Goal: Contribute content: Contribute content

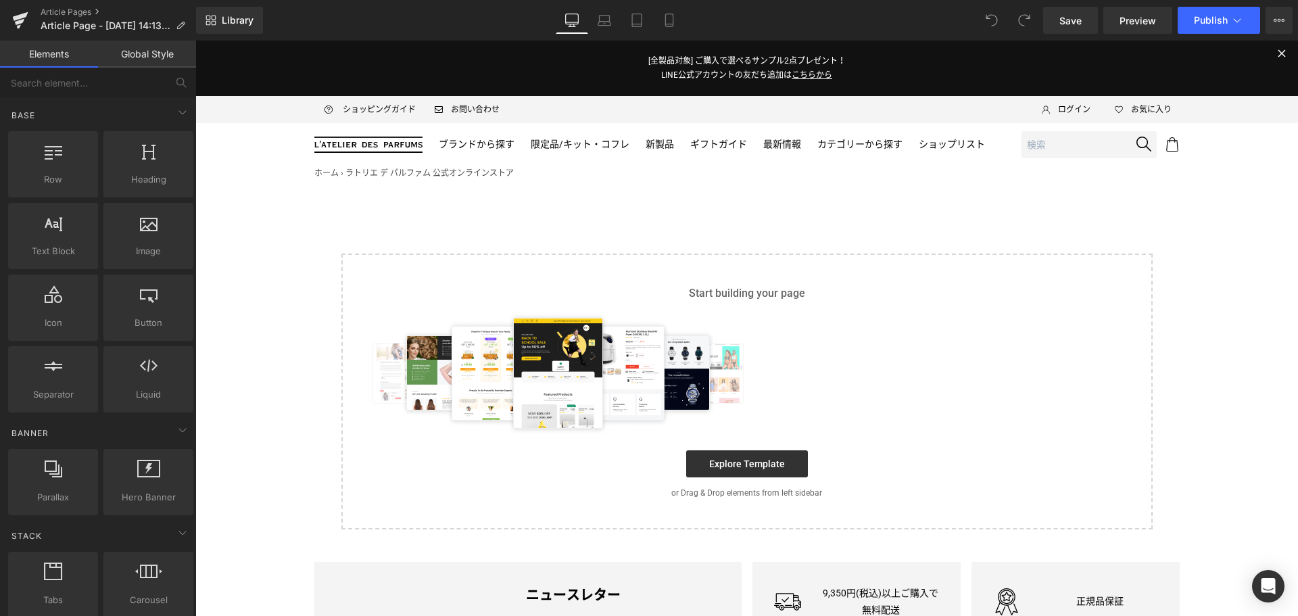
click at [1231, 21] on icon at bounding box center [1237, 21] width 14 height 14
click at [1279, 12] on button "View Live Page View with current Template Save Template to Library Schedule Pub…" at bounding box center [1279, 20] width 27 height 27
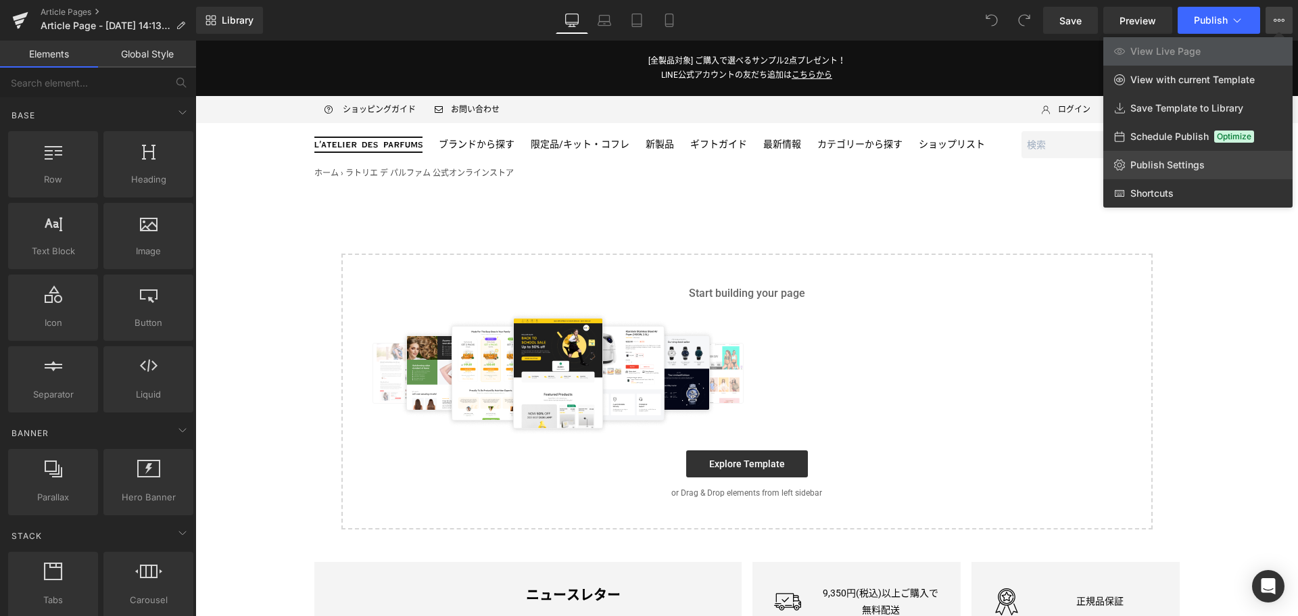
click at [1199, 176] on link "Publish Settings" at bounding box center [1197, 165] width 189 height 28
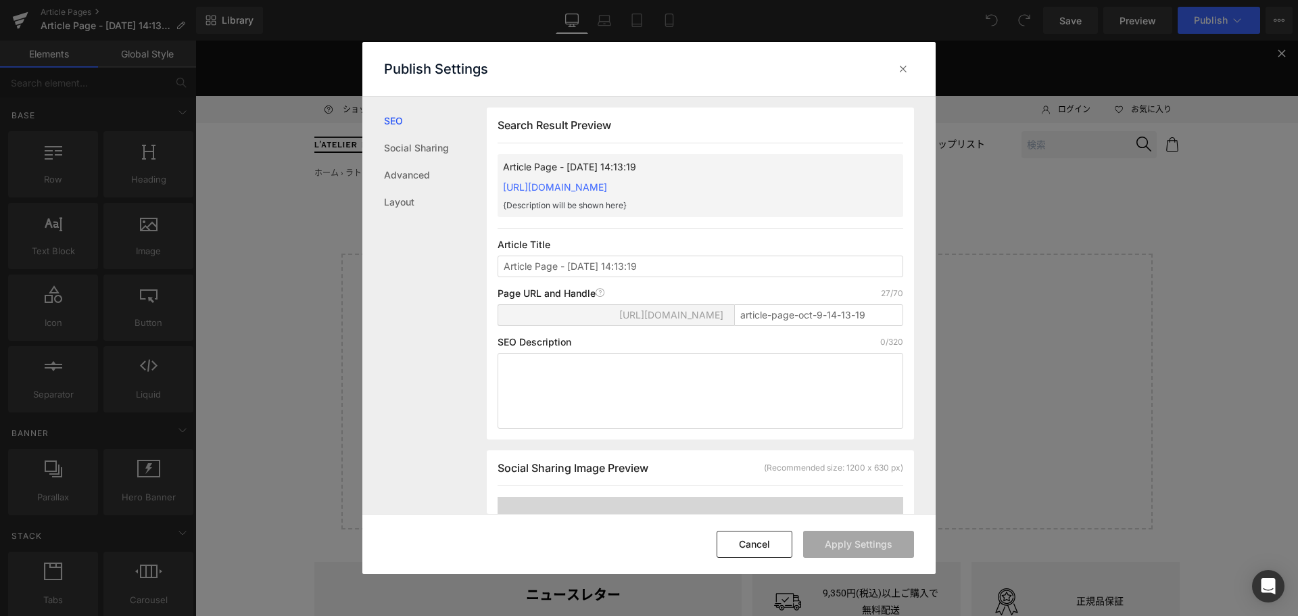
scroll to position [1, 0]
drag, startPoint x: 866, startPoint y: 316, endPoint x: 688, endPoint y: 324, distance: 178.0
click at [688, 324] on div "[URL][DOMAIN_NAME] article-page-oct-9-14-13-19" at bounding box center [701, 320] width 406 height 32
paste input "gqaward2510"
type input "gqaward2510"
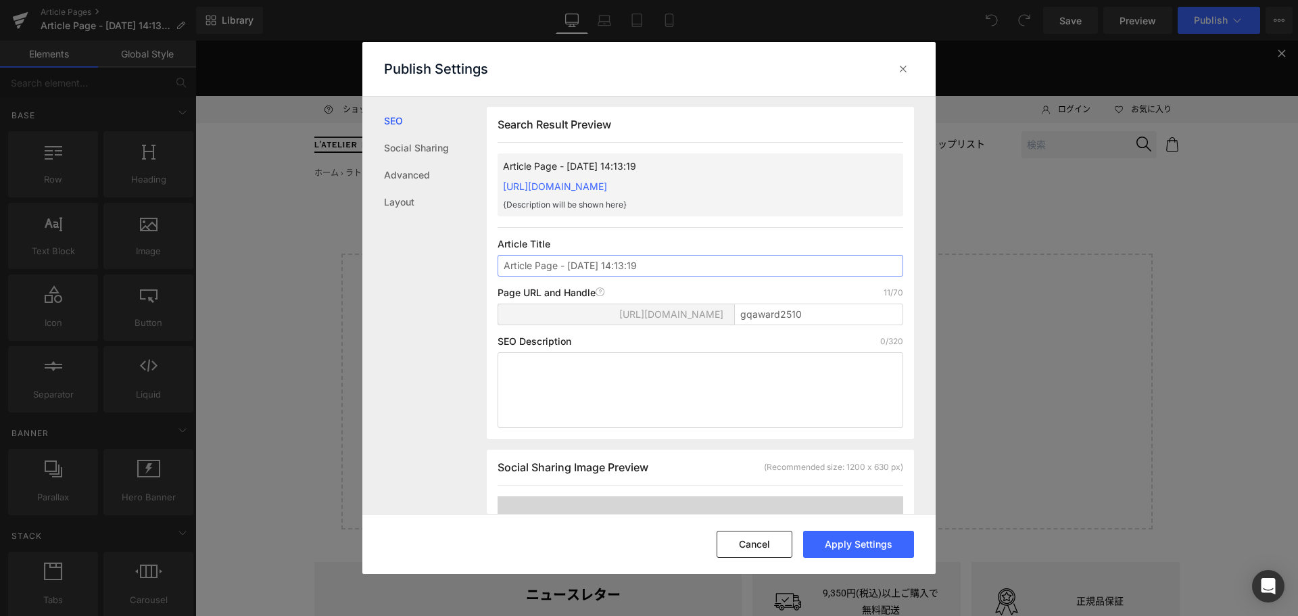
drag, startPoint x: 652, startPoint y: 266, endPoint x: 148, endPoint y: 285, distance: 504.0
click at [148, 285] on div "Publish Settings SEO Social Sharing Advanced Layout Search Result Preview Artic…" at bounding box center [649, 308] width 1298 height 616
type input "MP GQ AWARD ニュース"
click at [855, 544] on button "Apply Settings" at bounding box center [858, 544] width 111 height 27
click at [904, 71] on icon at bounding box center [903, 69] width 14 height 14
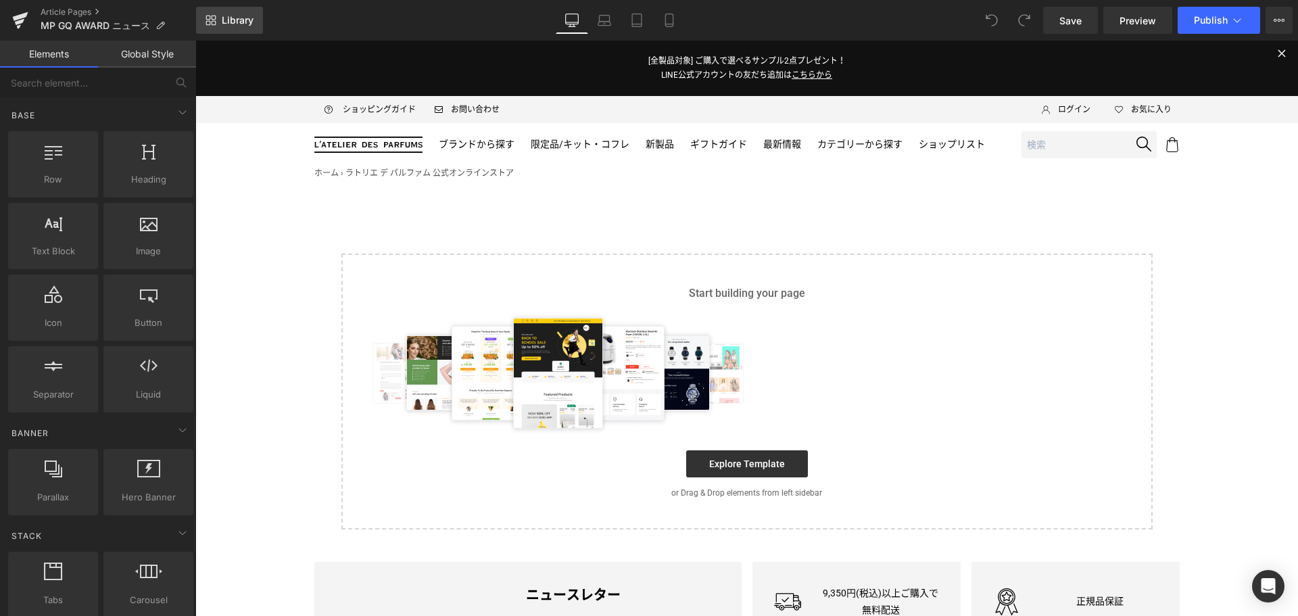
click at [218, 20] on link "Library" at bounding box center [229, 20] width 67 height 27
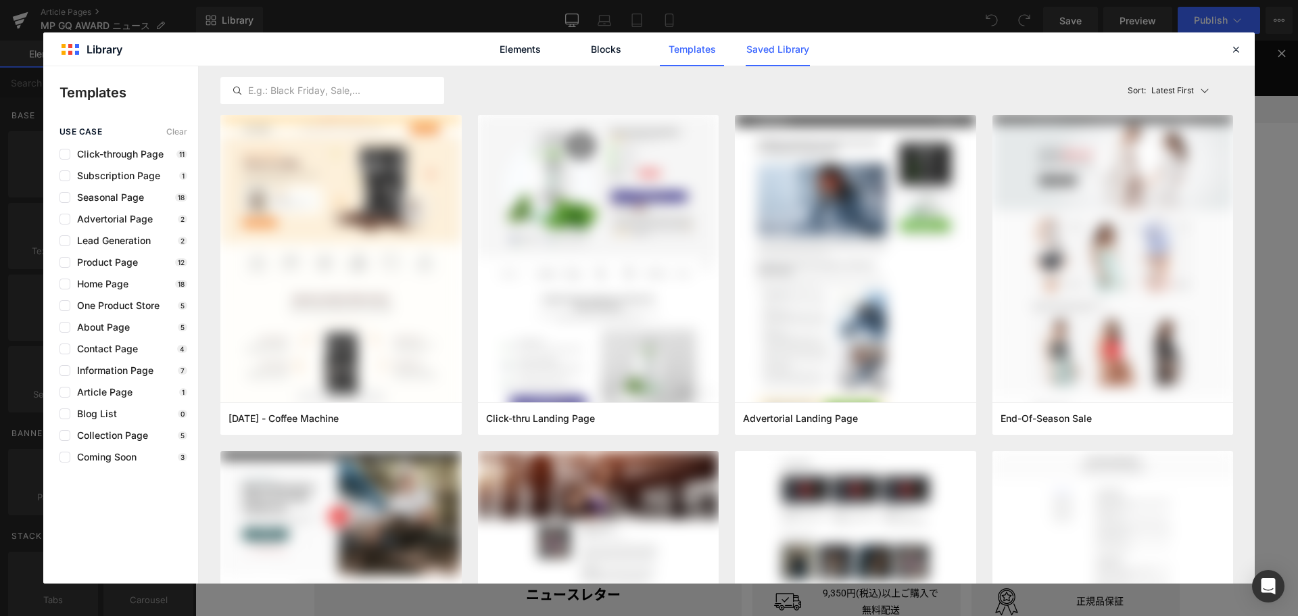
click at [800, 55] on link "Saved Library" at bounding box center [778, 49] width 64 height 34
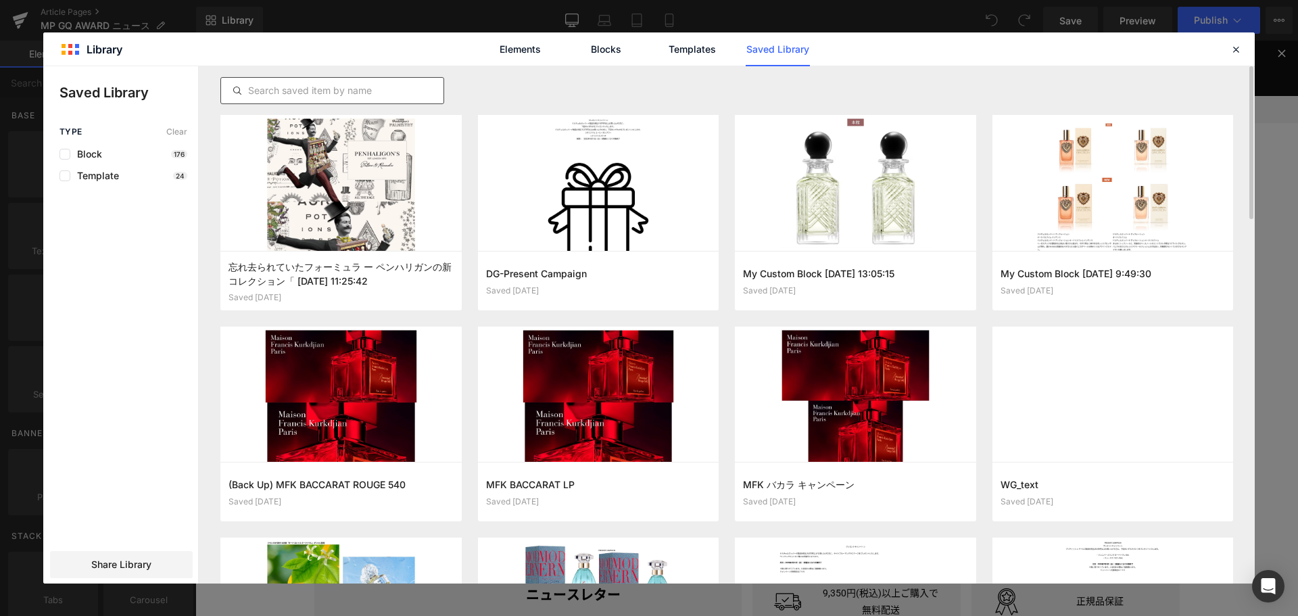
click at [340, 89] on input "text" at bounding box center [332, 90] width 222 height 16
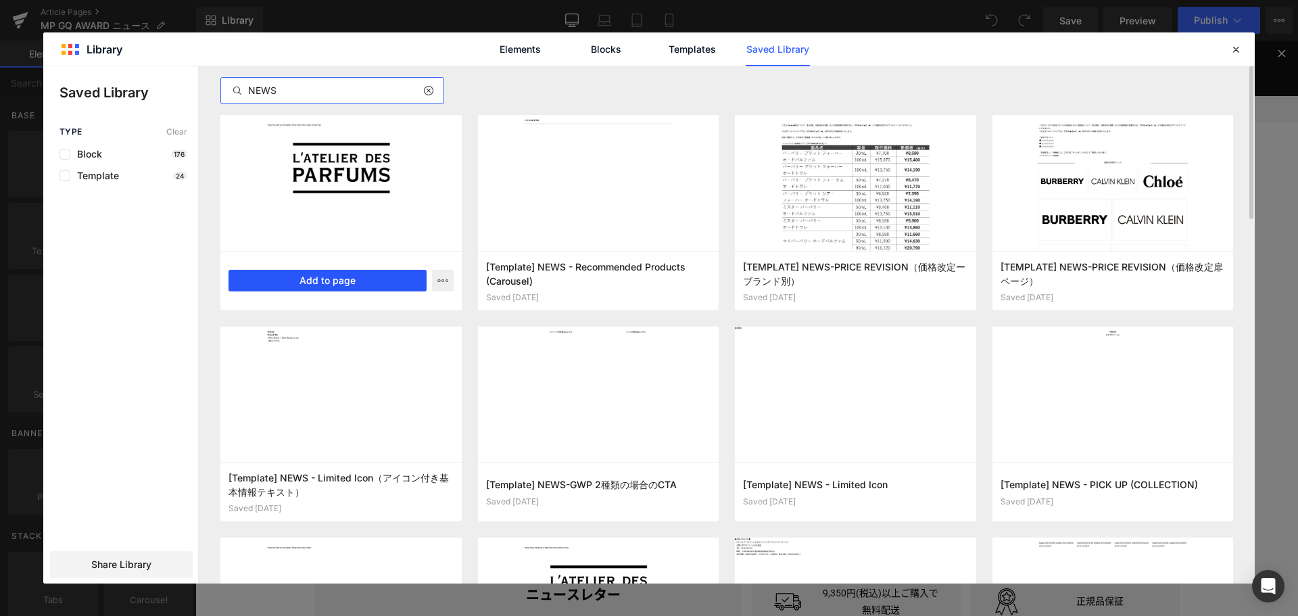
type input "NEWS"
click at [385, 275] on button "Add to page" at bounding box center [328, 281] width 198 height 22
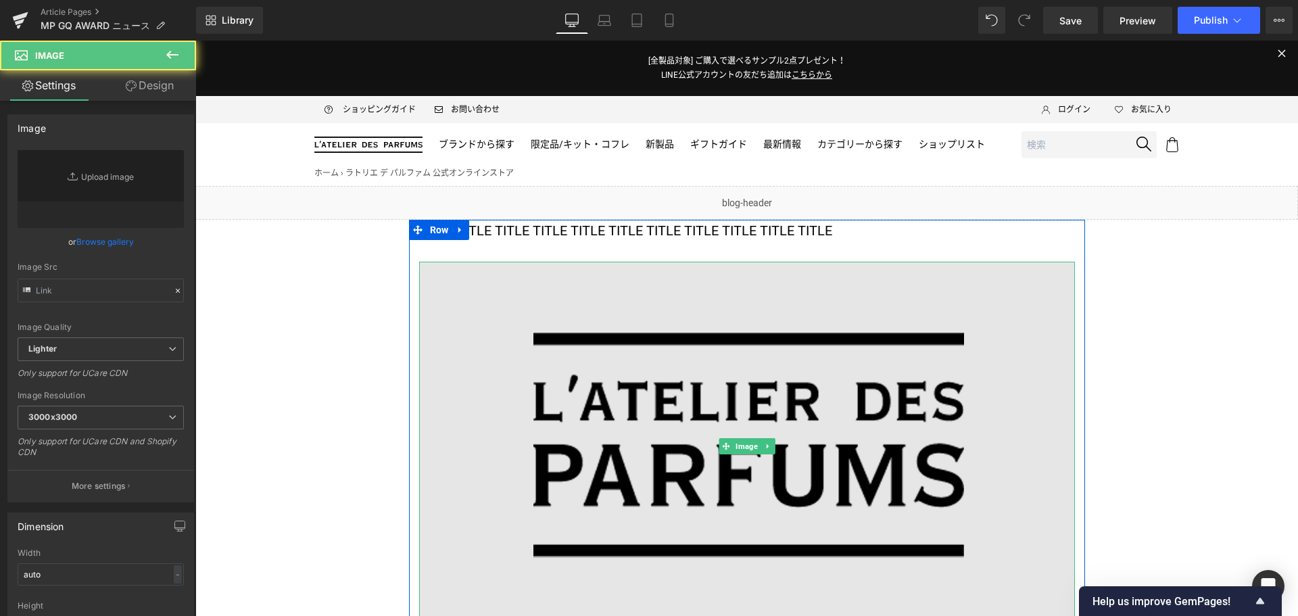
click at [686, 372] on img at bounding box center [747, 446] width 656 height 369
type input "[URL][DOMAIN_NAME]"
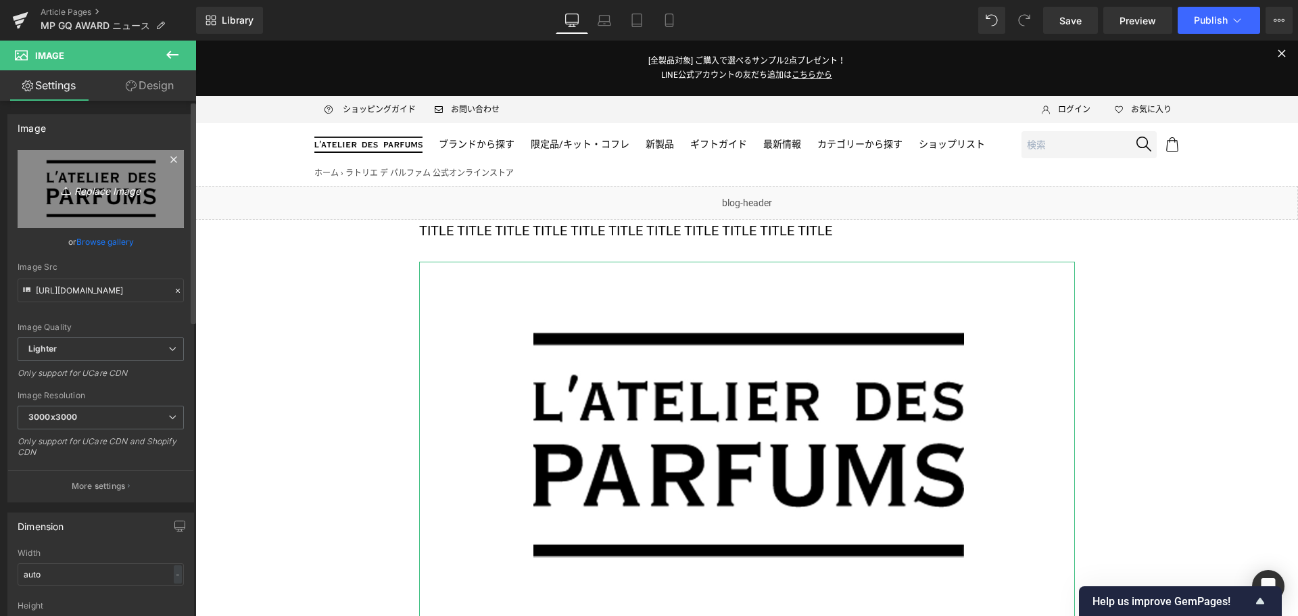
click at [95, 171] on link "Replace Image" at bounding box center [101, 189] width 166 height 78
type input "C:\fakepath\MP-KV-NORwGQawardLOGO-1200x675.jpg"
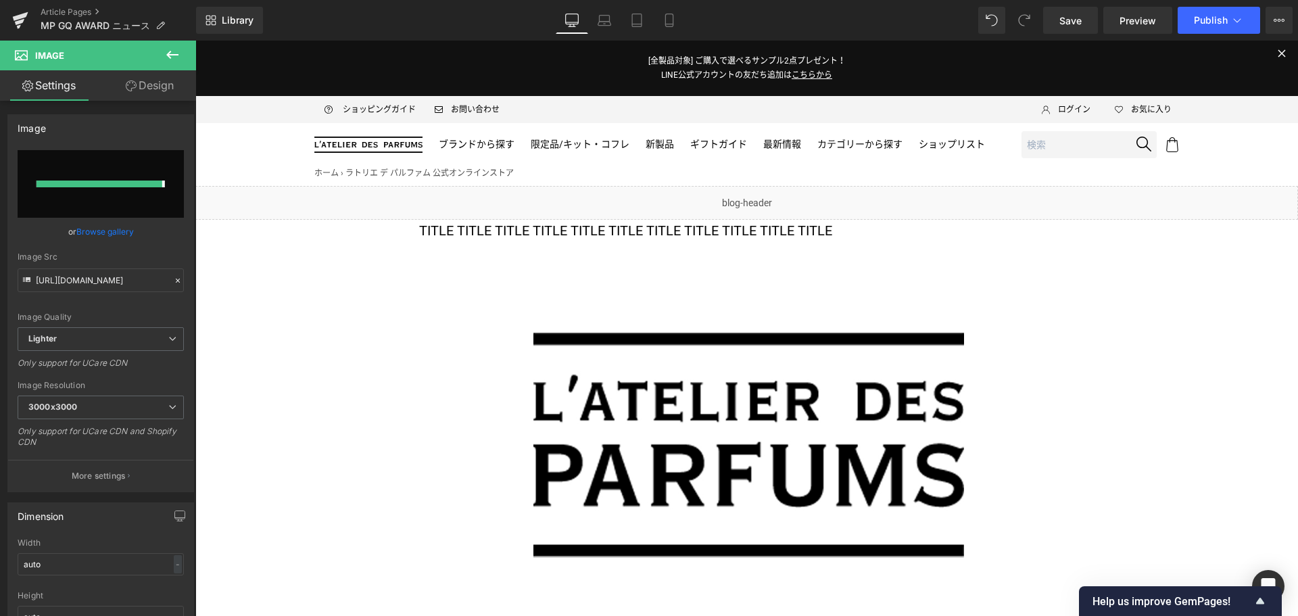
type input "[URL][DOMAIN_NAME]"
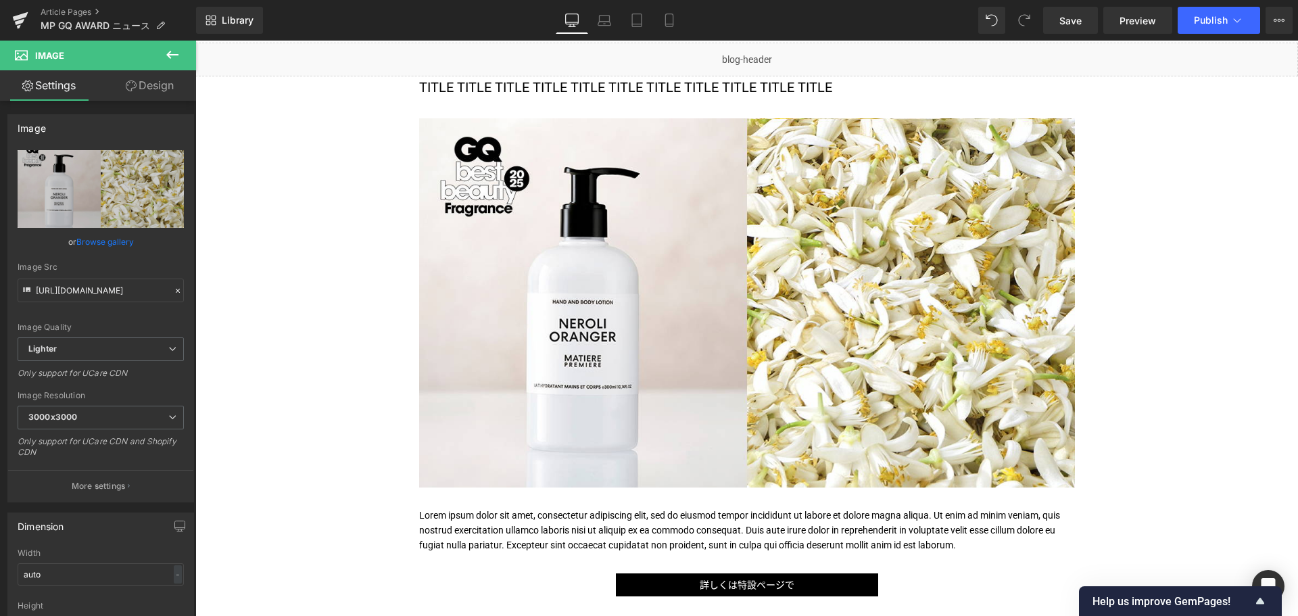
scroll to position [145, 0]
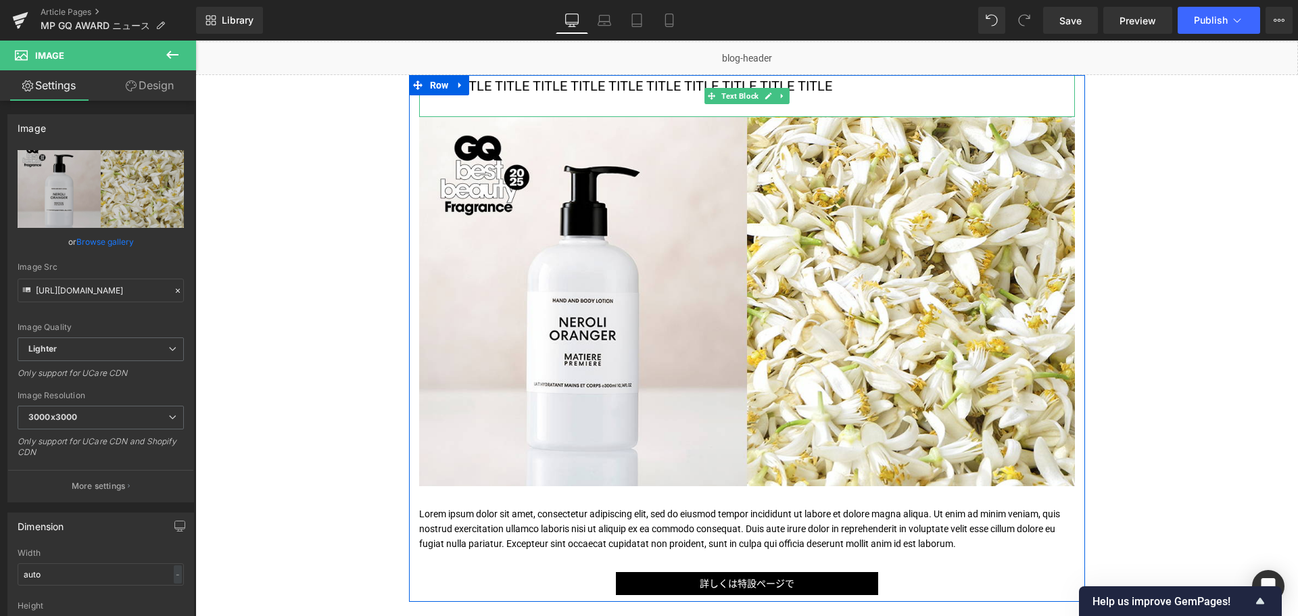
click at [544, 93] on p "TITLE TITLE TITLE TITLE TITLE TITLE TITLE TITLE TITLE TITLE TITLE" at bounding box center [747, 86] width 656 height 22
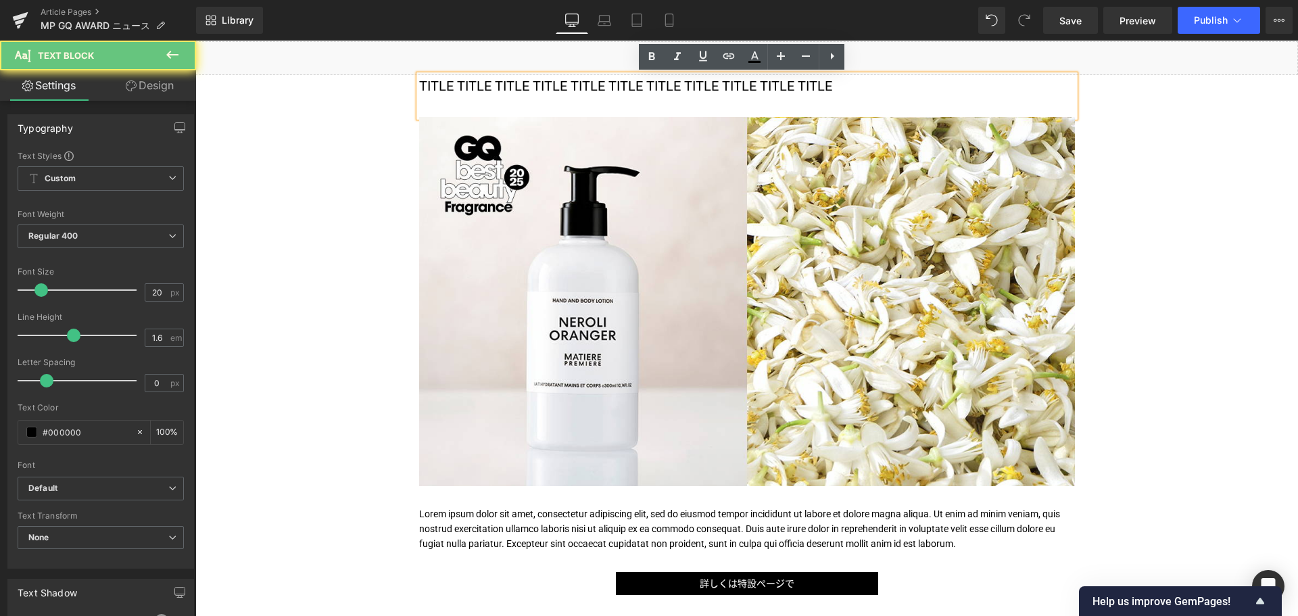
click at [540, 90] on p "TITLE TITLE TITLE TITLE TITLE TITLE TITLE TITLE TITLE TITLE TITLE" at bounding box center [747, 86] width 656 height 22
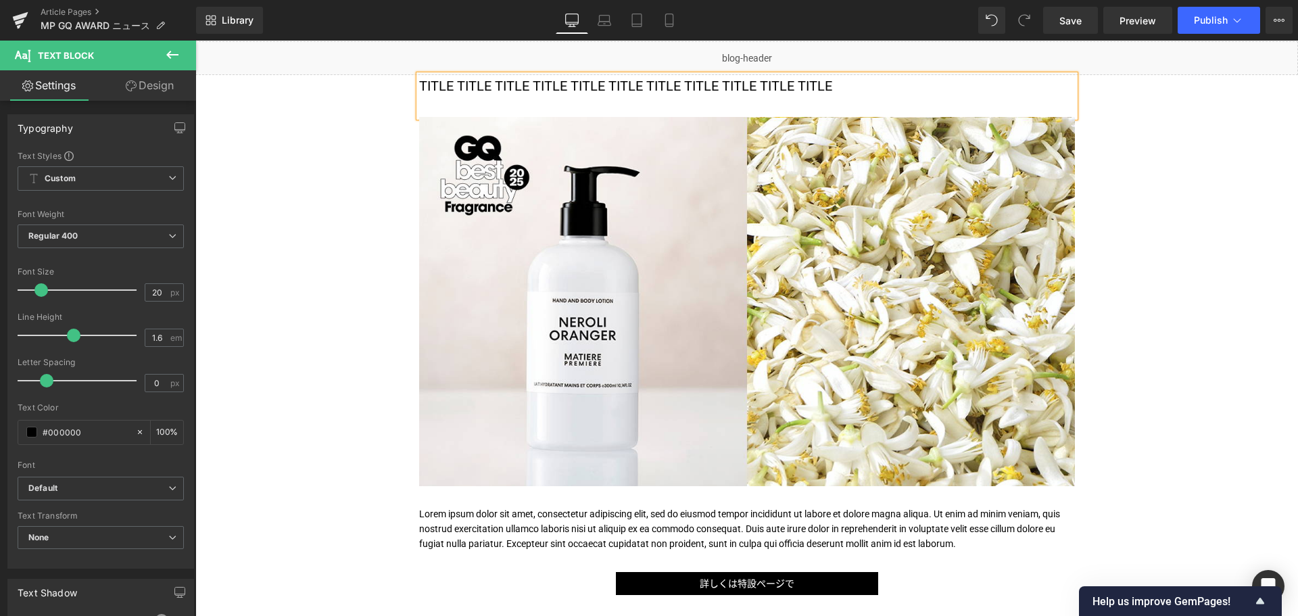
paste div
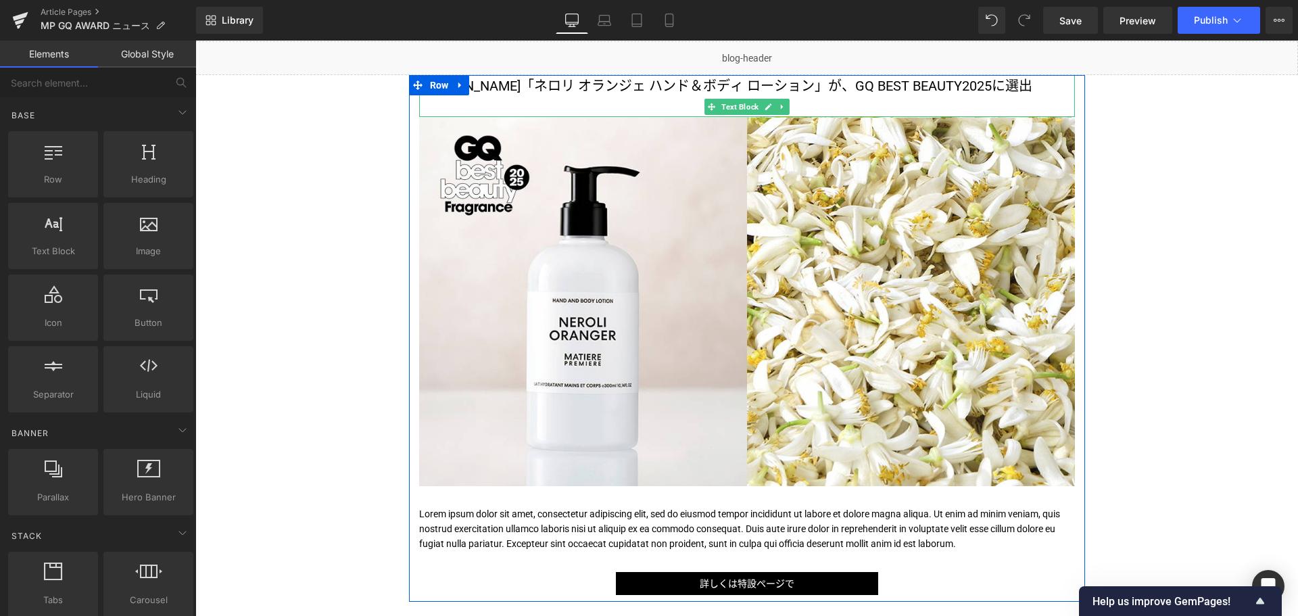
click at [446, 117] on div "[PERSON_NAME]「ネロリ オランジェ ハンド＆ボディ ローション」が、GQ BEST BEAUTY2025に選出" at bounding box center [747, 96] width 656 height 42
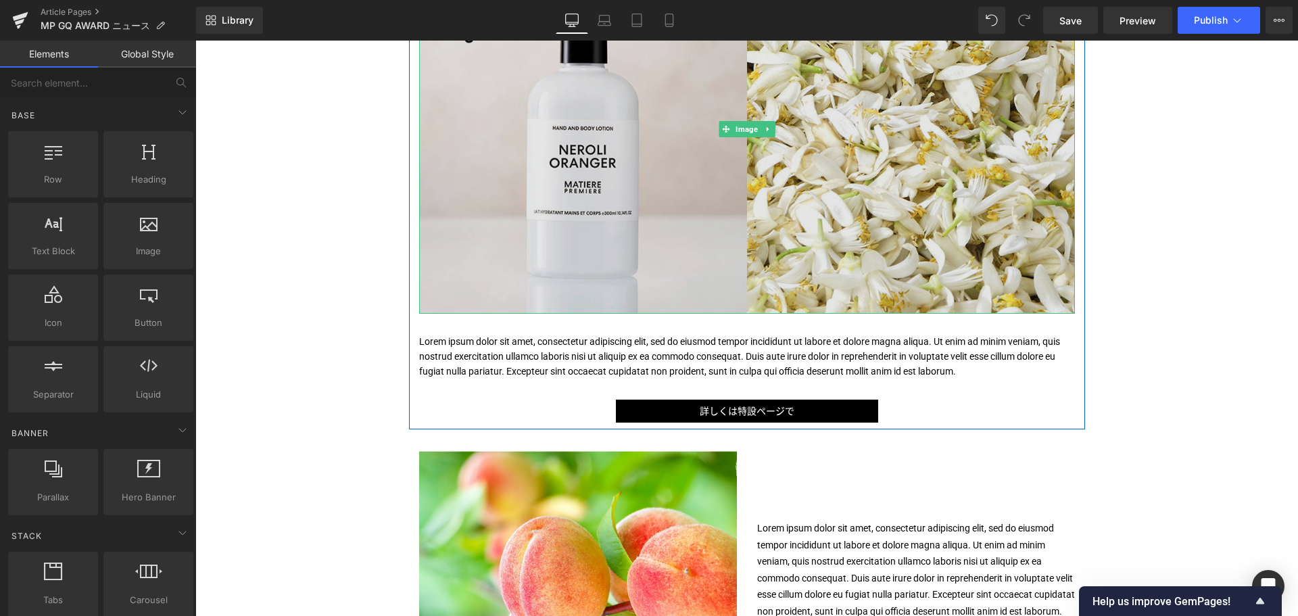
scroll to position [318, 0]
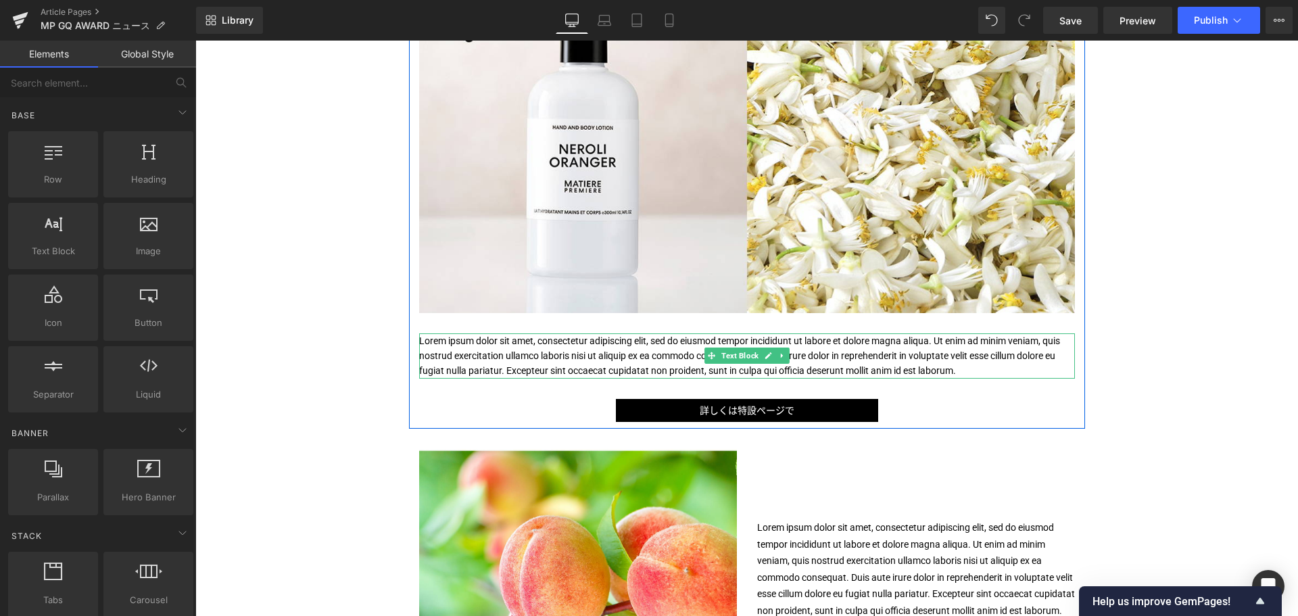
click at [649, 373] on p "Lorem ipsum dolor sit amet, consectetur adipiscing elit, sed do eiusmod tempor …" at bounding box center [747, 355] width 656 height 45
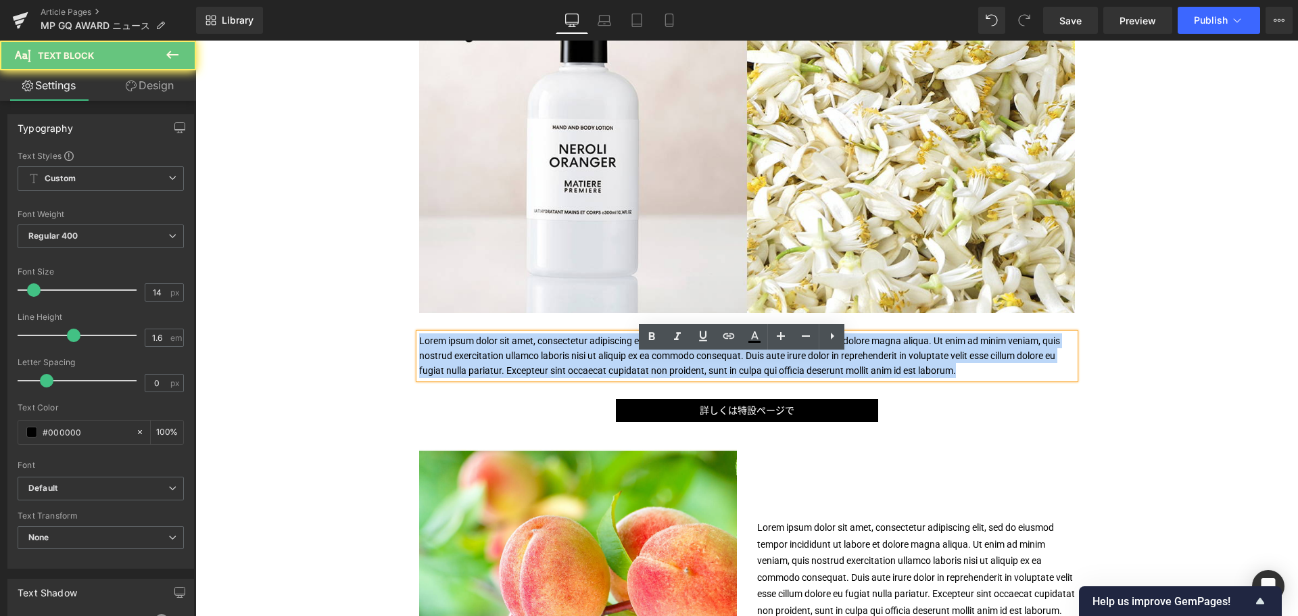
click at [649, 373] on p "Lorem ipsum dolor sit amet, consectetur adipiscing elit, sed do eiusmod tempor …" at bounding box center [747, 355] width 656 height 45
paste div
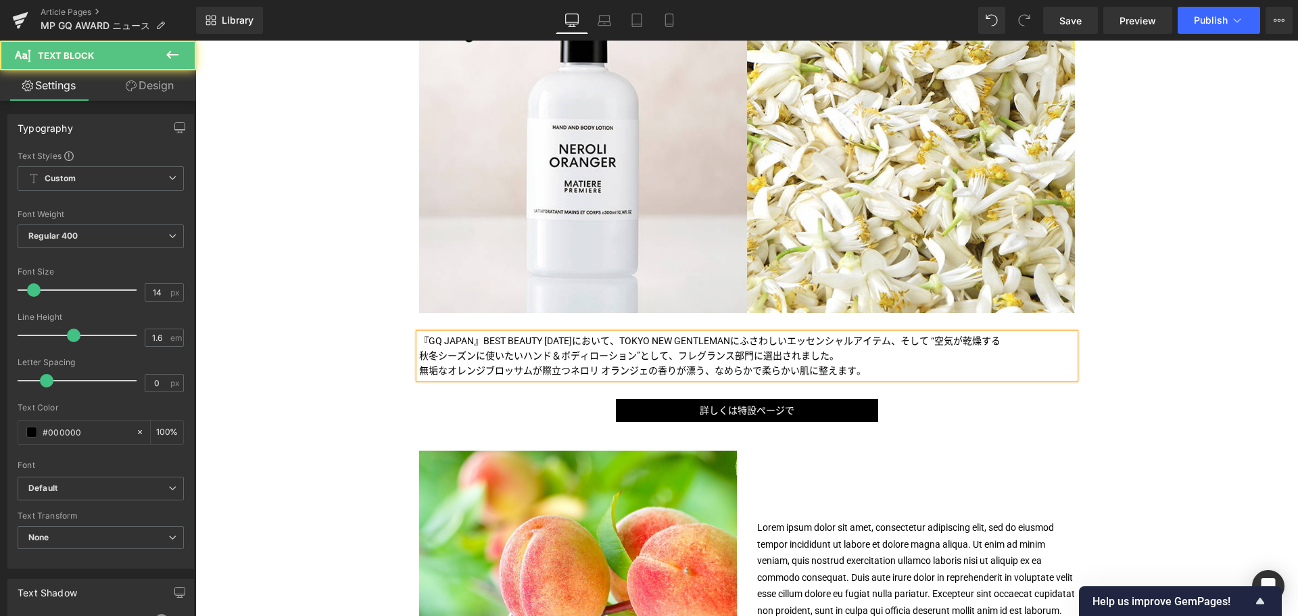
click at [1011, 348] on p "『GQ JAPAN』BEST BEAUTY [DATE]において、TOKYO NEW GENTLEMANにふさわしいエッセンシャルアイテム、そして “空気が乾…" at bounding box center [747, 340] width 656 height 15
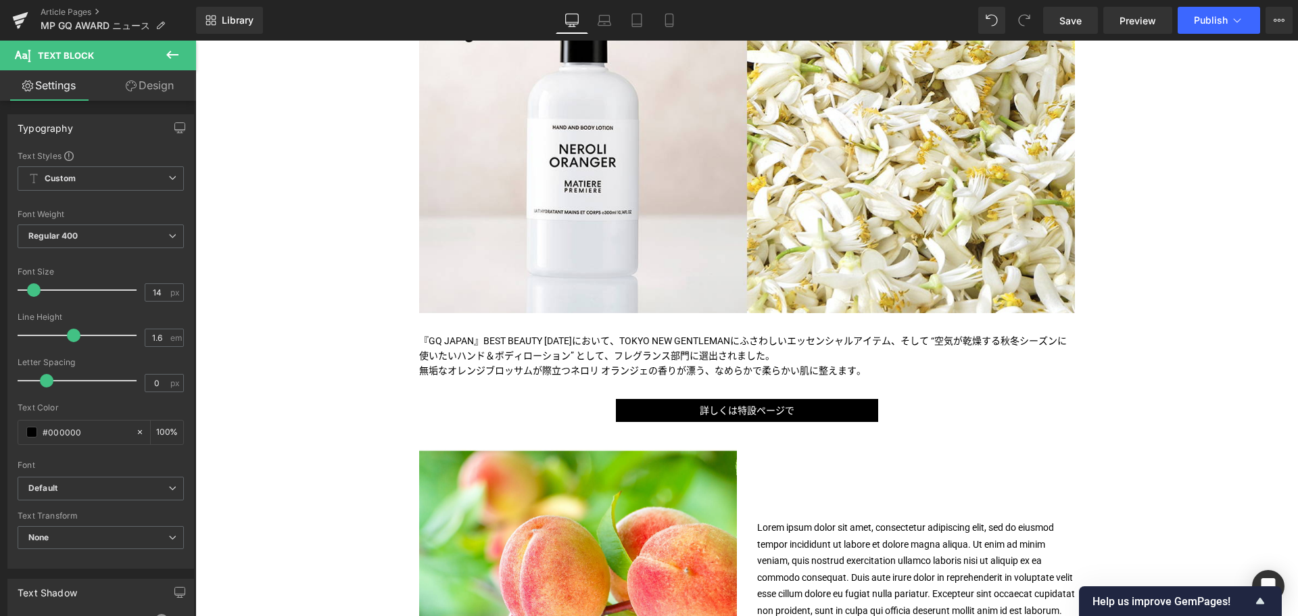
click at [167, 49] on icon at bounding box center [172, 55] width 16 height 16
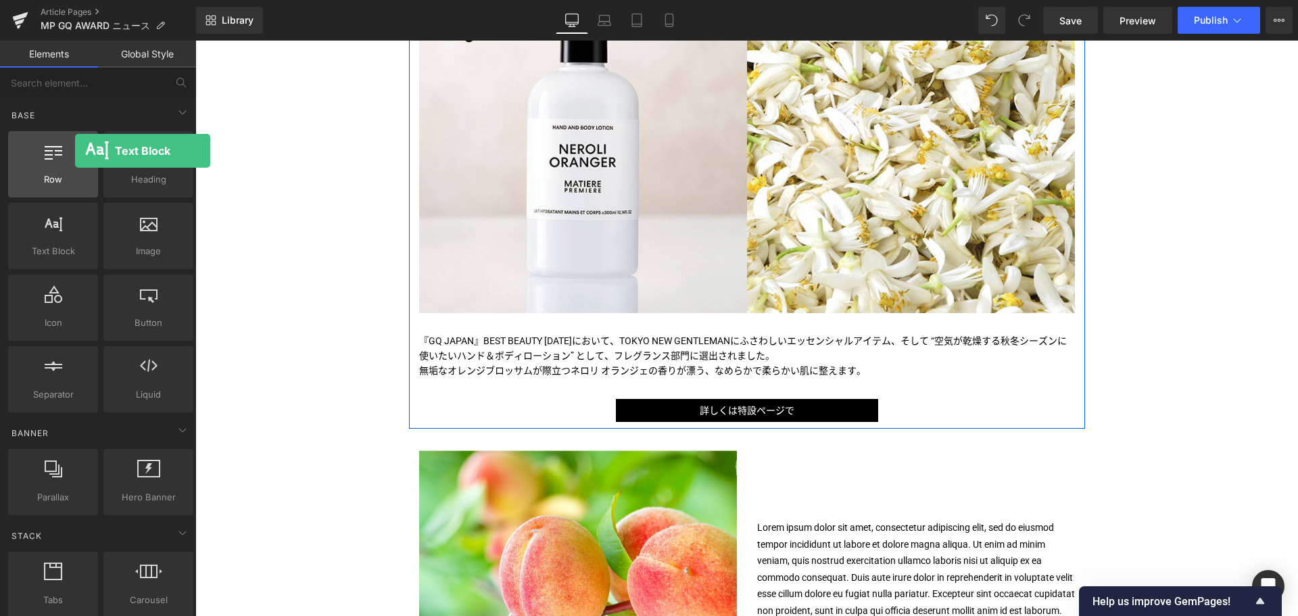
drag, startPoint x: 37, startPoint y: 246, endPoint x: 62, endPoint y: 162, distance: 88.3
click at [62, 162] on div "Row rows, columns, layouts, div Heading headings, titles, h1,h2,h3,h4,h5,h6 Tex…" at bounding box center [100, 271] width 191 height 287
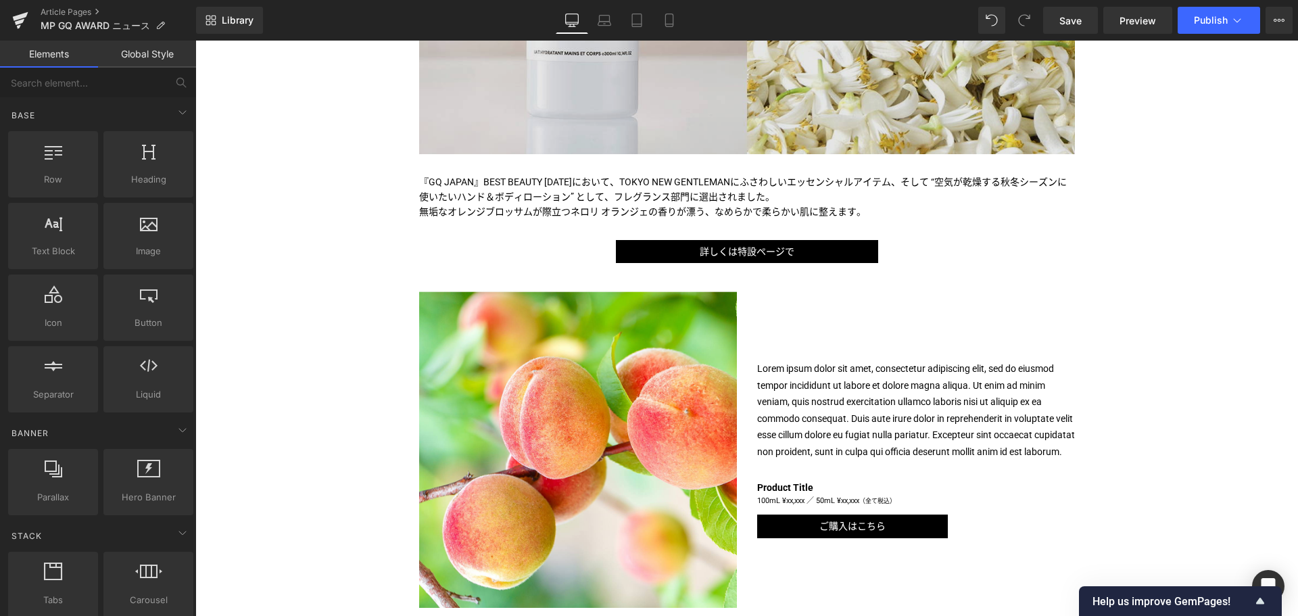
scroll to position [474, 0]
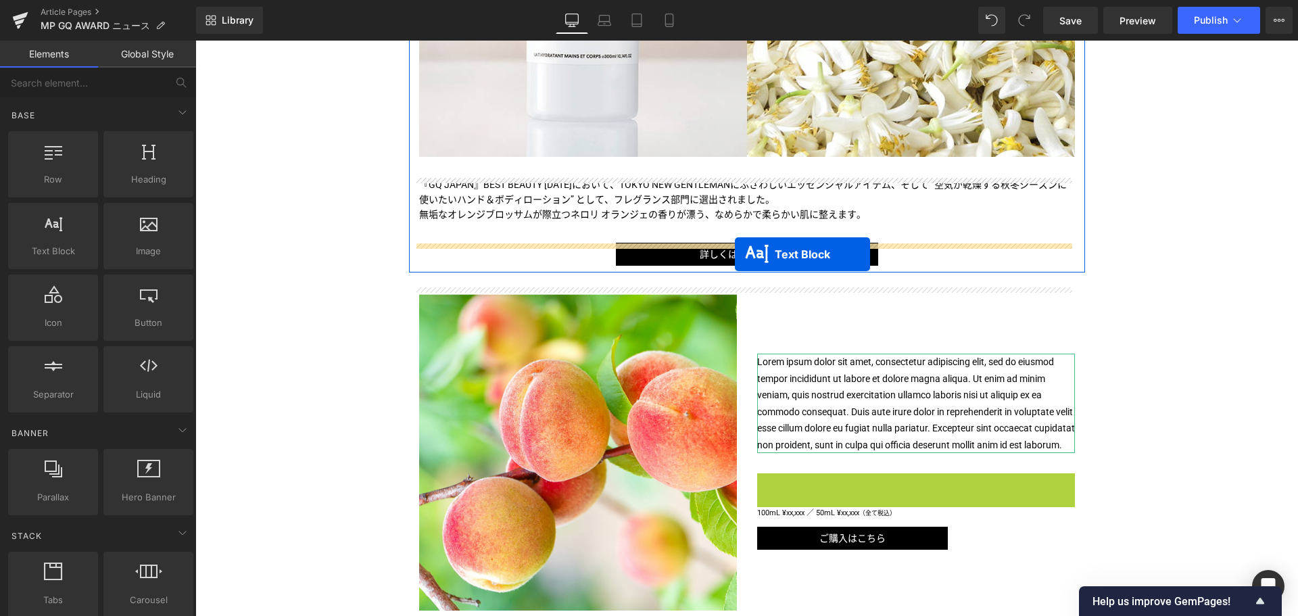
drag, startPoint x: 877, startPoint y: 521, endPoint x: 735, endPoint y: 254, distance: 301.8
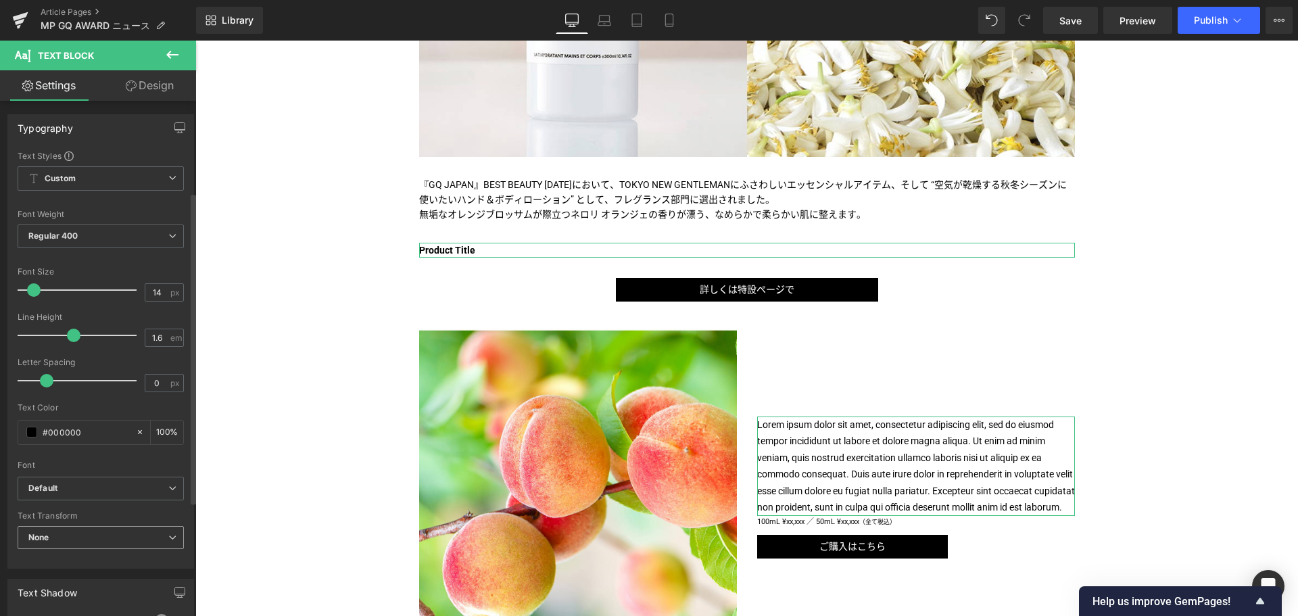
scroll to position [256, 0]
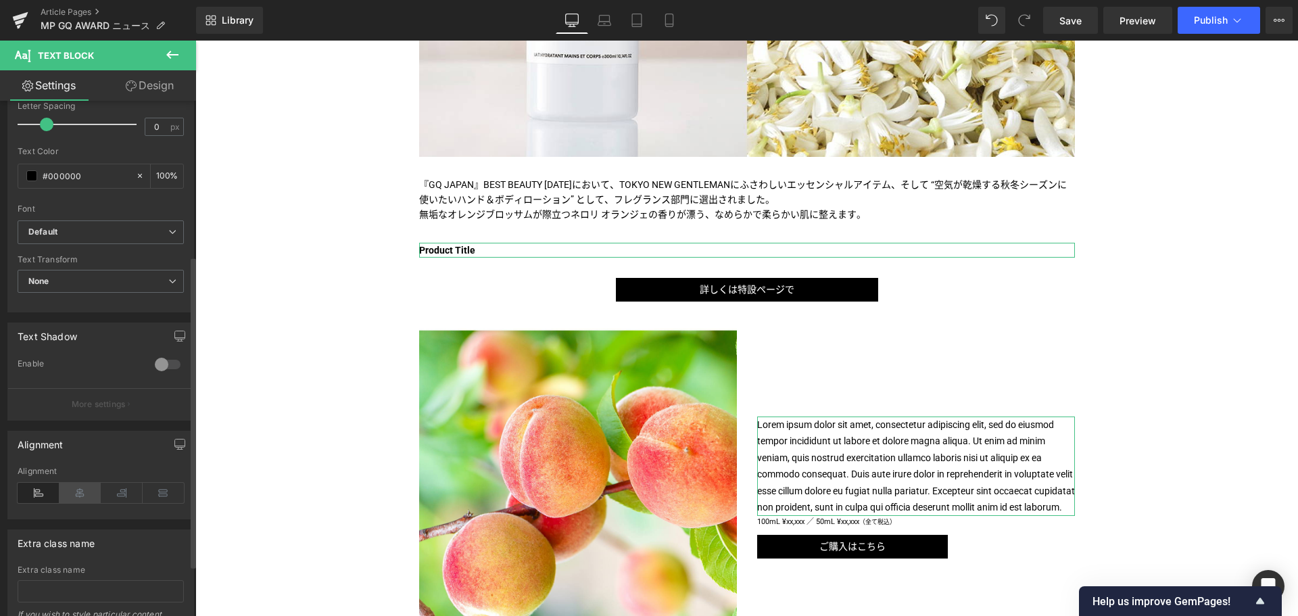
click at [69, 494] on icon at bounding box center [80, 493] width 42 height 20
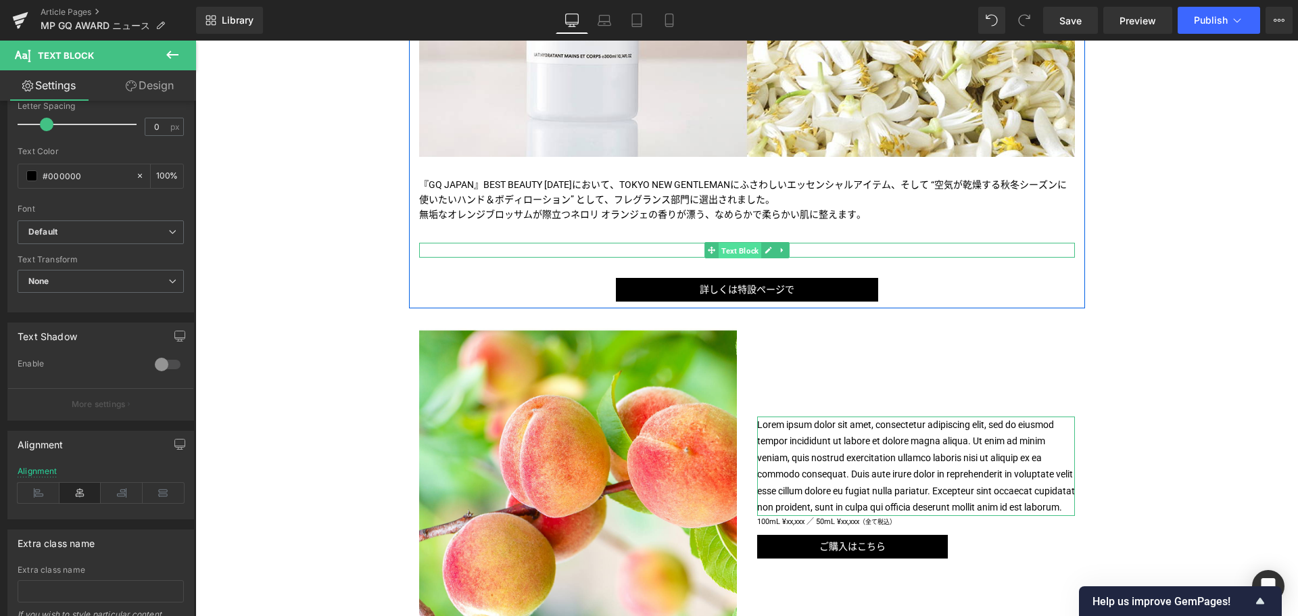
click at [729, 259] on span "Text Block" at bounding box center [740, 251] width 43 height 16
click at [761, 258] on link at bounding box center [768, 250] width 14 height 16
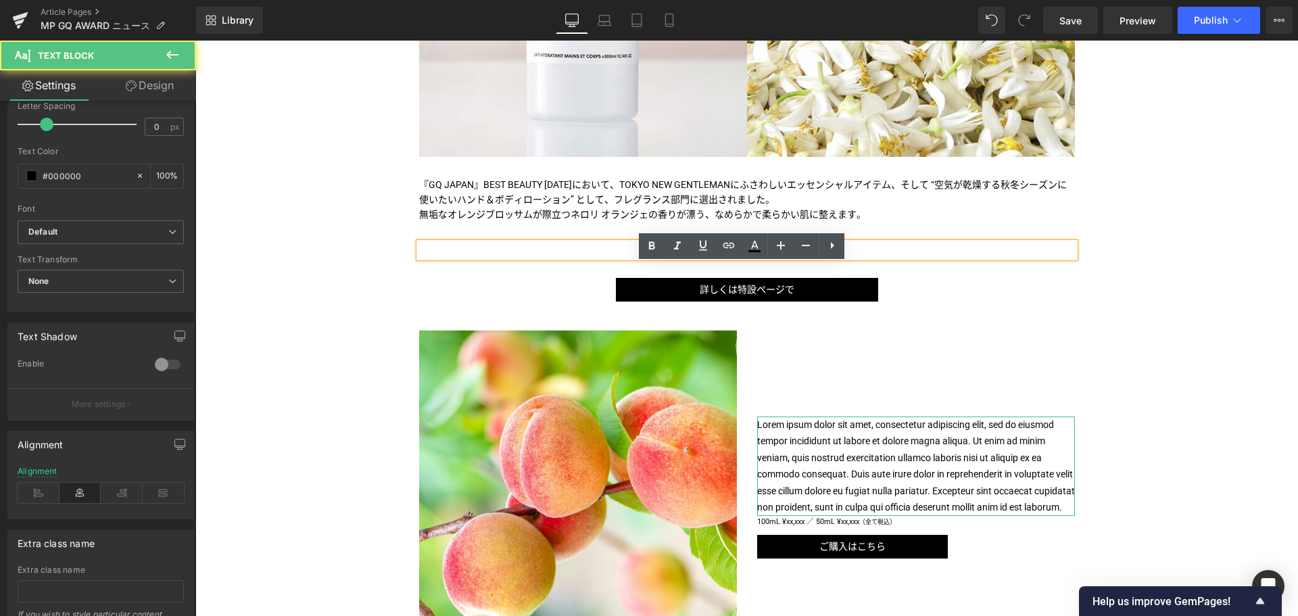
click at [758, 256] on b "Product Title" at bounding box center [747, 250] width 56 height 11
paste div
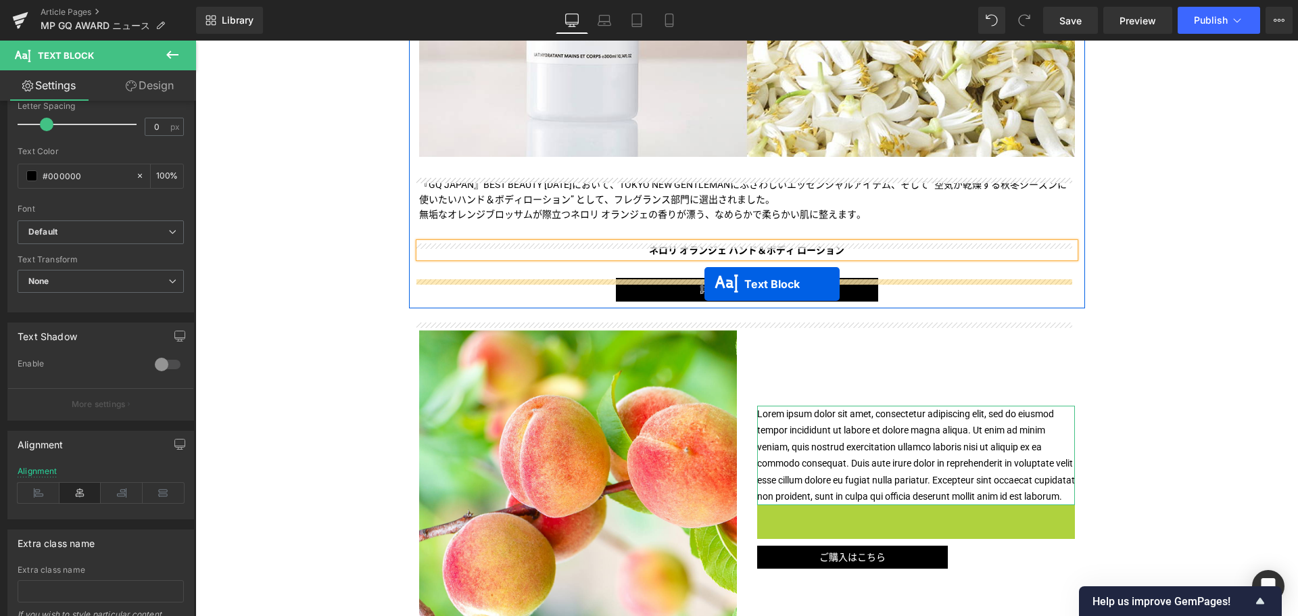
drag, startPoint x: 871, startPoint y: 550, endPoint x: 704, endPoint y: 284, distance: 314.4
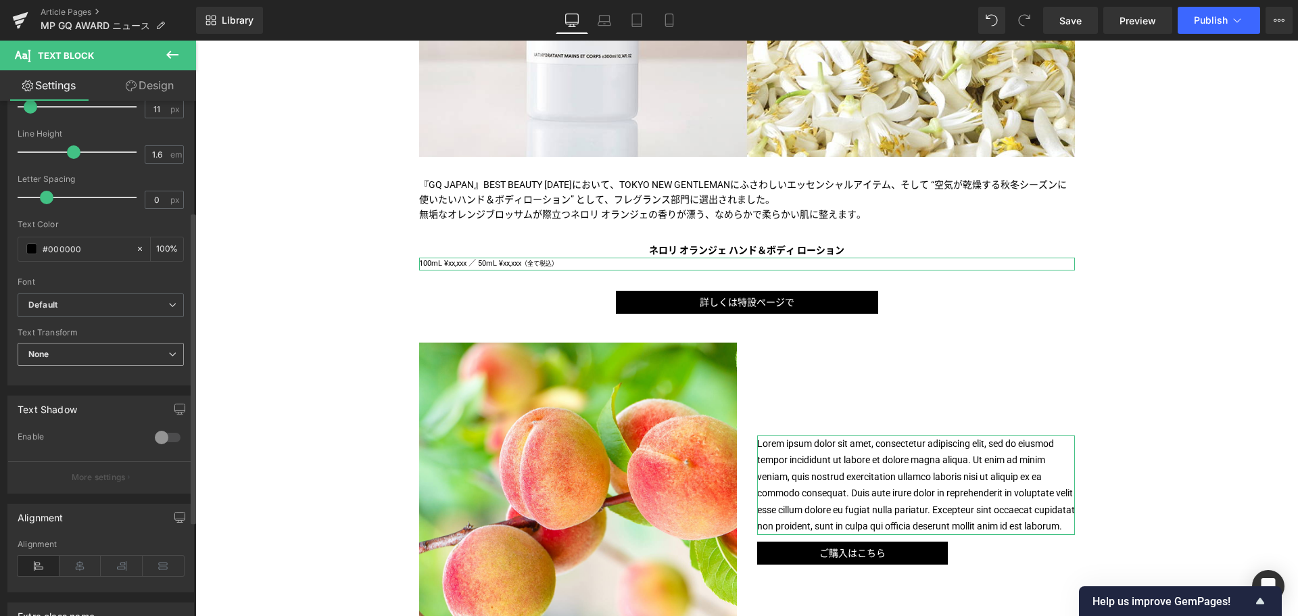
scroll to position [184, 0]
click at [84, 565] on icon at bounding box center [80, 565] width 42 height 20
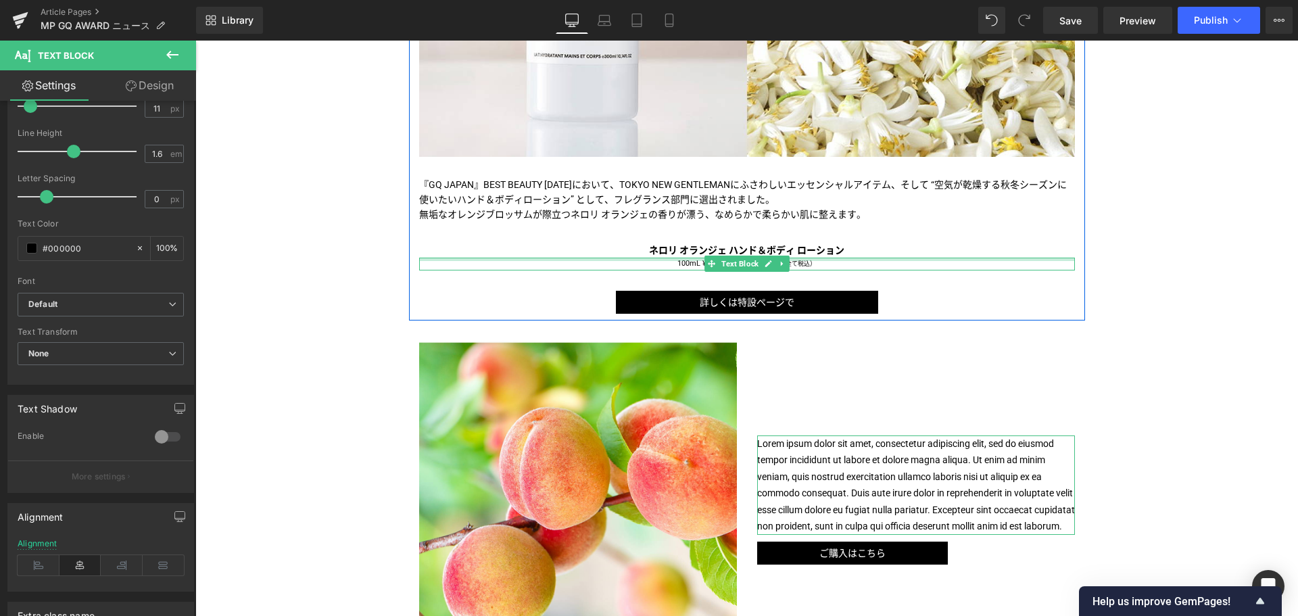
click at [679, 261] on div at bounding box center [747, 259] width 656 height 3
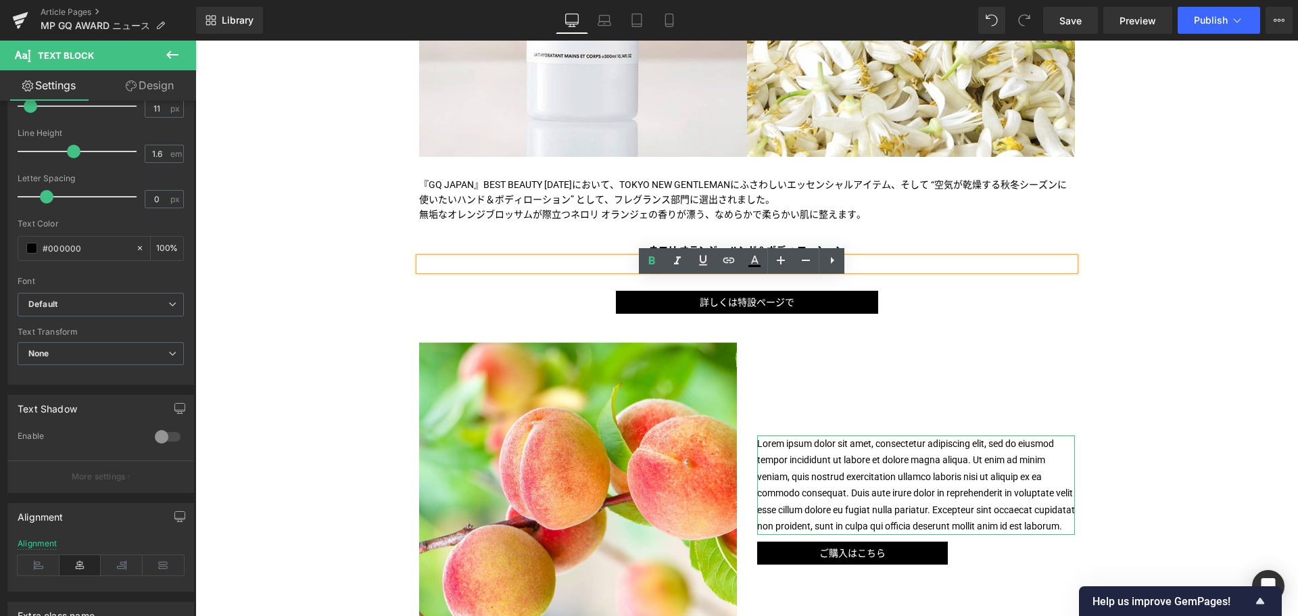
click at [679, 270] on p "100mL ¥xx,xxx ／ 50mL ¥xx,xxx （全て税込）" at bounding box center [747, 264] width 656 height 13
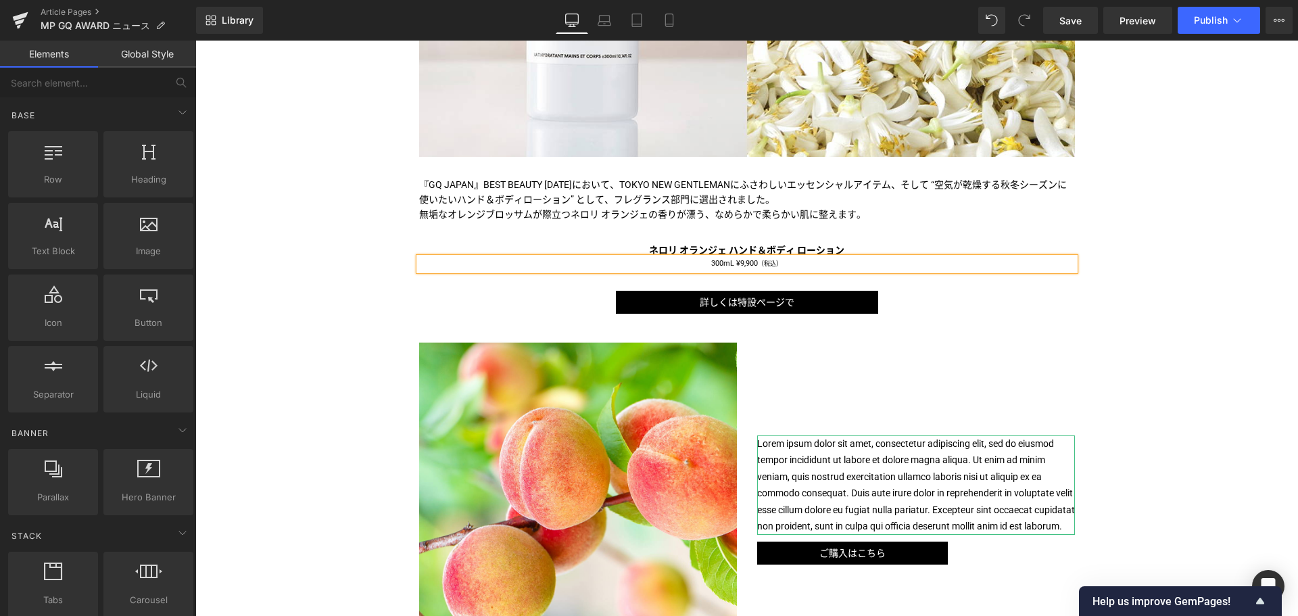
click at [374, 379] on div "Liquid [PERSON_NAME]「ネロリ オランジェ ハンド＆ボディ ローション」が、GQ BEST BEAUTY2025に選出 Text Block…" at bounding box center [746, 501] width 1103 height 1579
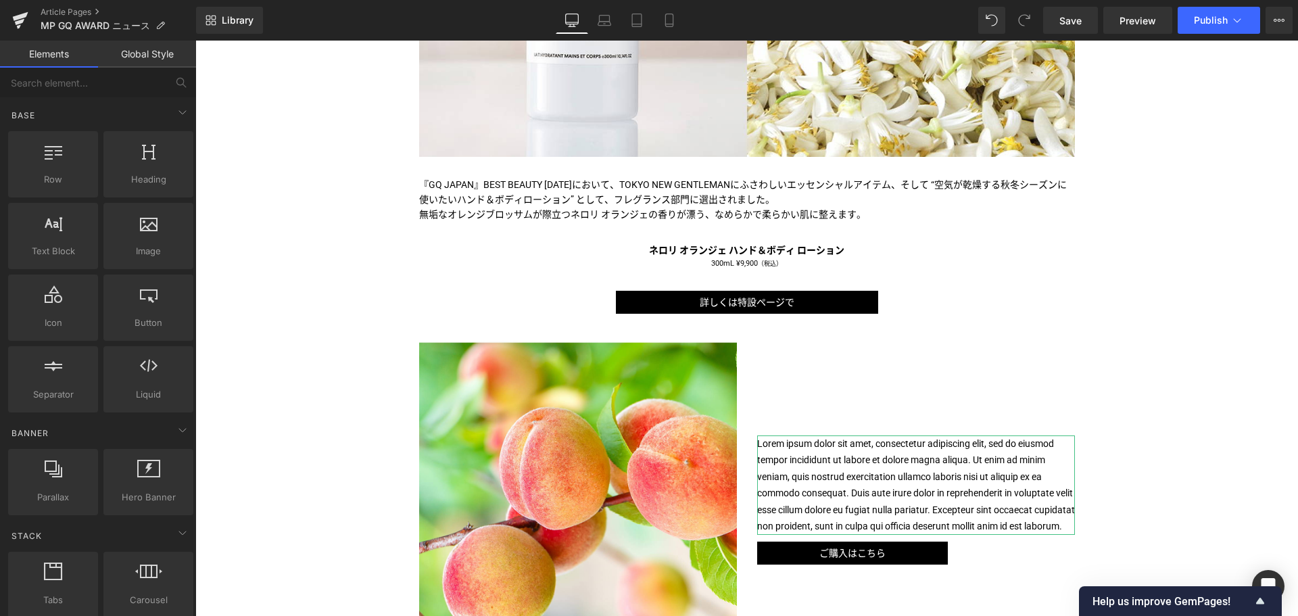
click at [333, 306] on div "Liquid [PERSON_NAME]「ネロリ オランジェ ハンド＆ボディ ローション」が、GQ BEST BEAUTY2025に選出 Text Block…" at bounding box center [746, 501] width 1103 height 1579
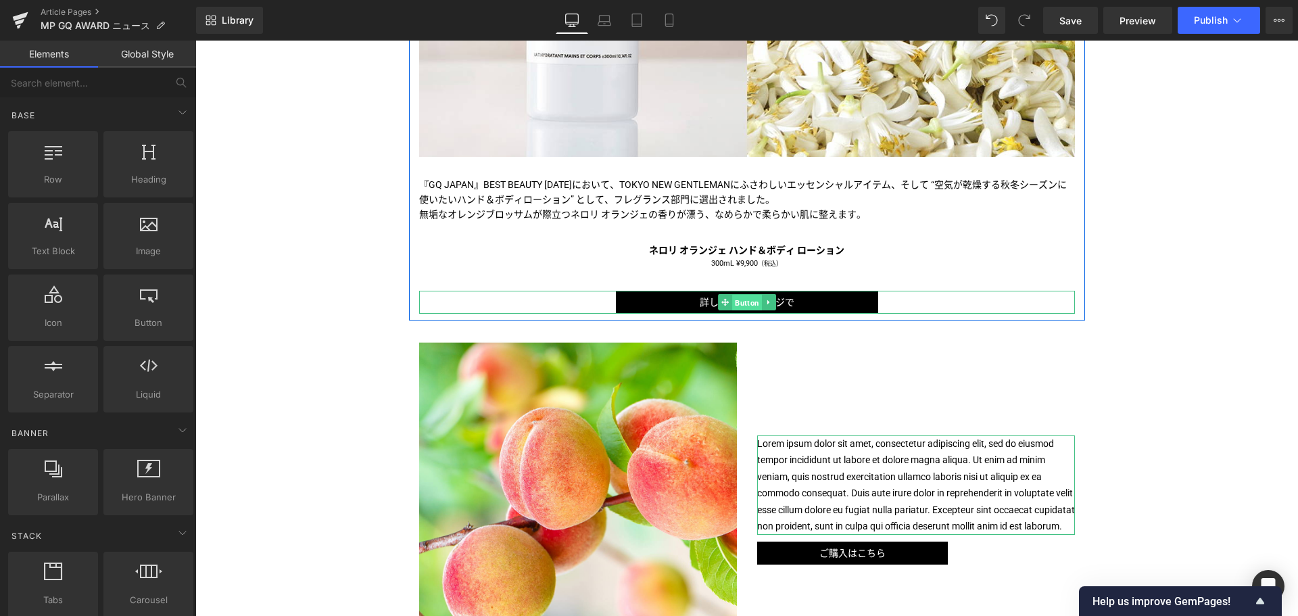
click at [743, 311] on span "Button" at bounding box center [747, 303] width 30 height 16
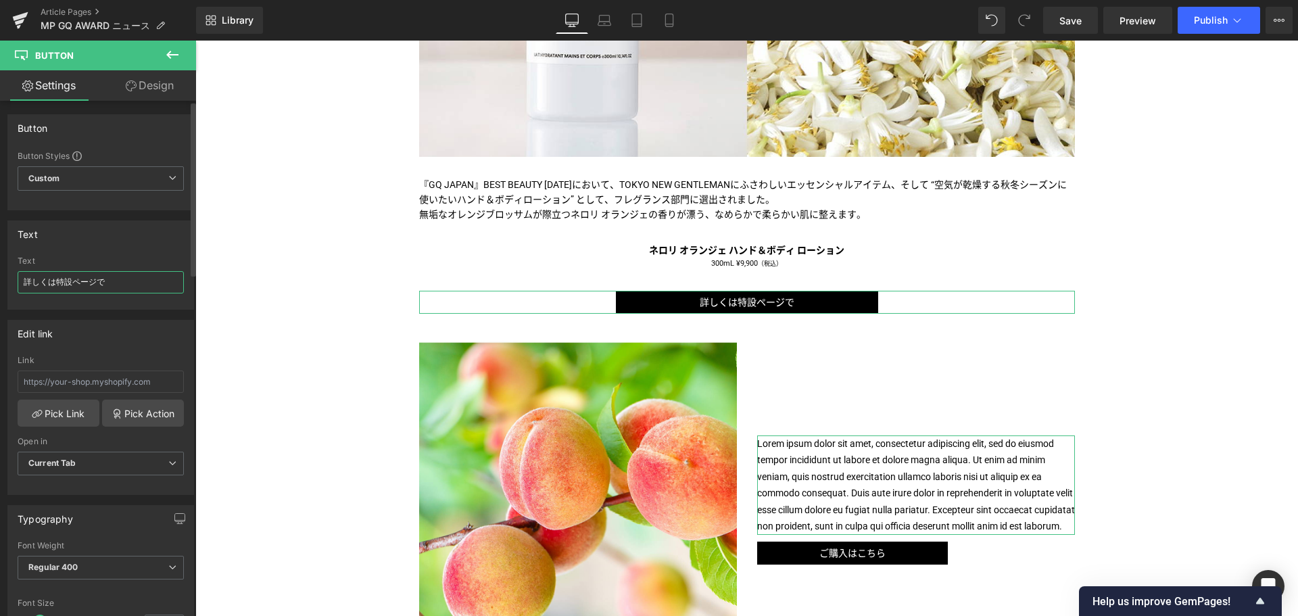
drag, startPoint x: 120, startPoint y: 287, endPoint x: 0, endPoint y: 323, distance: 125.6
type input "ご購入はこちら"
click at [60, 412] on link "Pick Link" at bounding box center [59, 413] width 82 height 27
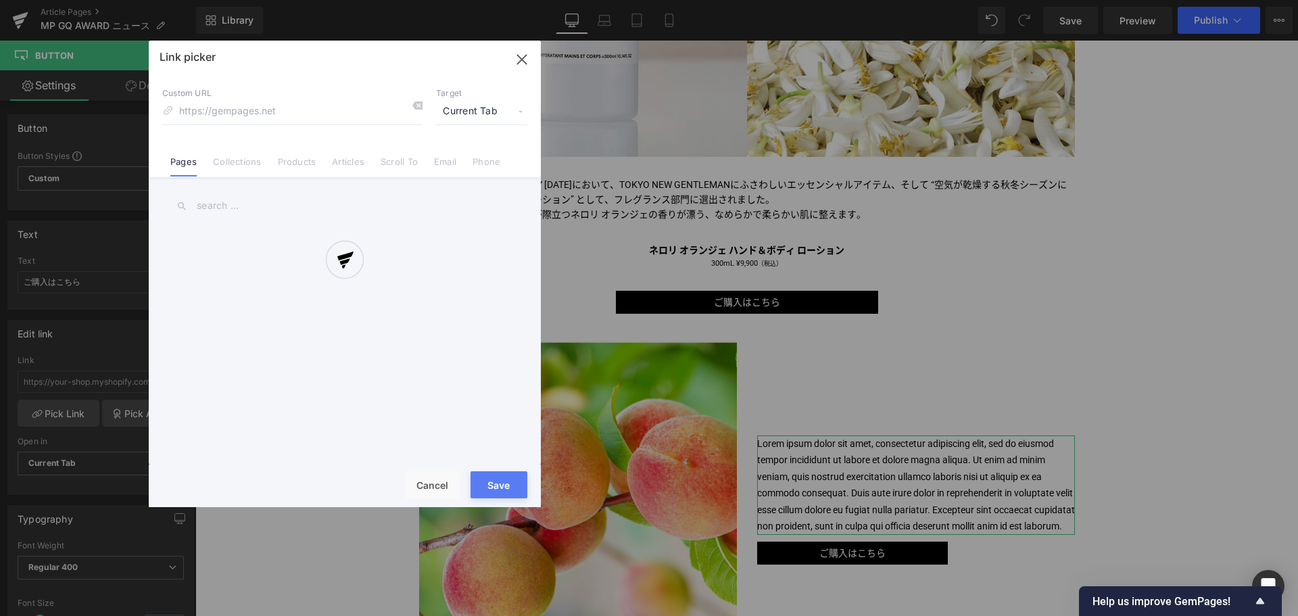
click at [291, 166] on div at bounding box center [345, 274] width 392 height 466
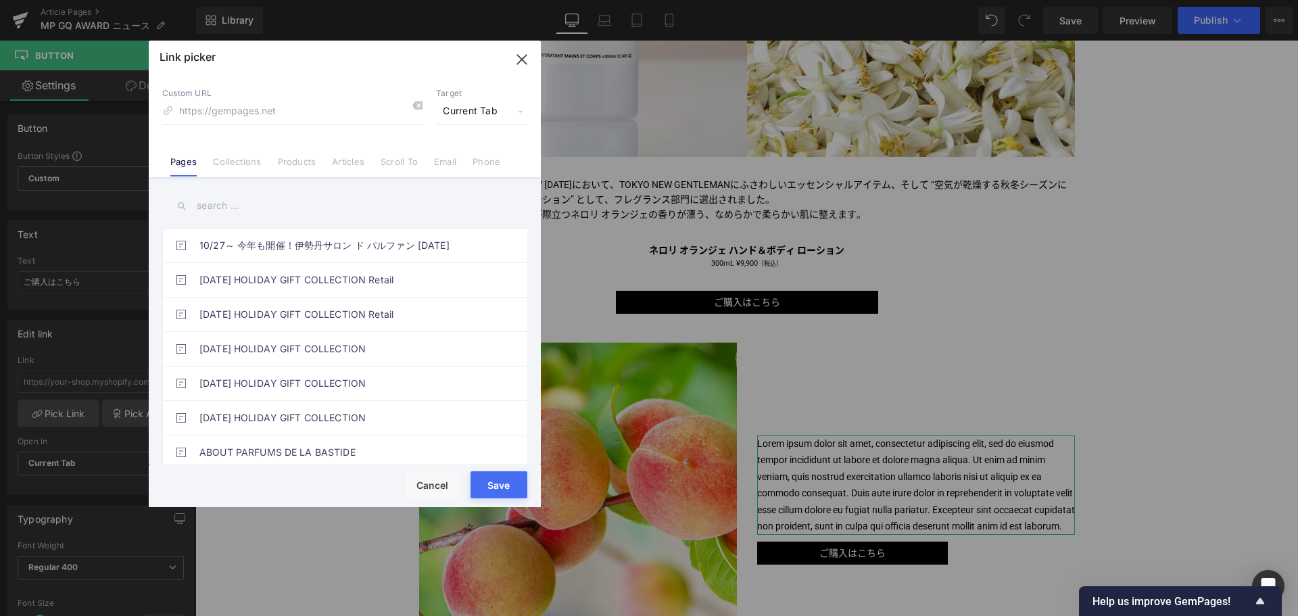
click at [291, 166] on link "Products" at bounding box center [297, 166] width 39 height 20
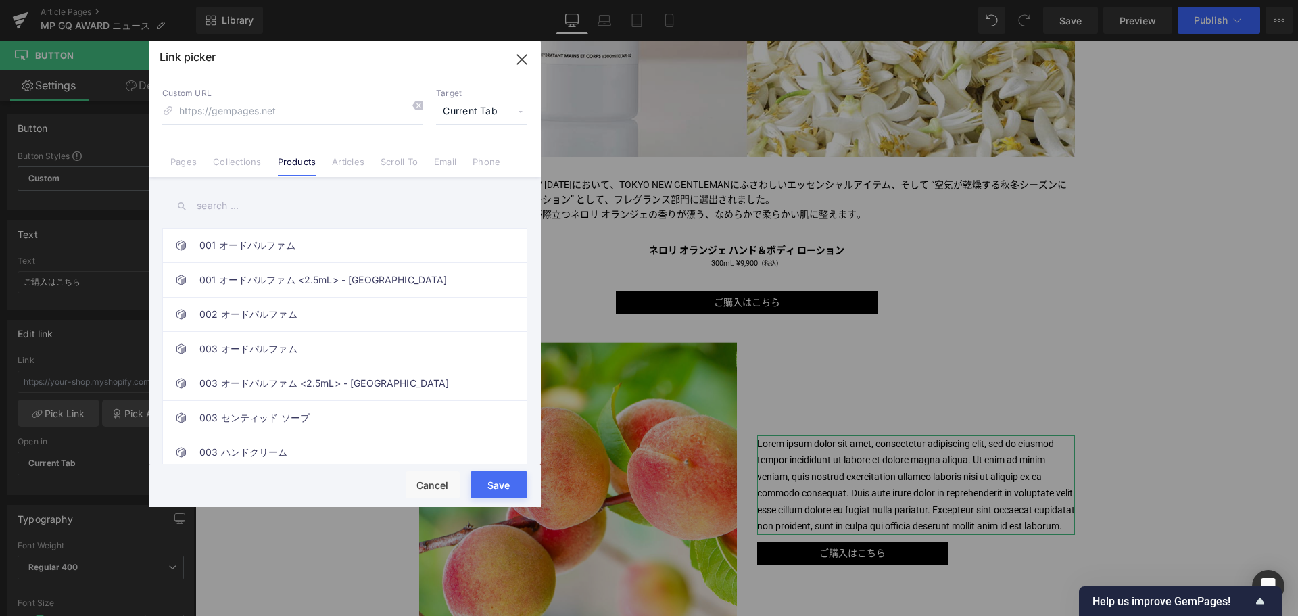
click at [266, 205] on input "text" at bounding box center [344, 206] width 365 height 30
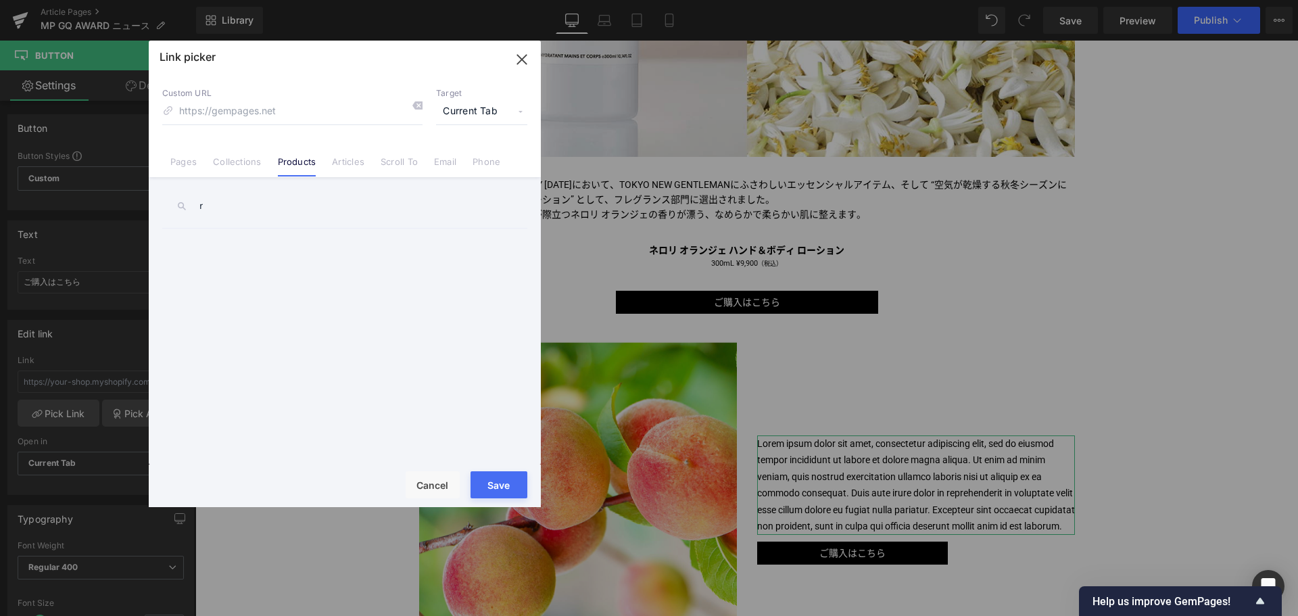
type input "ろ"
type input "ら"
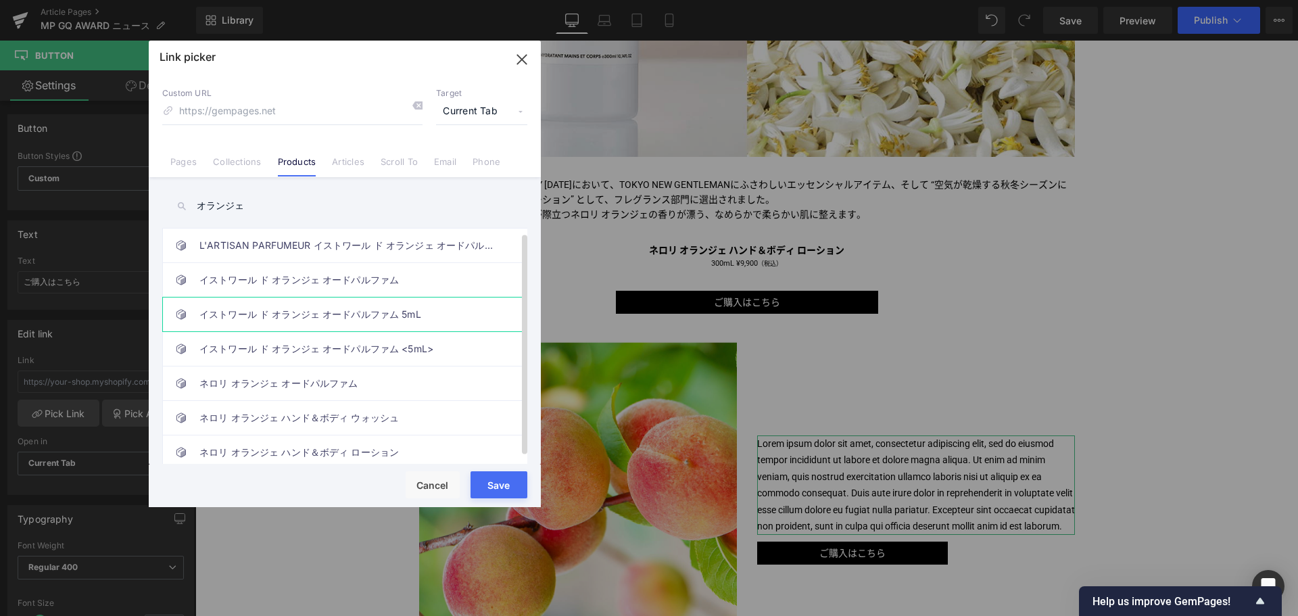
scroll to position [11, 0]
type input "オランジェ"
click at [307, 437] on link "ネロリ オランジェ ハンド＆ボディ ローション" at bounding box center [347, 452] width 297 height 34
type input "/products/neroli-oranger-hand-body-lotion"
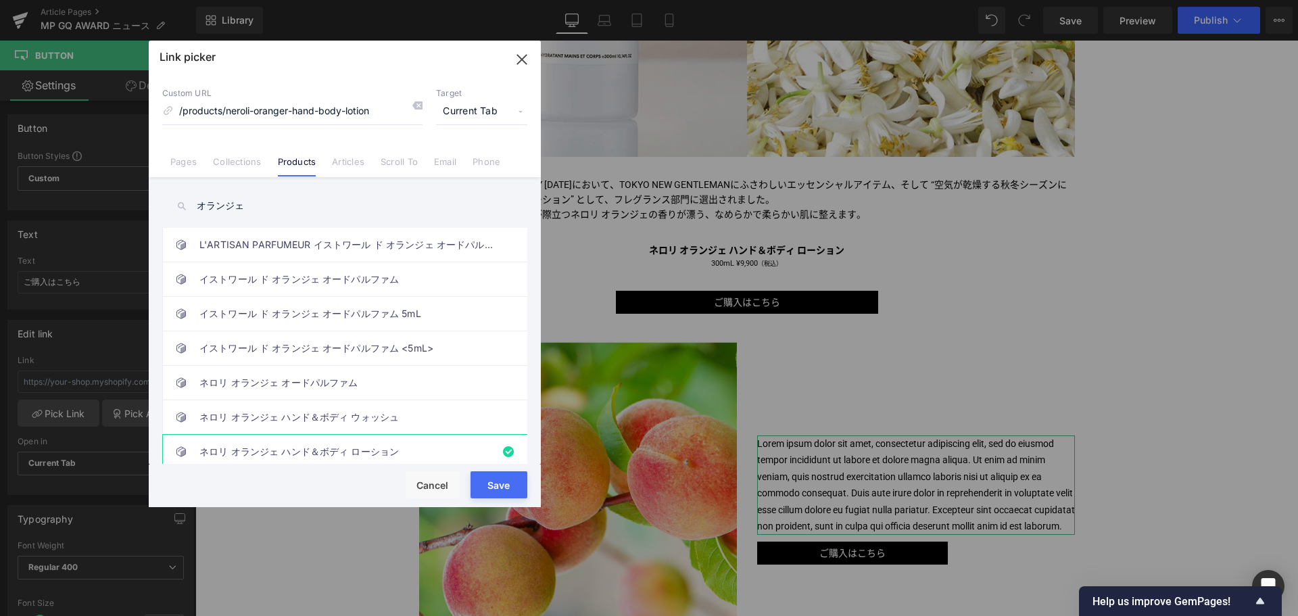
click at [486, 483] on button "Save" at bounding box center [499, 484] width 57 height 27
type input "/products/neroli-oranger-hand-body-lotion"
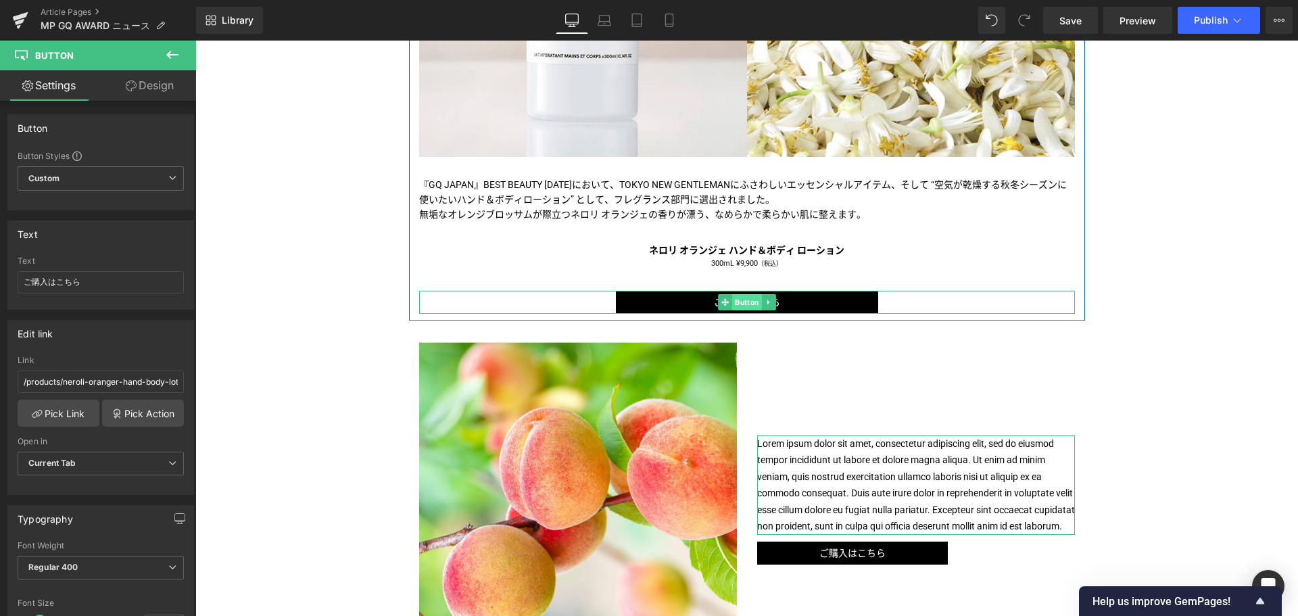
click at [732, 310] on span "Button" at bounding box center [747, 302] width 30 height 16
click at [148, 84] on link "Design" at bounding box center [150, 85] width 98 height 30
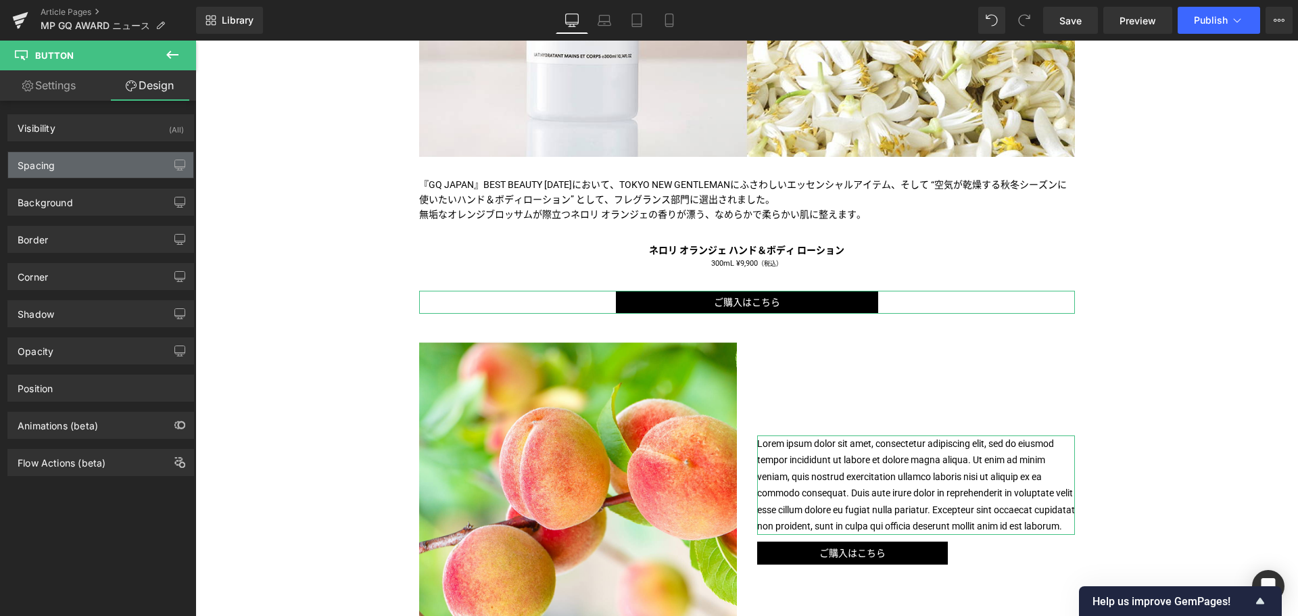
click at [126, 172] on div "Spacing" at bounding box center [100, 165] width 185 height 26
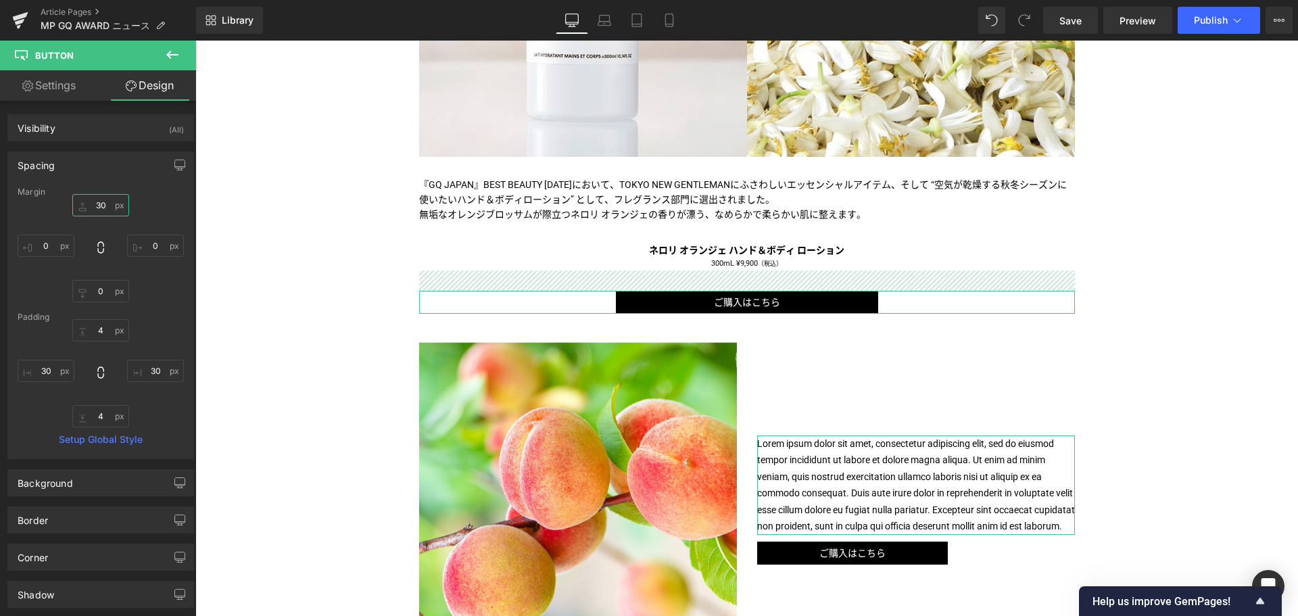
click at [92, 207] on input "30" at bounding box center [100, 205] width 57 height 22
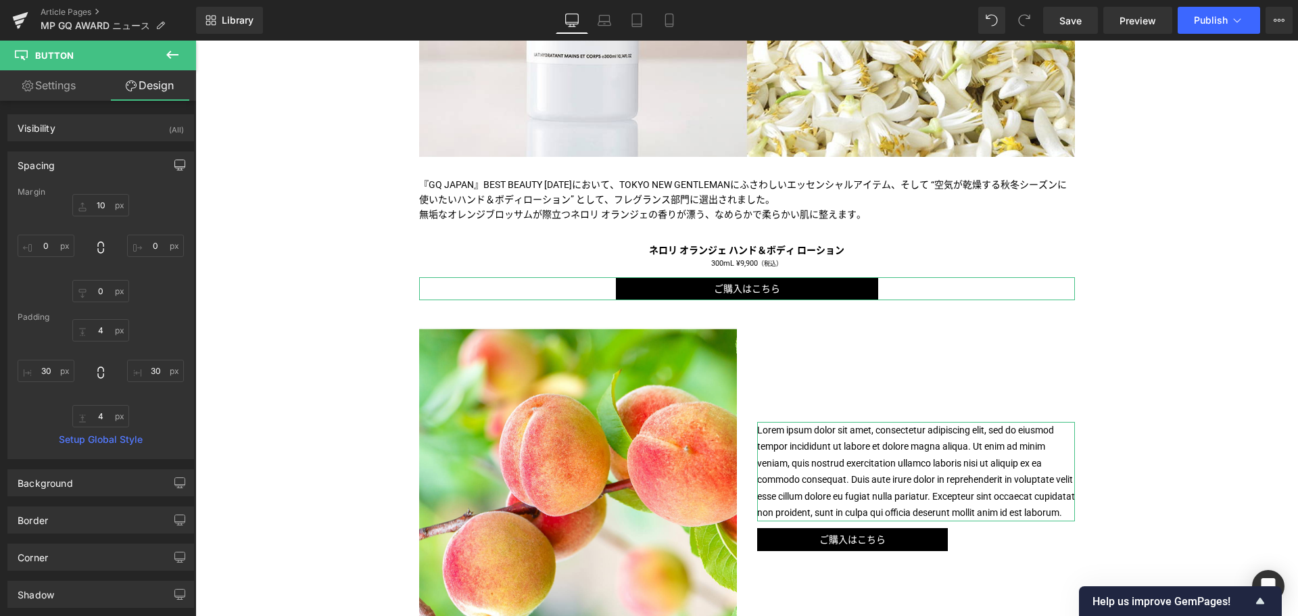
click at [169, 163] on button "button" at bounding box center [180, 165] width 22 height 26
click at [72, 191] on button "Laptop" at bounding box center [76, 194] width 42 height 23
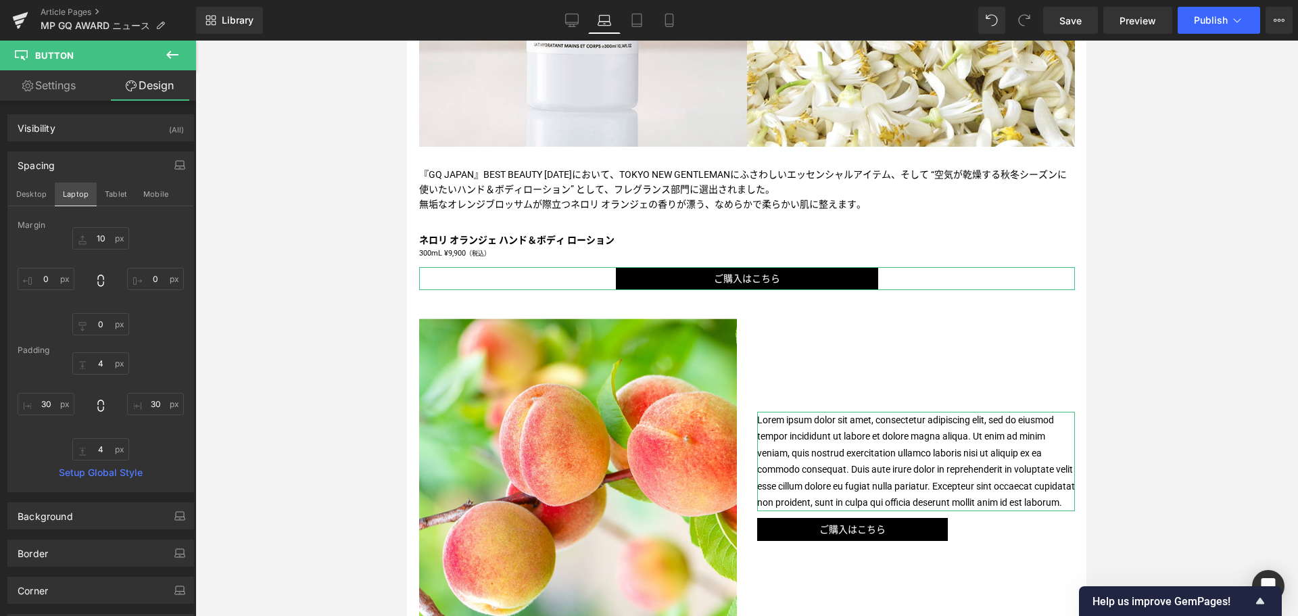
type input "10"
type input "0"
type input "4"
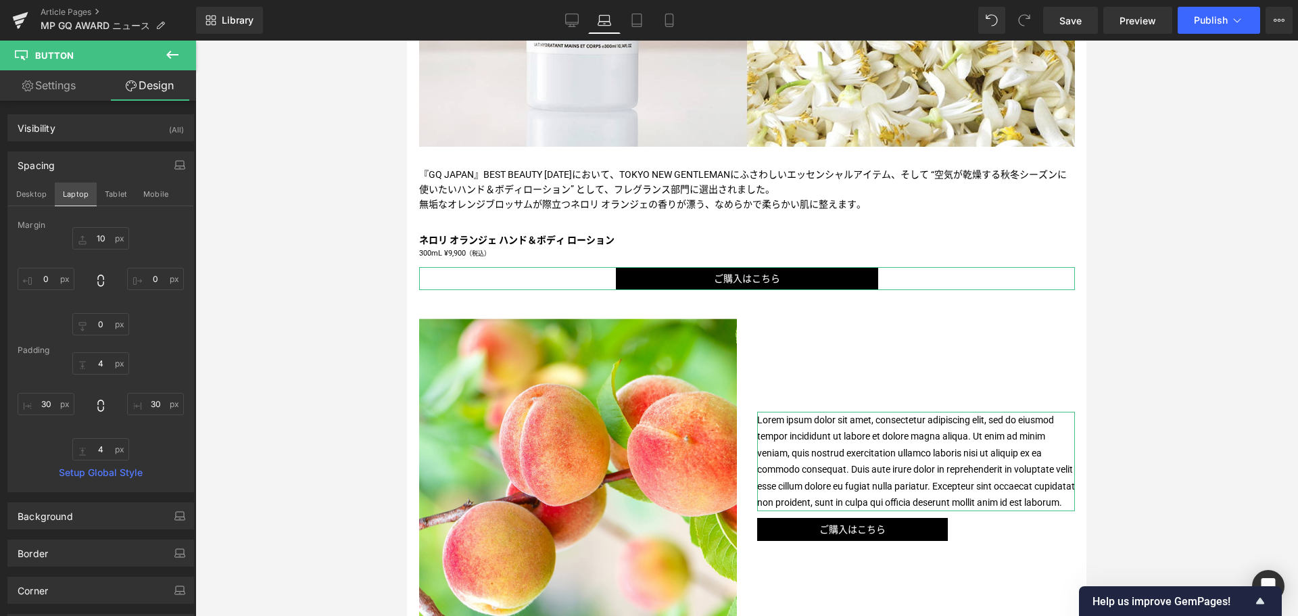
type input "35.7705"
type input "4"
type input "35.7705"
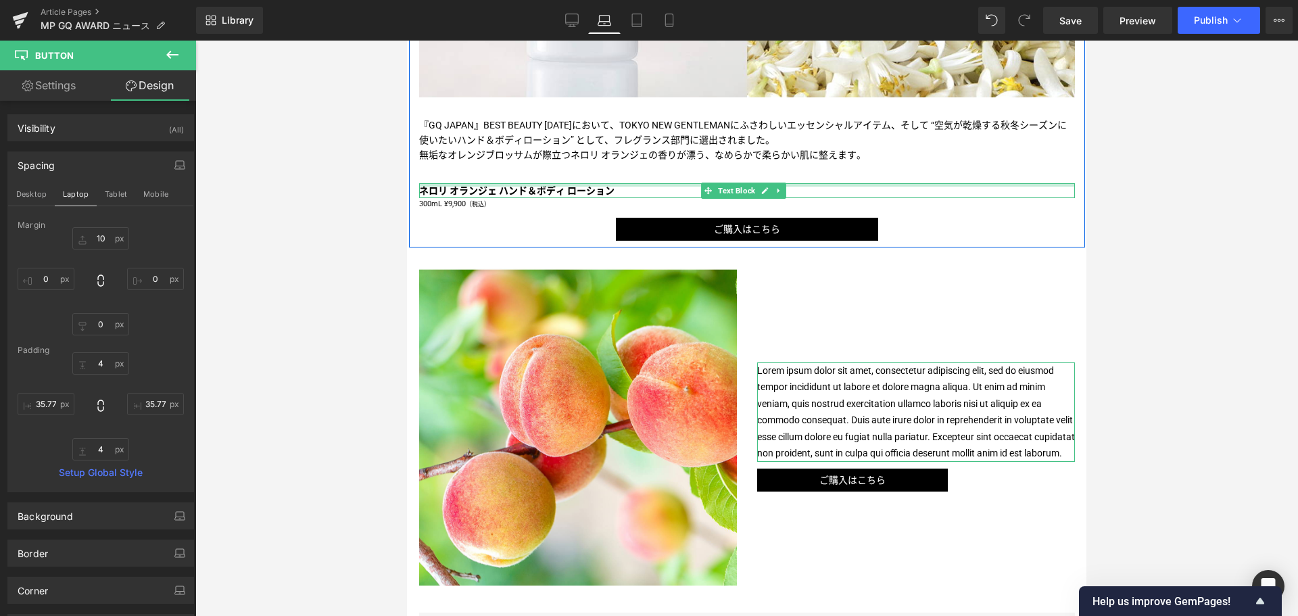
click at [450, 187] on div at bounding box center [747, 184] width 656 height 3
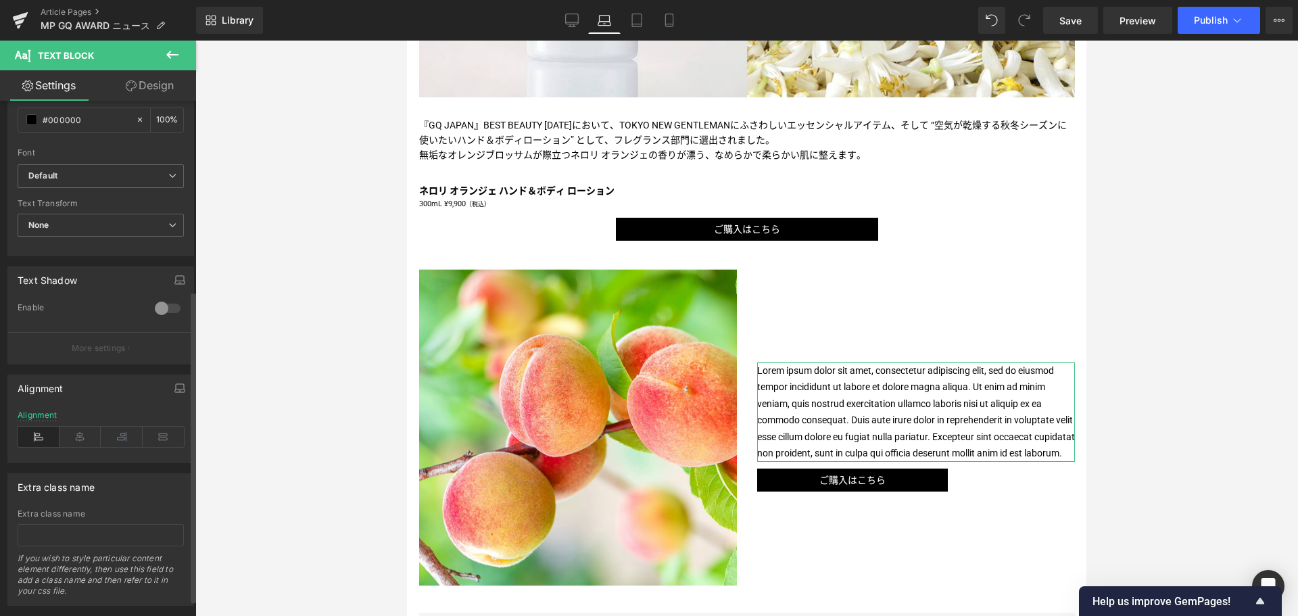
scroll to position [314, 0]
click at [74, 441] on icon at bounding box center [80, 435] width 42 height 20
click at [178, 383] on icon "button" at bounding box center [179, 386] width 11 height 11
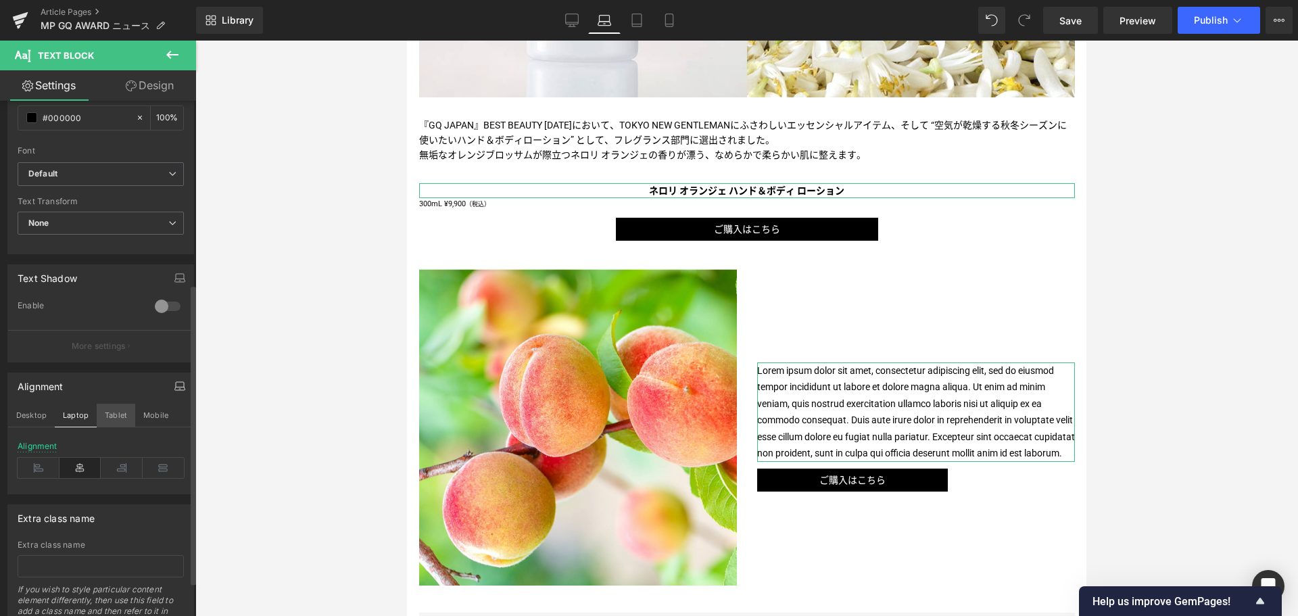
click at [120, 411] on button "Tablet" at bounding box center [116, 415] width 39 height 23
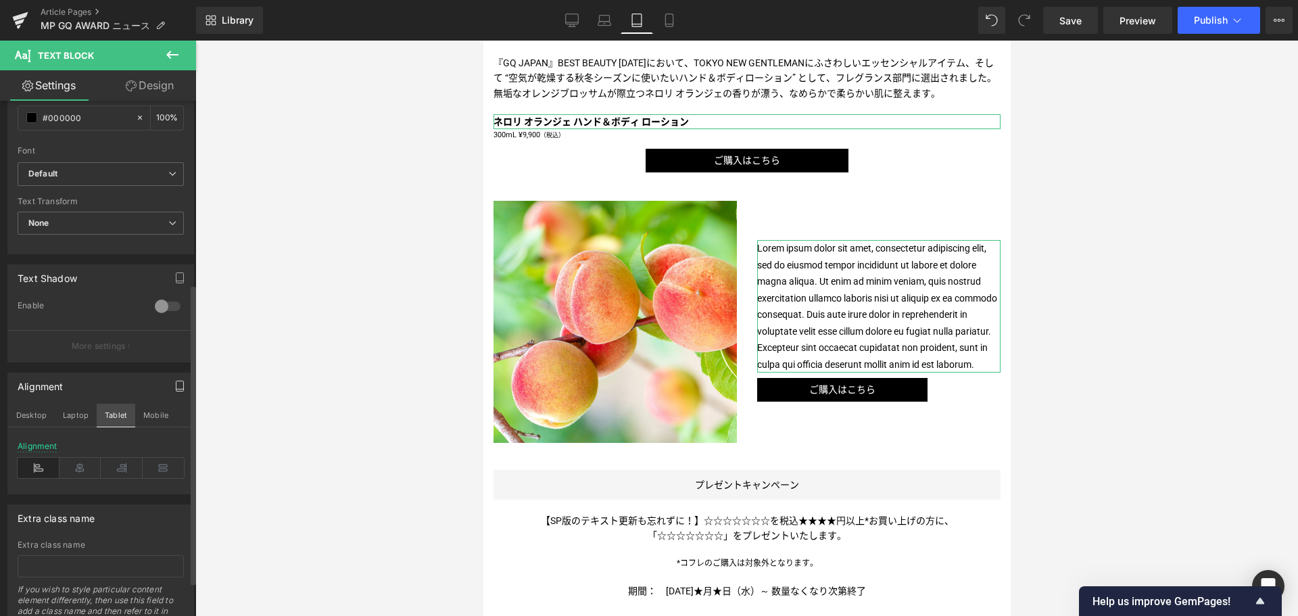
scroll to position [446, 0]
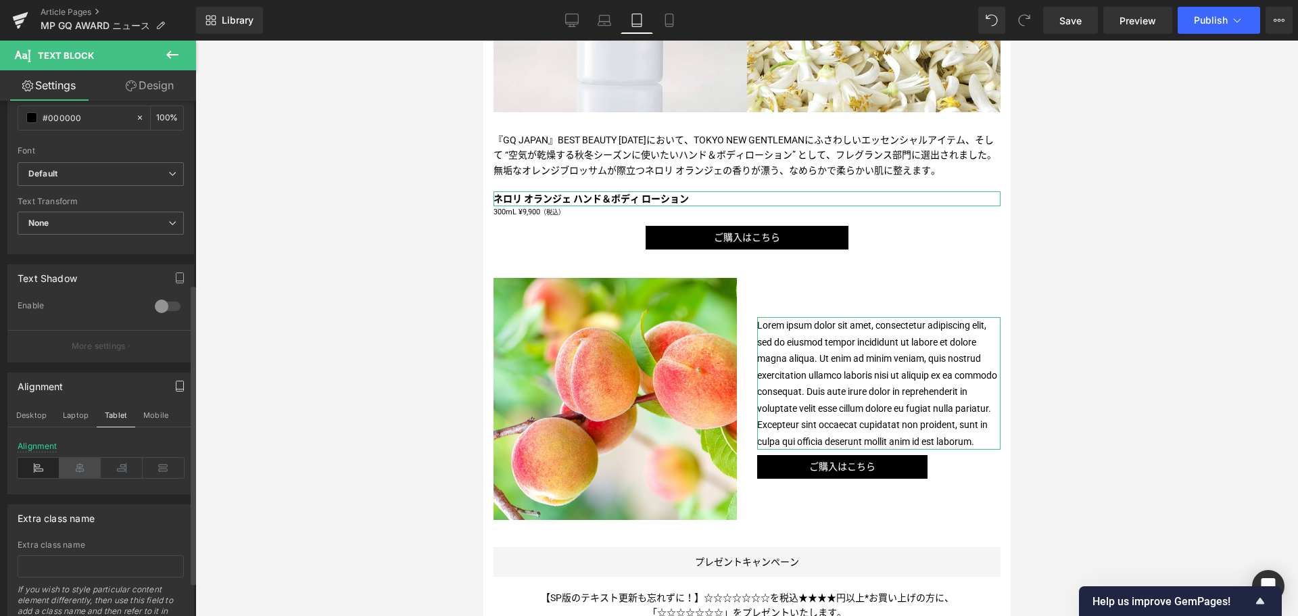
click at [70, 466] on icon at bounding box center [80, 468] width 42 height 20
click at [149, 408] on button "Mobile" at bounding box center [155, 415] width 41 height 23
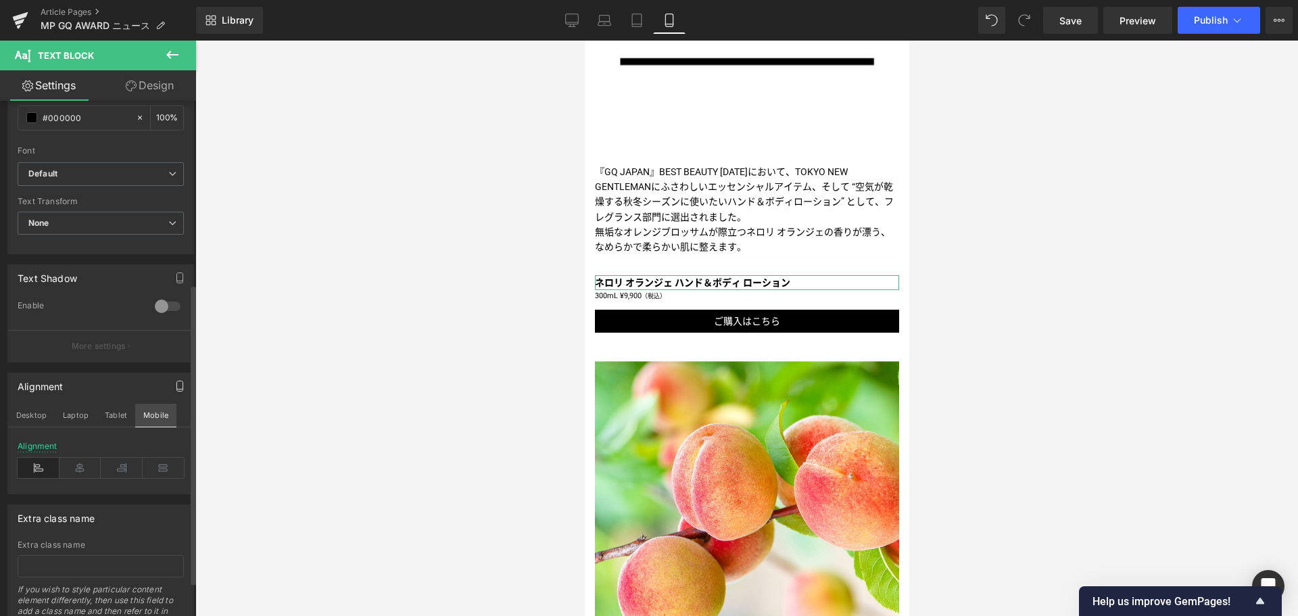
scroll to position [510, 0]
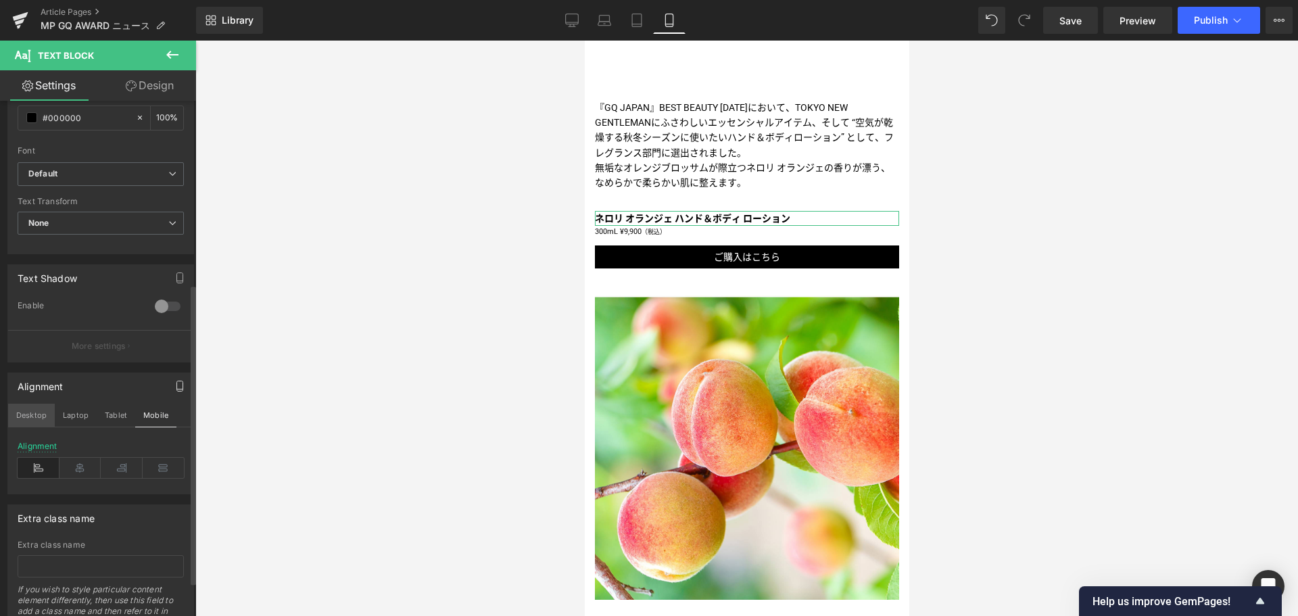
click at [38, 415] on button "Desktop" at bounding box center [31, 415] width 47 height 23
type input "100"
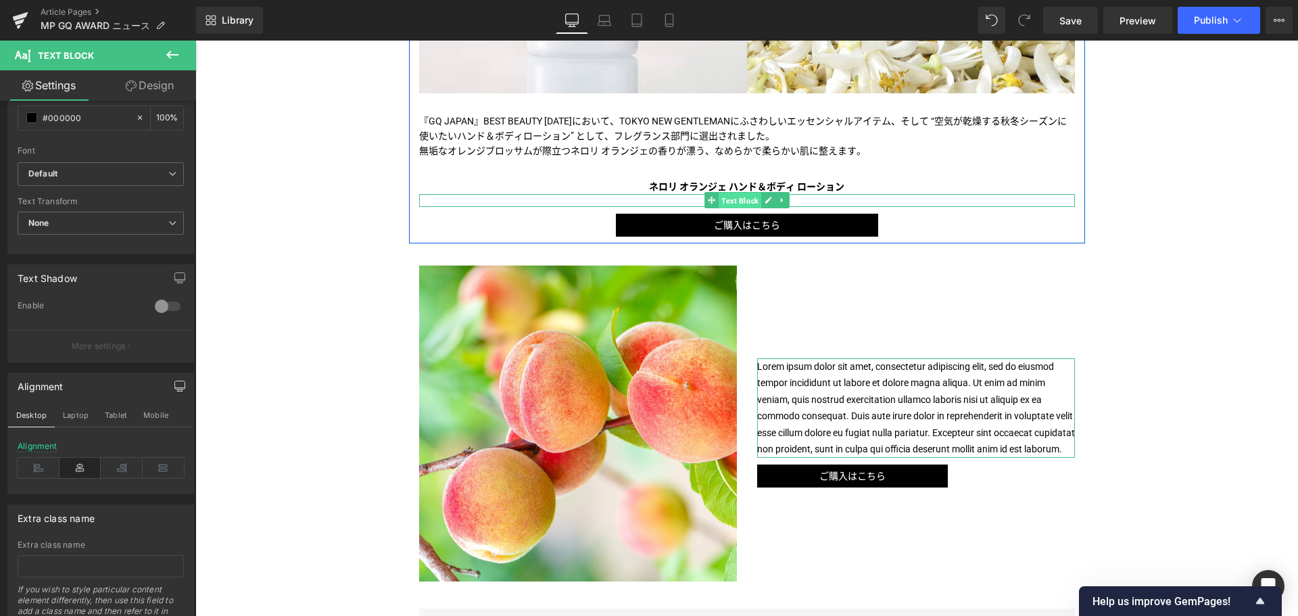
click at [744, 209] on span "Text Block" at bounding box center [740, 201] width 43 height 16
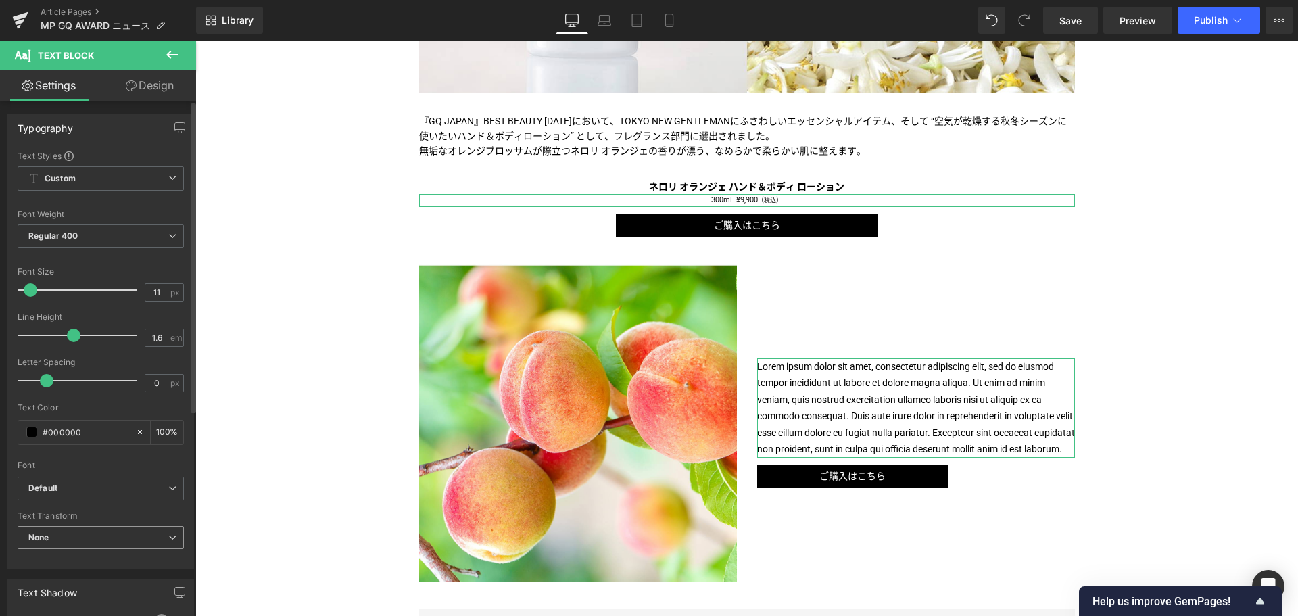
scroll to position [340, 0]
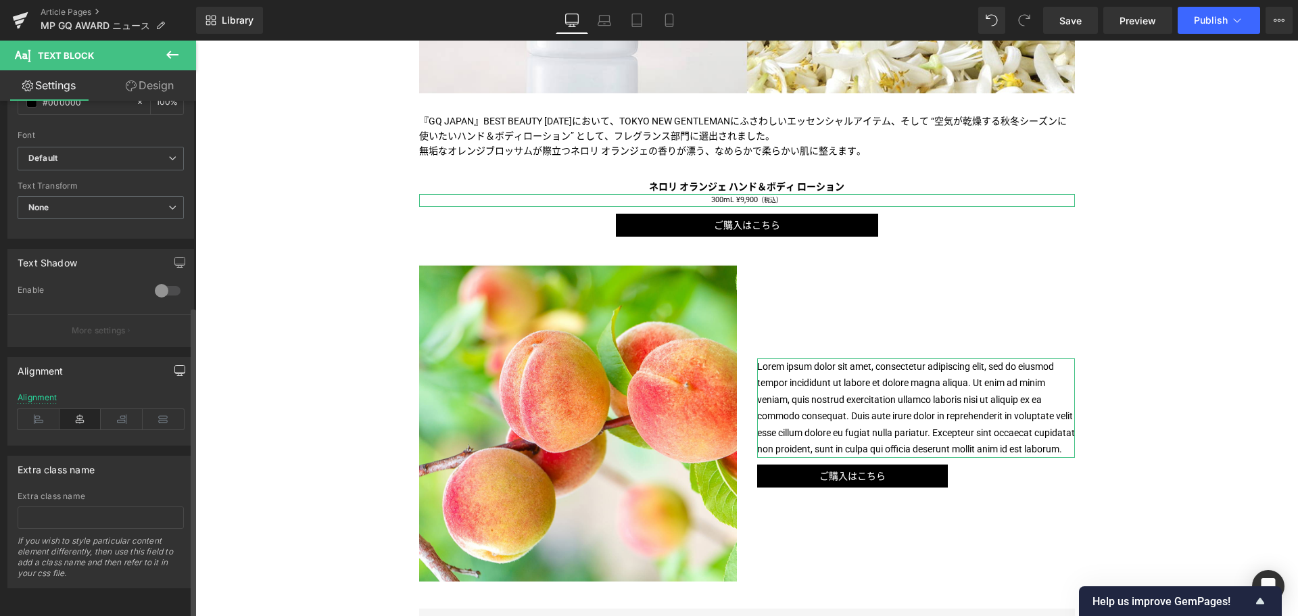
click at [169, 365] on button "button" at bounding box center [180, 371] width 22 height 26
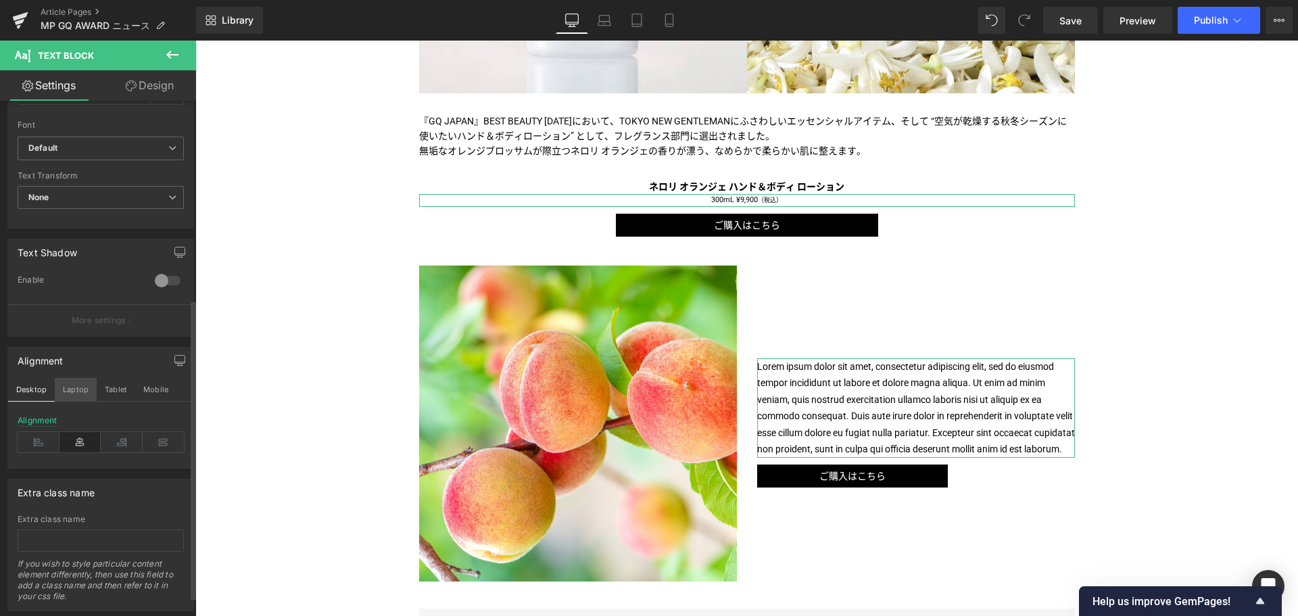
click at [80, 384] on button "Laptop" at bounding box center [76, 389] width 42 height 23
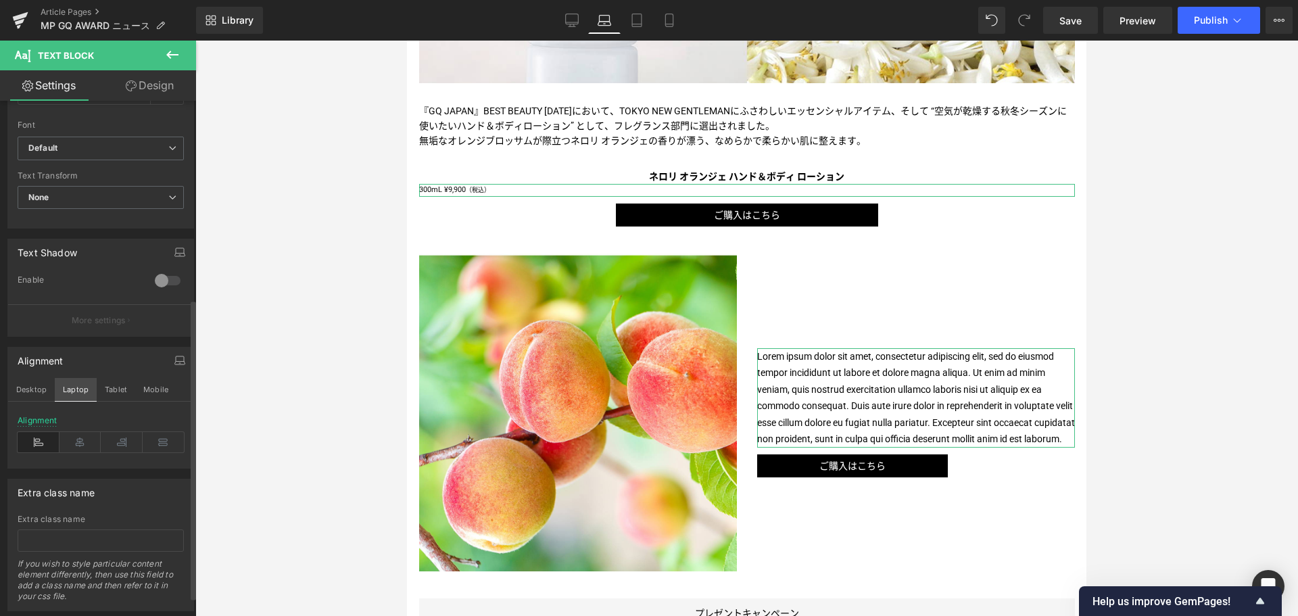
scroll to position [523, 0]
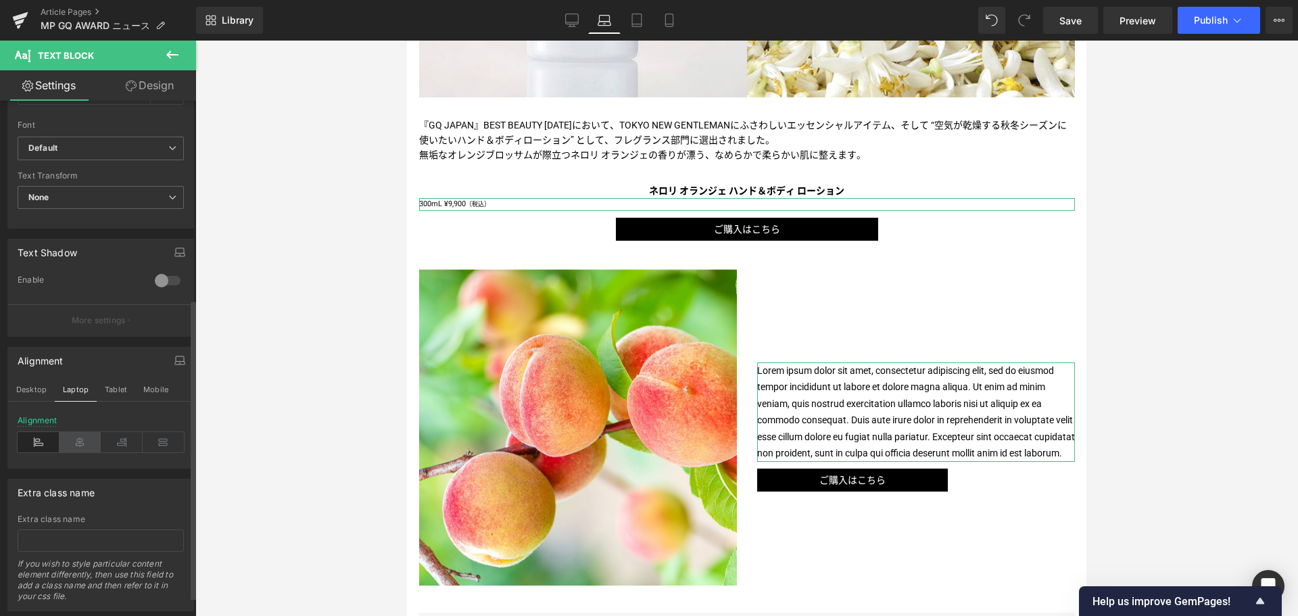
click at [82, 434] on icon at bounding box center [80, 442] width 42 height 20
click at [110, 387] on button "Tablet" at bounding box center [116, 389] width 39 height 23
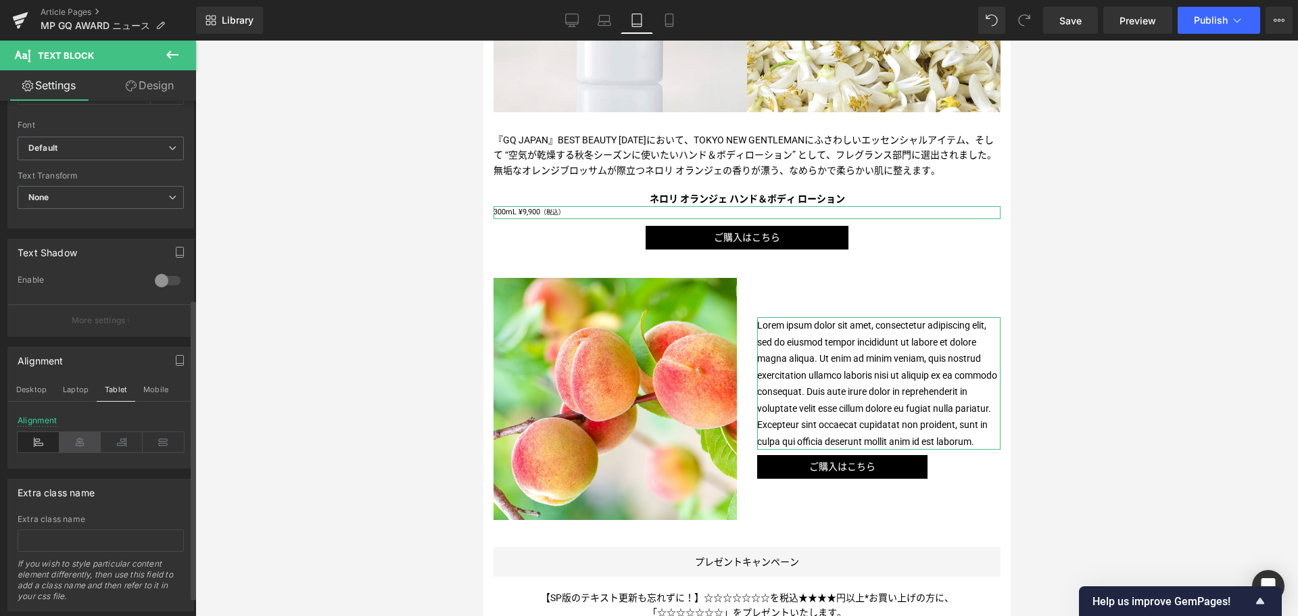
click at [74, 441] on icon at bounding box center [80, 442] width 42 height 20
click at [154, 385] on button "Mobile" at bounding box center [155, 389] width 41 height 23
type input "100"
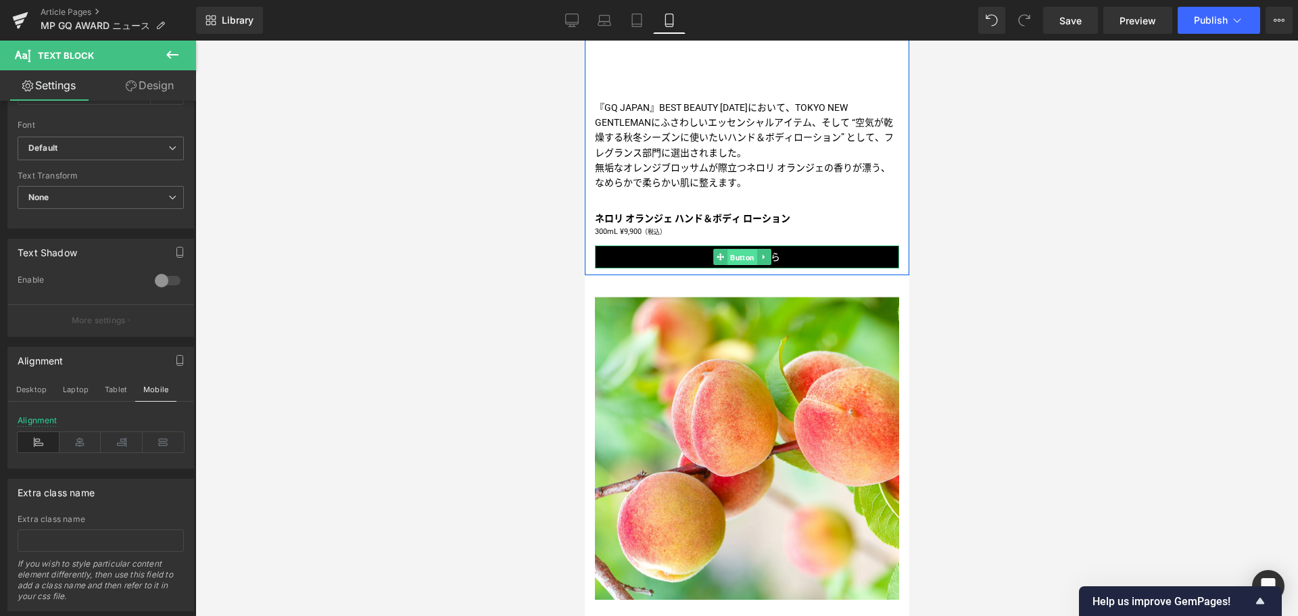
click at [747, 249] on span "Button" at bounding box center [742, 257] width 30 height 16
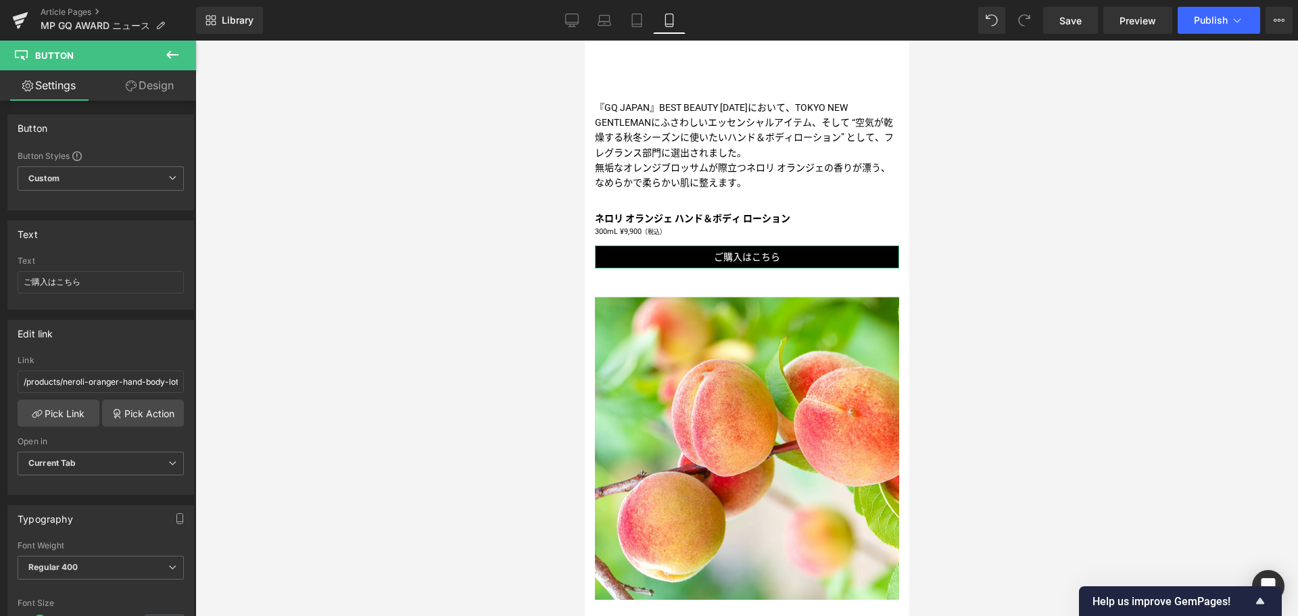
click at [149, 84] on link "Design" at bounding box center [150, 85] width 98 height 30
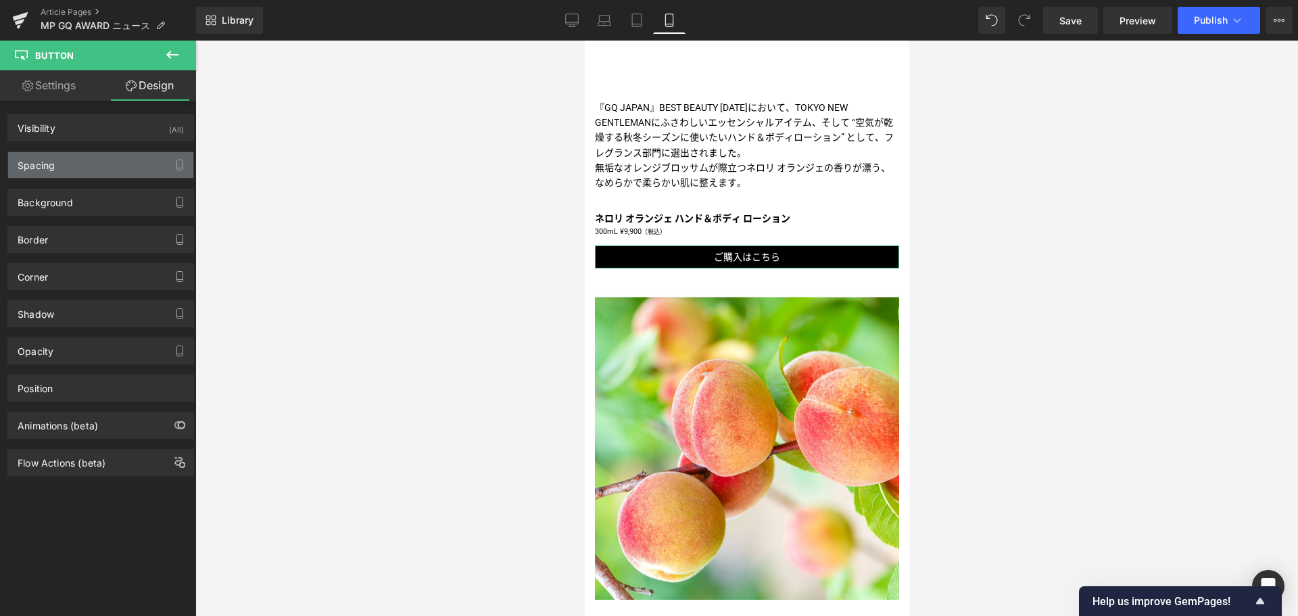
type input "10"
type input "0"
type input "4"
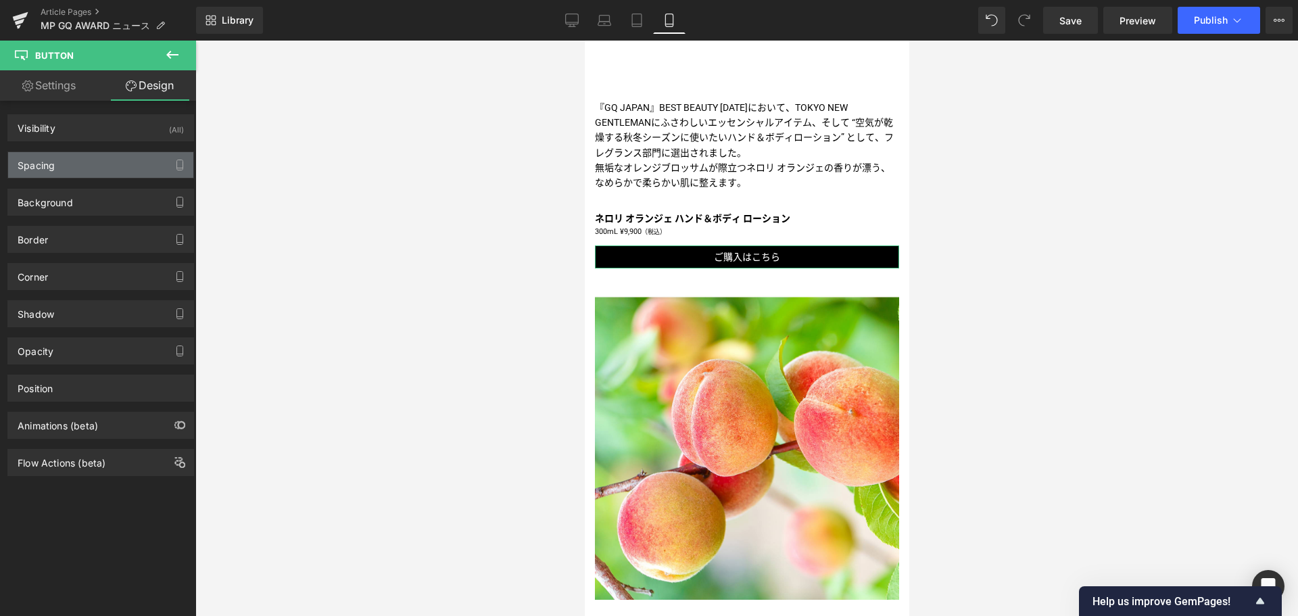
type input "14"
type input "4"
type input "14"
click at [113, 164] on div "Spacing" at bounding box center [100, 165] width 185 height 26
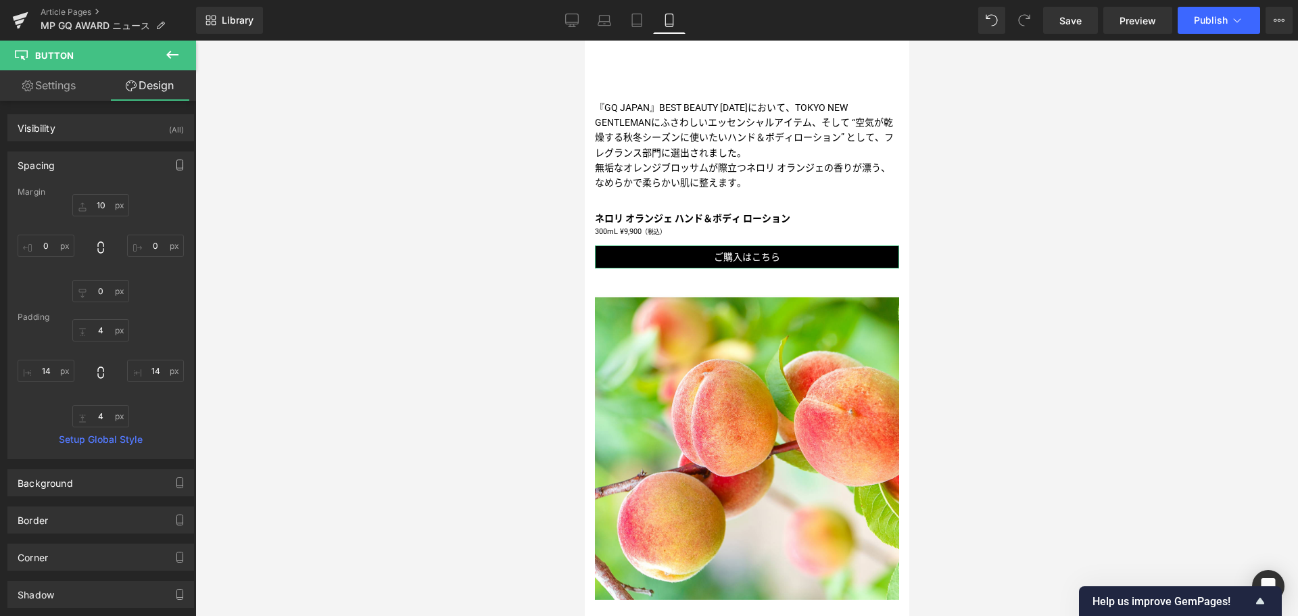
click at [174, 170] on icon "button" at bounding box center [179, 165] width 11 height 11
click at [119, 191] on button "Tablet" at bounding box center [116, 194] width 39 height 23
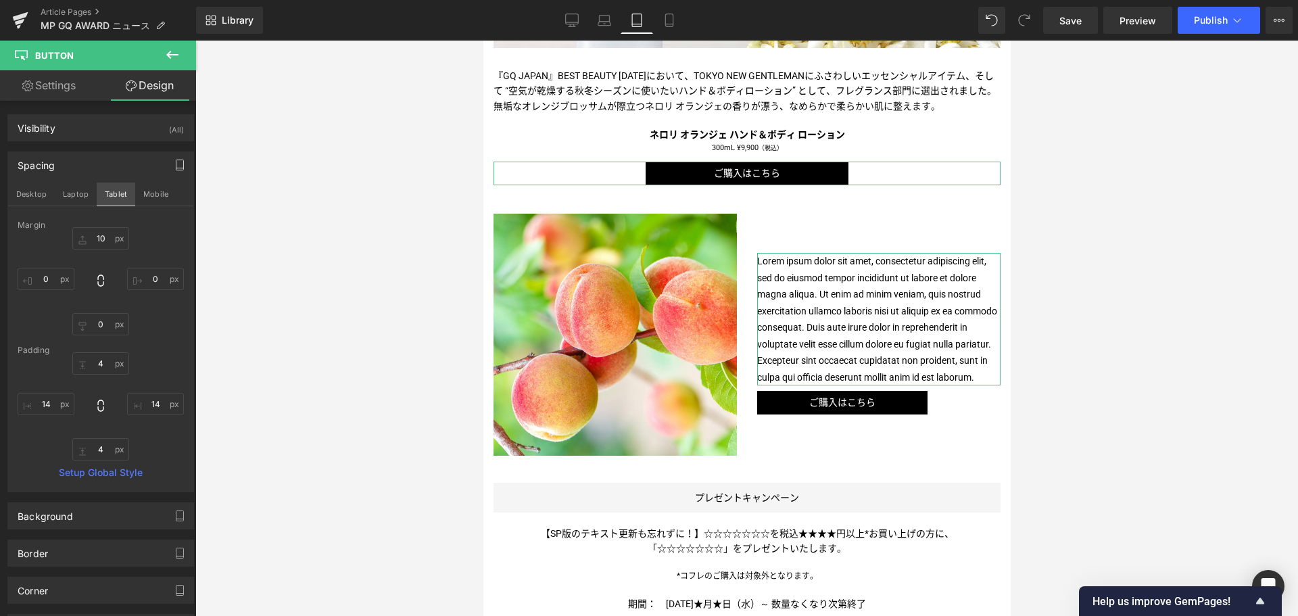
type input "10"
type input "0"
type input "4"
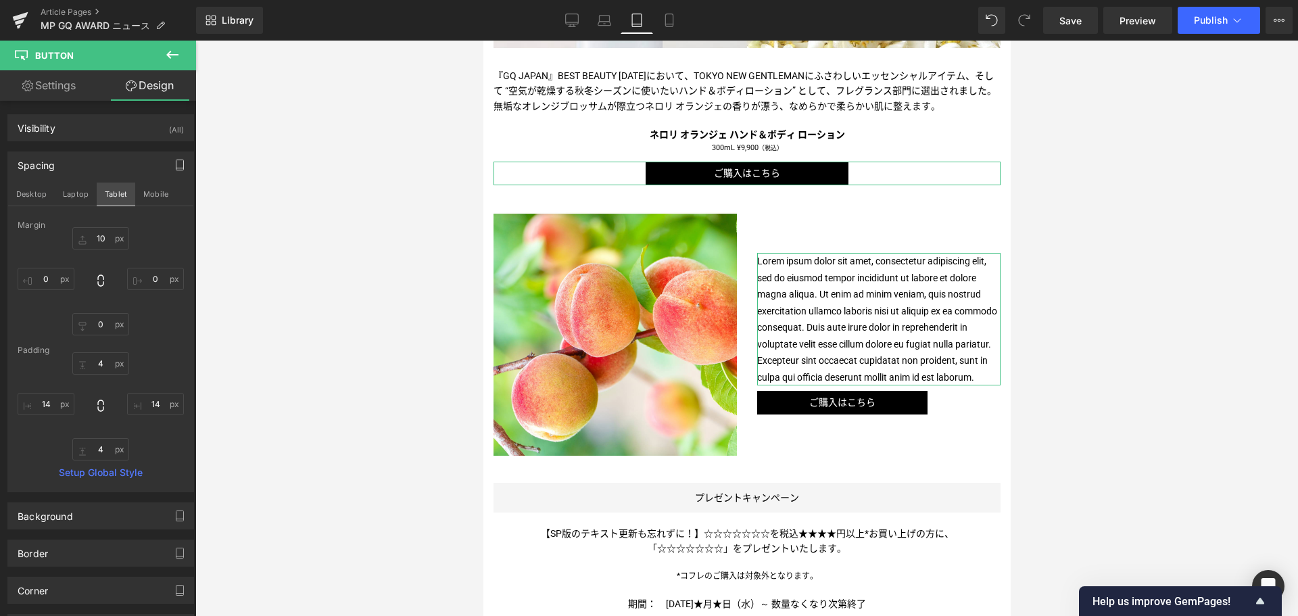
type input "14"
type input "4"
type input "14"
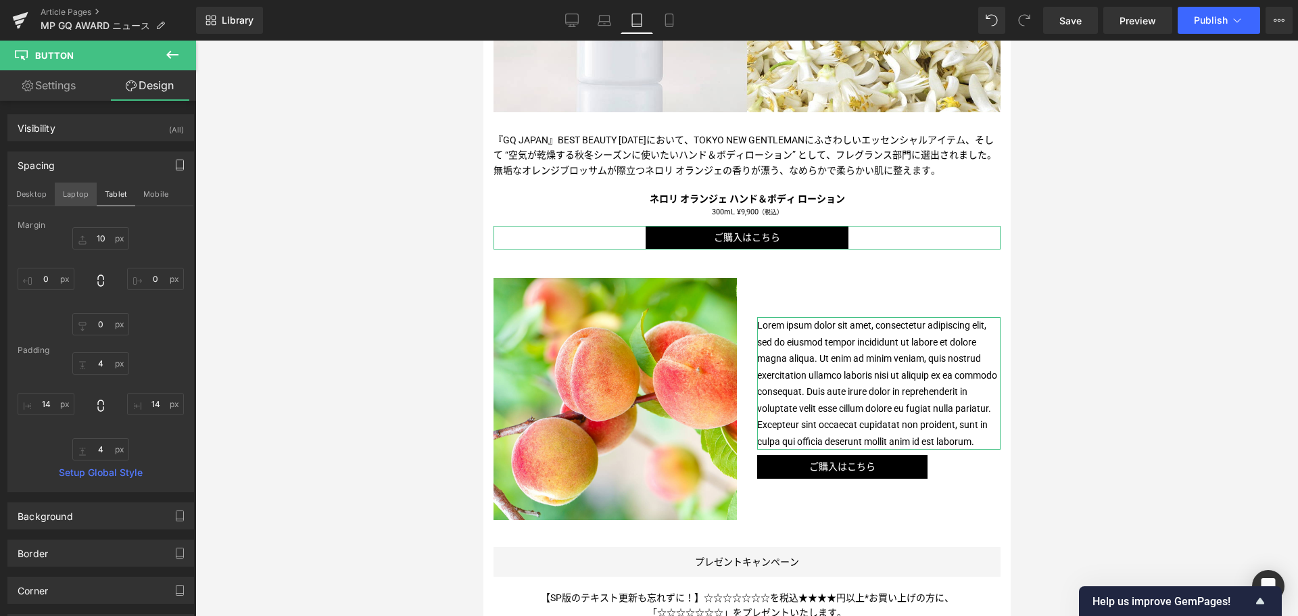
click at [68, 198] on button "Laptop" at bounding box center [76, 194] width 42 height 23
type input "10"
type input "0"
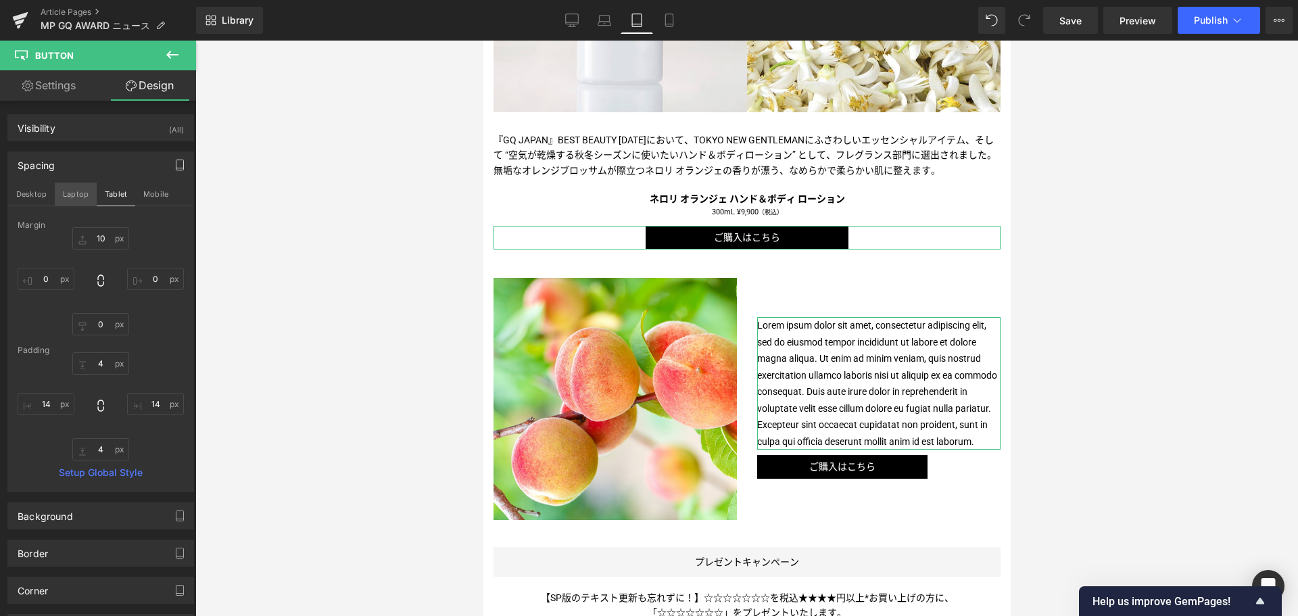
type input "4"
type input "25"
type input "4"
type input "25"
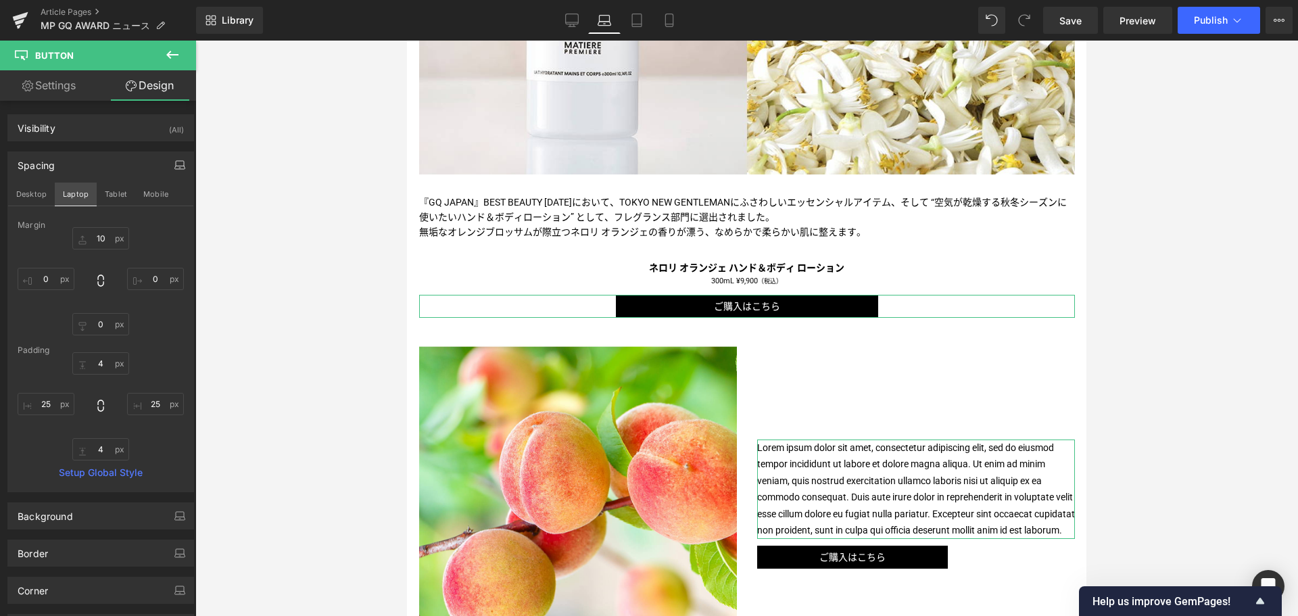
scroll to position [523, 0]
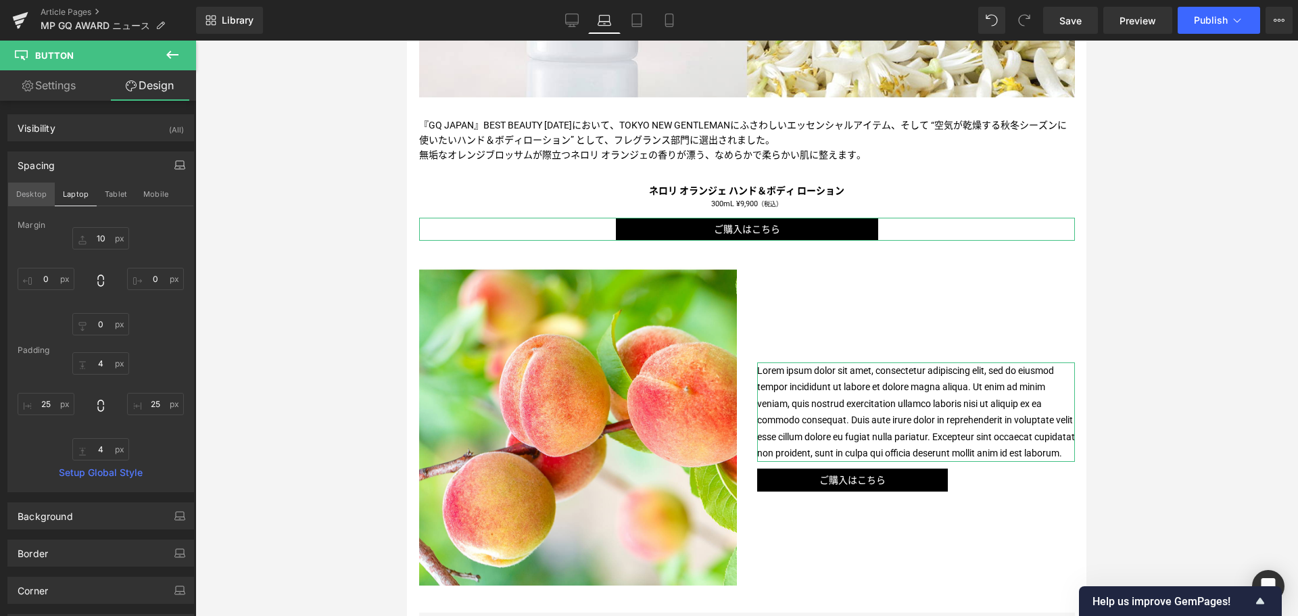
click at [31, 195] on button "Desktop" at bounding box center [31, 194] width 47 height 23
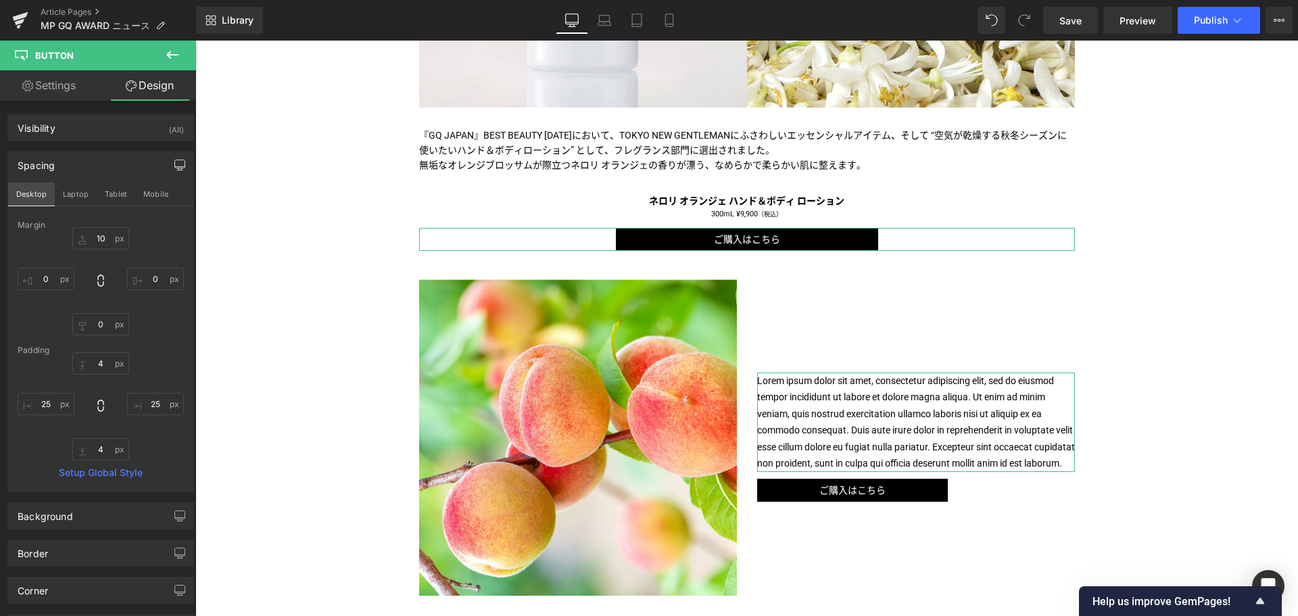
scroll to position [537, 0]
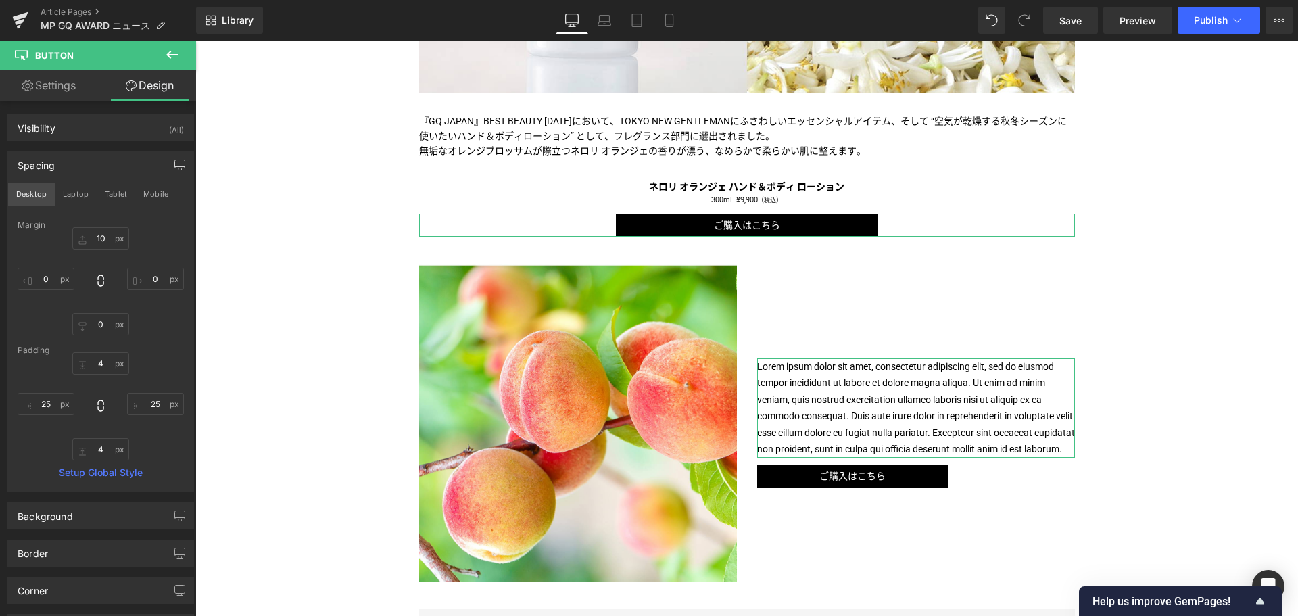
type input "10"
type input "0"
type input "4"
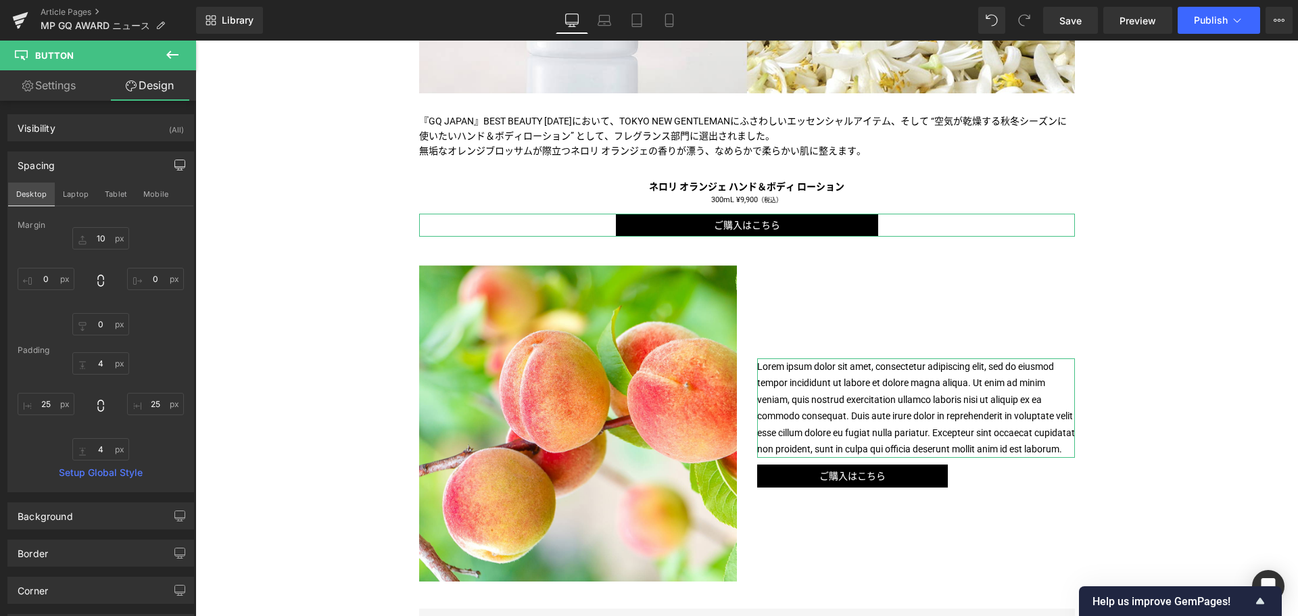
type input "35.32"
type input "4"
type input "35.32"
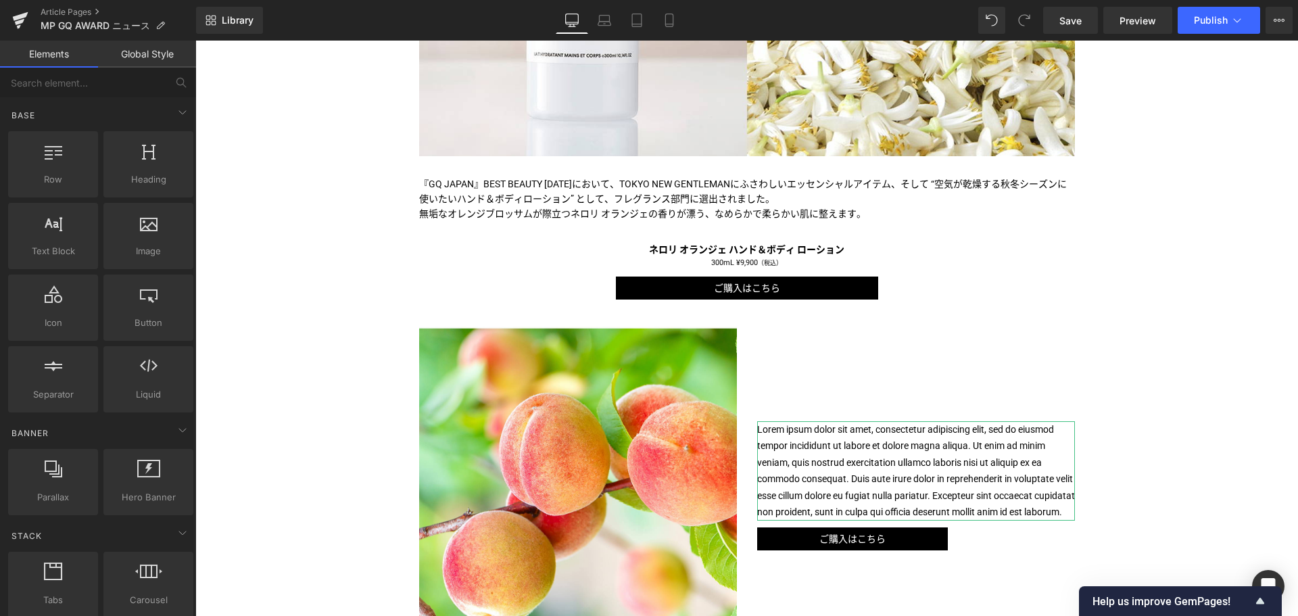
click at [350, 263] on div "Liquid [PERSON_NAME]「ネロリ オランジェ ハンド＆ボディ ローション」が、GQ BEST BEAUTY2025に選出 Text Block…" at bounding box center [746, 494] width 1103 height 1566
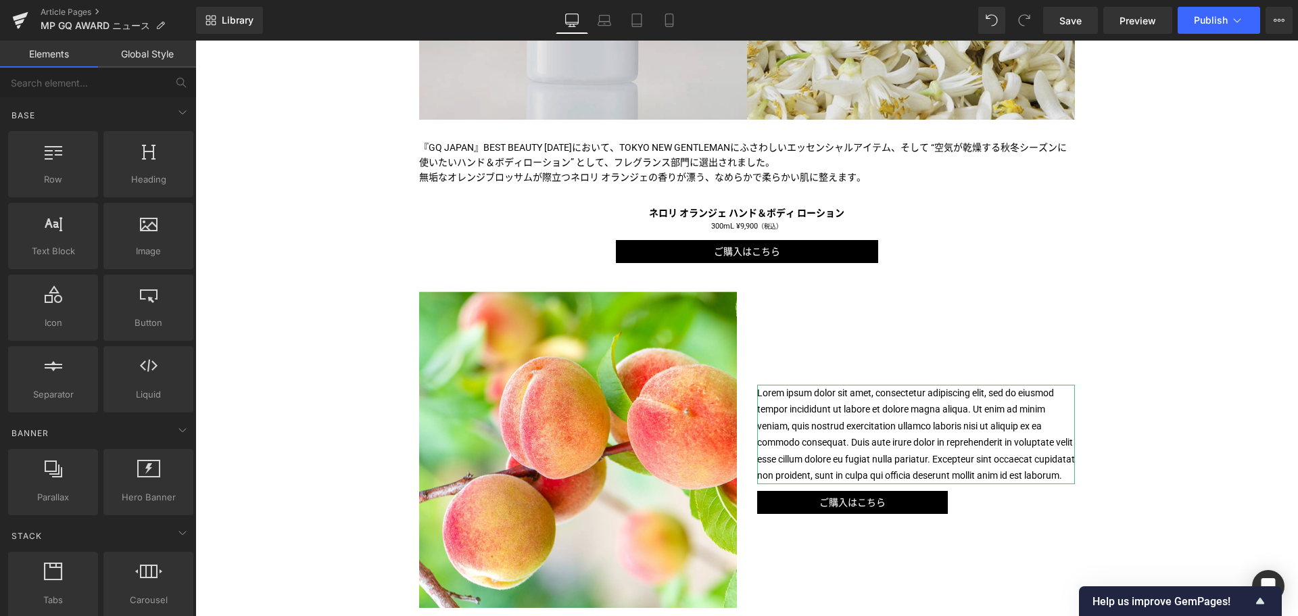
scroll to position [512, 0]
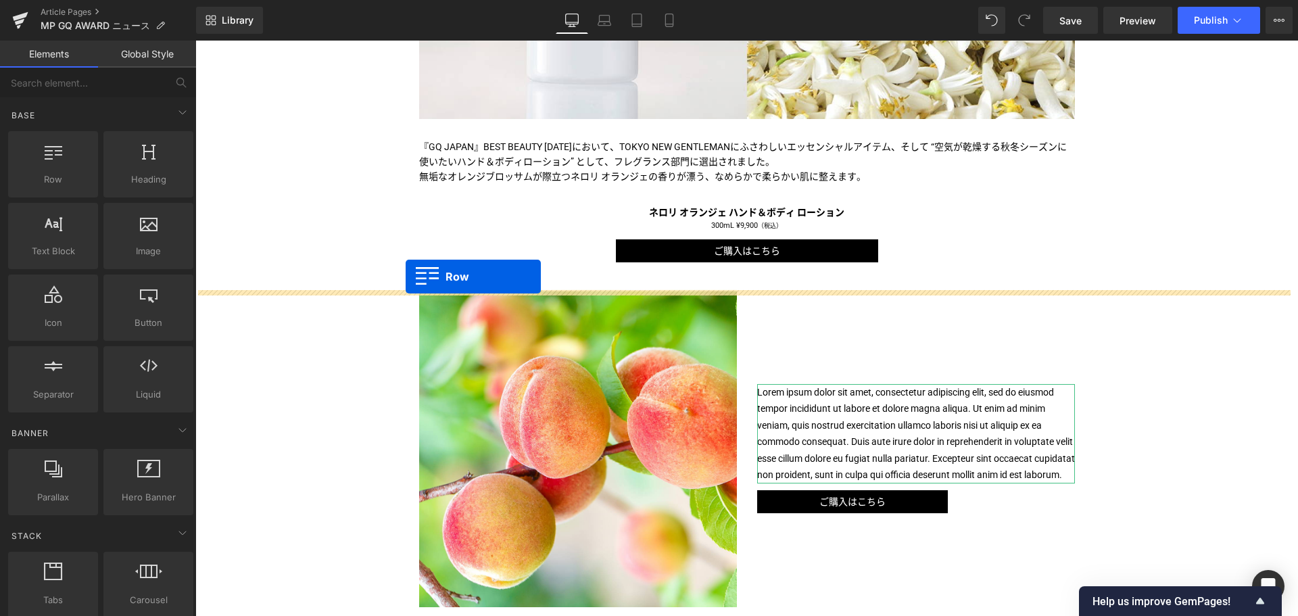
drag, startPoint x: 235, startPoint y: 214, endPoint x: 406, endPoint y: 277, distance: 181.6
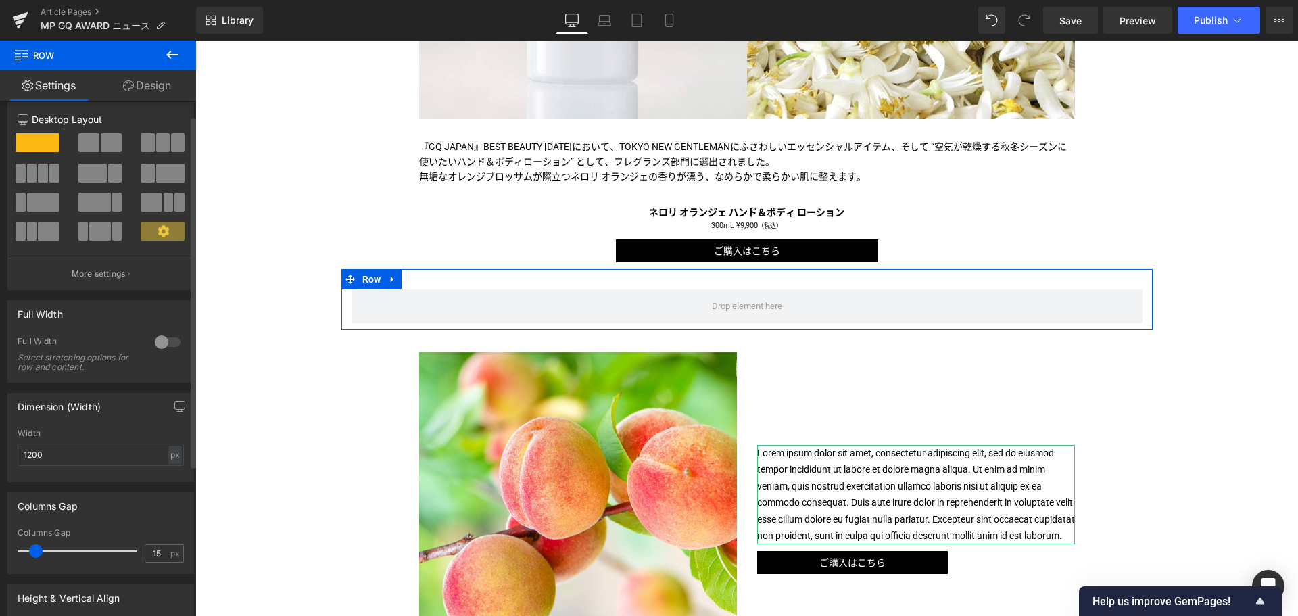
scroll to position [0, 0]
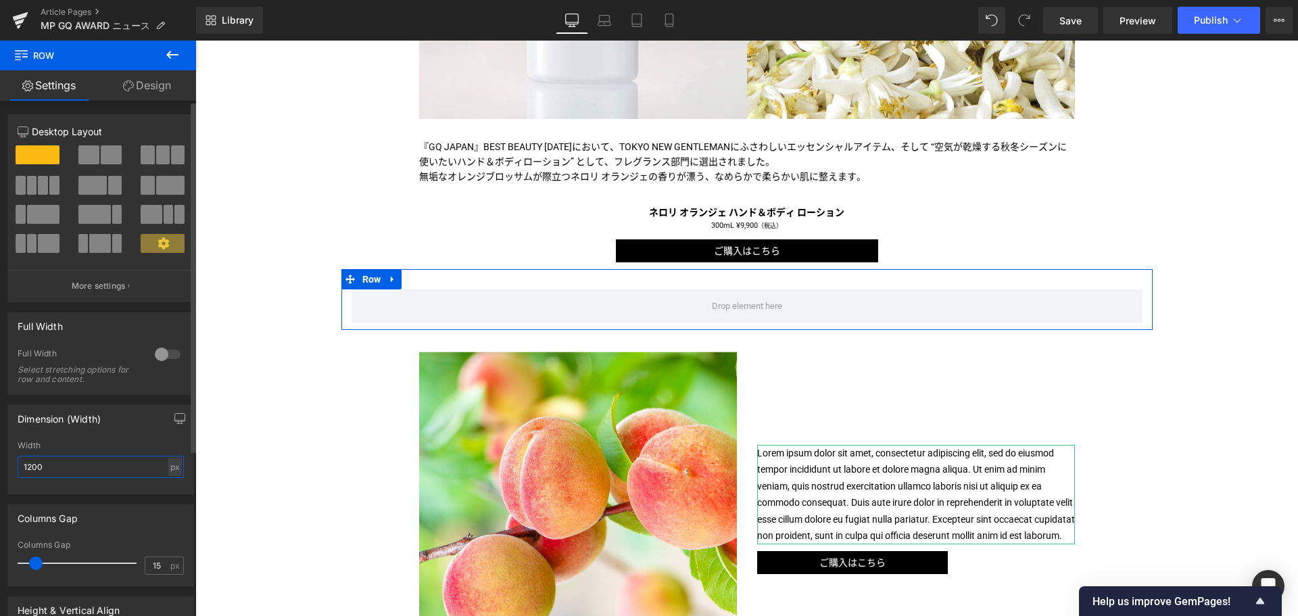
drag, startPoint x: 70, startPoint y: 460, endPoint x: 9, endPoint y: 463, distance: 60.9
click at [9, 463] on div "1200px Width 1200 px % px" at bounding box center [100, 467] width 185 height 53
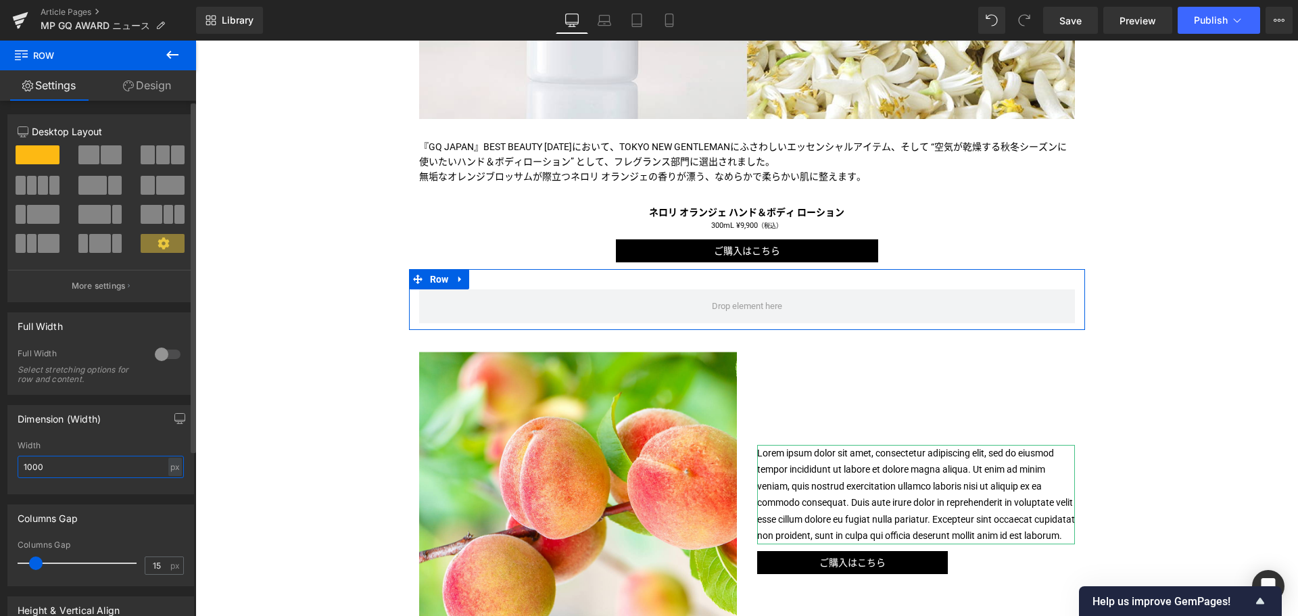
type input "1000"
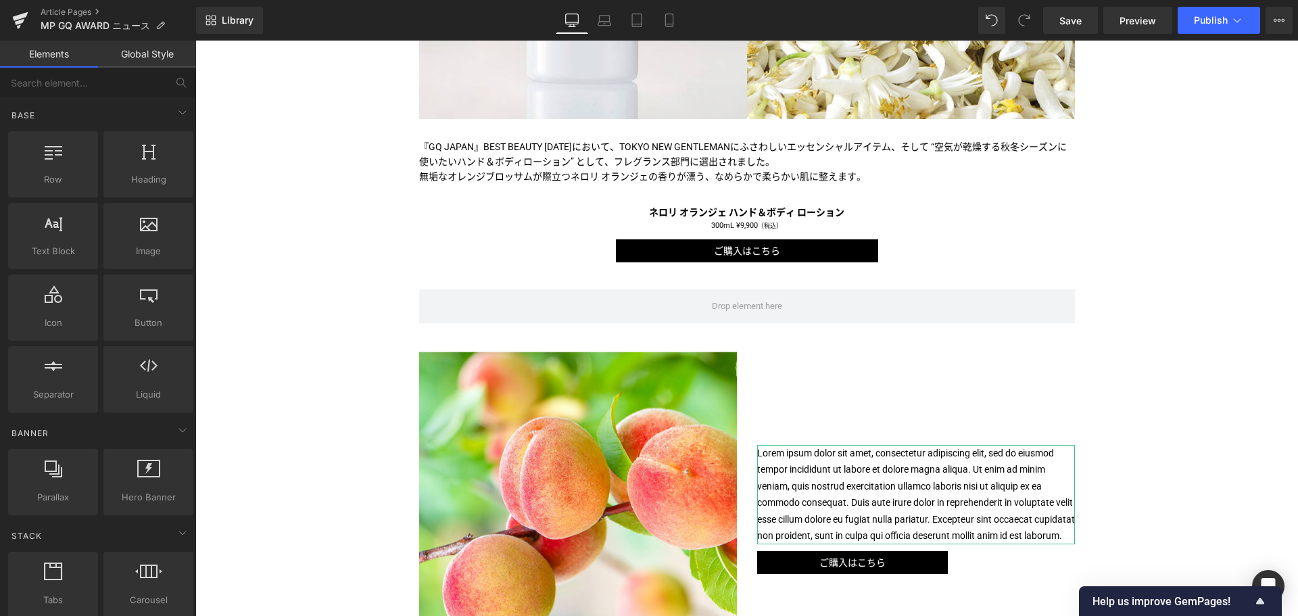
click at [273, 288] on div "Liquid [PERSON_NAME]「ネロリ オランジェ ハンド＆ボディ ローション」が、GQ BEST BEAUTY2025に選出 Text Block…" at bounding box center [746, 487] width 1103 height 1627
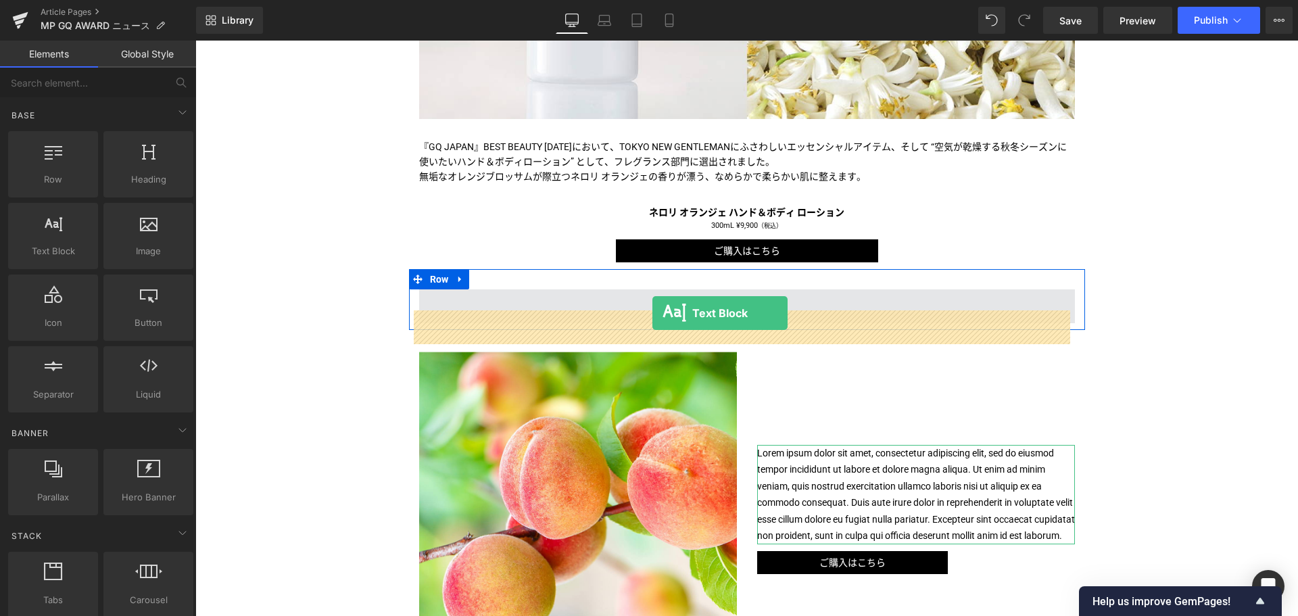
drag, startPoint x: 239, startPoint y: 283, endPoint x: 652, endPoint y: 313, distance: 414.8
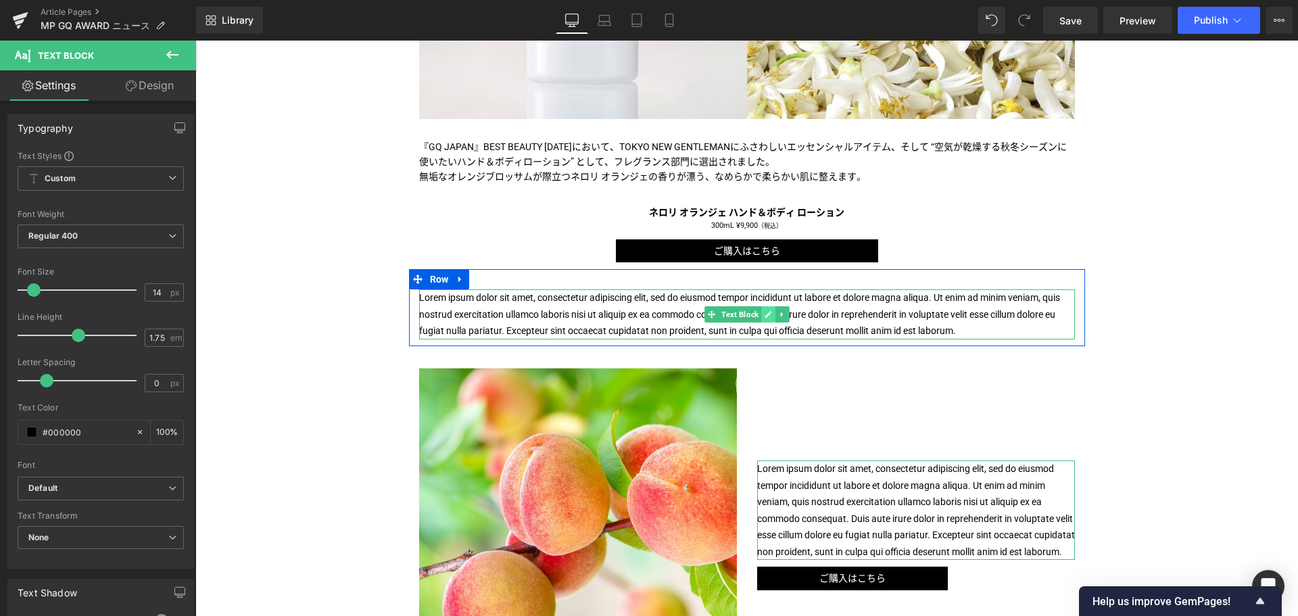
click at [763, 322] on link at bounding box center [768, 314] width 14 height 16
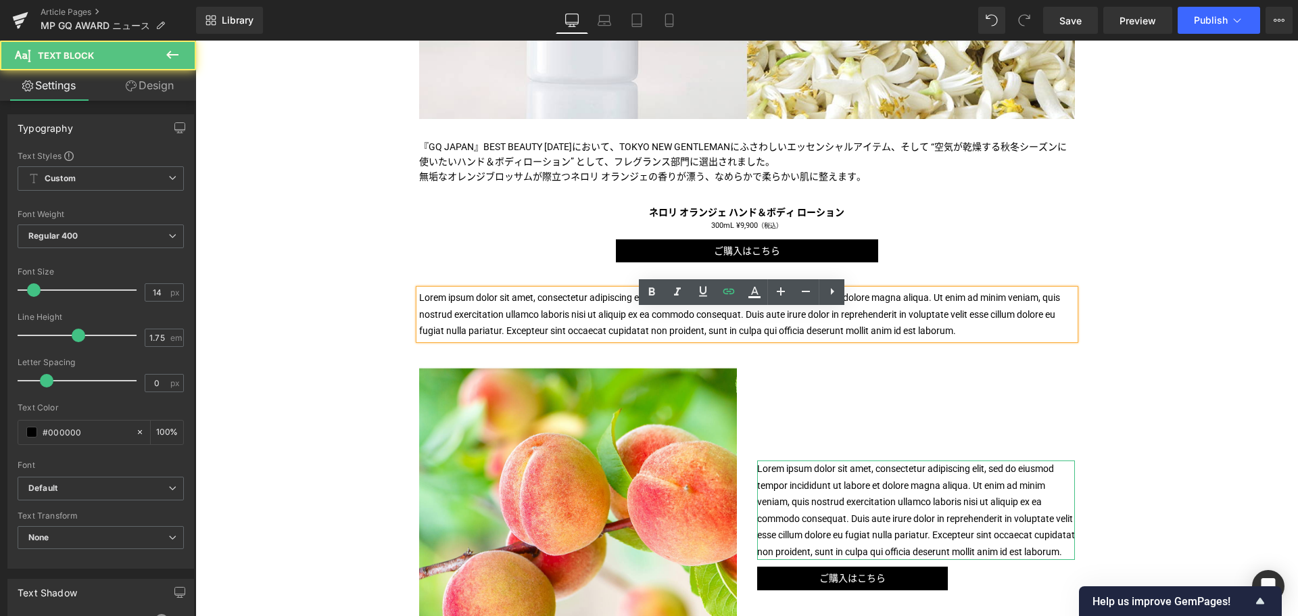
click at [763, 339] on p "Lorem ipsum dolor sit amet, consectetur adipiscing elit, sed do eiusmod tempor …" at bounding box center [747, 314] width 656 height 50
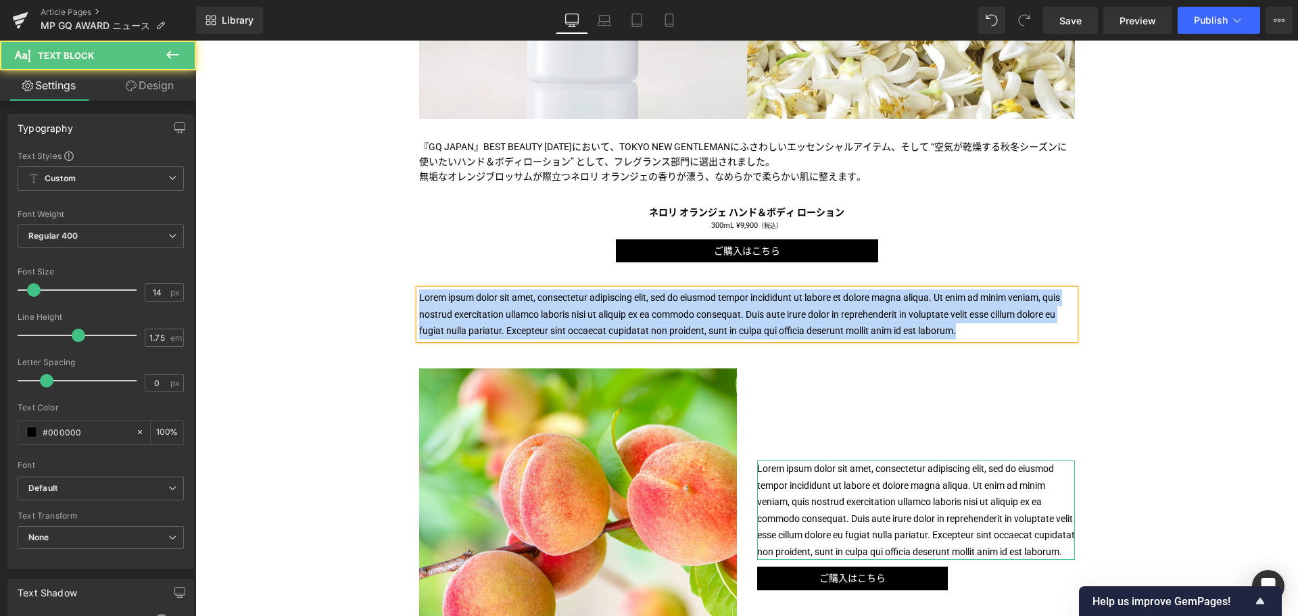
paste div
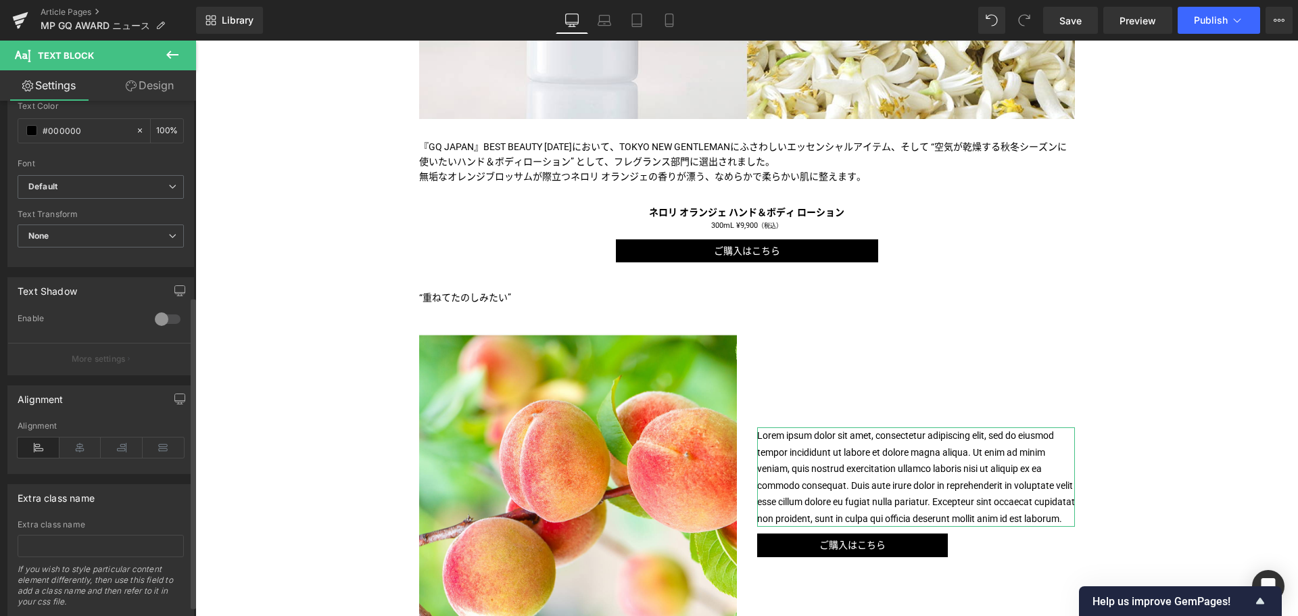
scroll to position [324, 0]
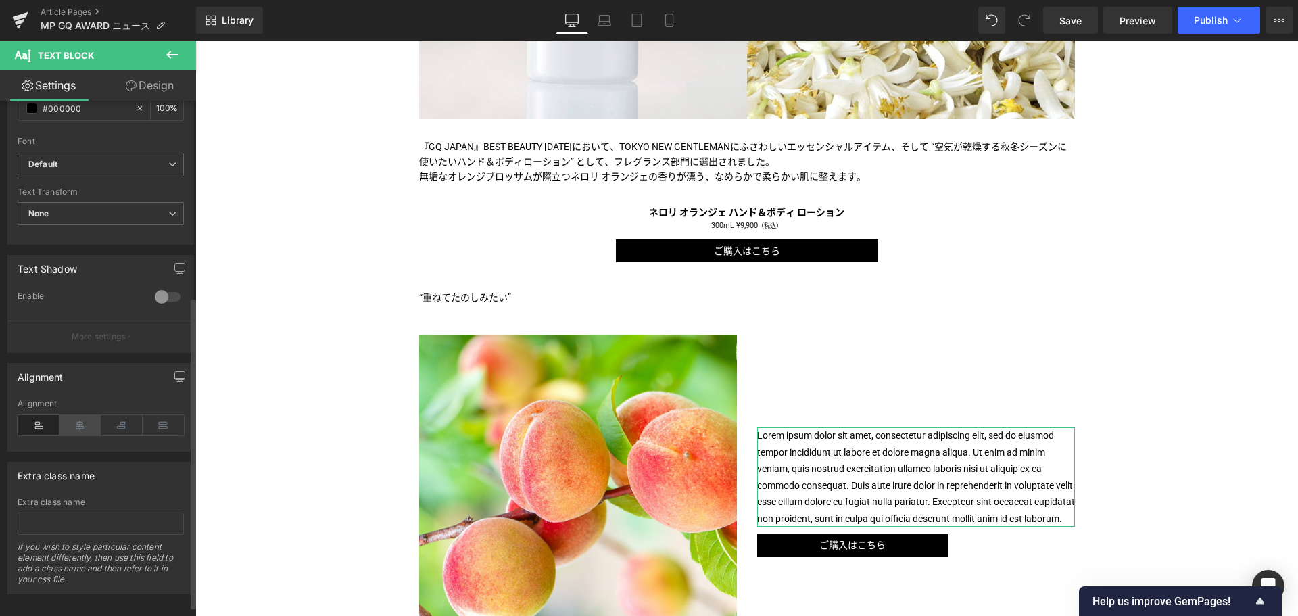
click at [79, 432] on icon at bounding box center [80, 425] width 42 height 20
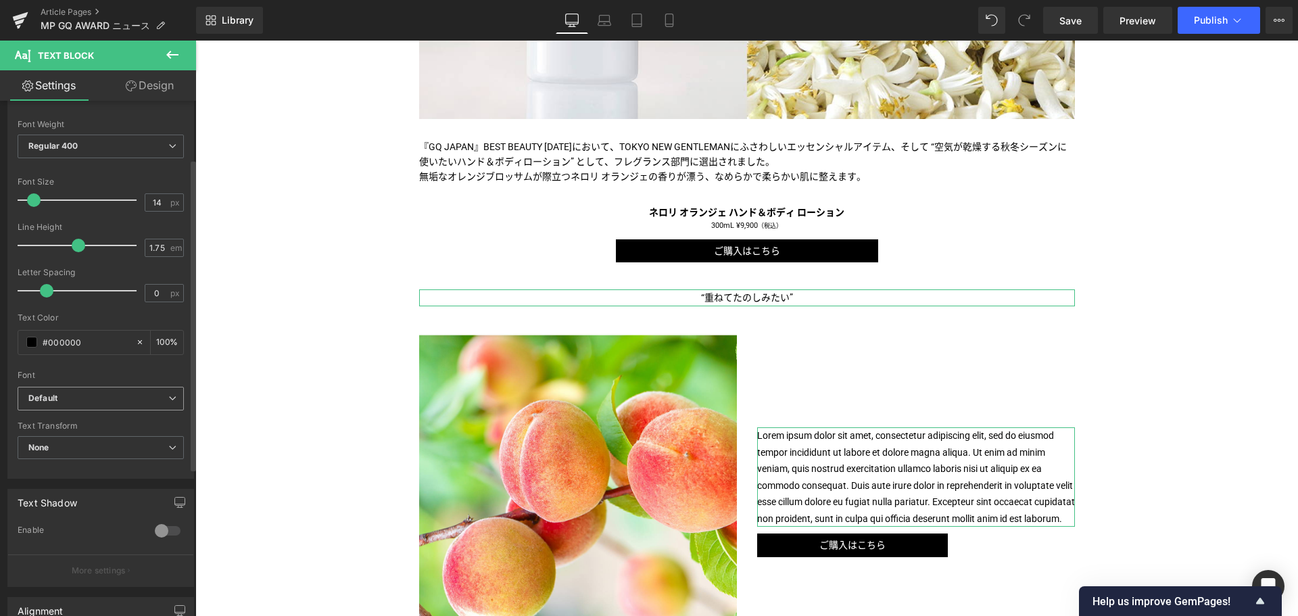
scroll to position [0, 0]
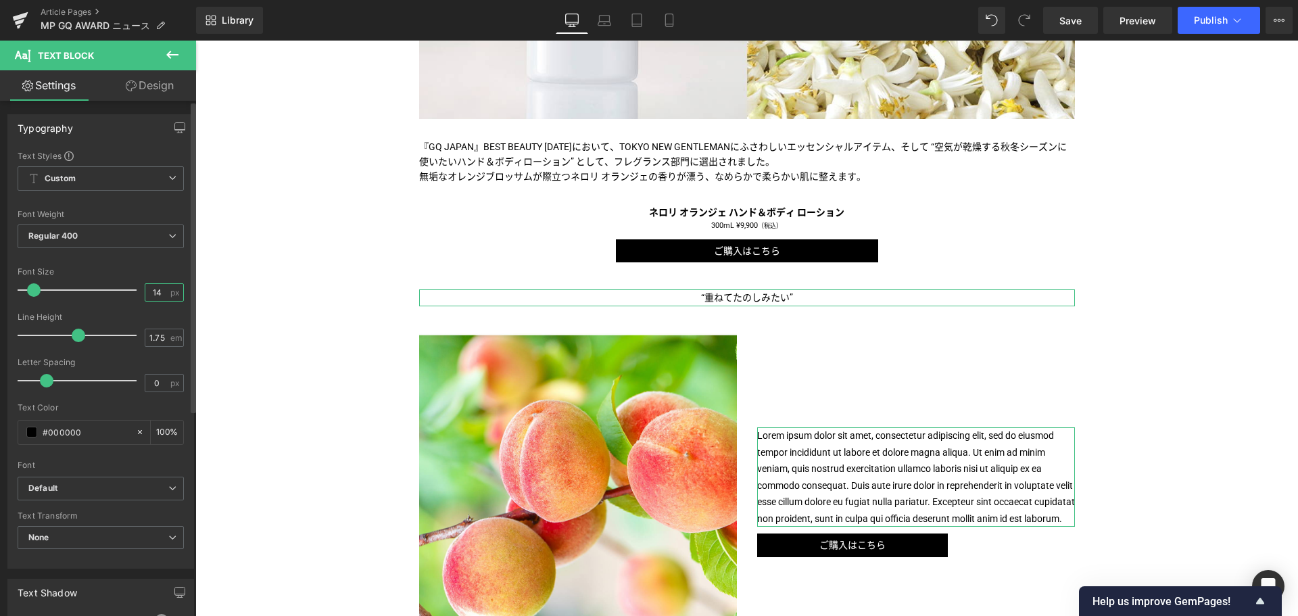
drag, startPoint x: 162, startPoint y: 290, endPoint x: 140, endPoint y: 290, distance: 21.6
click at [145, 290] on input "14" at bounding box center [157, 292] width 24 height 17
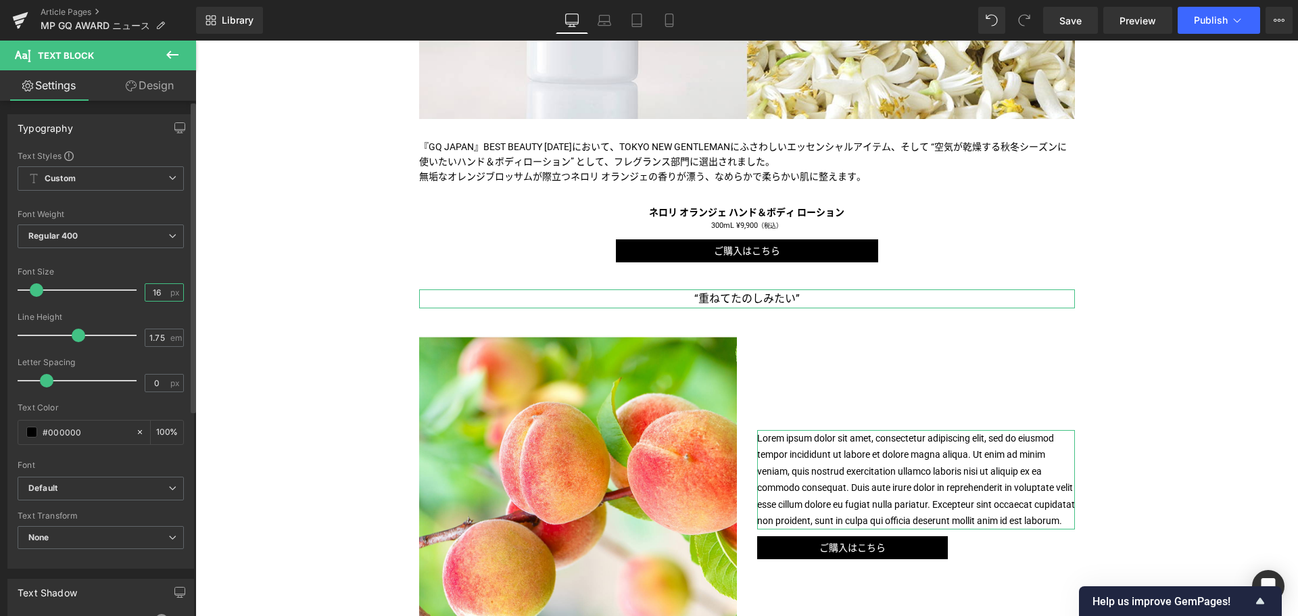
type input "16"
click at [171, 61] on icon at bounding box center [172, 55] width 16 height 16
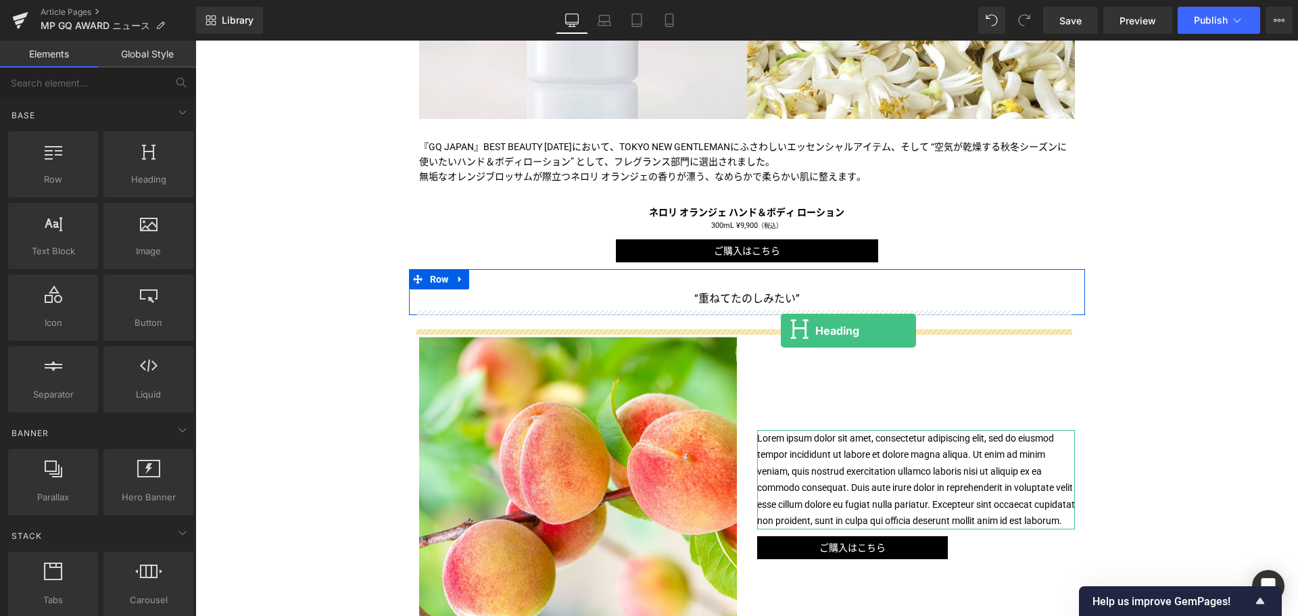
drag, startPoint x: 334, startPoint y: 201, endPoint x: 781, endPoint y: 331, distance: 465.2
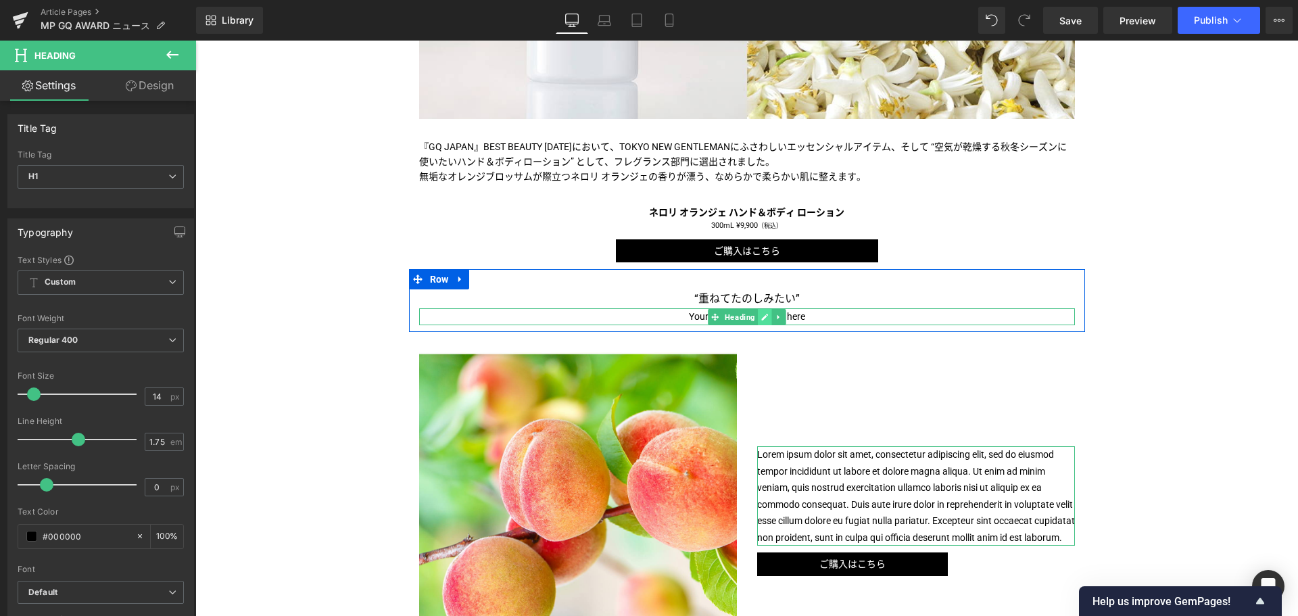
click at [761, 321] on icon at bounding box center [764, 317] width 7 height 8
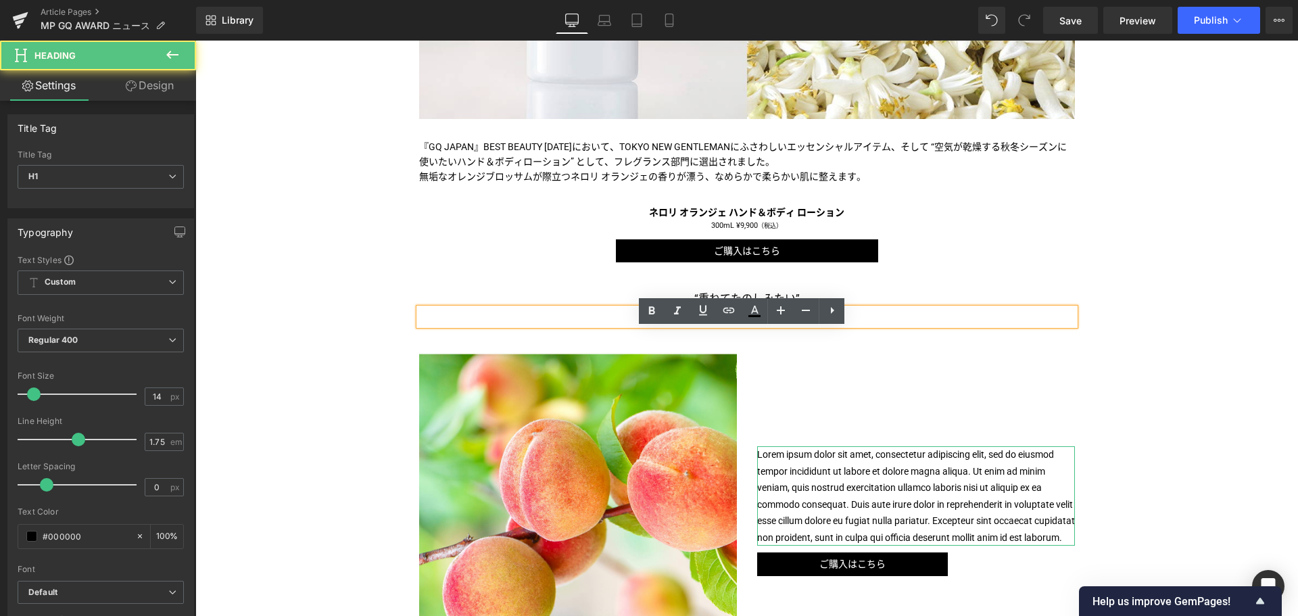
click at [756, 325] on h1 "Your heading text goes here" at bounding box center [747, 316] width 656 height 17
paste div
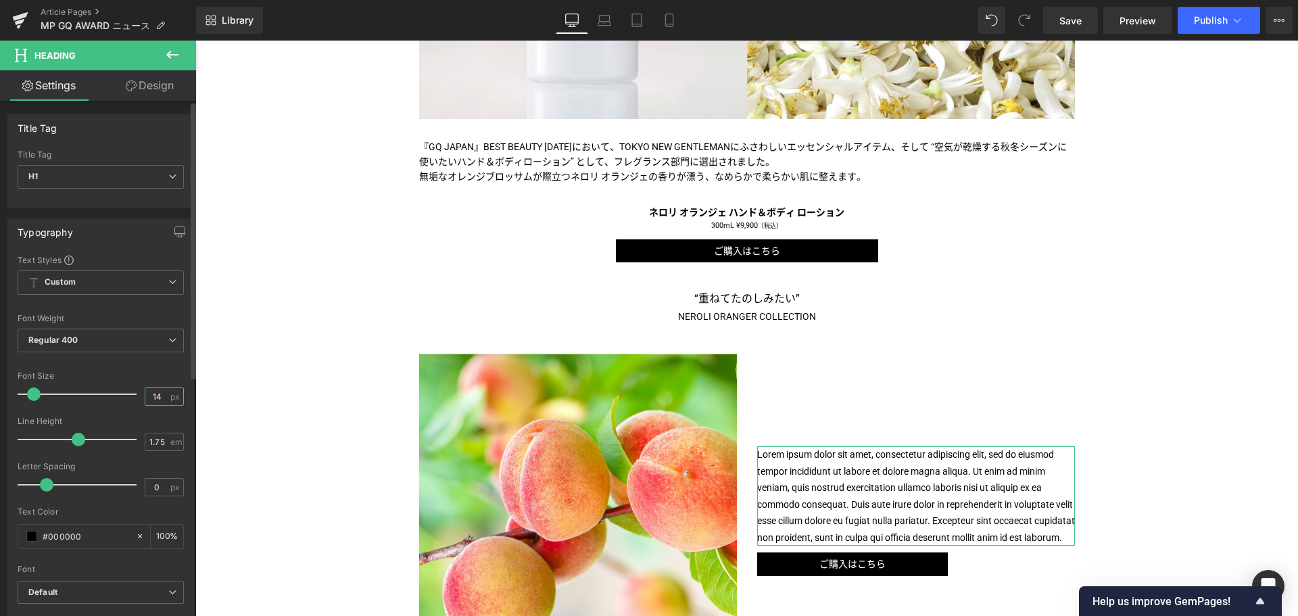
click at [152, 394] on input "14" at bounding box center [157, 396] width 24 height 17
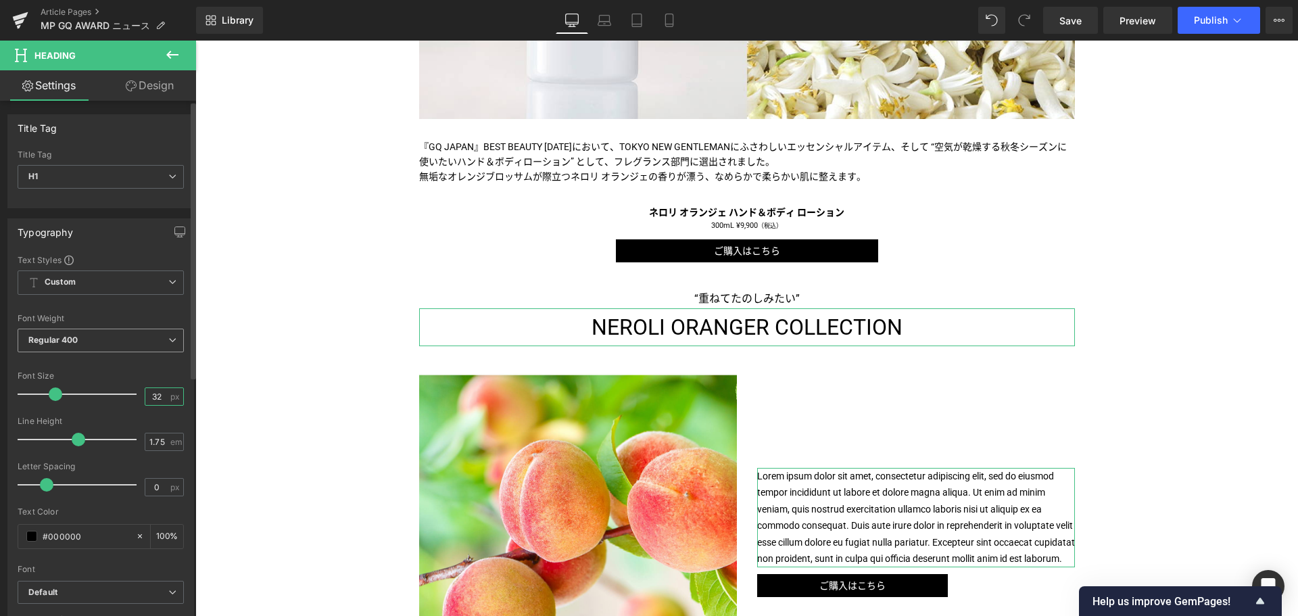
type input "32"
click at [114, 335] on span "Regular 400" at bounding box center [101, 341] width 166 height 24
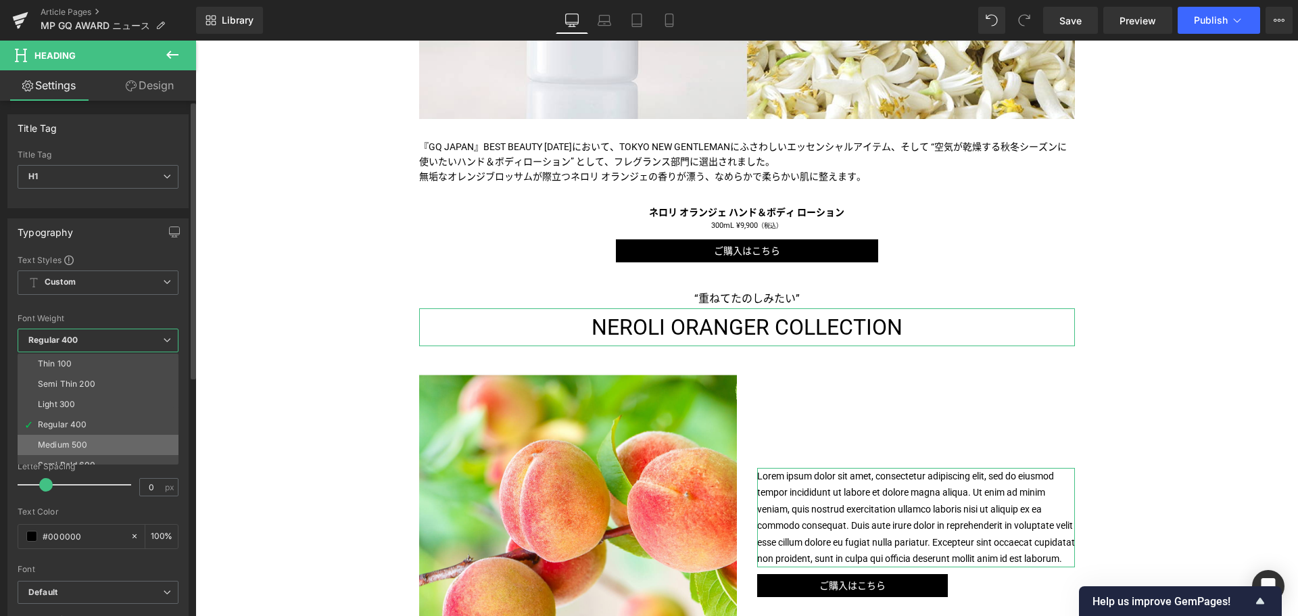
click at [101, 445] on li "Medium 500" at bounding box center [101, 445] width 167 height 20
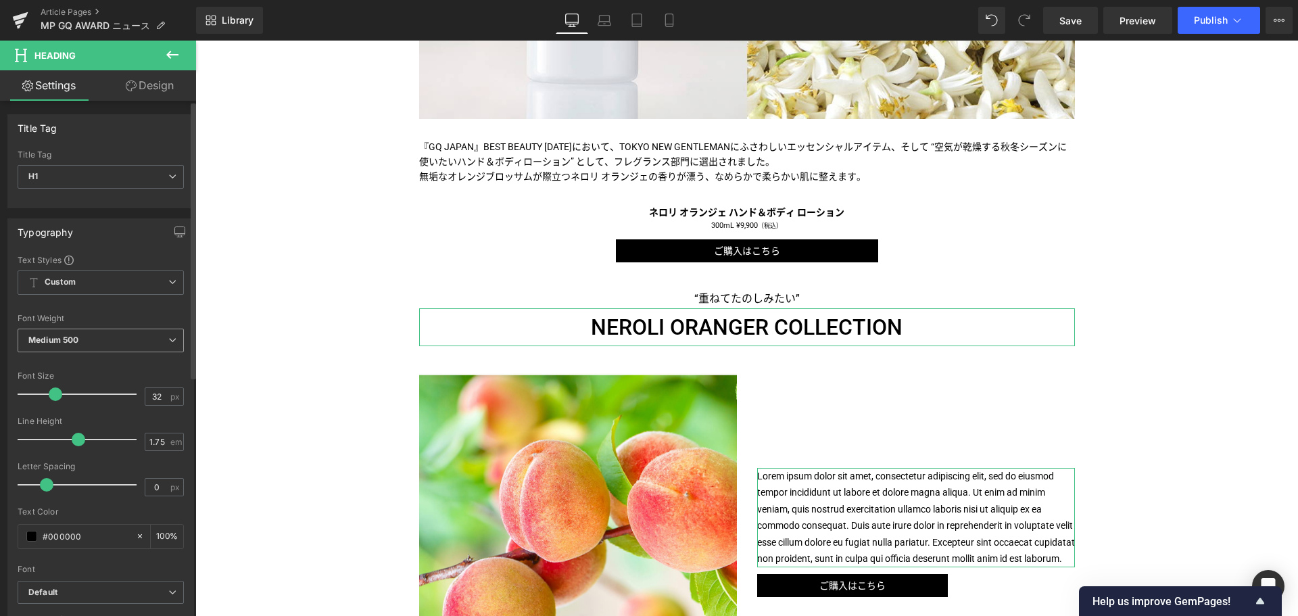
click at [95, 336] on span "Medium 500" at bounding box center [101, 341] width 166 height 24
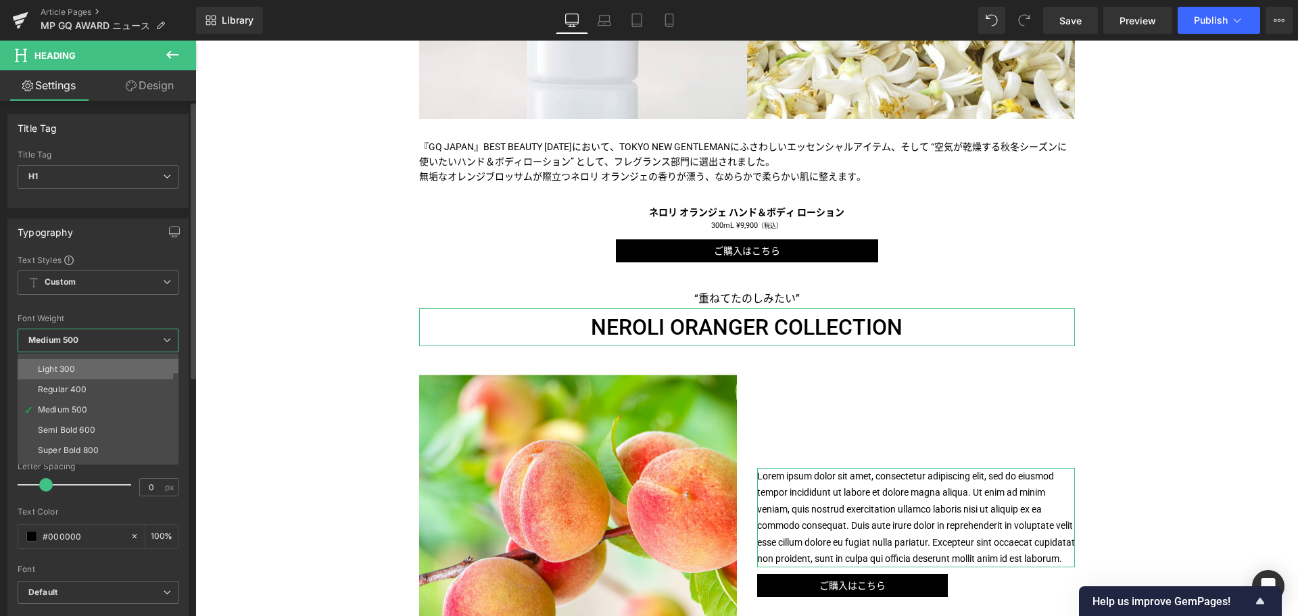
scroll to position [36, 0]
click at [93, 425] on div "Semi Bold 600" at bounding box center [66, 429] width 57 height 9
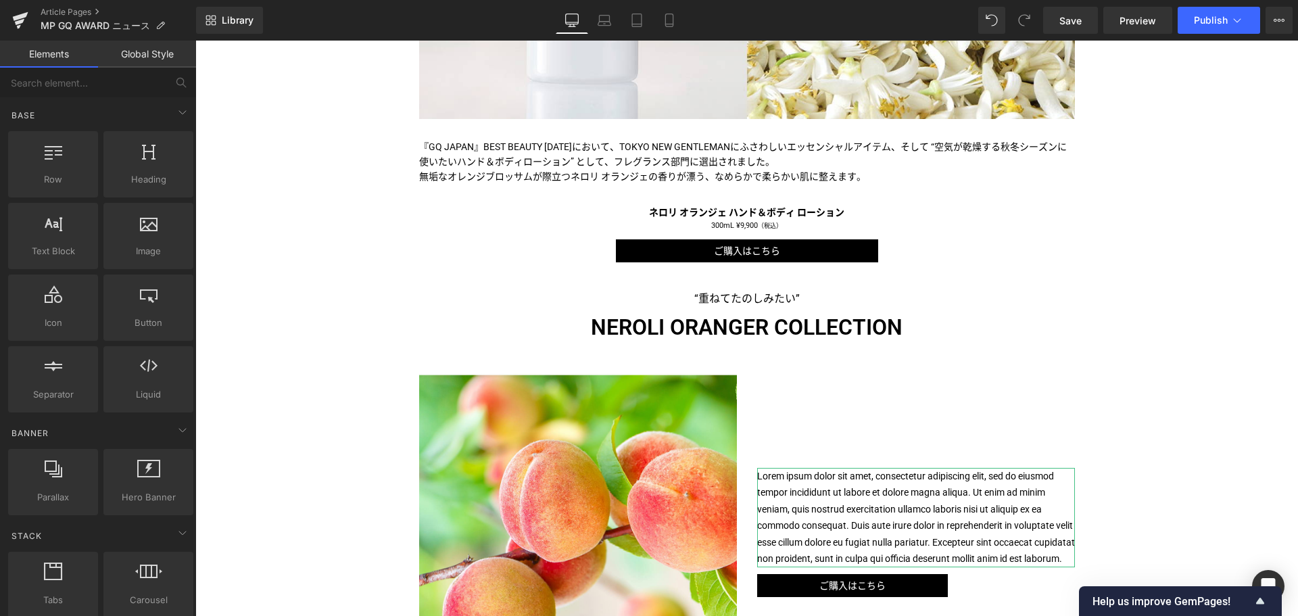
click at [277, 325] on div "Liquid [PERSON_NAME]「ネロリ オランジェ ハンド＆ボディ ローション」が、GQ BEST BEAUTY2025に選出 Text Block…" at bounding box center [746, 499] width 1103 height 1650
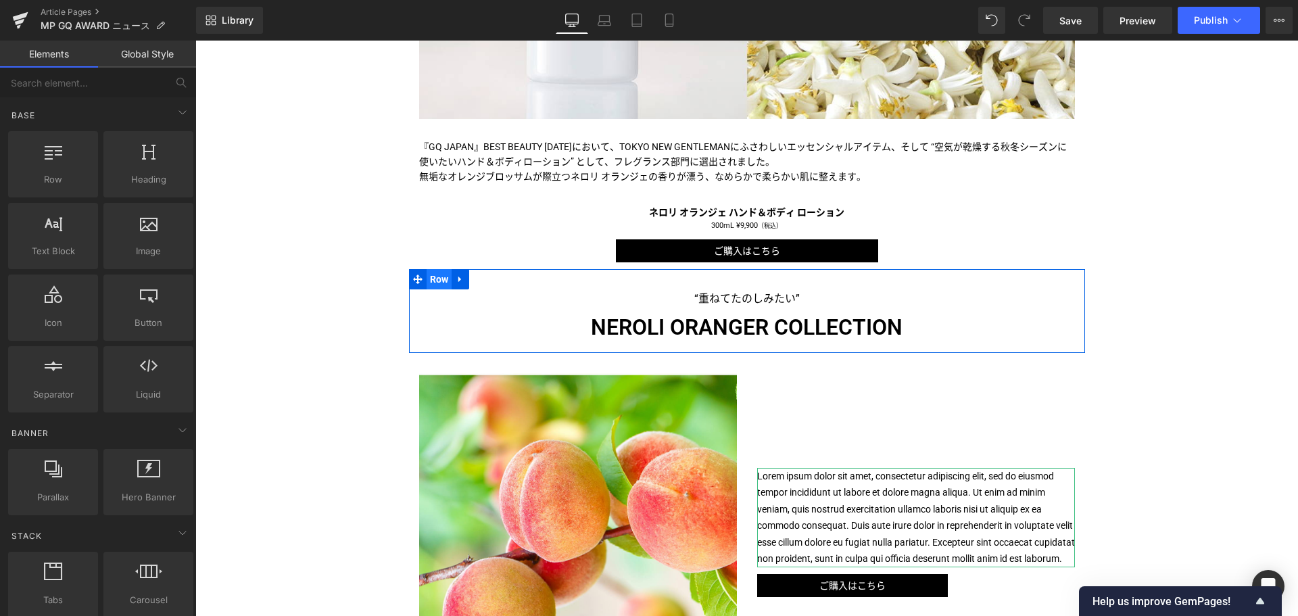
click at [429, 289] on span "Row" at bounding box center [440, 279] width 26 height 20
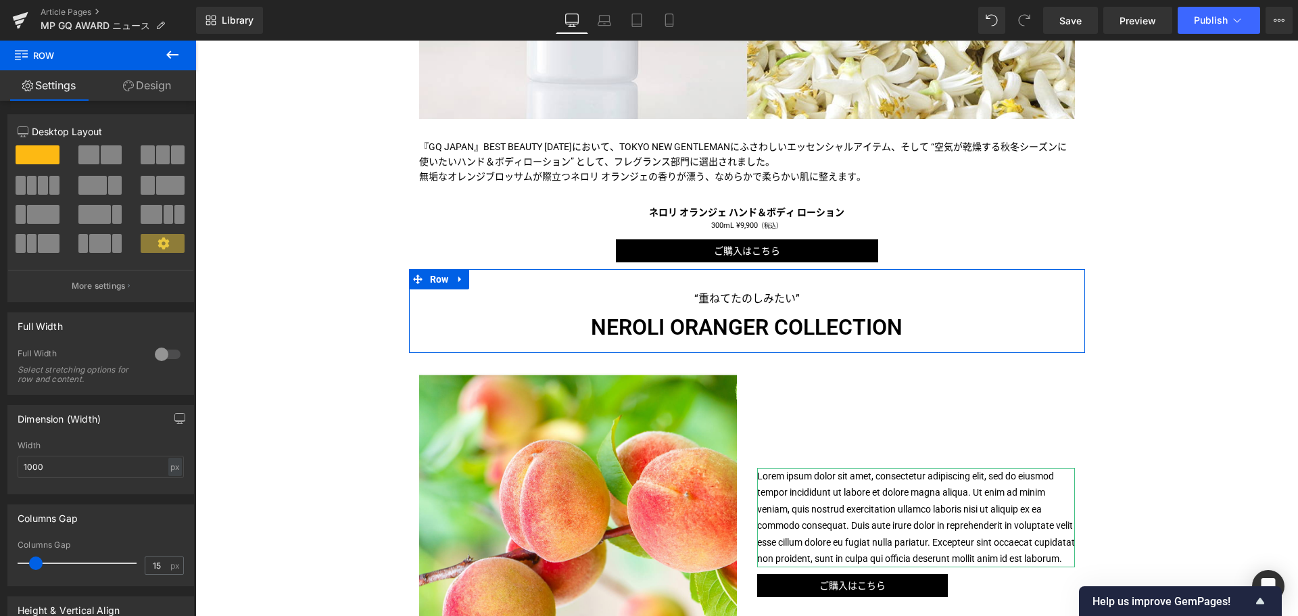
click at [159, 78] on link "Design" at bounding box center [147, 85] width 98 height 30
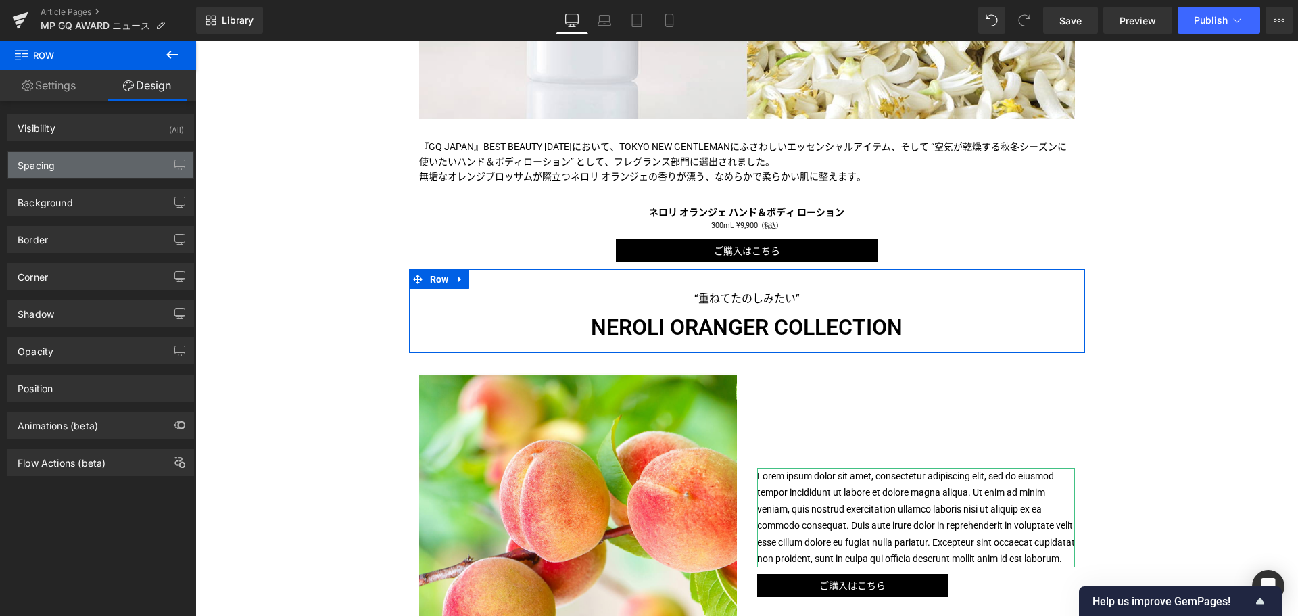
type input "0"
type input "30"
type input "0"
type input "10"
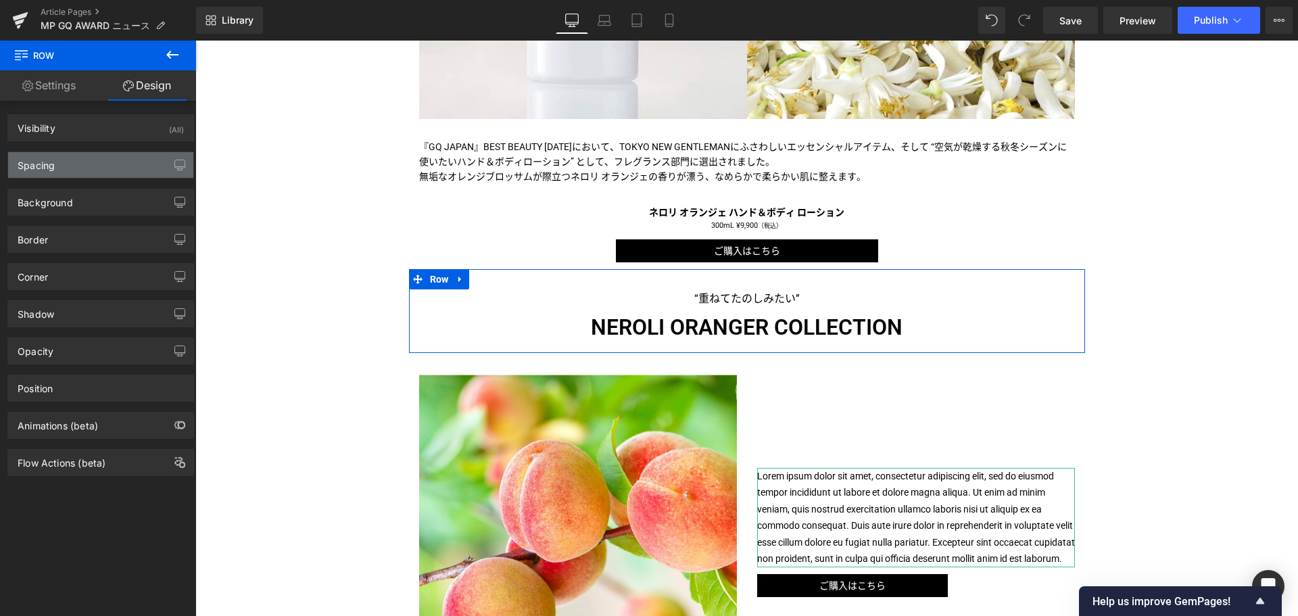
type input "0"
click at [137, 166] on div "Spacing" at bounding box center [100, 165] width 185 height 26
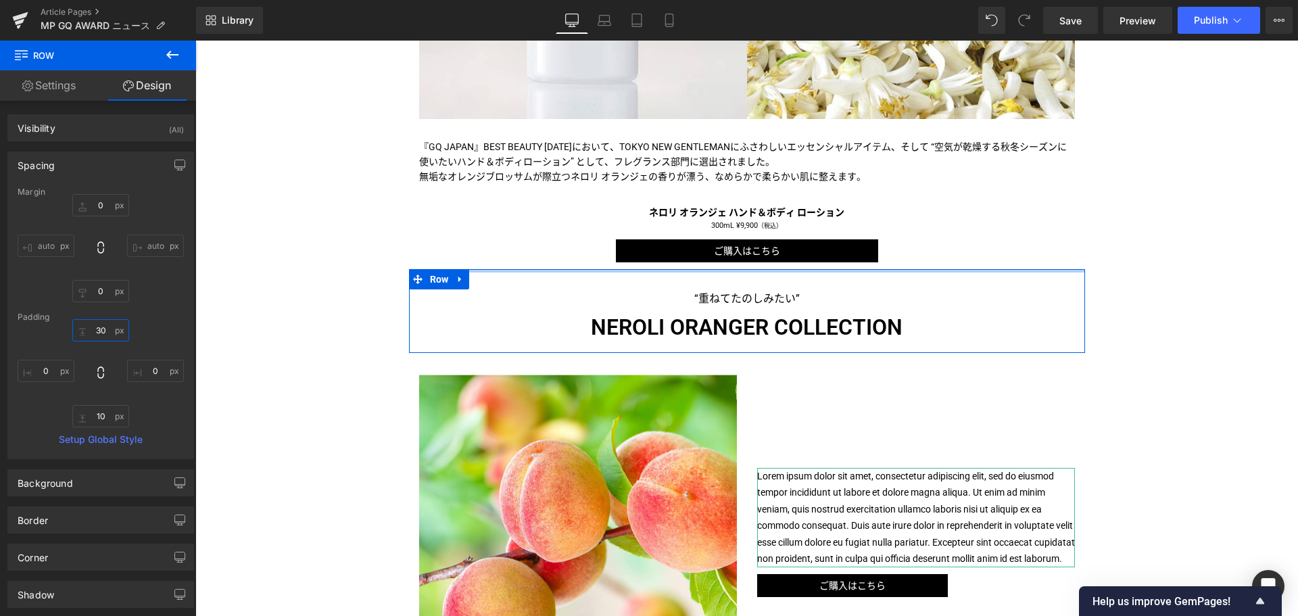
click at [88, 331] on input "30" at bounding box center [100, 330] width 57 height 22
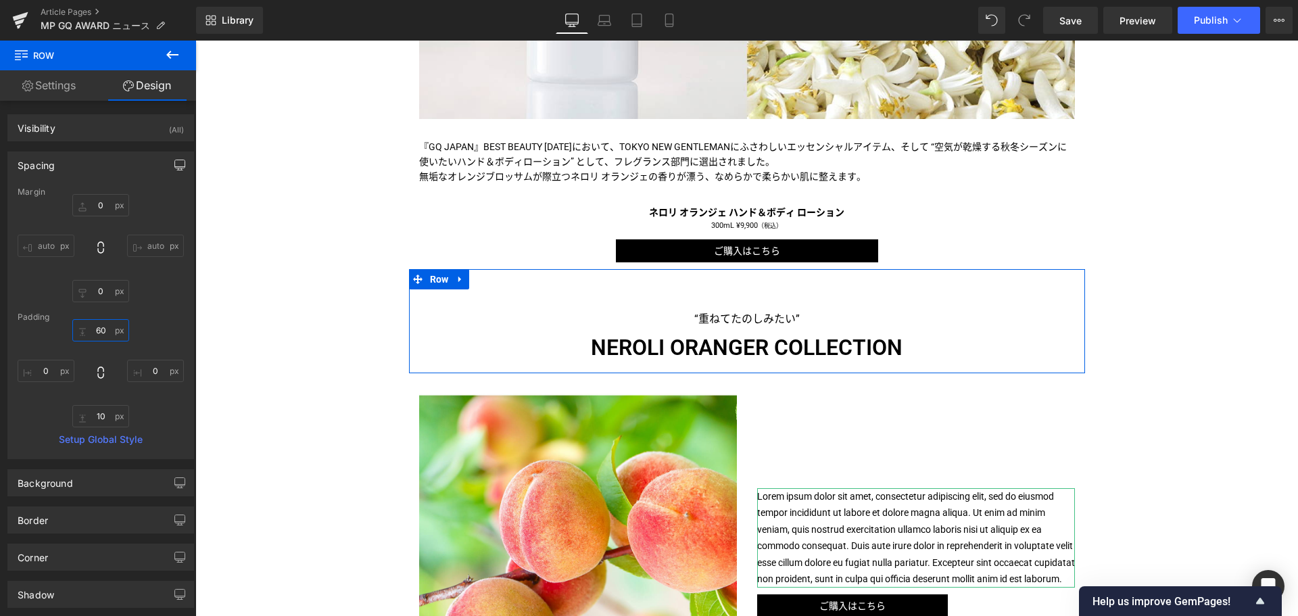
type input "60"
click at [169, 156] on button "button" at bounding box center [180, 165] width 22 height 26
click at [85, 187] on button "Laptop" at bounding box center [76, 194] width 42 height 23
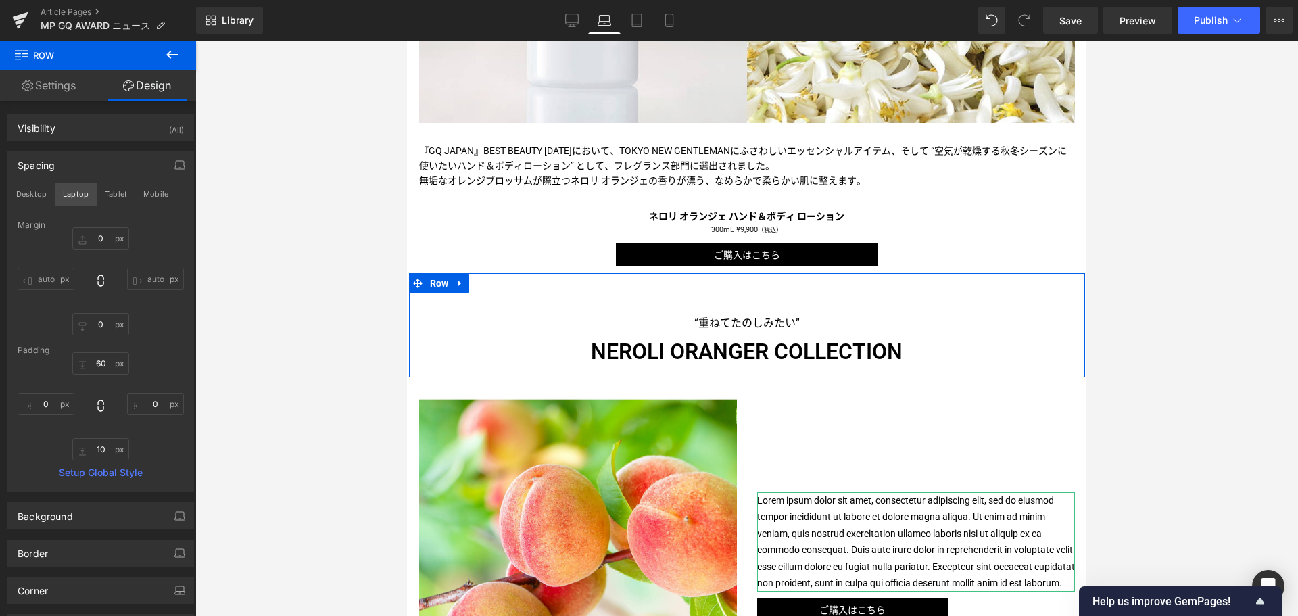
type input "0"
type input "60"
type input "0"
type input "10"
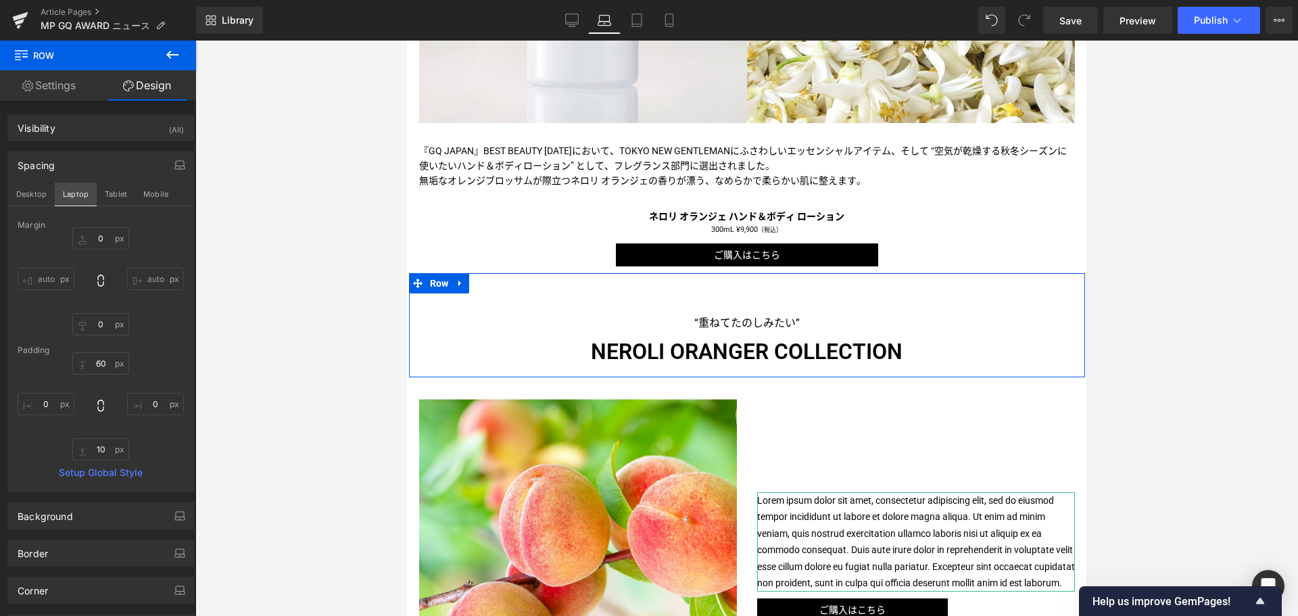
type input "0"
click at [124, 191] on button "Tablet" at bounding box center [116, 194] width 39 height 23
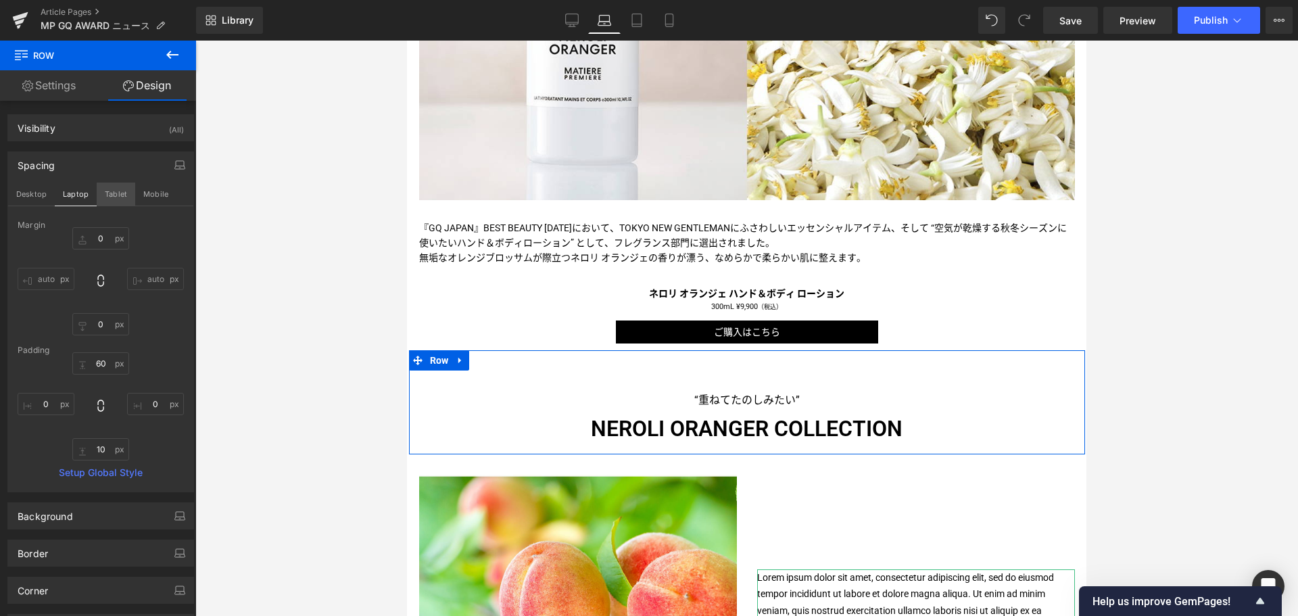
type input "0"
type input "60"
type input "0"
type input "10"
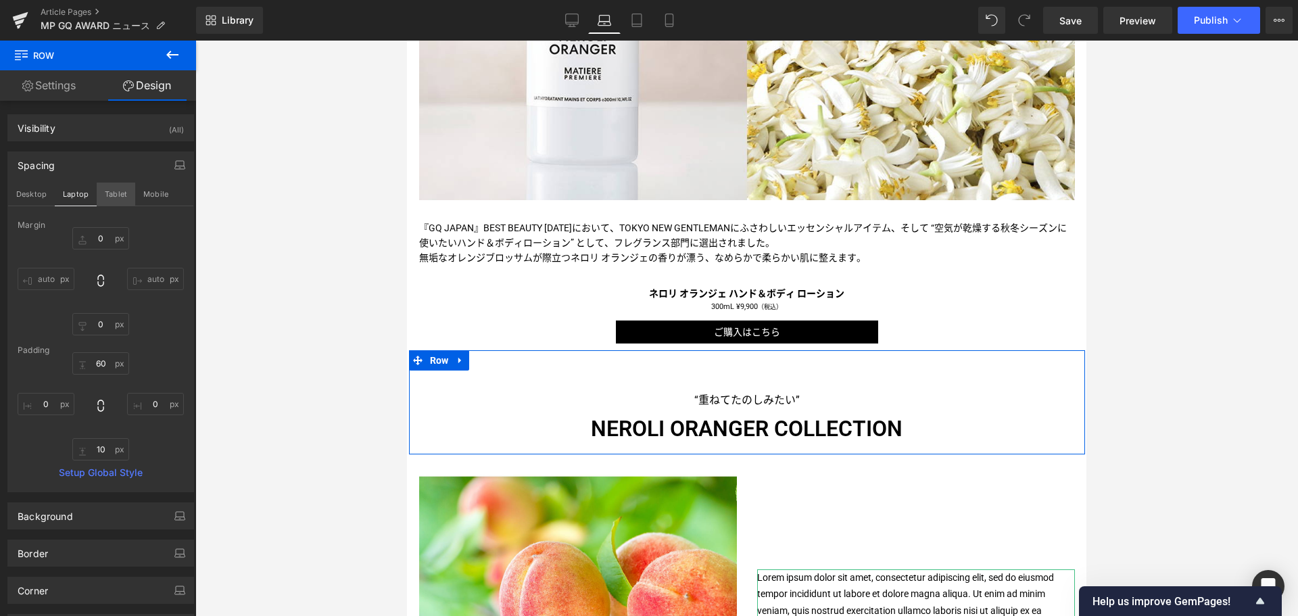
type input "0"
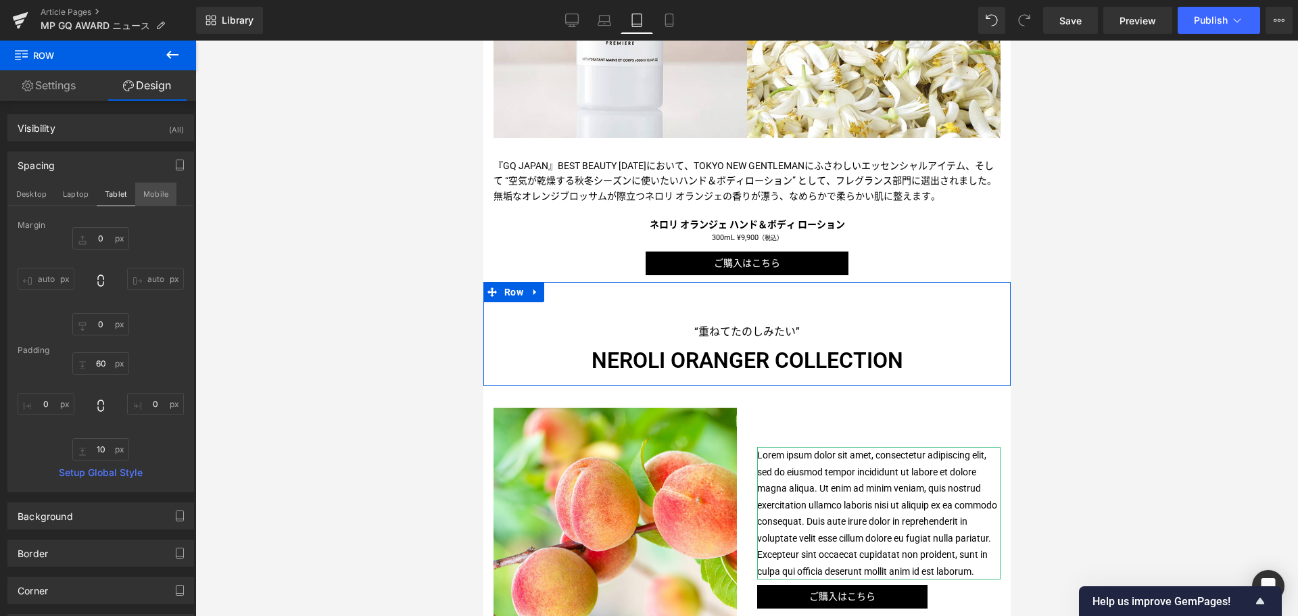
click at [155, 192] on button "Mobile" at bounding box center [155, 194] width 41 height 23
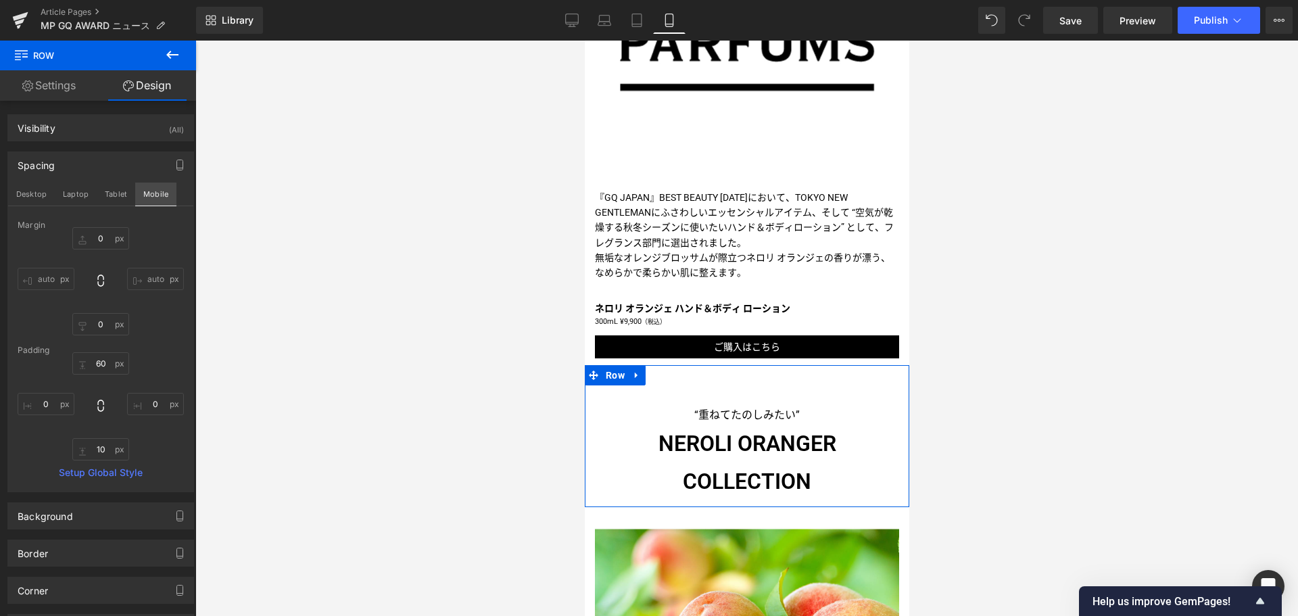
scroll to position [485, 0]
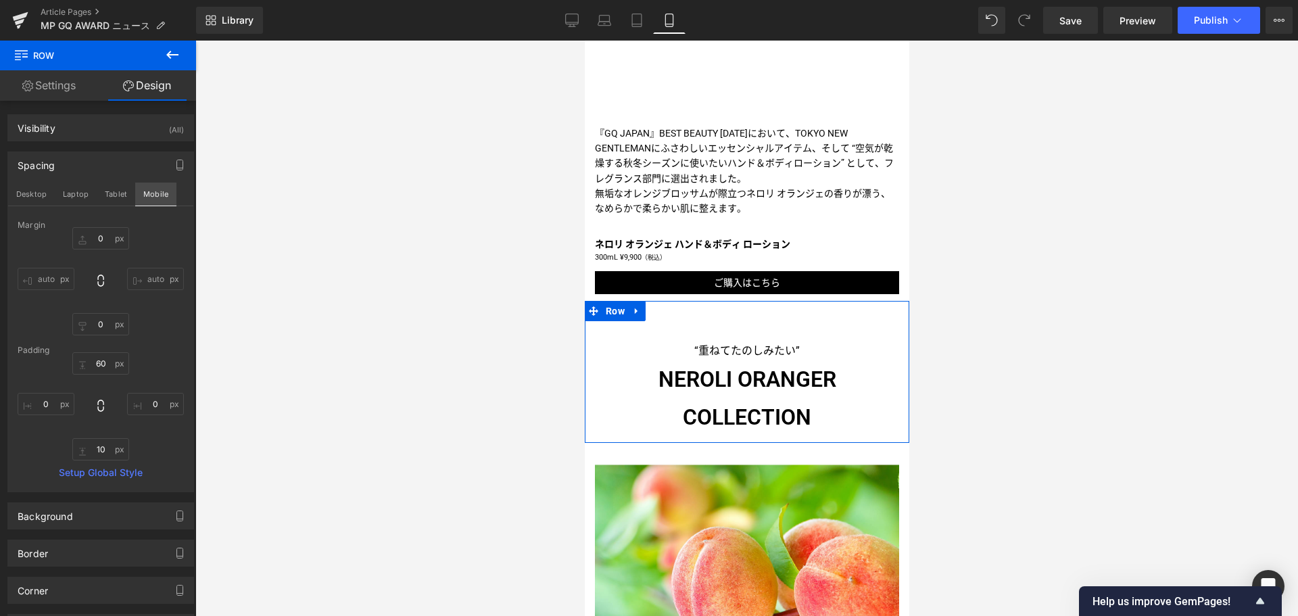
type input "0"
type input "60"
type input "0"
type input "10"
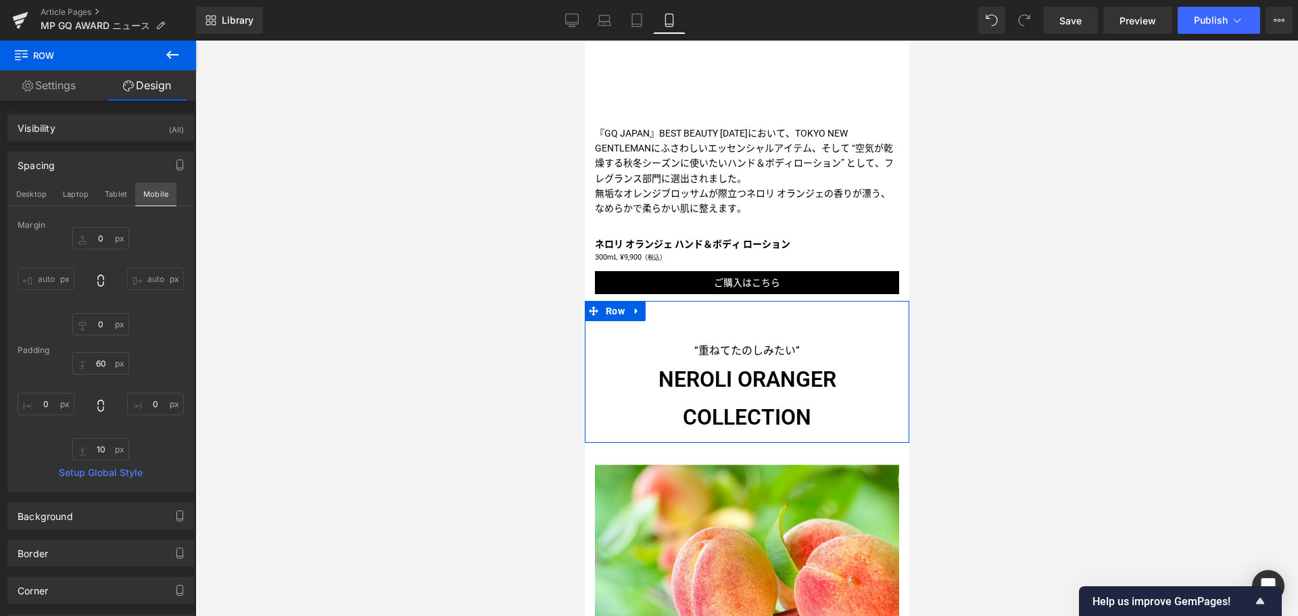
type input "0"
click at [760, 394] on icon at bounding box center [758, 398] width 7 height 8
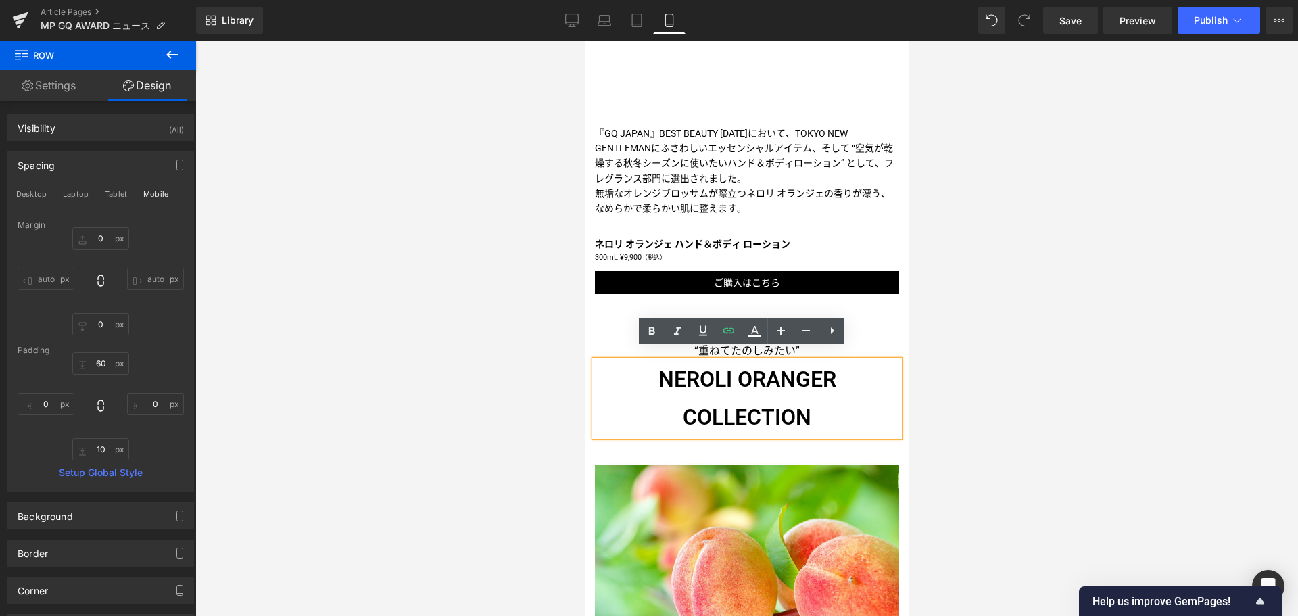
click at [687, 408] on h1 "NEROLI ORANGER COLLECTION" at bounding box center [746, 398] width 304 height 76
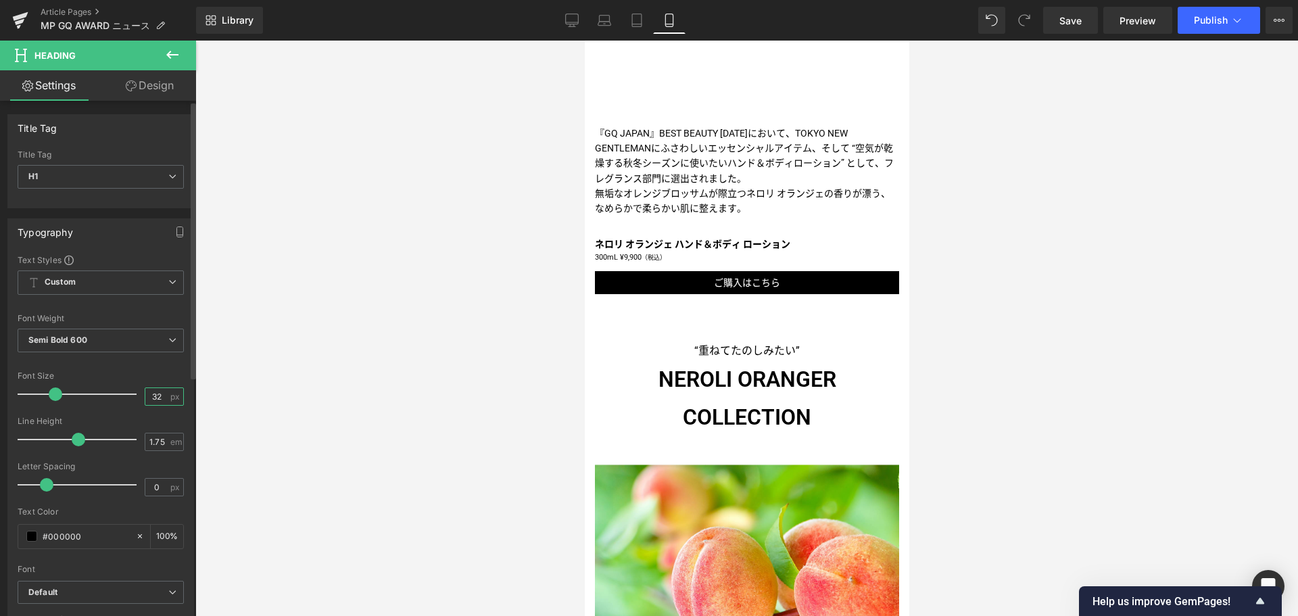
drag, startPoint x: 160, startPoint y: 395, endPoint x: 131, endPoint y: 394, distance: 29.1
click at [131, 394] on div "Font Size 32 px" at bounding box center [101, 393] width 166 height 45
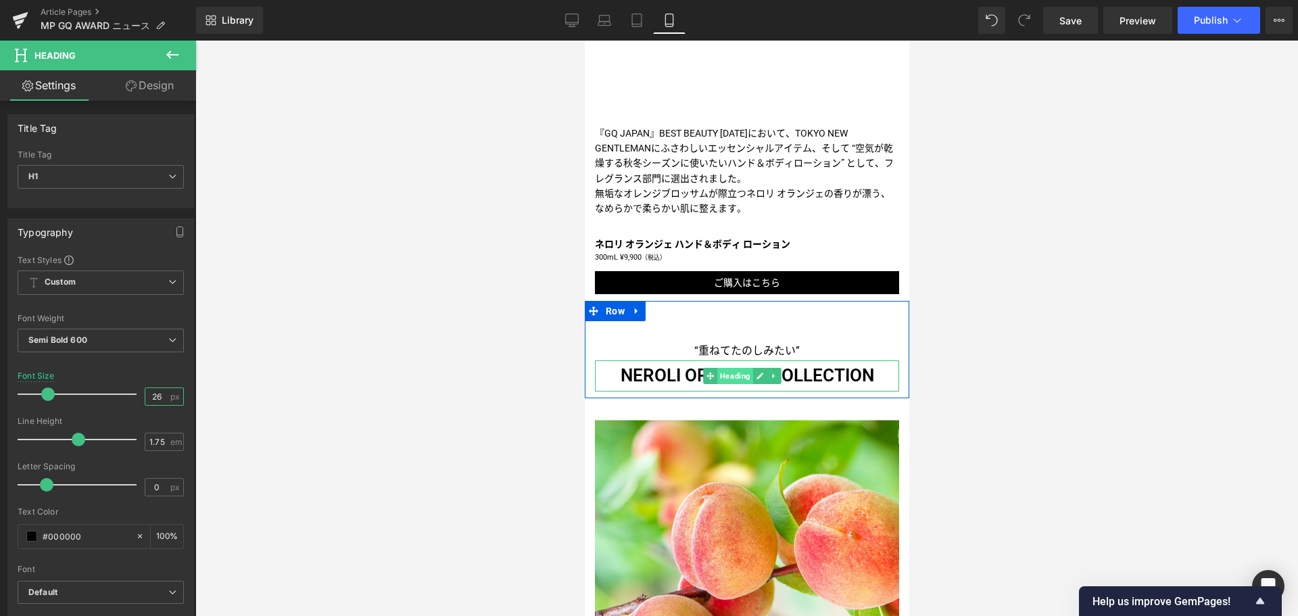
click at [727, 368] on span "Heading" at bounding box center [735, 376] width 36 height 16
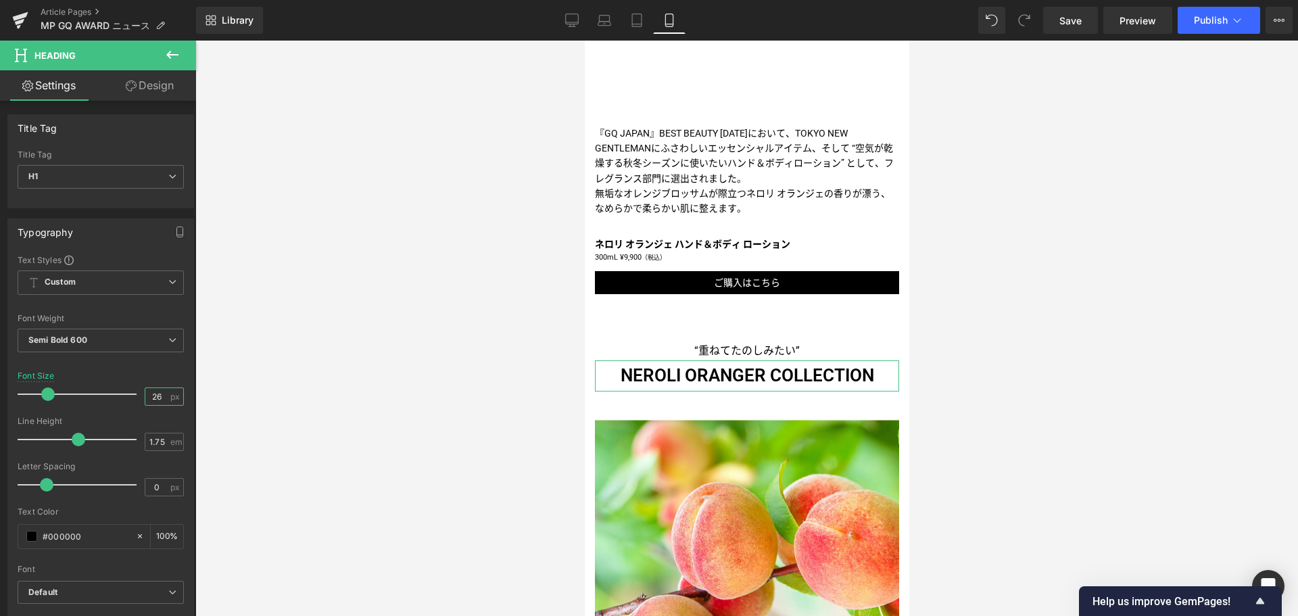
type input "26"
click at [158, 80] on link "Design" at bounding box center [150, 85] width 98 height 30
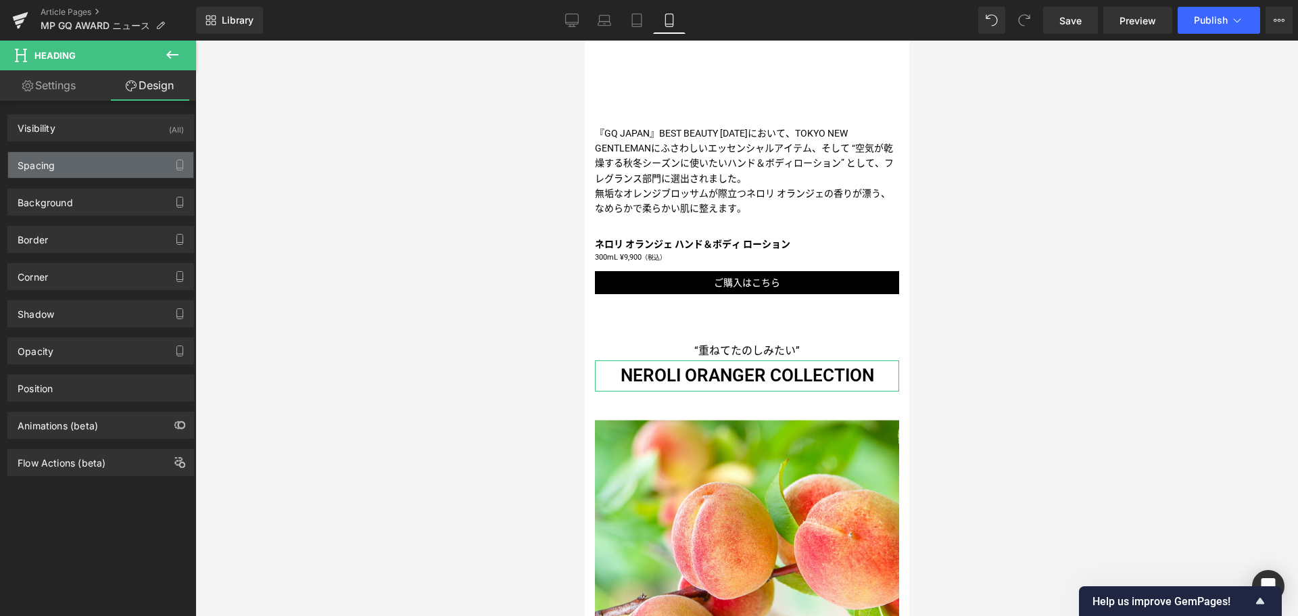
click at [111, 177] on div "Spacing" at bounding box center [100, 165] width 185 height 26
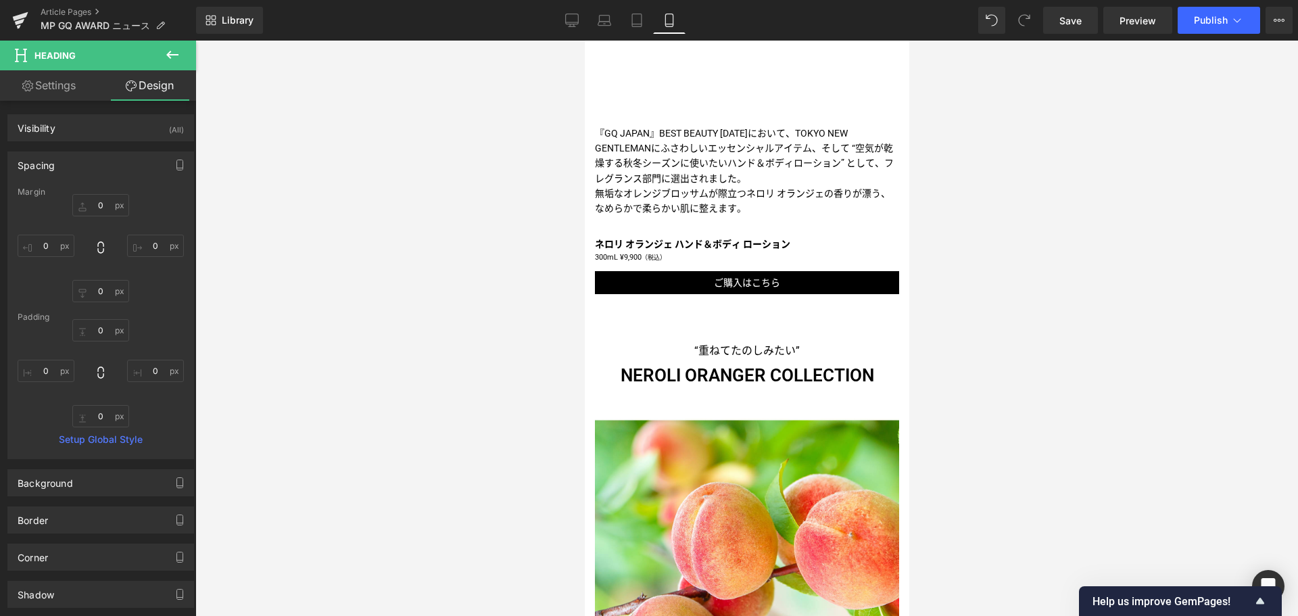
click at [544, 178] on div at bounding box center [746, 328] width 1103 height 575
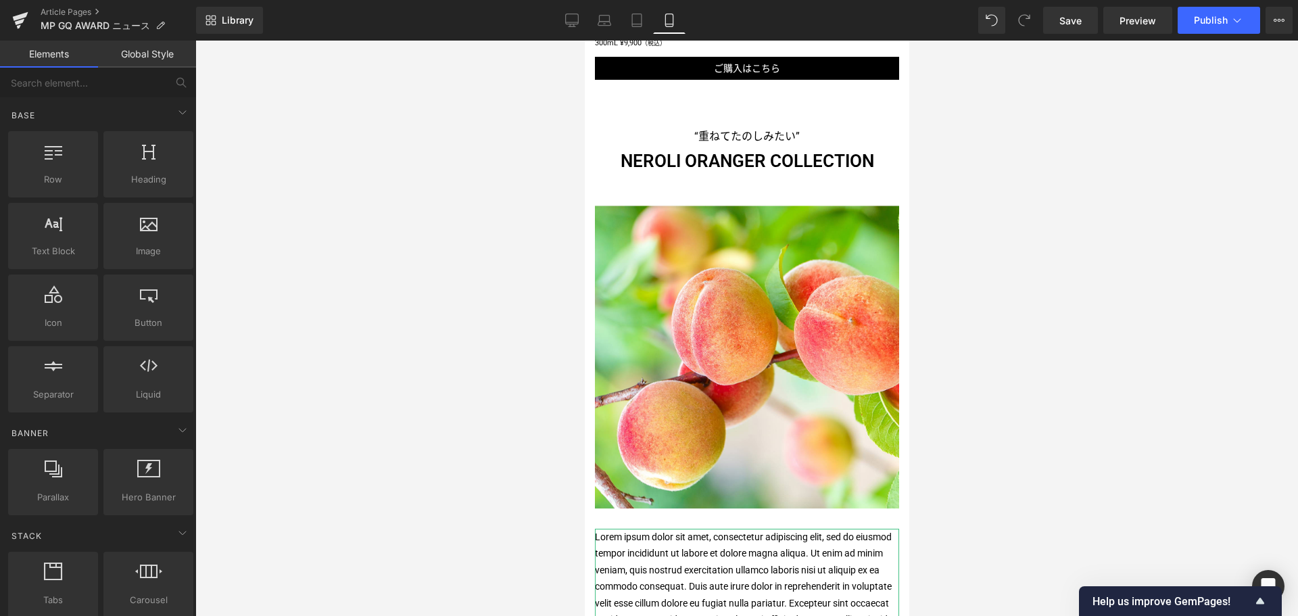
scroll to position [700, 0]
click at [1080, 25] on span "Save" at bounding box center [1070, 21] width 22 height 14
click at [421, 355] on div at bounding box center [746, 328] width 1103 height 575
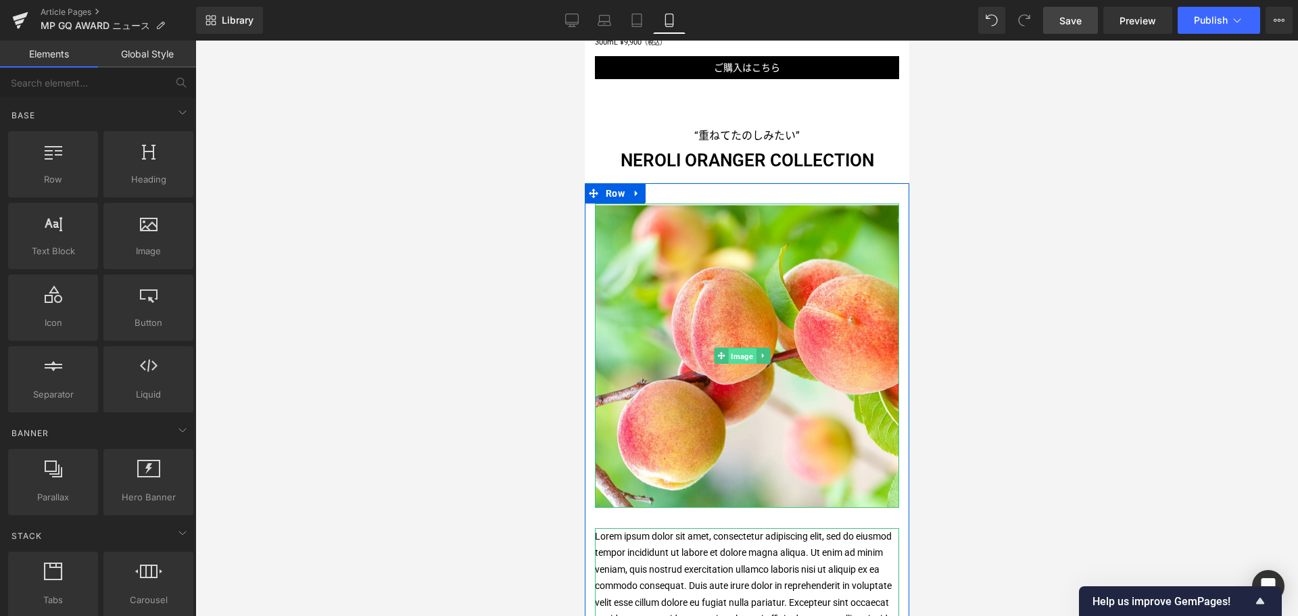
click at [729, 348] on span "Image" at bounding box center [741, 356] width 28 height 16
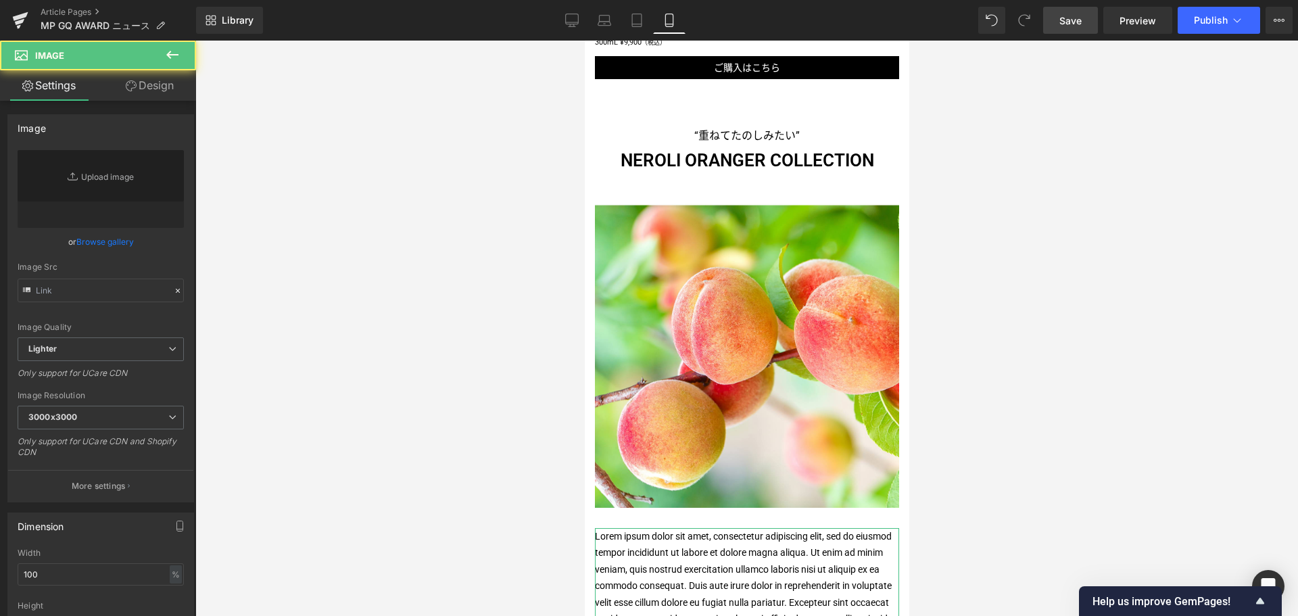
type input "[URL][DOMAIN_NAME]"
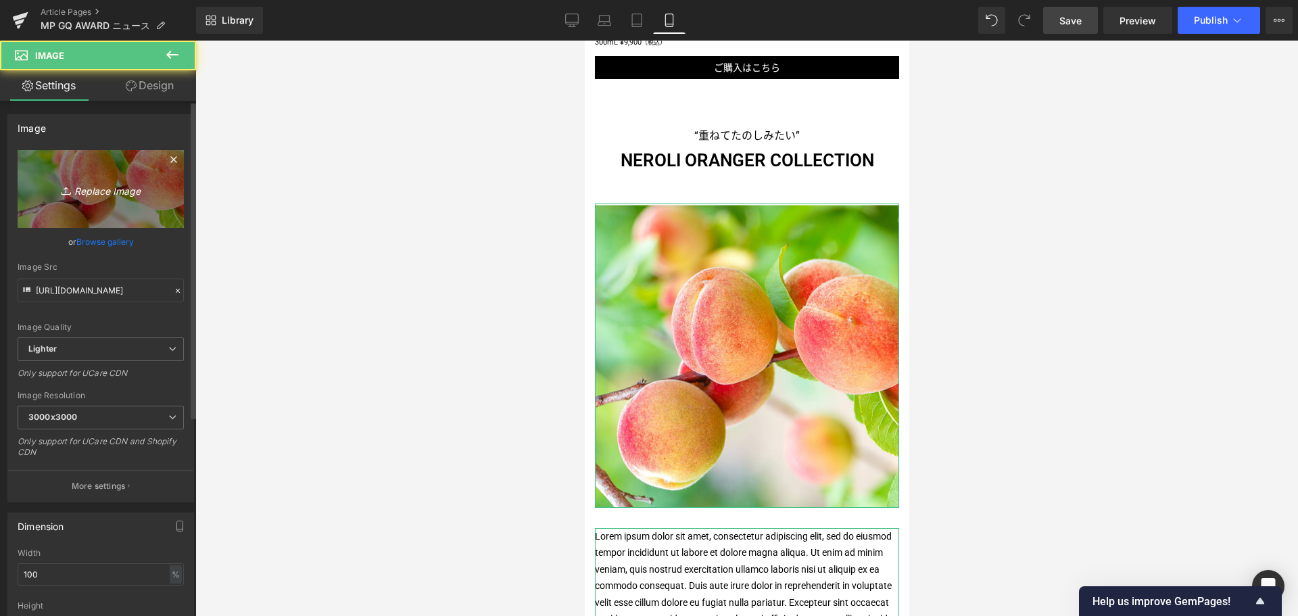
click at [96, 187] on icon "Replace Image" at bounding box center [101, 189] width 108 height 17
type input "C:\fakepath\MP-NOR-CPS-Group-1080x1080.jpg"
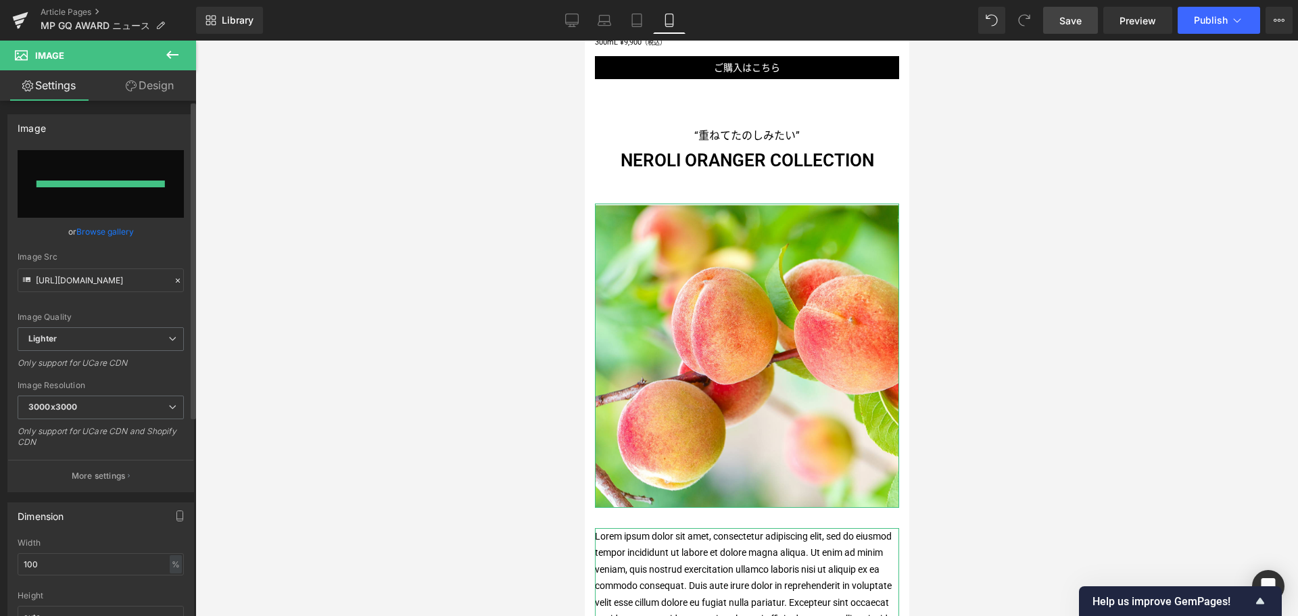
type input "[URL][DOMAIN_NAME]"
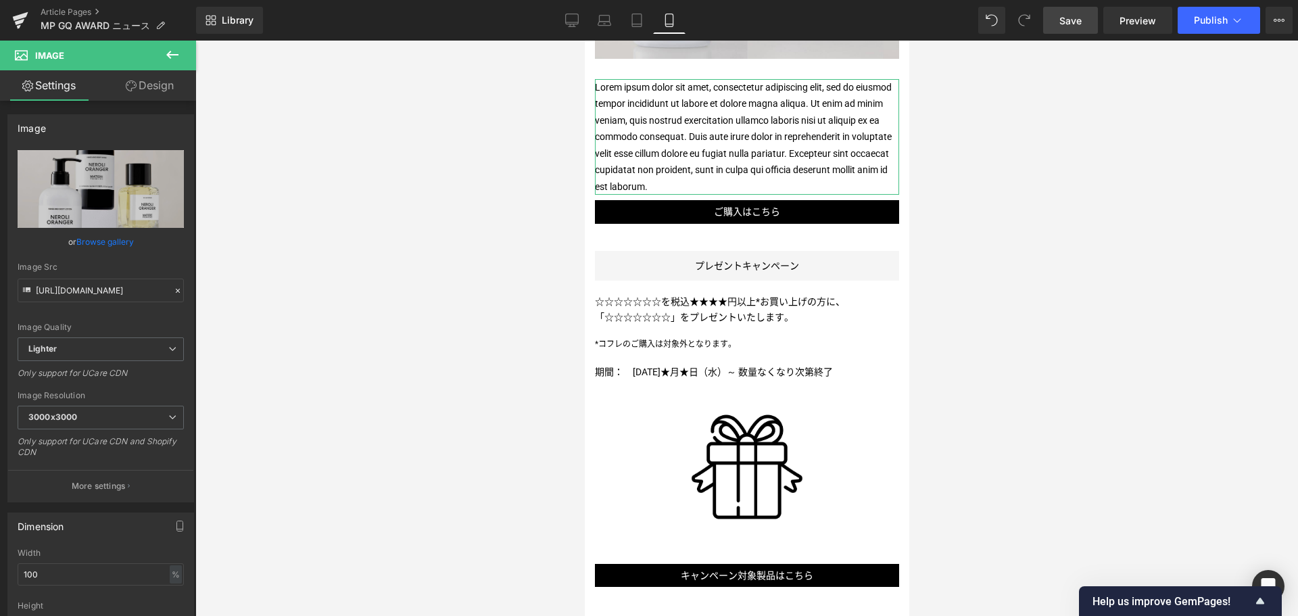
scroll to position [1149, 0]
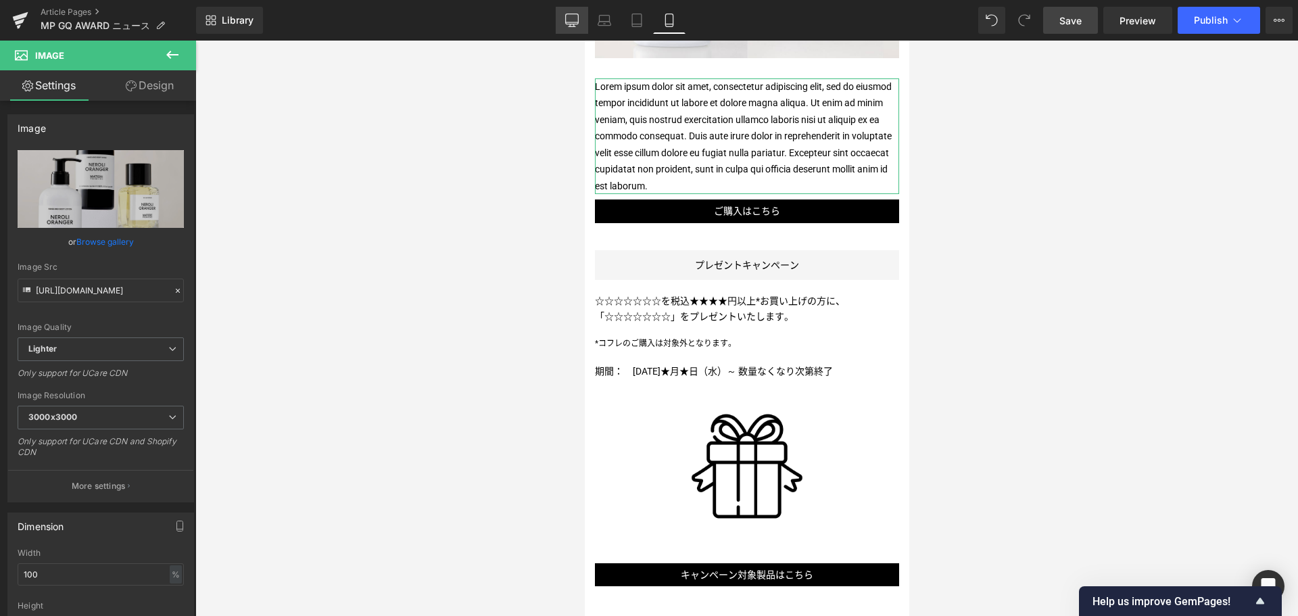
click at [573, 26] on icon at bounding box center [572, 26] width 7 height 0
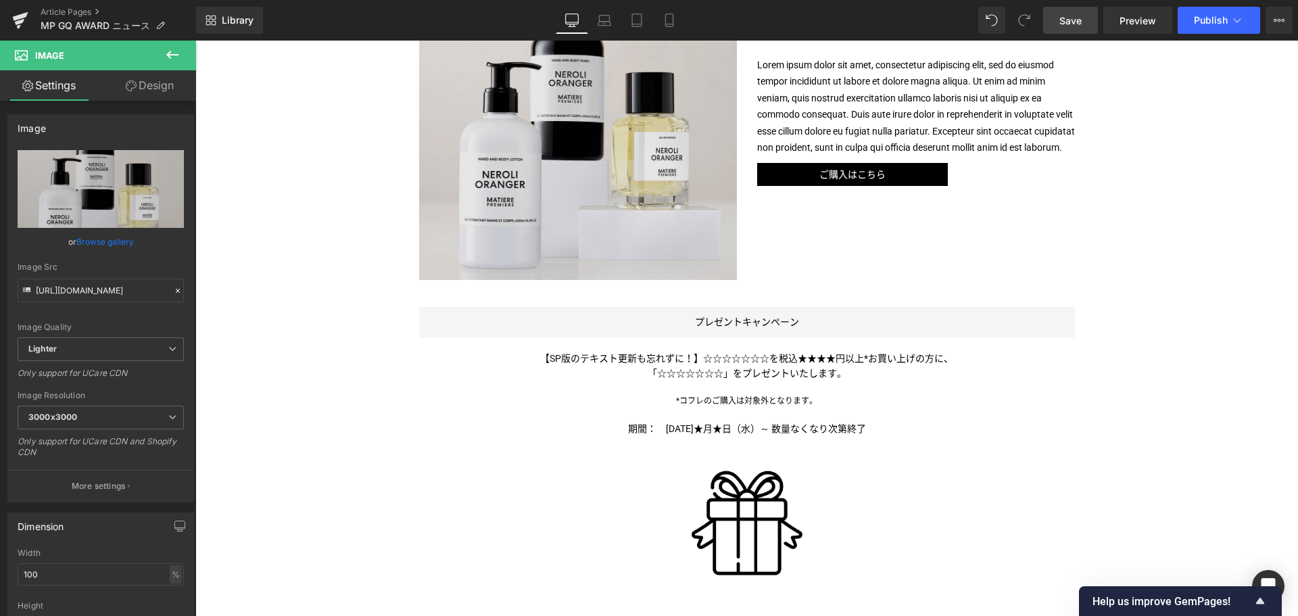
scroll to position [904, 0]
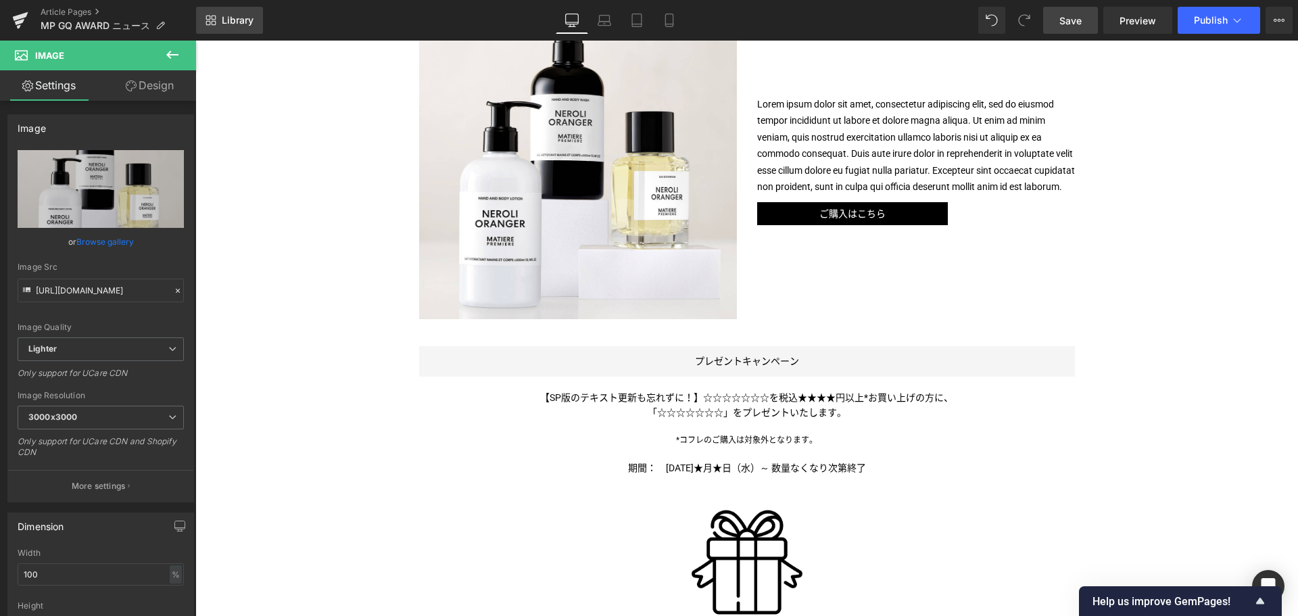
click at [233, 30] on link "Library" at bounding box center [229, 20] width 67 height 27
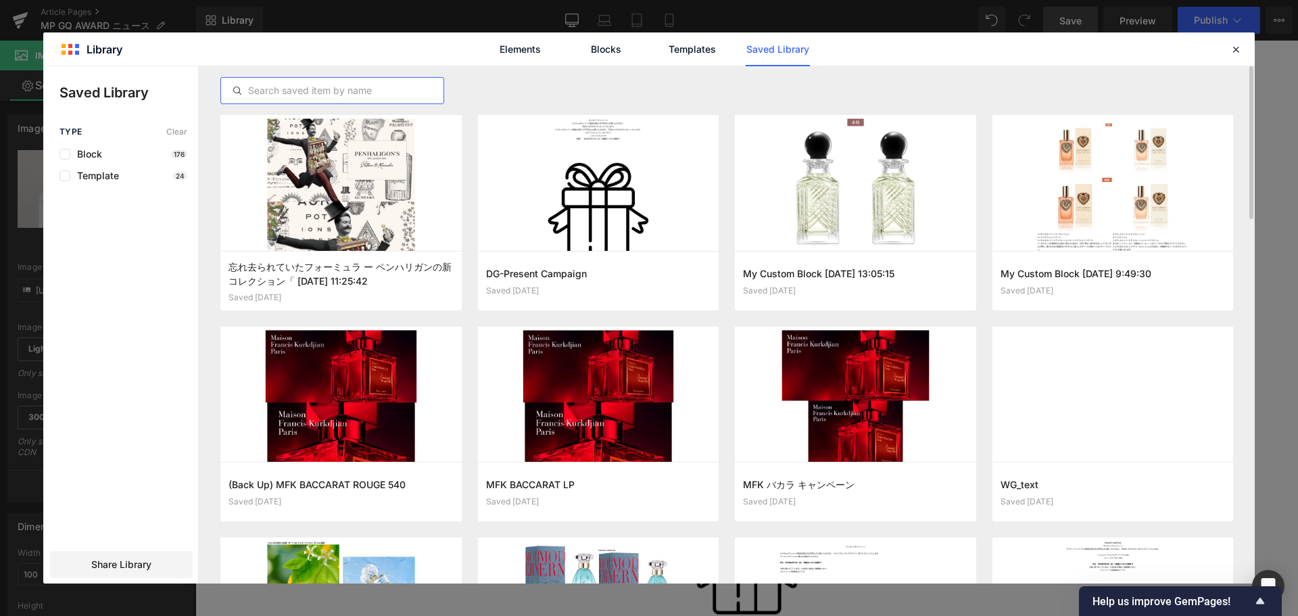
click at [341, 85] on input "text" at bounding box center [332, 90] width 222 height 16
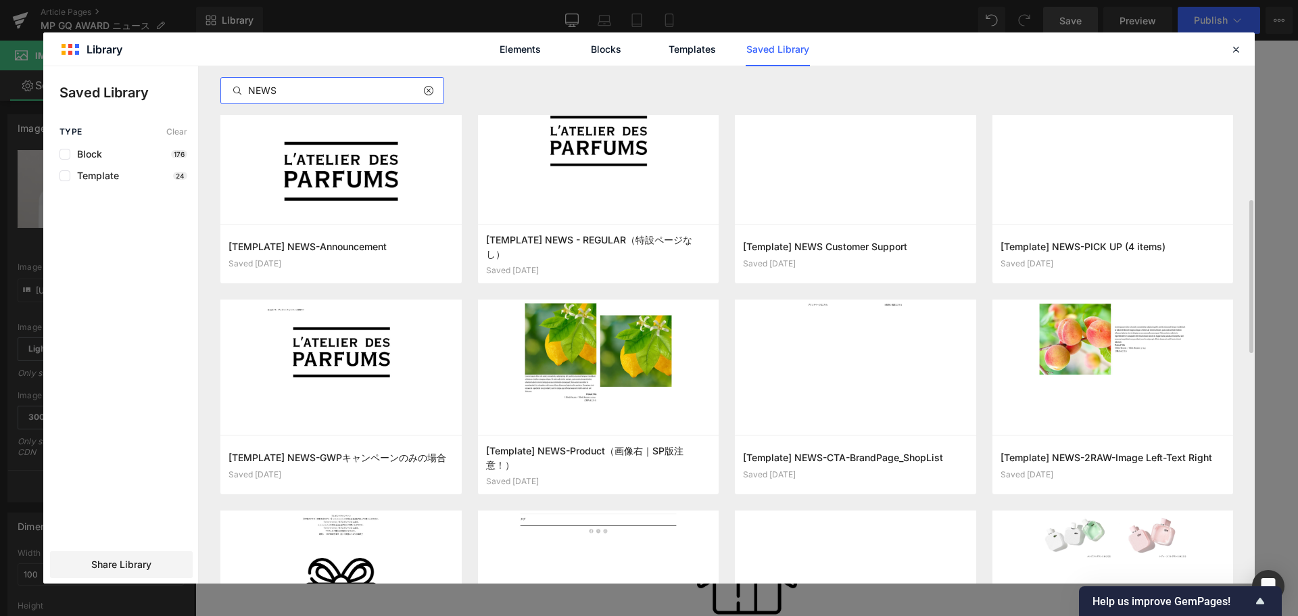
scroll to position [450, 0]
type input "NEWS"
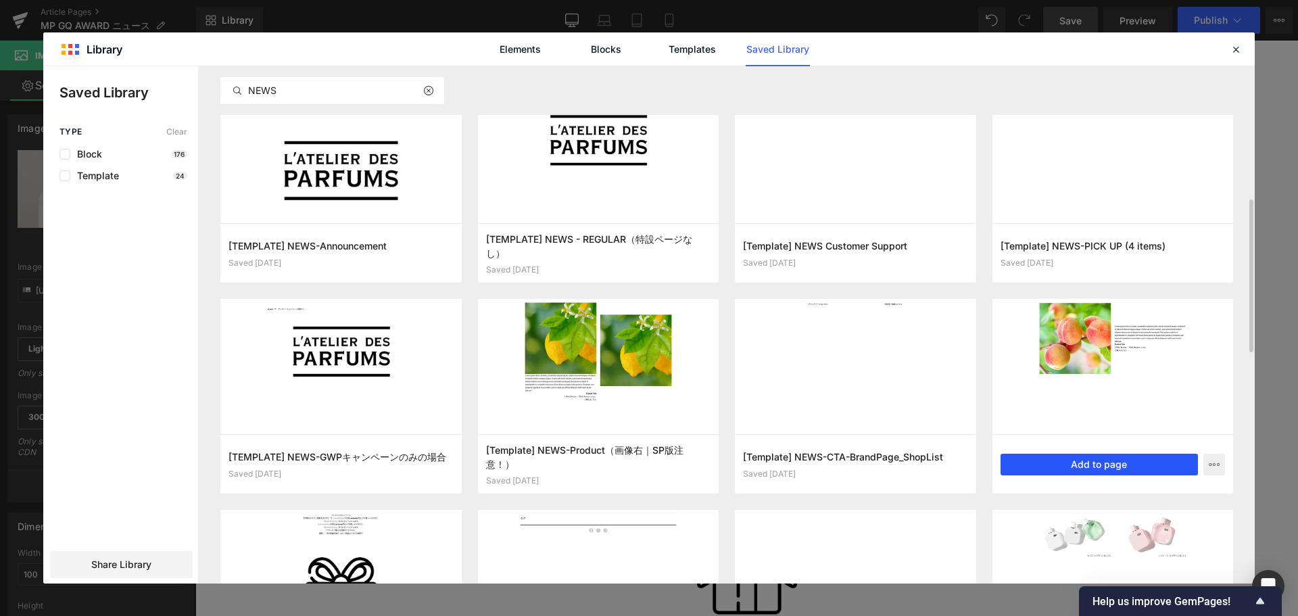
click at [1126, 460] on button "Add to page" at bounding box center [1100, 465] width 198 height 22
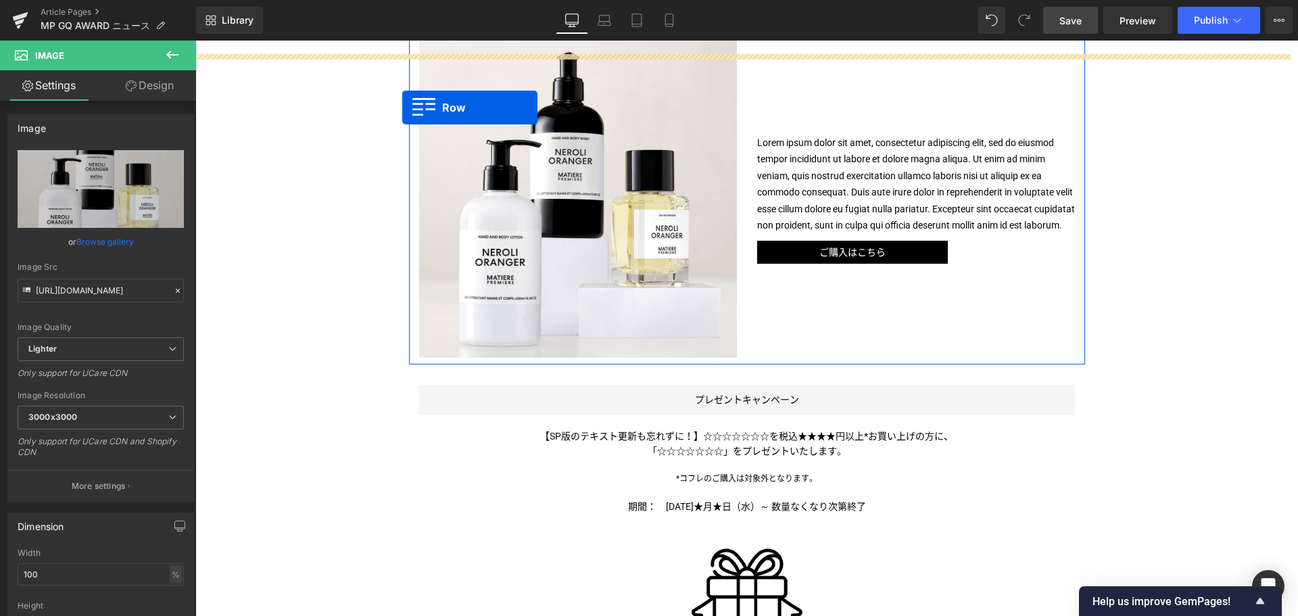
scroll to position [852, 0]
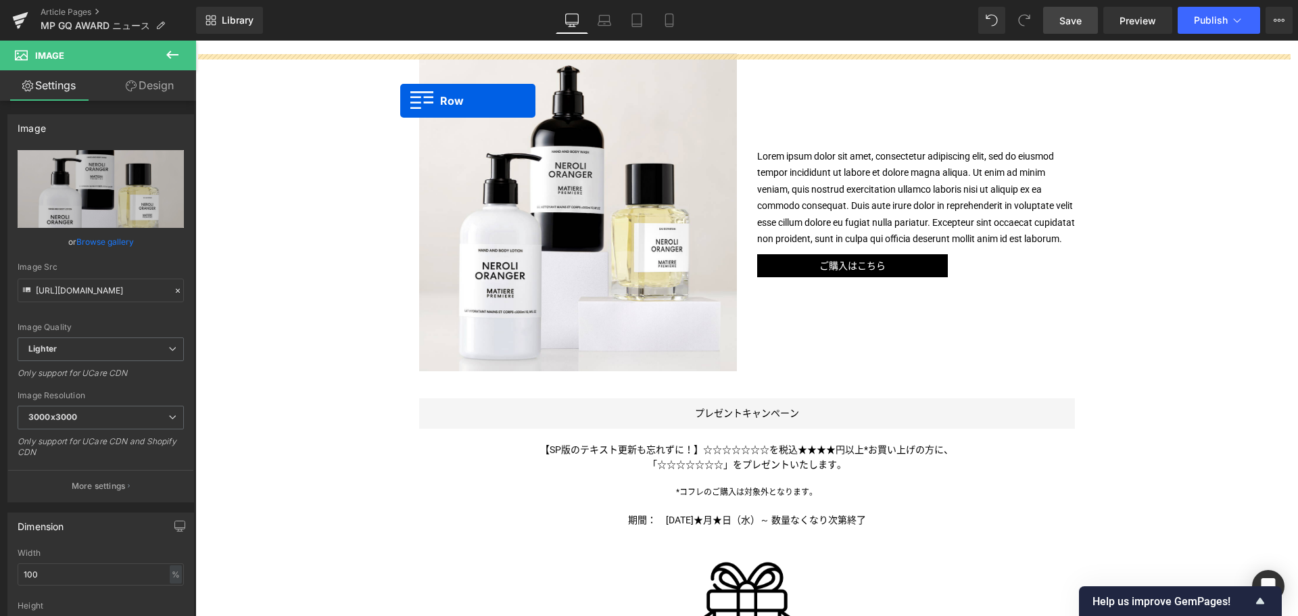
drag, startPoint x: 408, startPoint y: 338, endPoint x: 400, endPoint y: 100, distance: 238.1
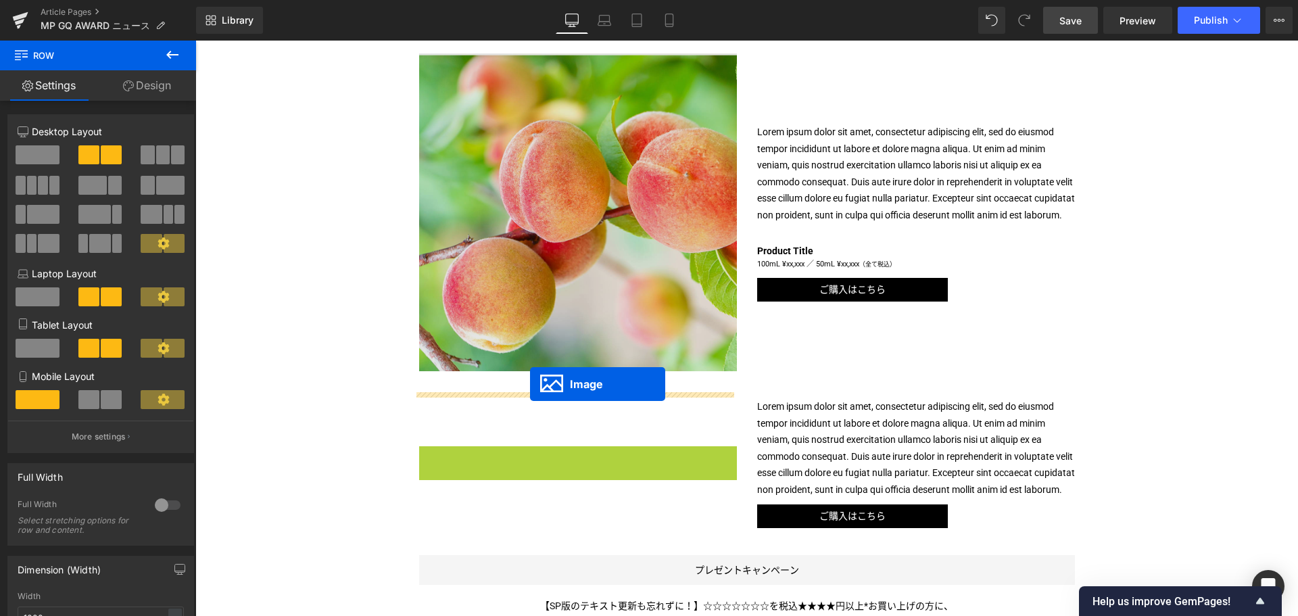
drag, startPoint x: 550, startPoint y: 578, endPoint x: 530, endPoint y: 384, distance: 195.1
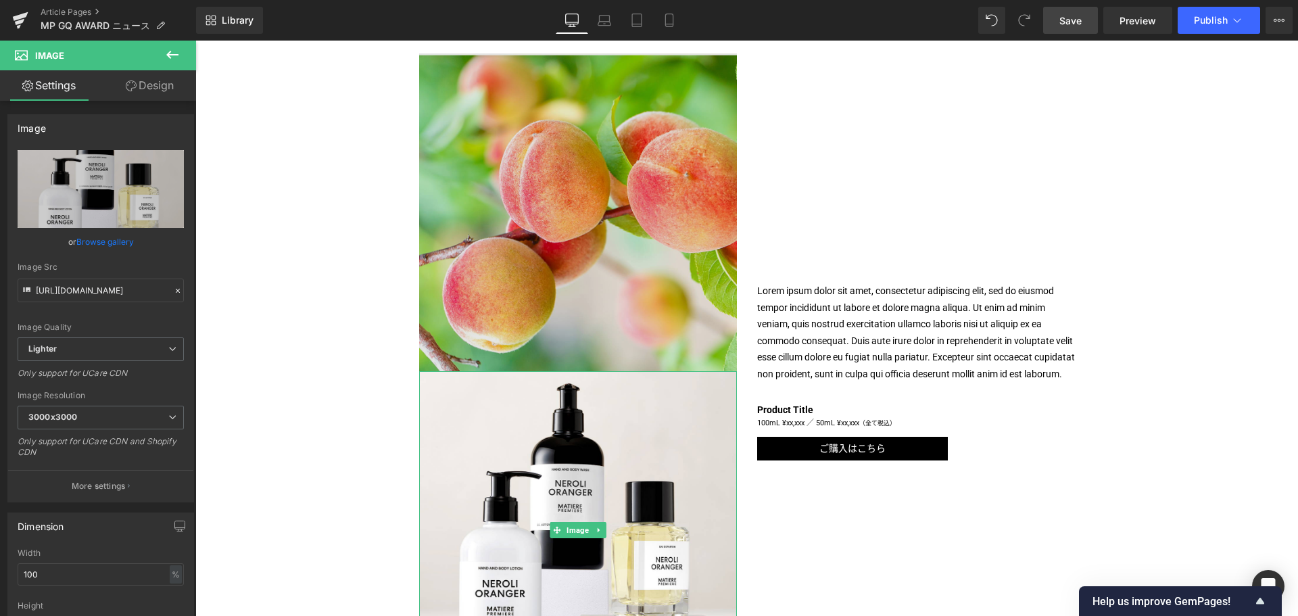
click at [606, 228] on img at bounding box center [578, 212] width 318 height 318
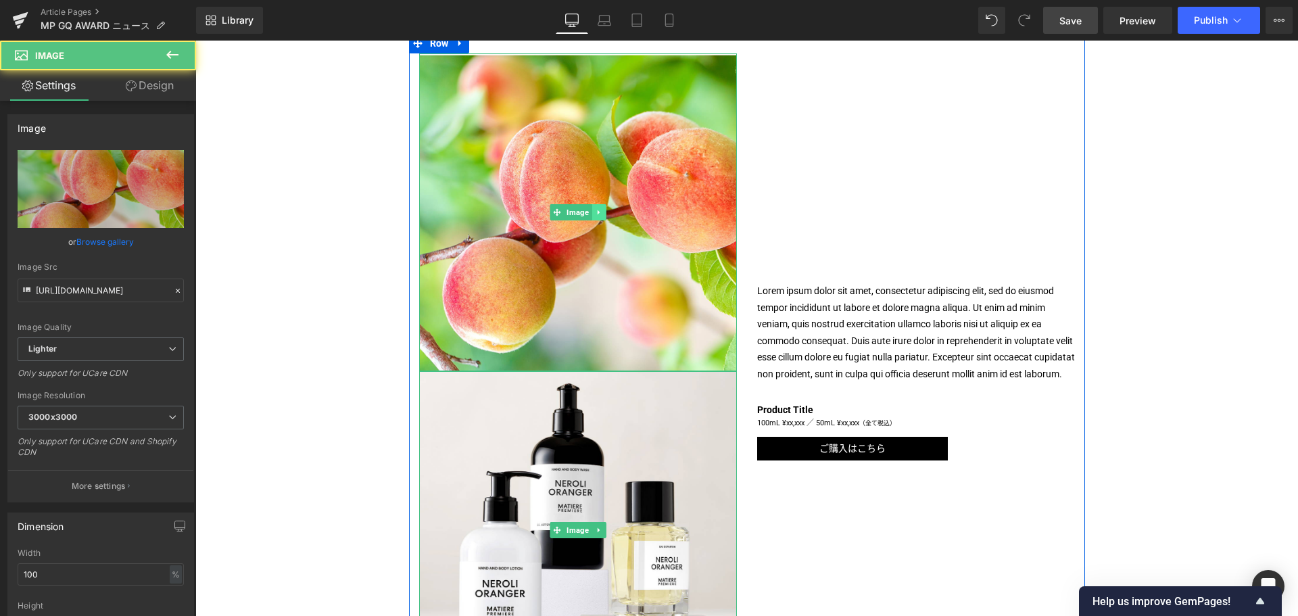
click at [597, 216] on icon at bounding box center [598, 212] width 7 height 8
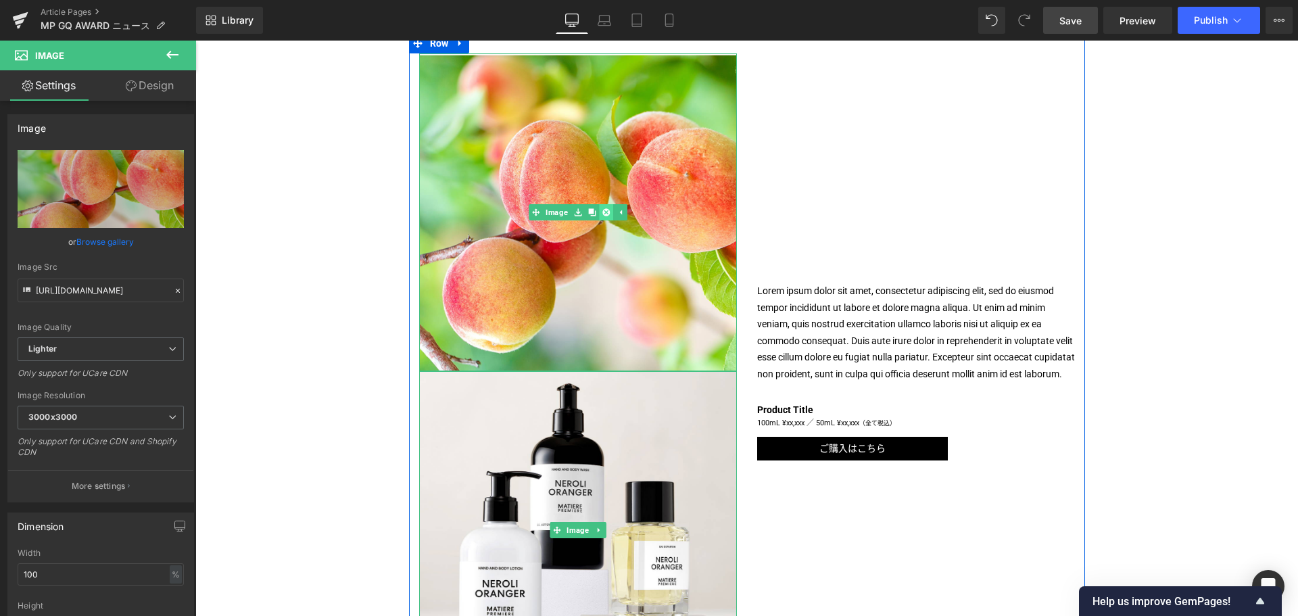
click at [602, 216] on icon at bounding box center [605, 212] width 7 height 7
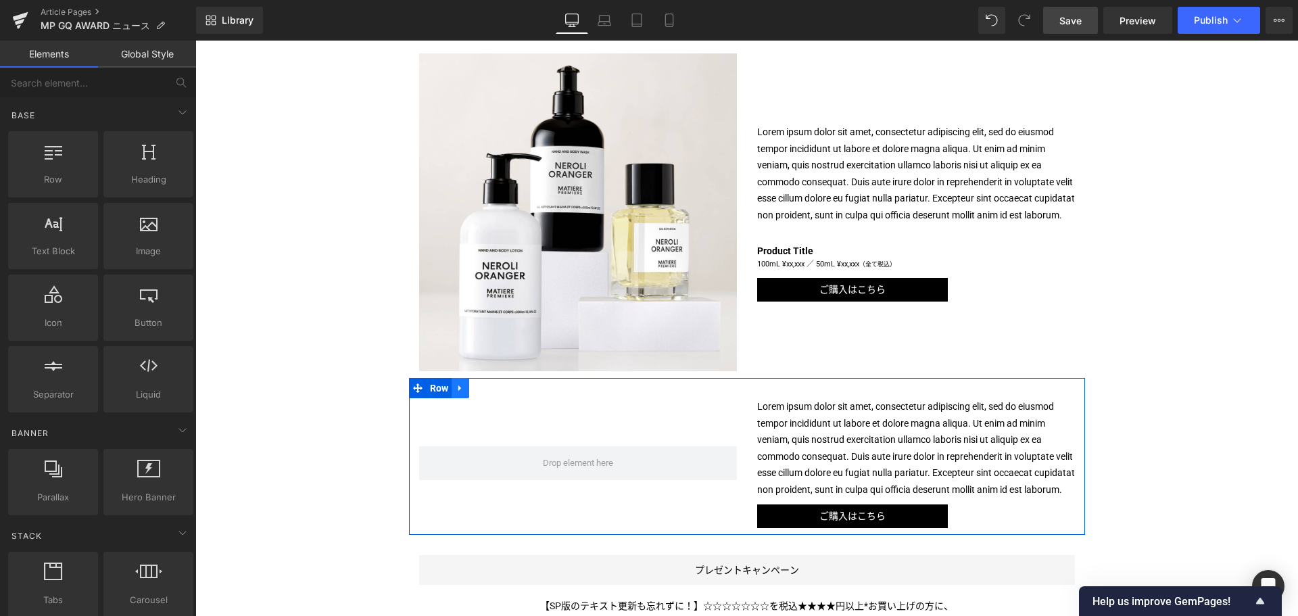
click at [456, 393] on icon at bounding box center [460, 388] width 9 height 10
click at [491, 393] on icon at bounding box center [495, 387] width 9 height 9
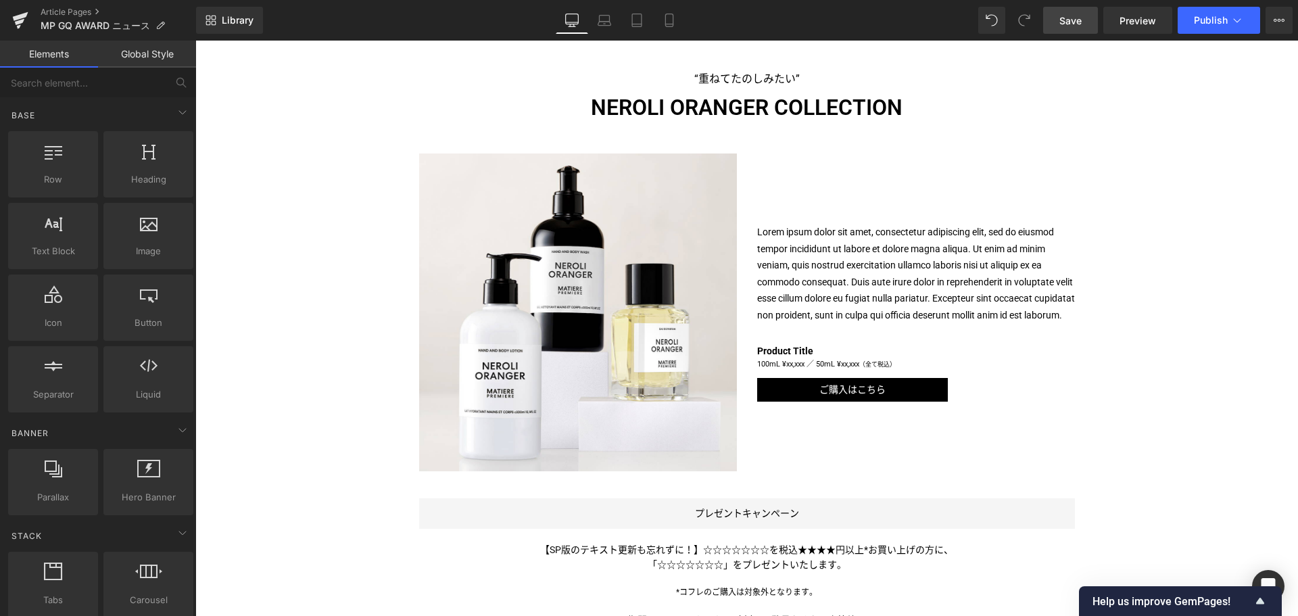
scroll to position [704, 0]
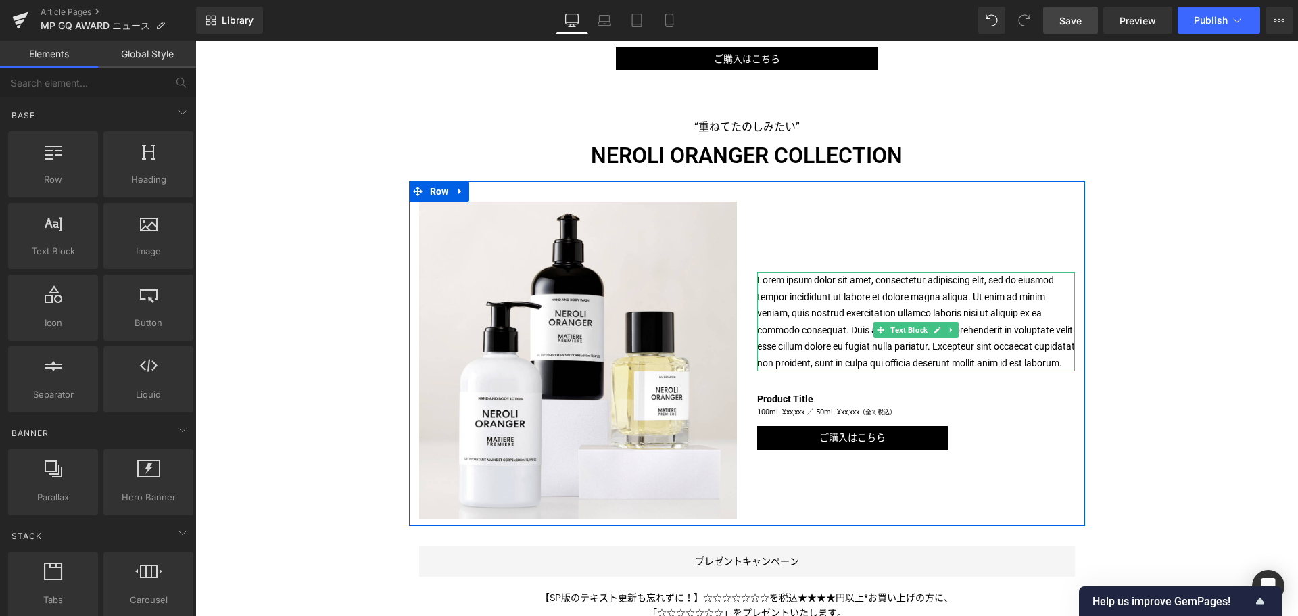
click at [786, 327] on p "Lorem ipsum dolor sit amet, consectetur adipiscing elit, sed do eiusmod tempor …" at bounding box center [916, 321] width 318 height 99
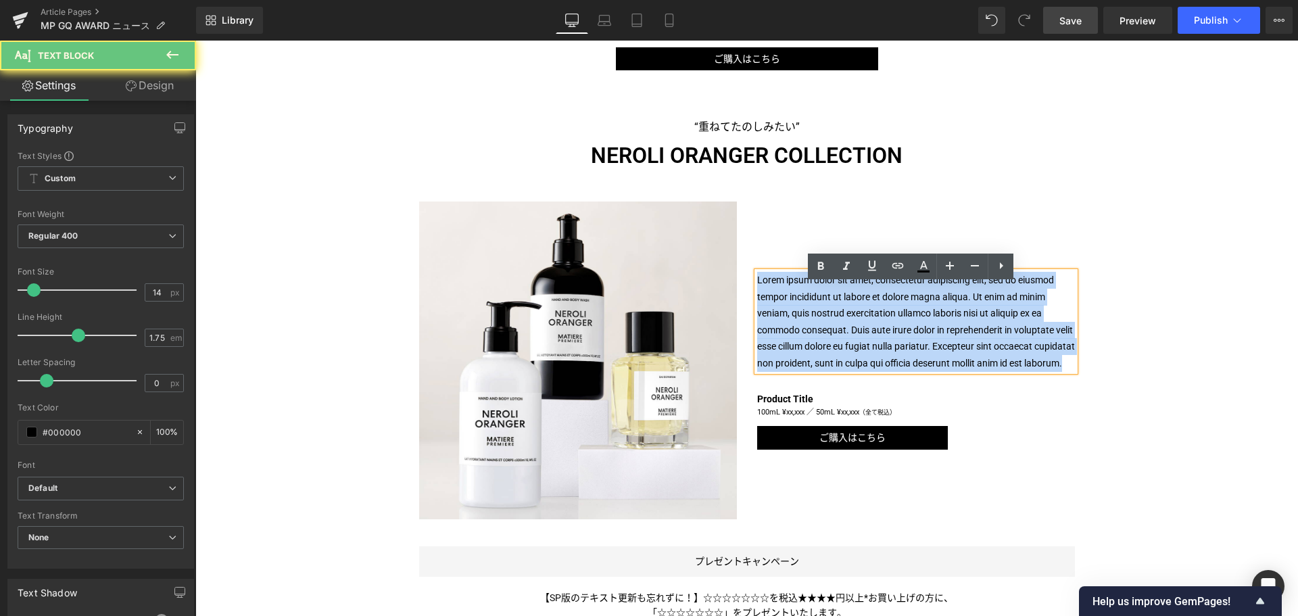
click at [786, 327] on p "Lorem ipsum dolor sit amet, consectetur adipiscing elit, sed do eiusmod tempor …" at bounding box center [916, 321] width 318 height 99
paste div
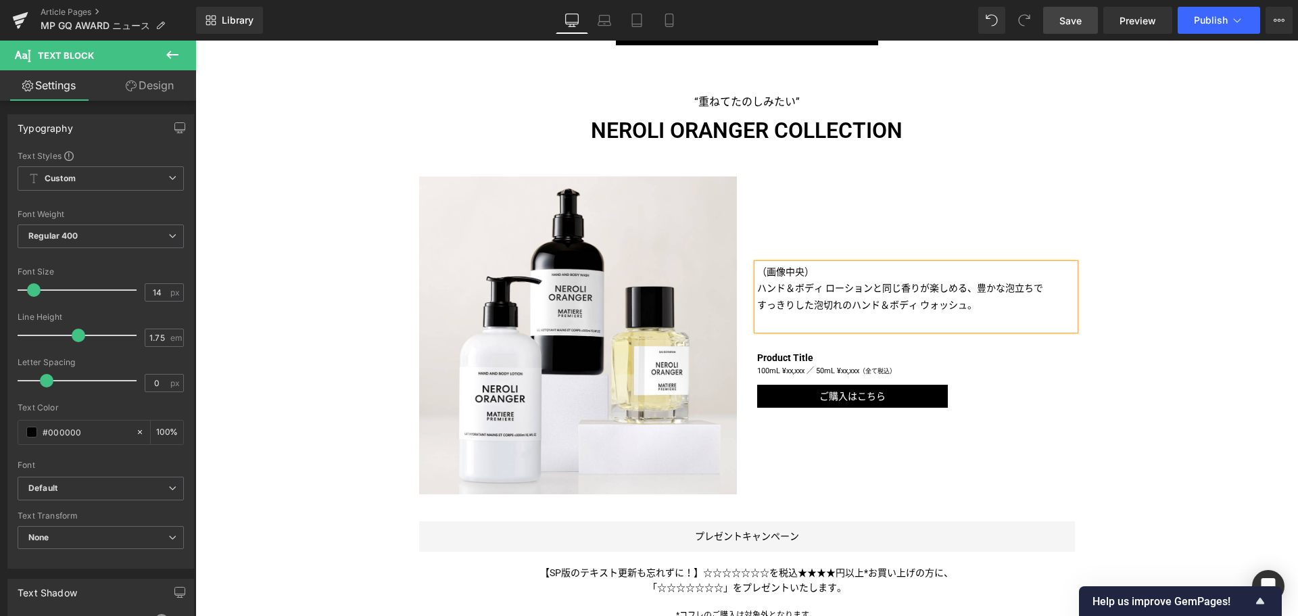
scroll to position [737, 0]
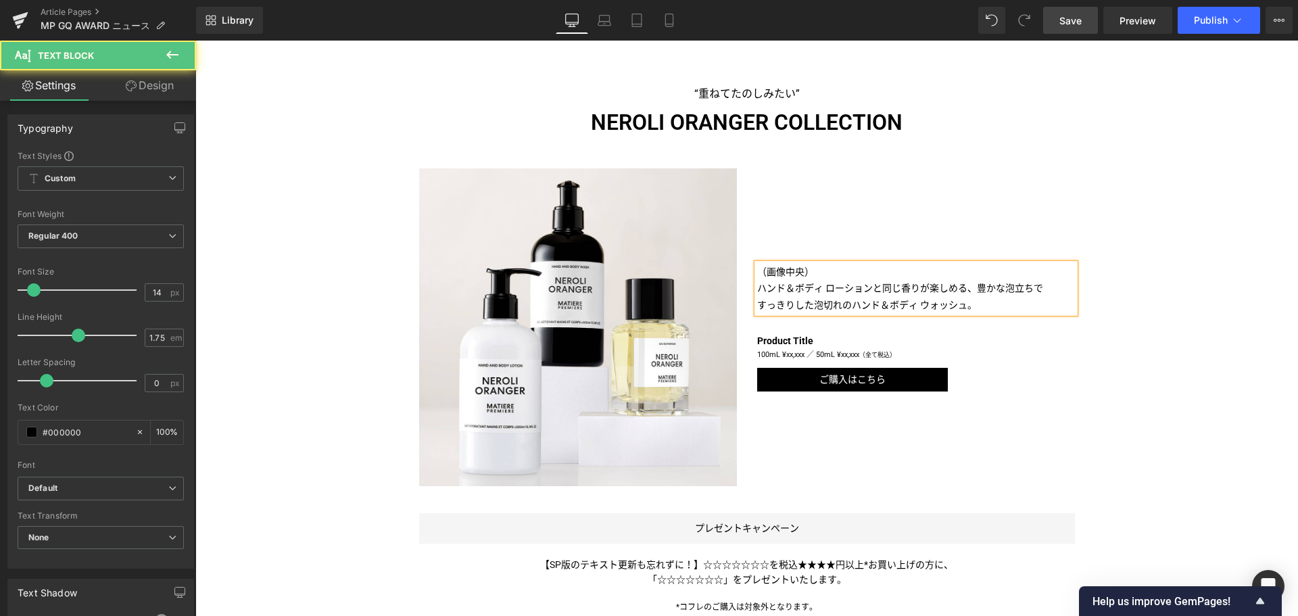
click at [1038, 297] on p "ハンド＆ボディ ローションと同じ香りが楽しめる、豊かな泡立ちで" at bounding box center [916, 288] width 318 height 17
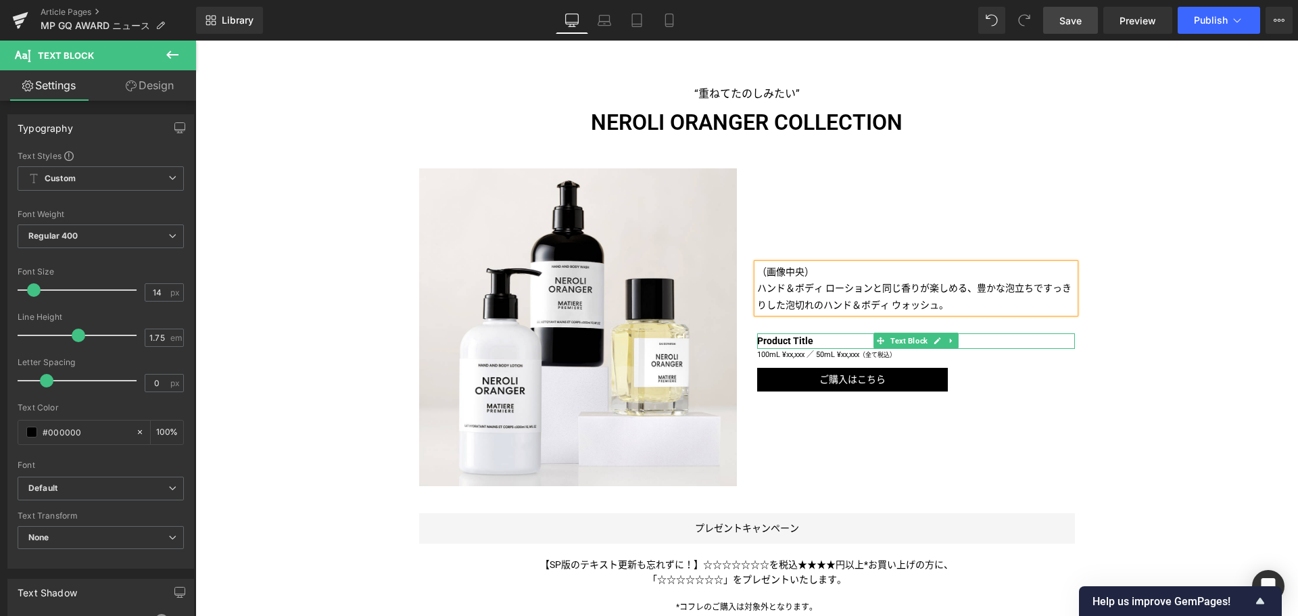
click at [791, 346] on b "Product Title" at bounding box center [785, 340] width 56 height 11
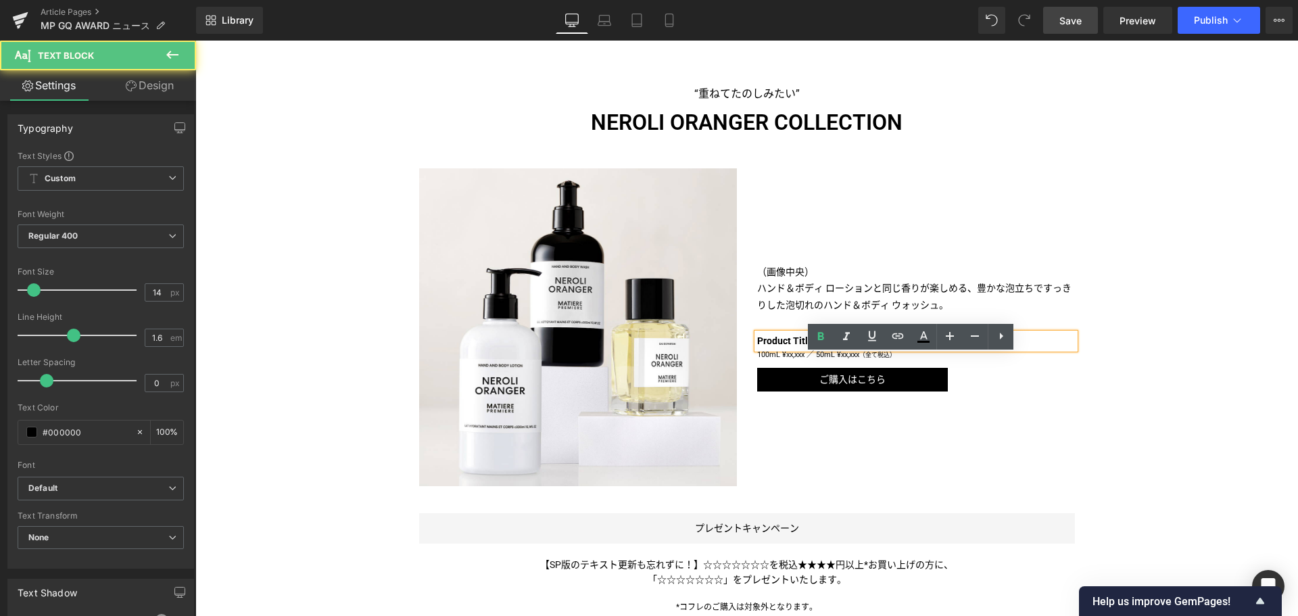
click at [791, 346] on b "Product Title" at bounding box center [785, 340] width 56 height 11
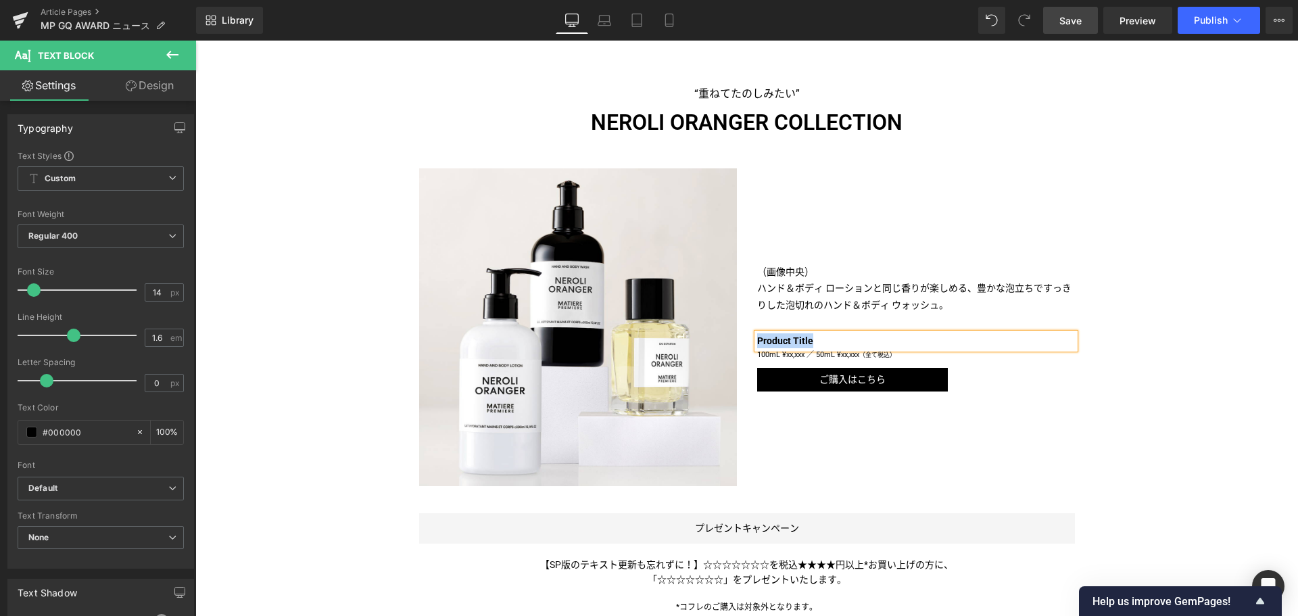
paste div
click at [765, 362] on p "100mL ¥xx,xxx ／ 50mL ¥xx,xxx （全て税込）" at bounding box center [916, 355] width 318 height 13
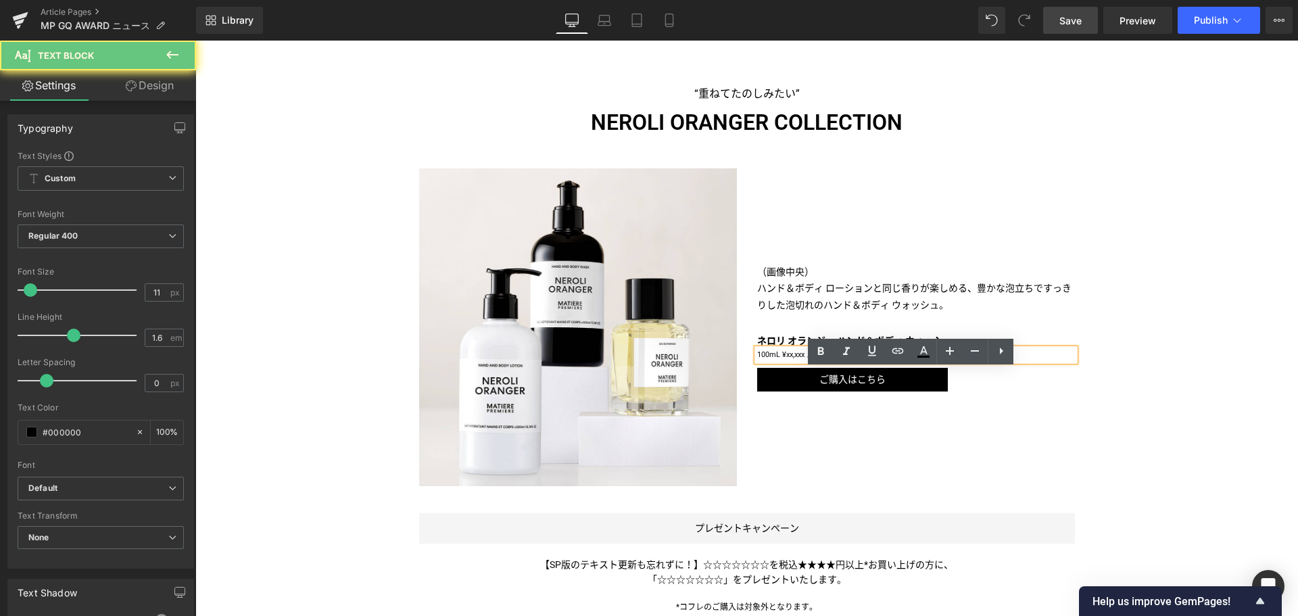
click at [765, 362] on p "100mL ¥xx,xxx ／ 50mL ¥xx,xxx （全て税込）" at bounding box center [916, 355] width 318 height 13
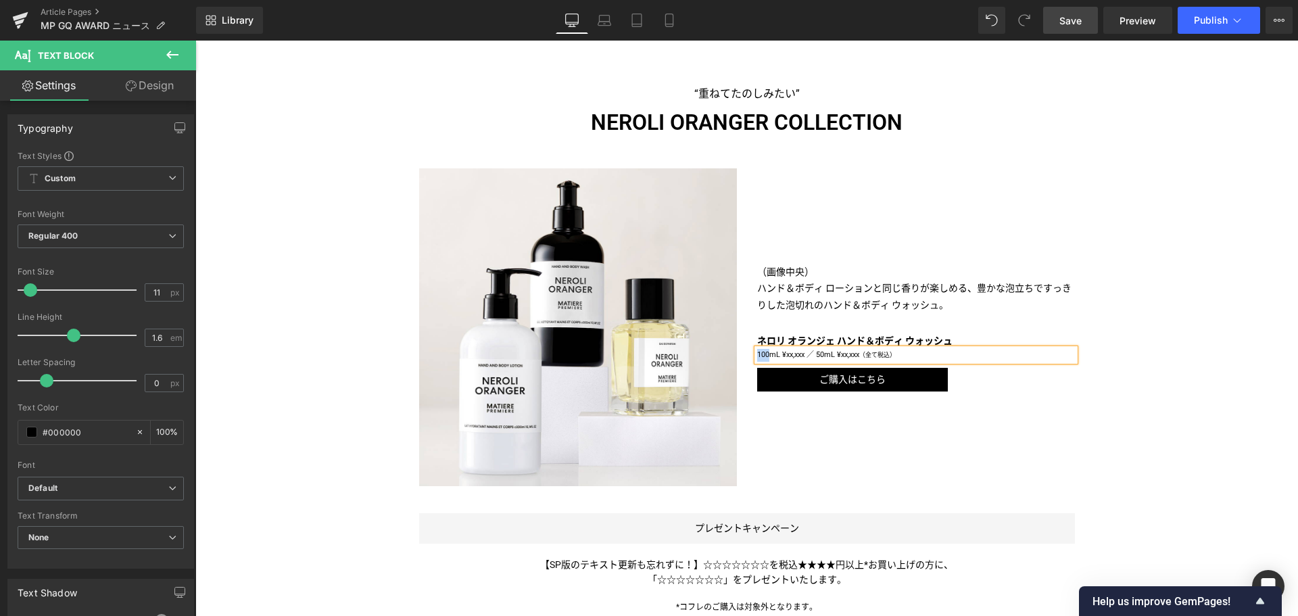
paste div
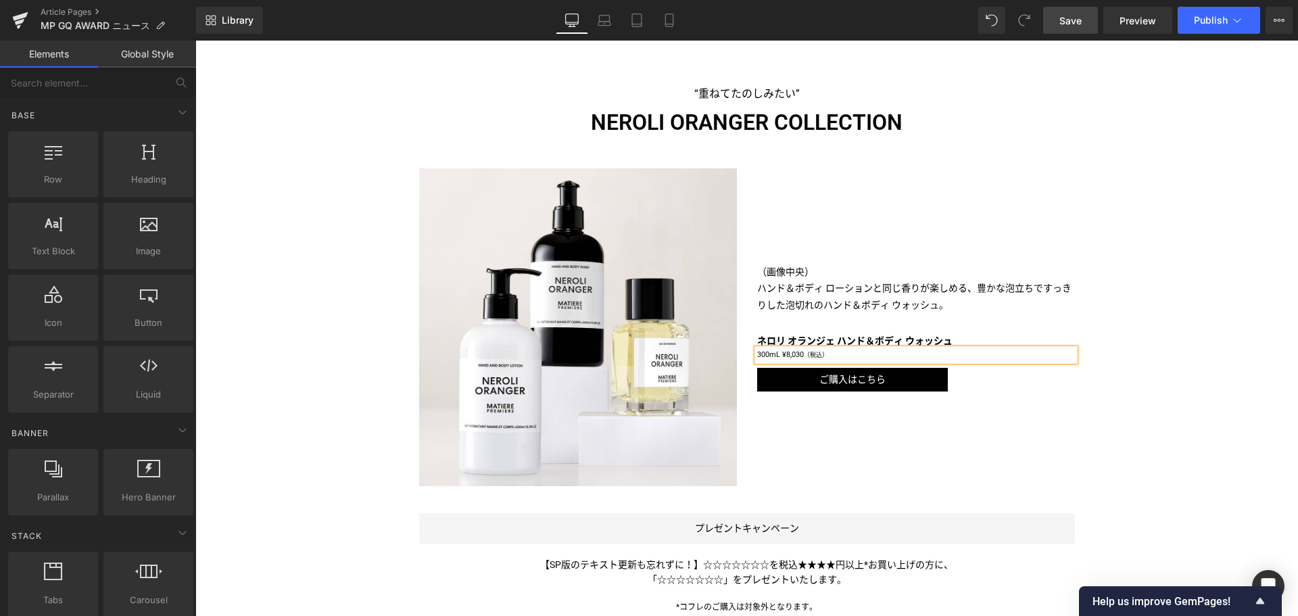
click at [1207, 429] on div "Liquid [PERSON_NAME]「ネロリ オランジェ ハンド＆ボディ ローション」が、GQ BEST BEAUTY2025に選出 Text Block…" at bounding box center [746, 284] width 1103 height 1670
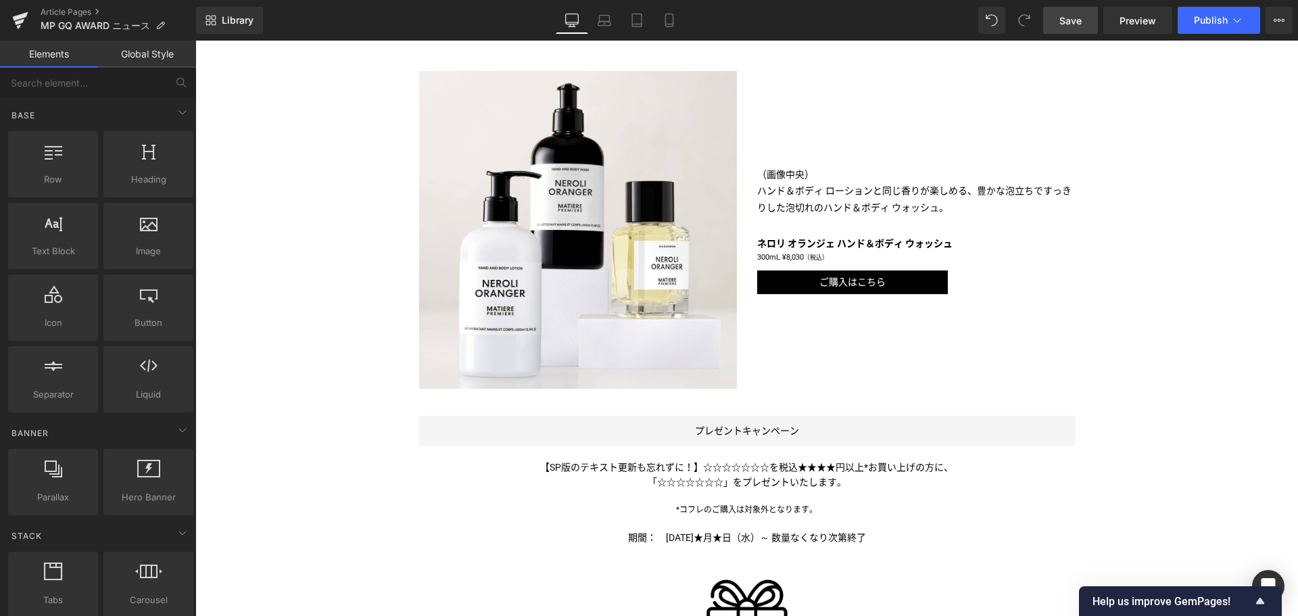
scroll to position [835, 0]
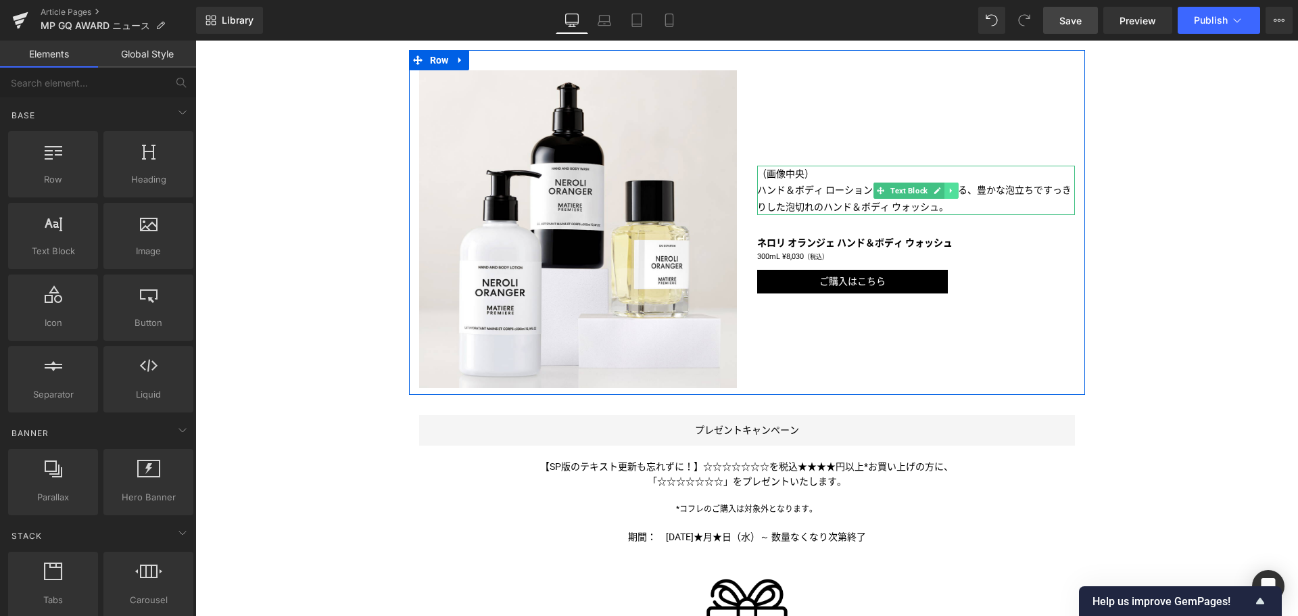
click at [948, 195] on icon at bounding box center [950, 191] width 7 height 8
click at [940, 194] on icon at bounding box center [943, 190] width 7 height 7
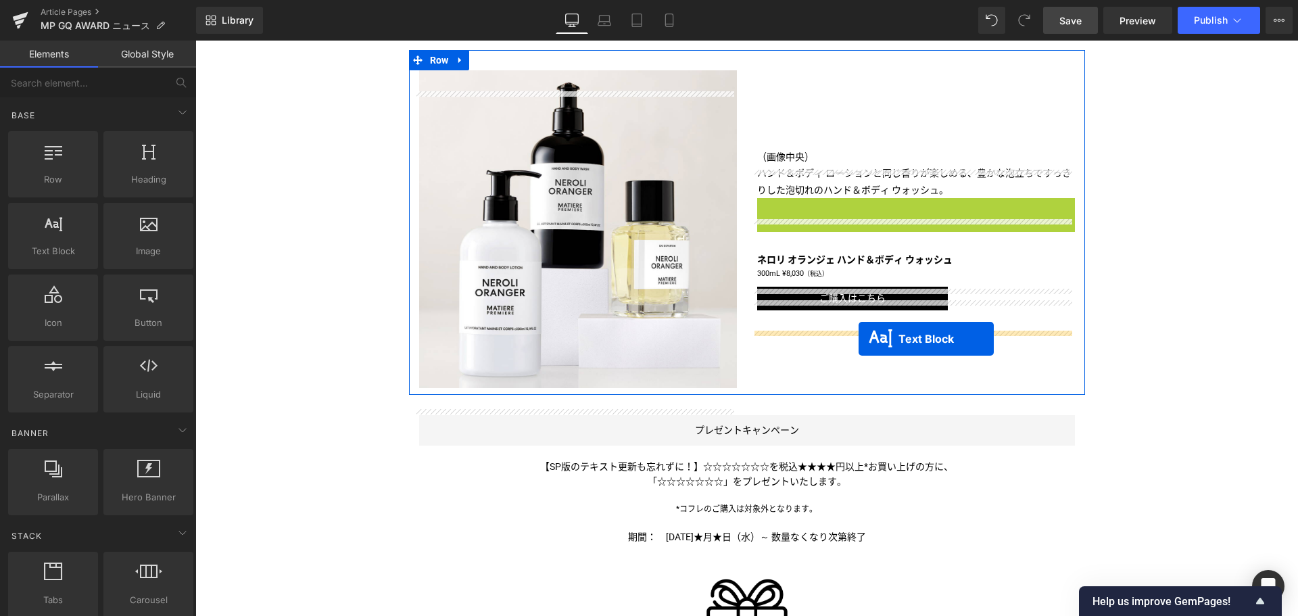
drag, startPoint x: 875, startPoint y: 233, endPoint x: 858, endPoint y: 339, distance: 106.8
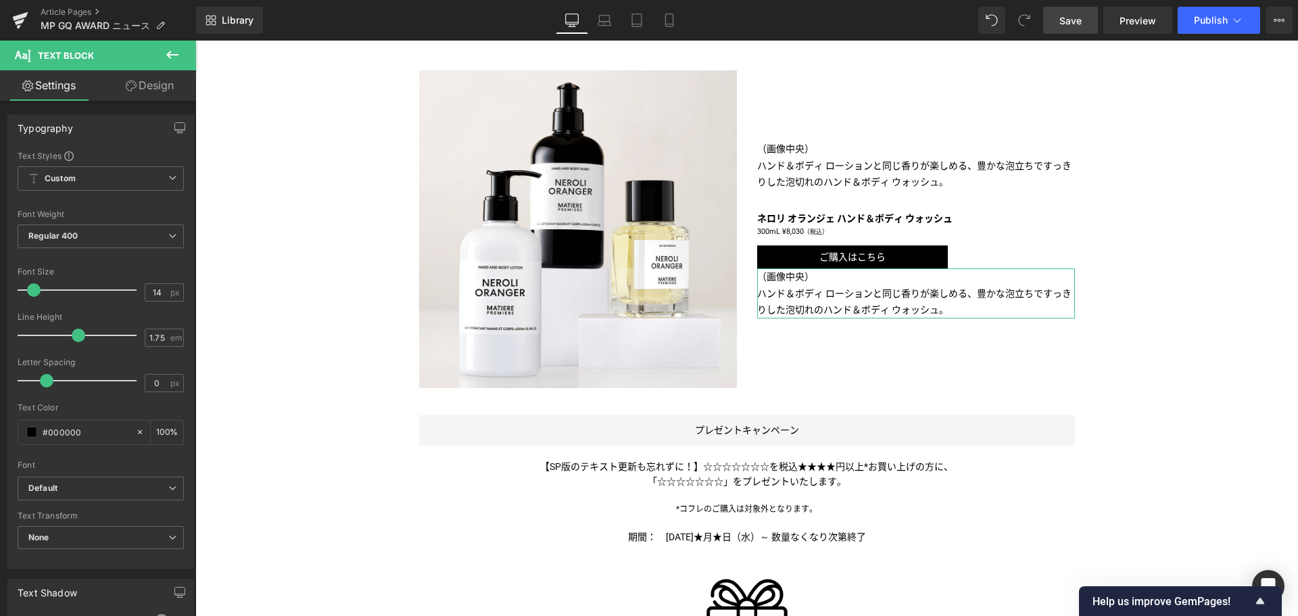
click at [169, 79] on link "Design" at bounding box center [150, 85] width 98 height 30
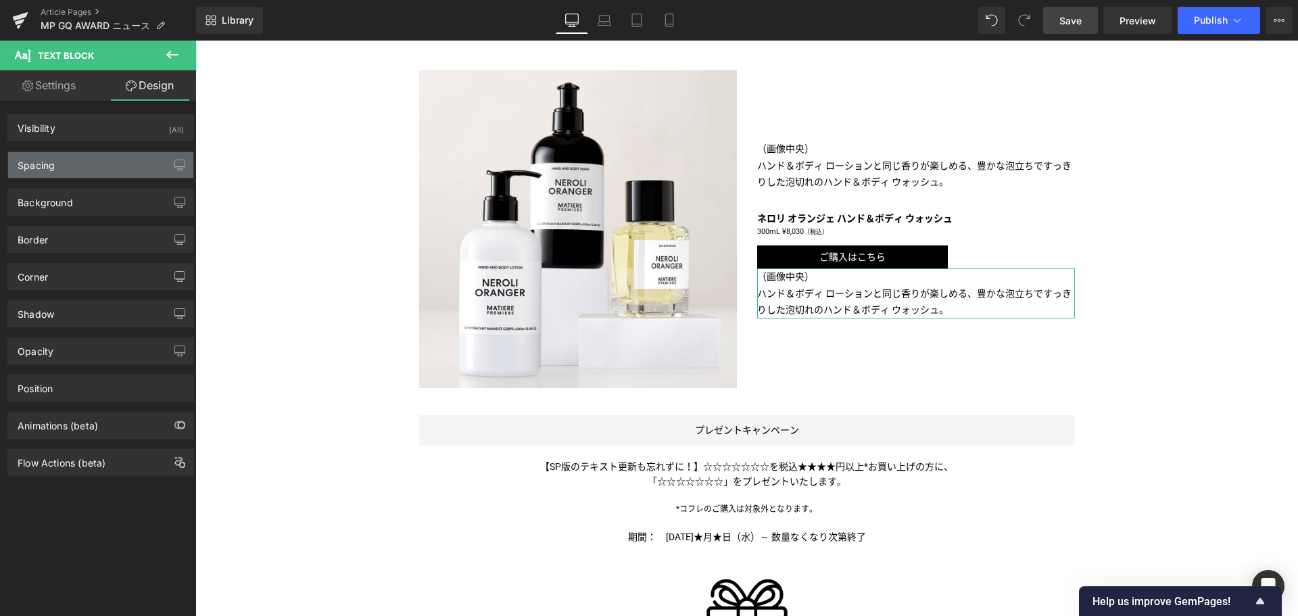
type input "0"
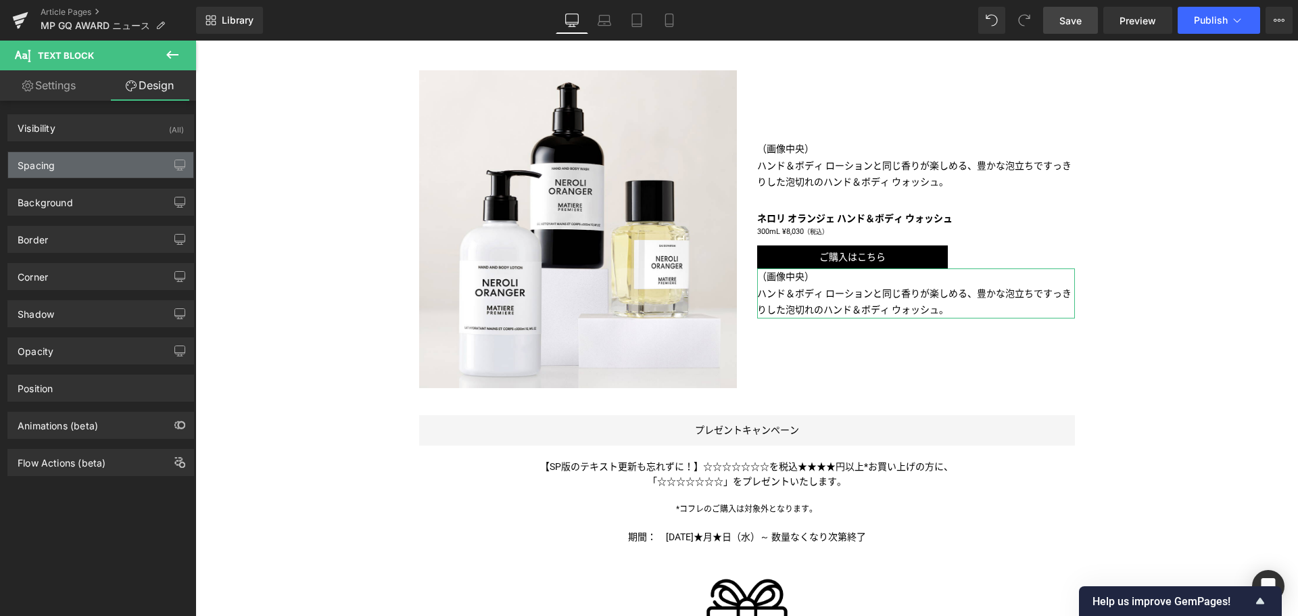
type input "0"
click at [142, 166] on div "Spacing" at bounding box center [100, 165] width 185 height 26
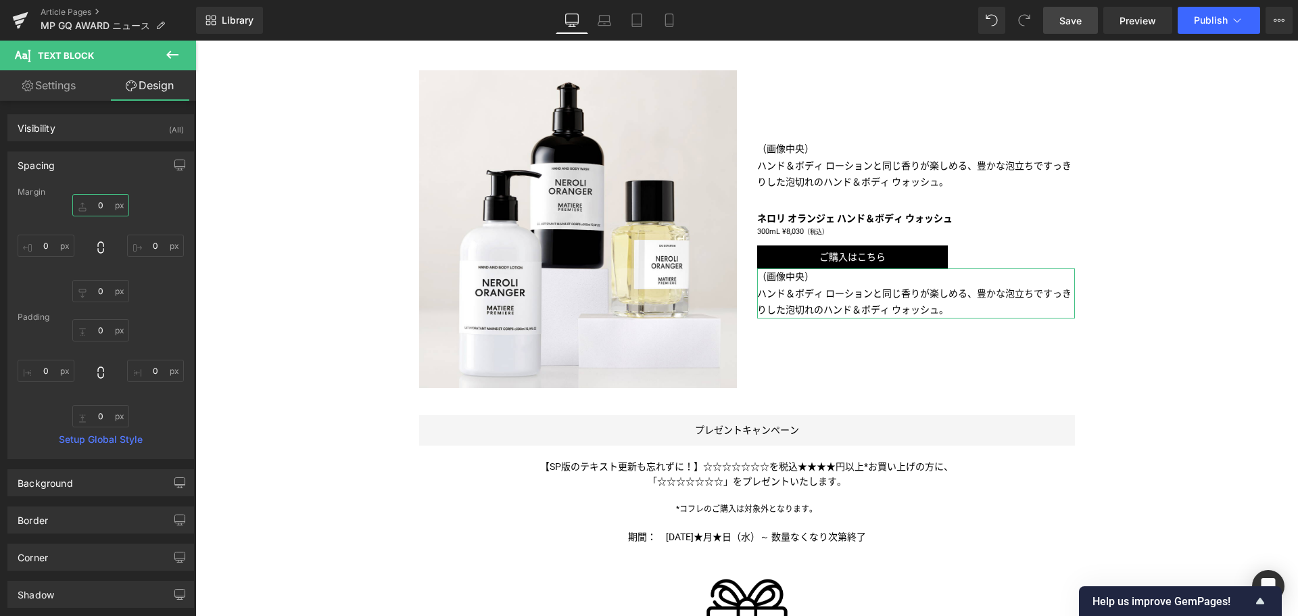
click at [91, 210] on input "0" at bounding box center [100, 205] width 57 height 22
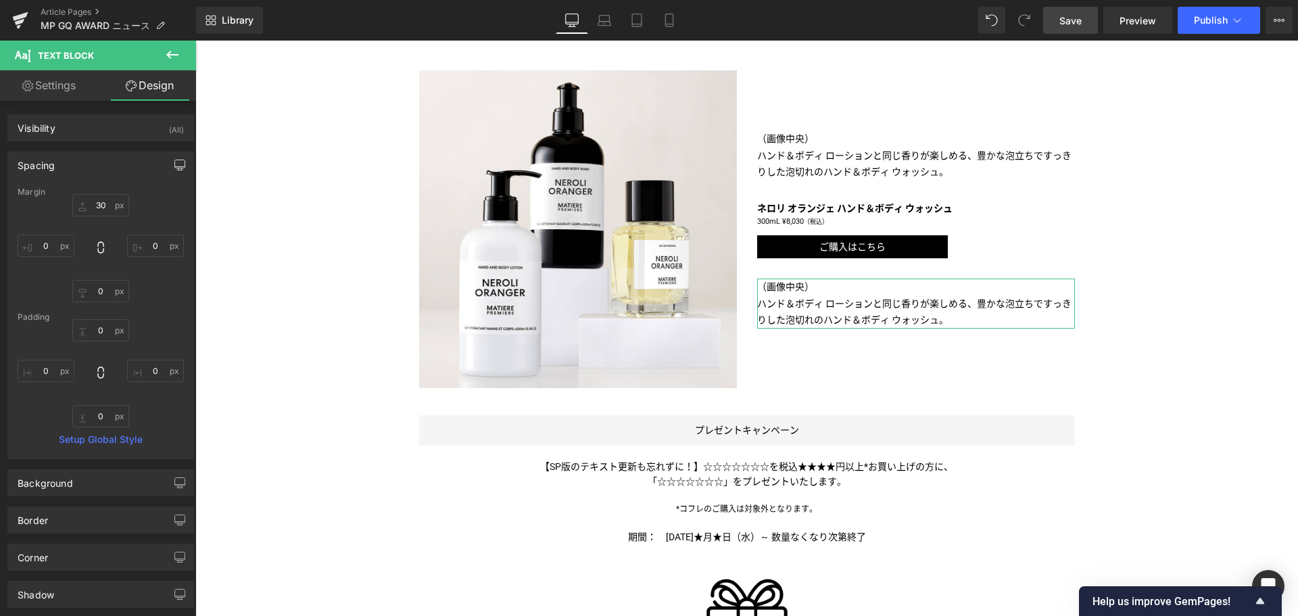
click at [175, 158] on button "button" at bounding box center [180, 165] width 22 height 26
click at [73, 188] on button "Laptop" at bounding box center [76, 194] width 42 height 23
type input "0"
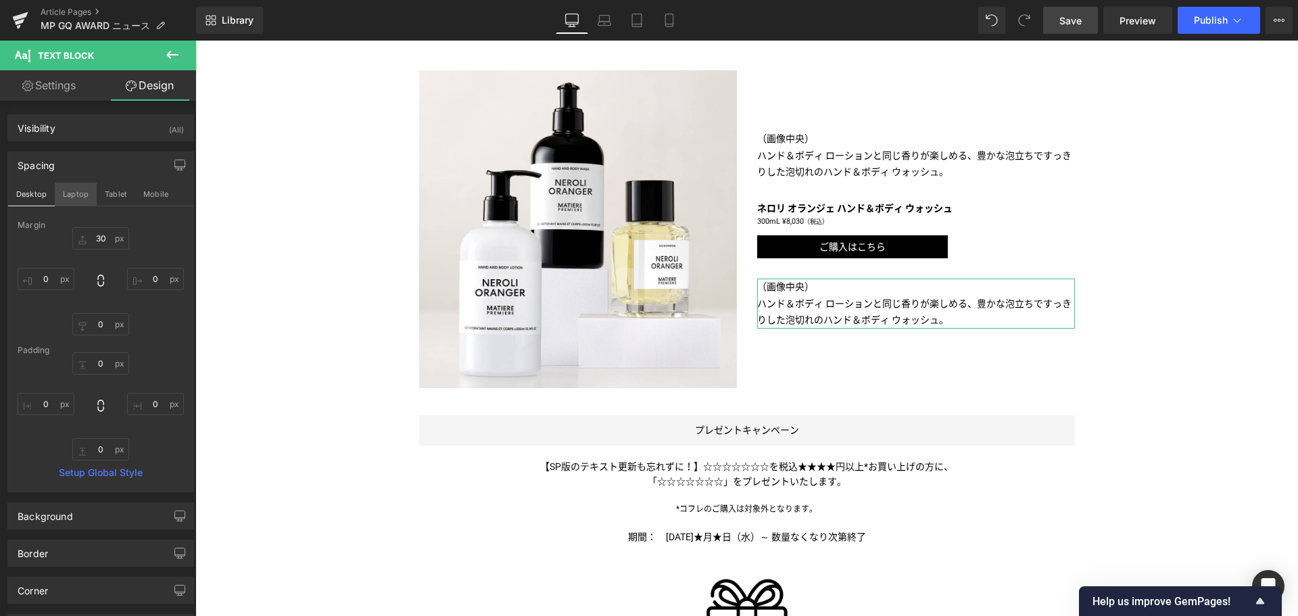
type input "0"
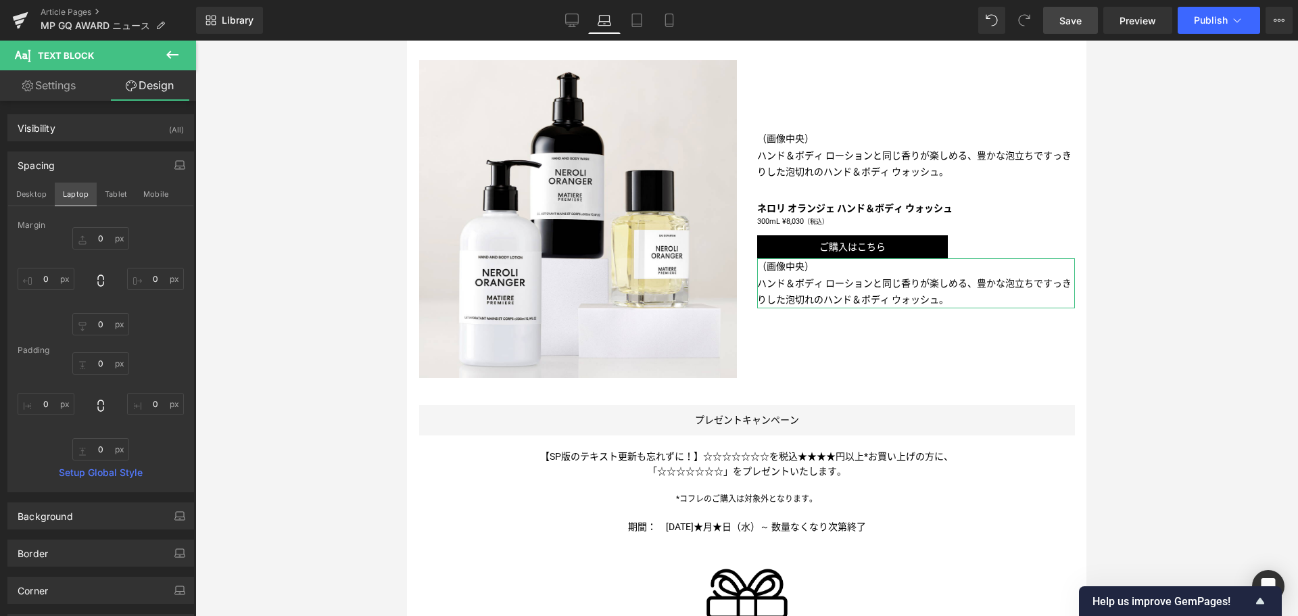
scroll to position [809, 0]
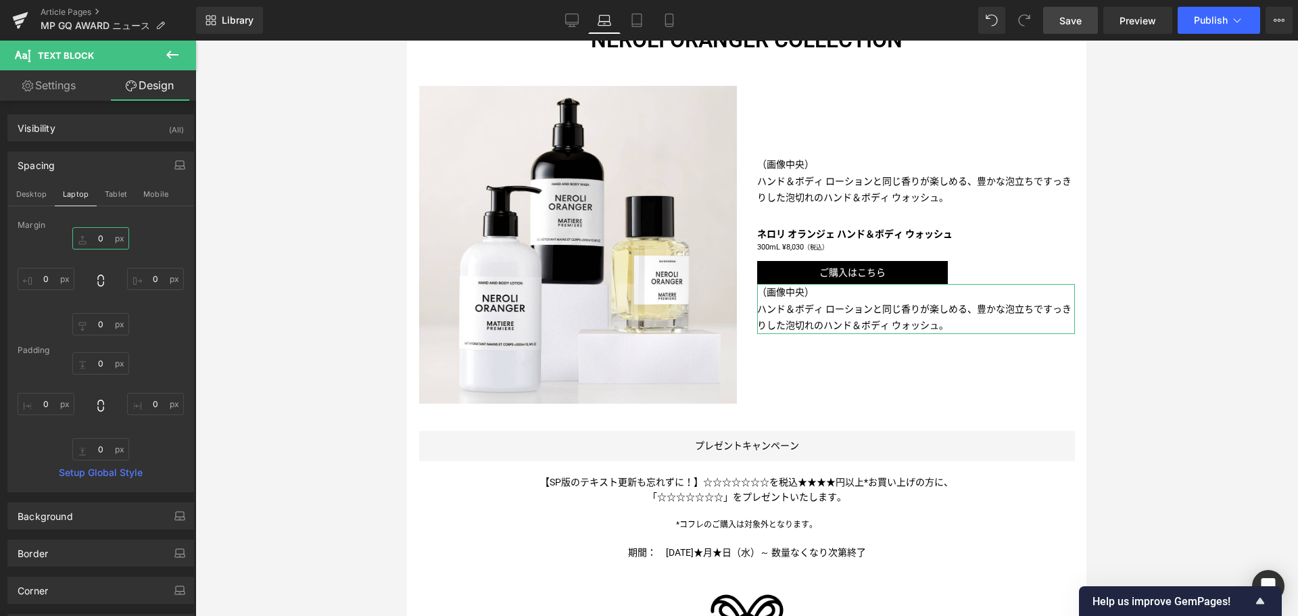
click at [85, 241] on input "0" at bounding box center [100, 238] width 57 height 22
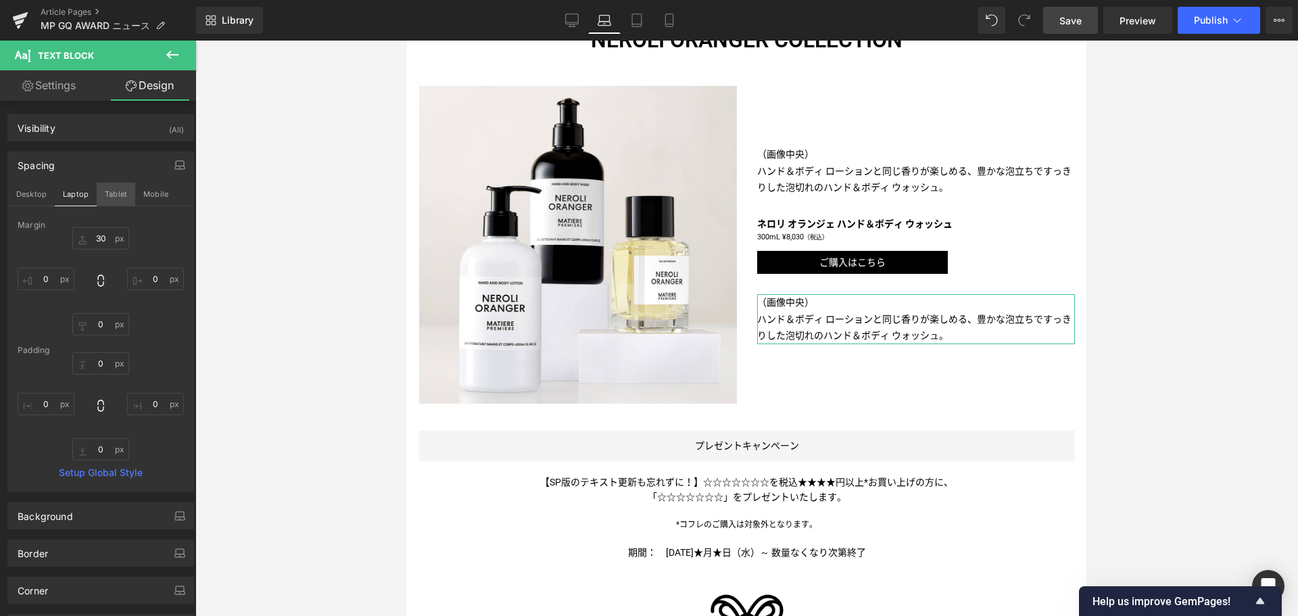
click at [112, 192] on button "Tablet" at bounding box center [116, 194] width 39 height 23
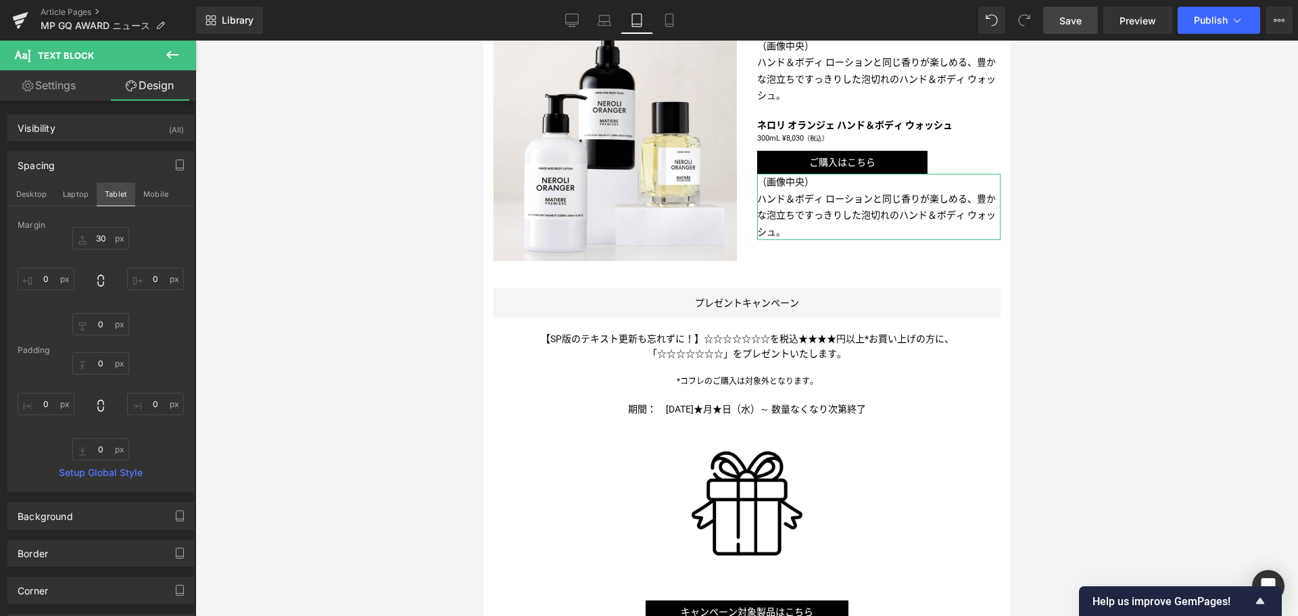
type input "0"
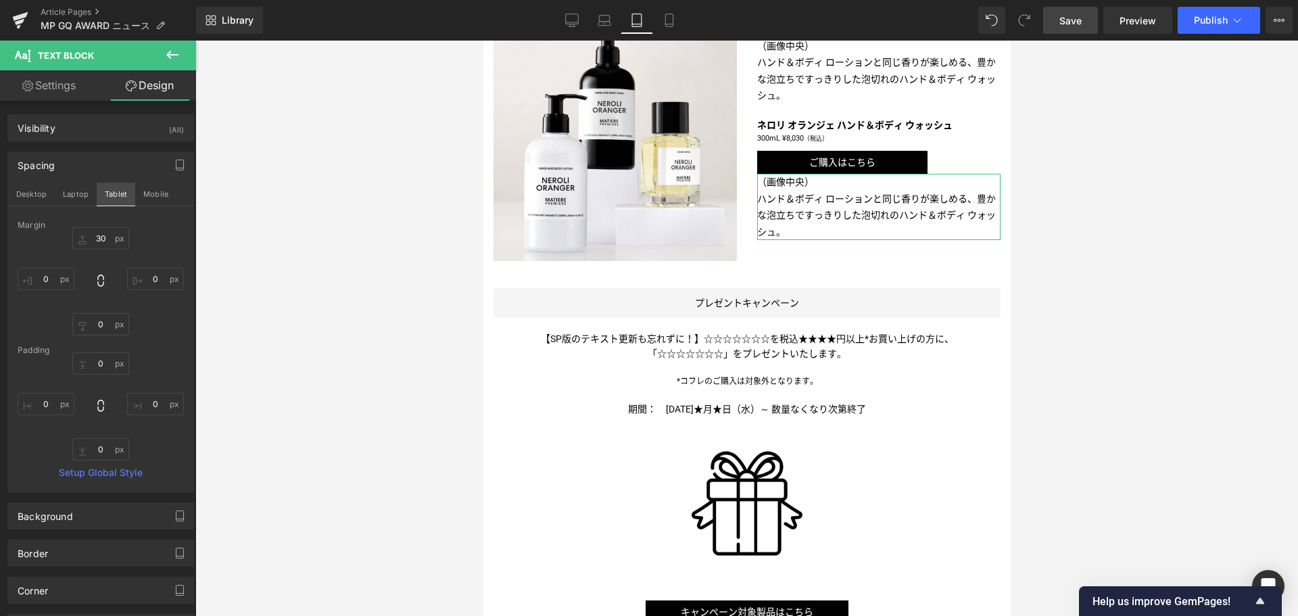
type input "0"
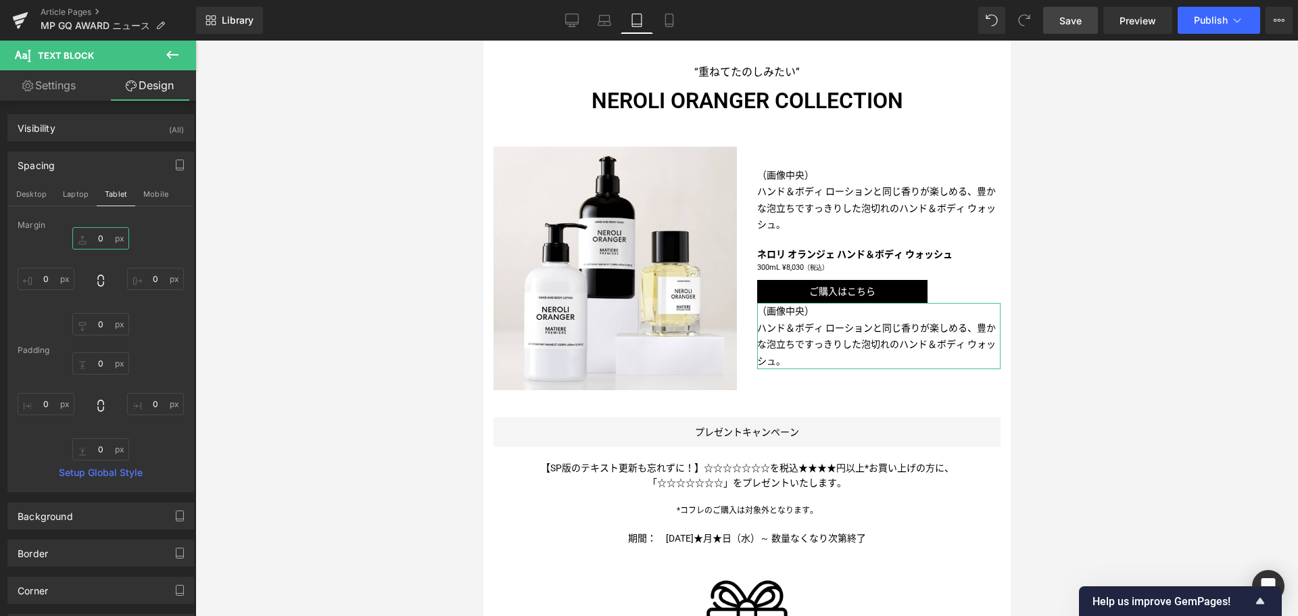
click at [91, 237] on input "0" at bounding box center [100, 238] width 57 height 22
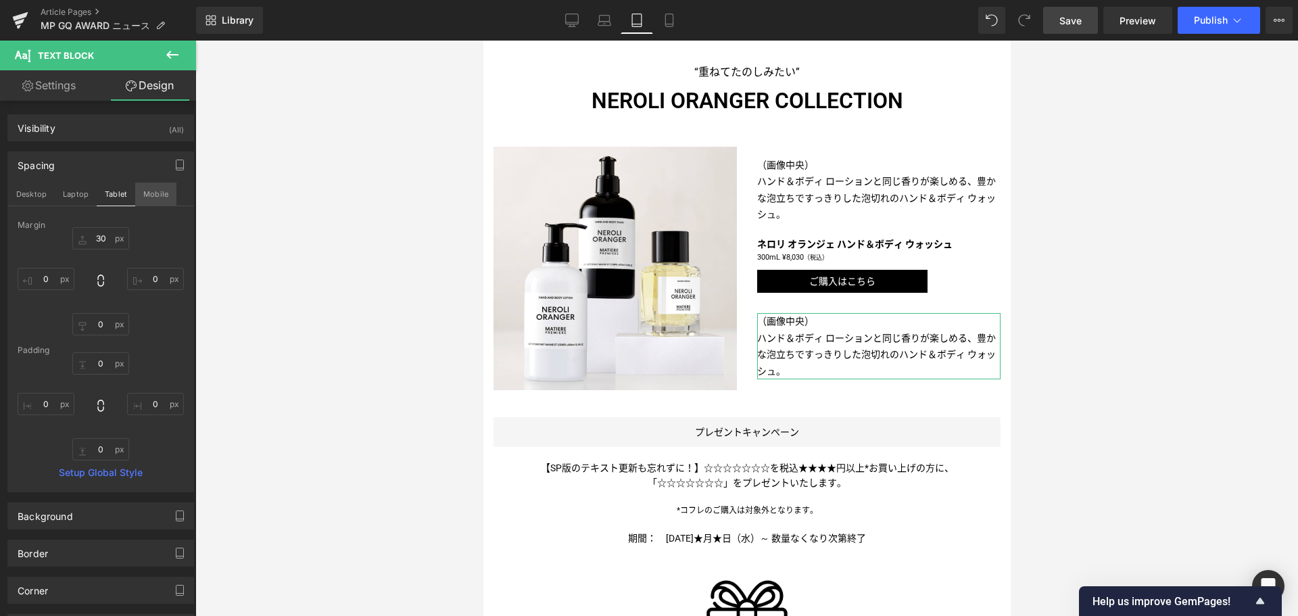
click at [149, 202] on button "Mobile" at bounding box center [155, 194] width 41 height 23
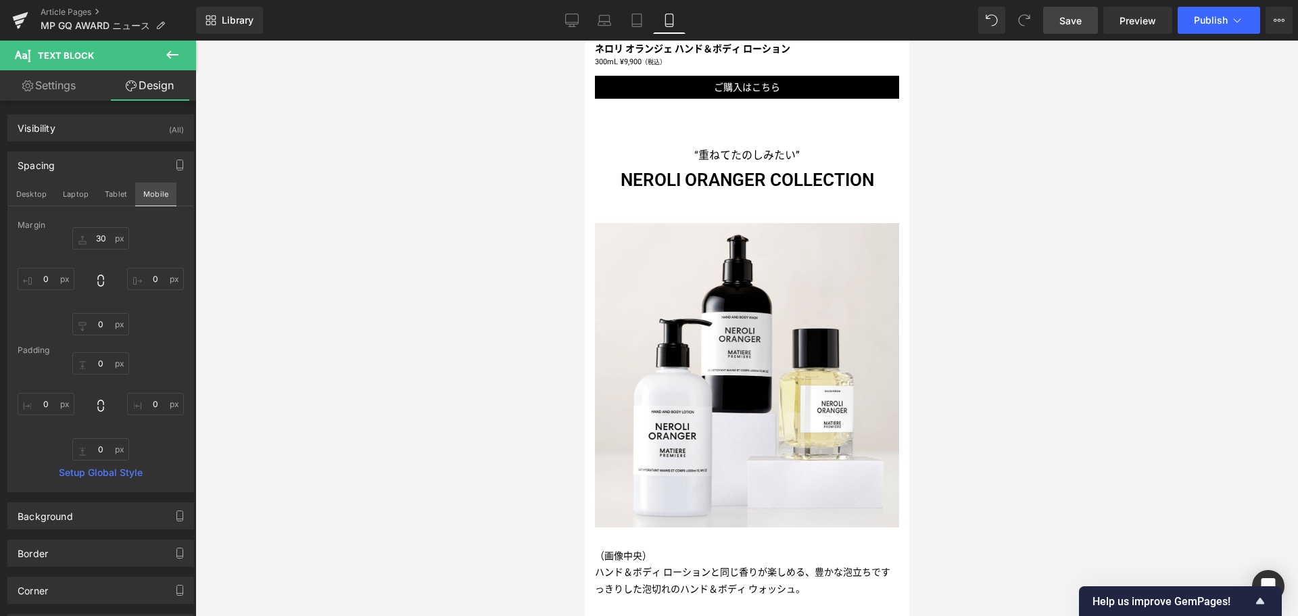
scroll to position [1034, 0]
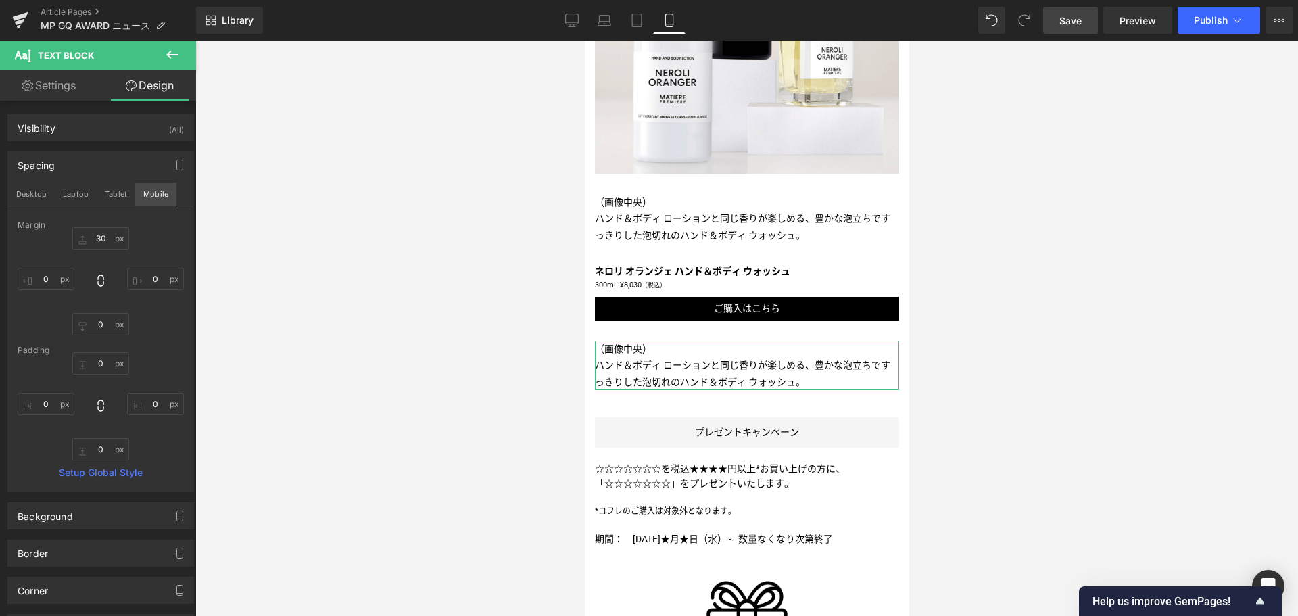
type input "30"
type input "0"
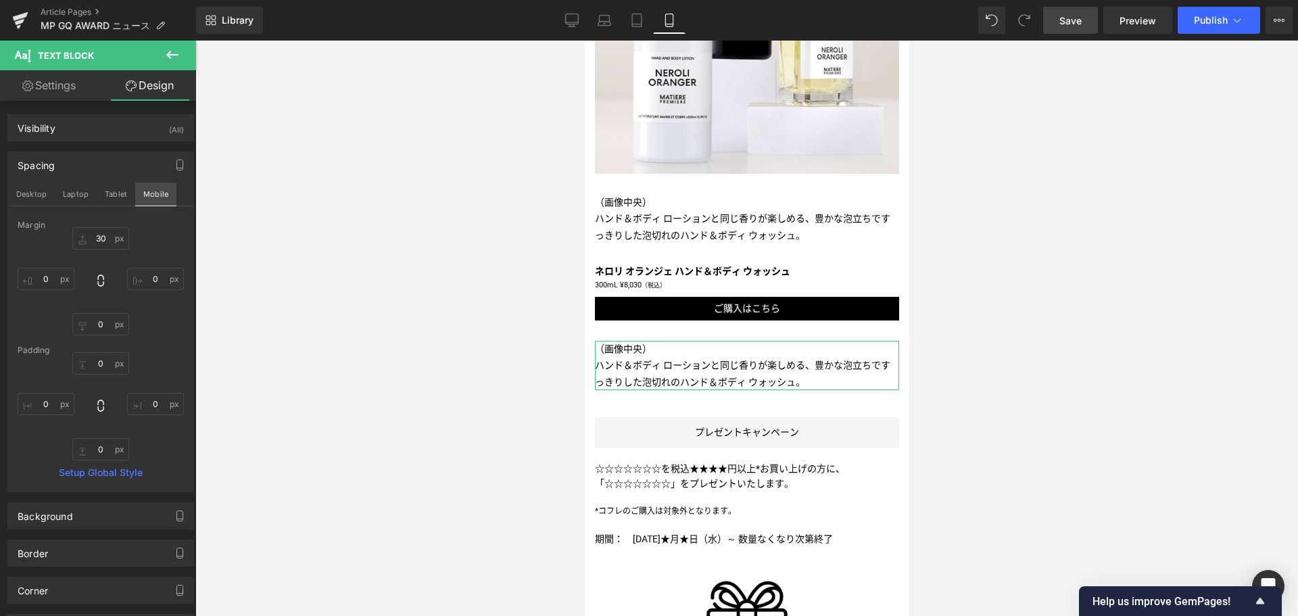
type input "0"
click at [26, 194] on button "Desktop" at bounding box center [31, 194] width 47 height 23
type input "30"
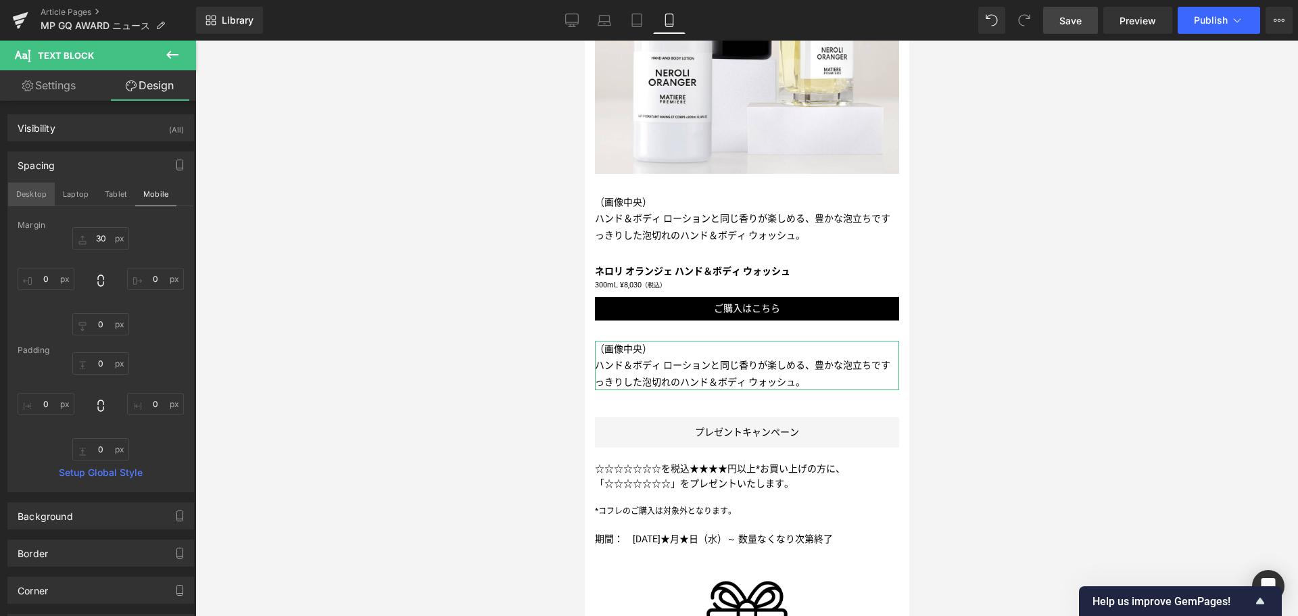
type input "0"
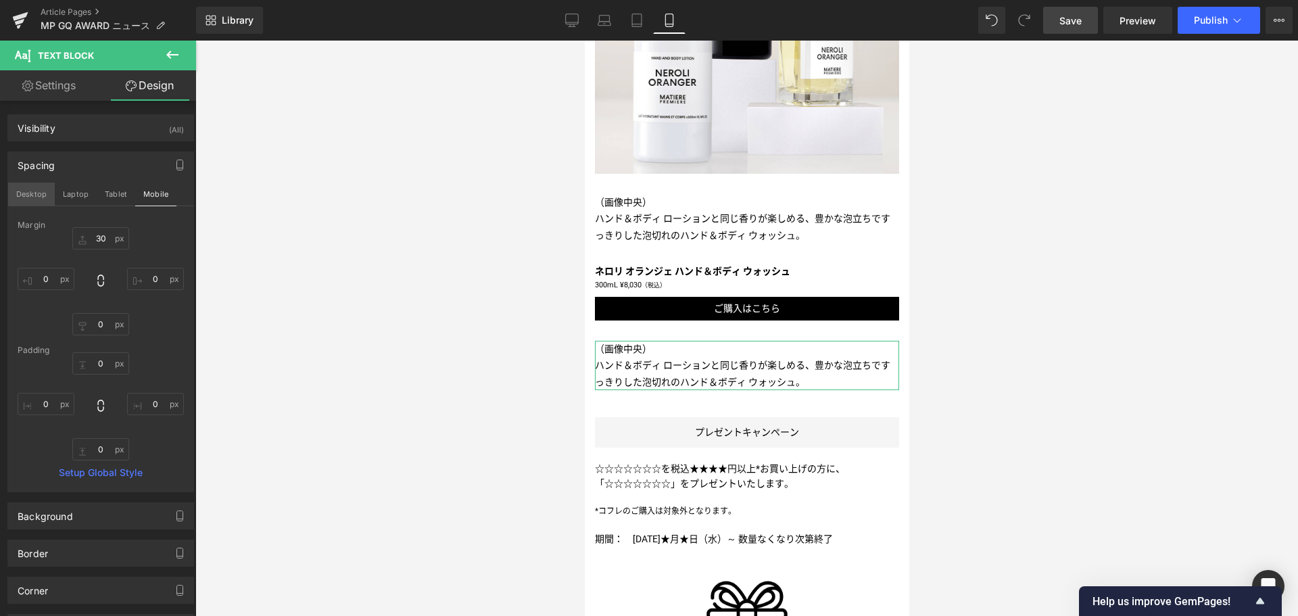
type input "0"
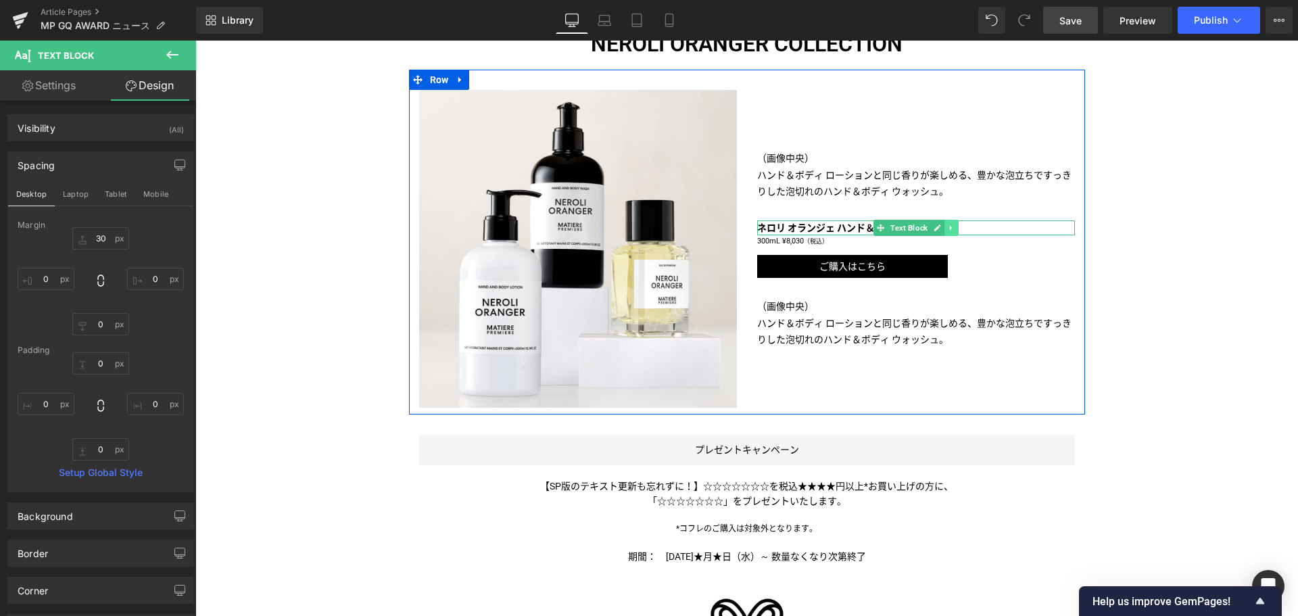
click at [945, 236] on link at bounding box center [951, 228] width 14 height 16
click at [940, 232] on icon at bounding box center [943, 228] width 7 height 8
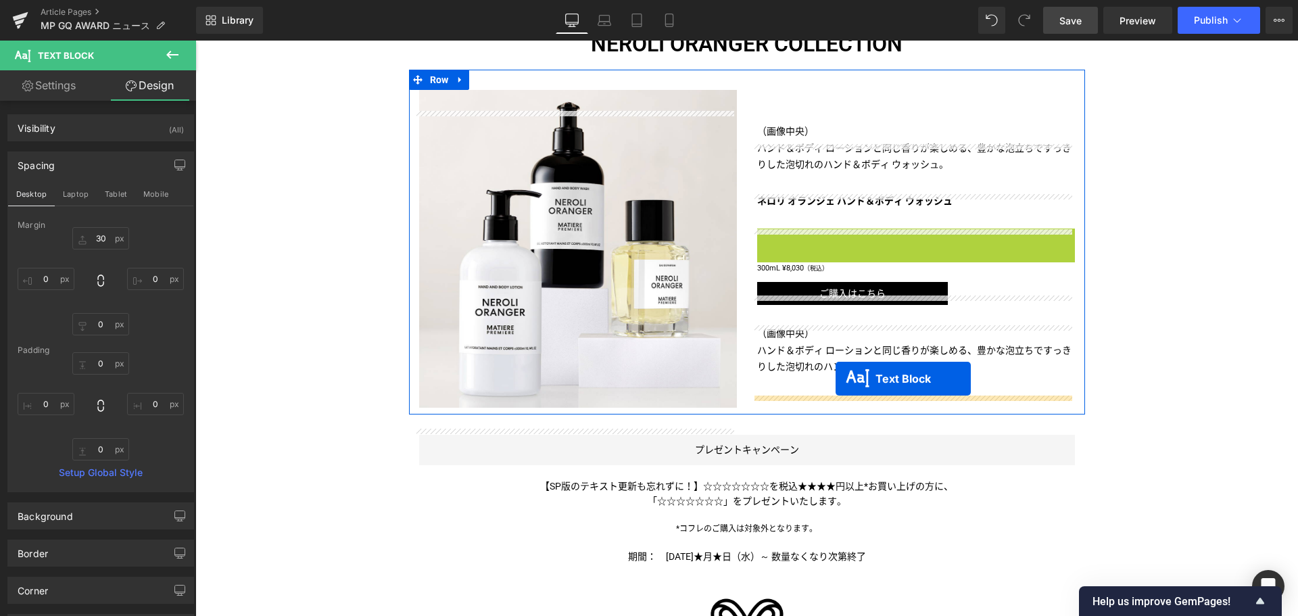
drag, startPoint x: 874, startPoint y: 266, endPoint x: 836, endPoint y: 379, distance: 119.3
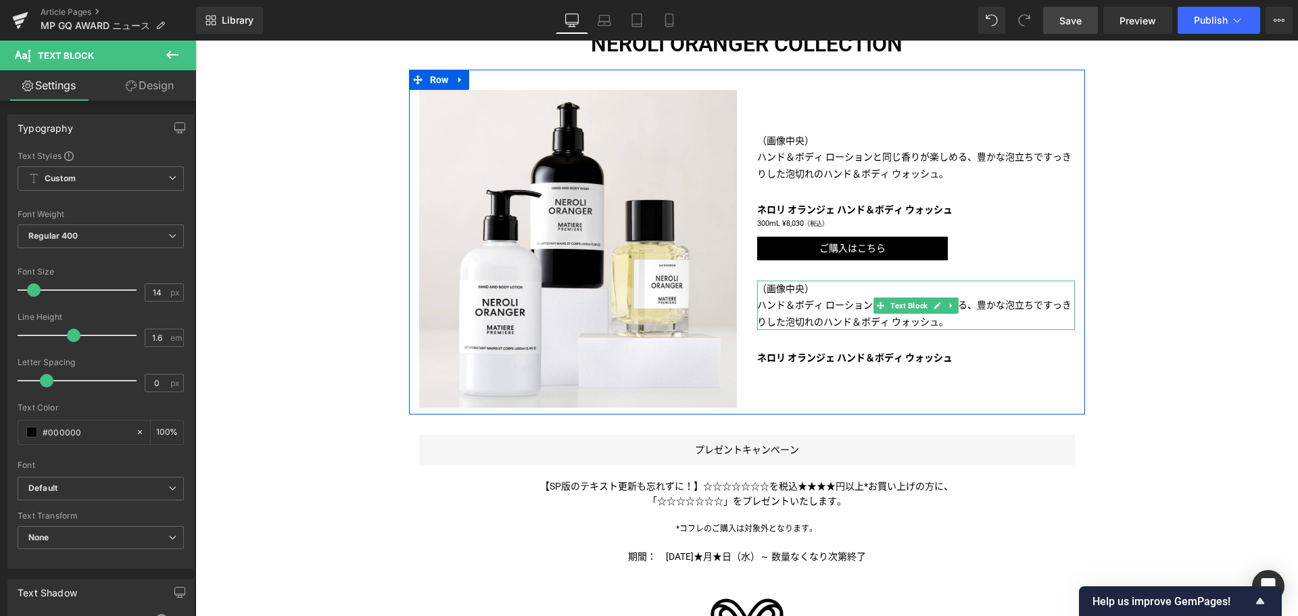
click at [773, 325] on p "ハンド＆ボディ ローションと同じ香りが楽しめる、豊かな泡立ちで すっきりした泡切れのハンド＆ボディ ウォッシュ。" at bounding box center [916, 313] width 318 height 33
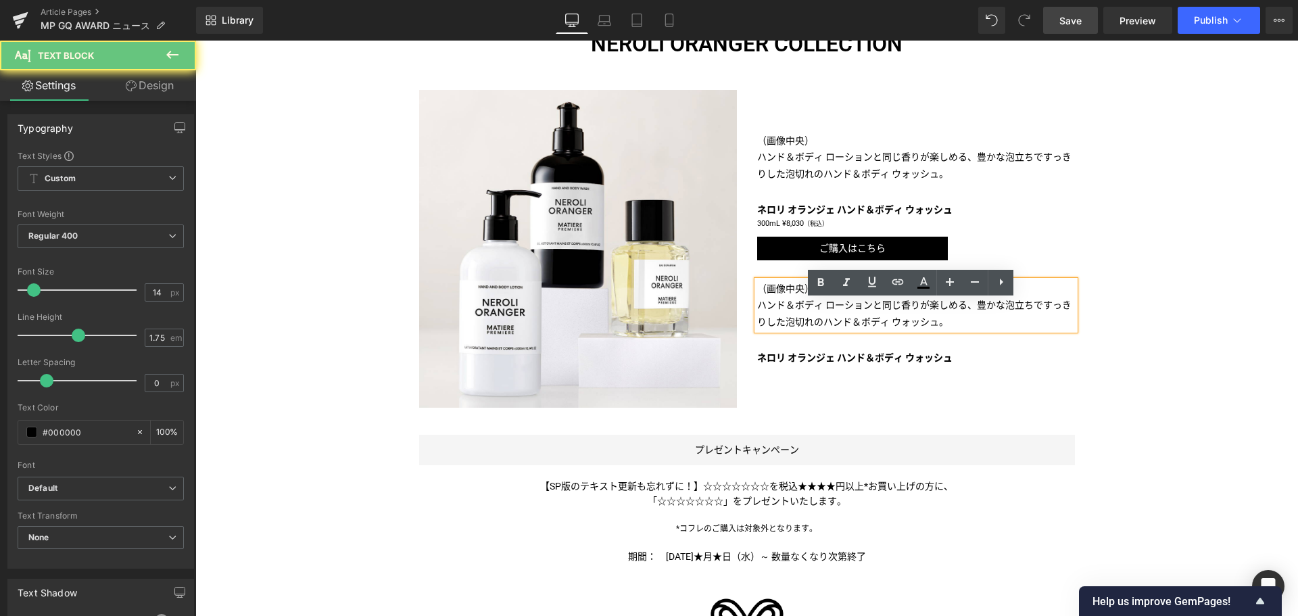
click at [773, 325] on p "ハンド＆ボディ ローションと同じ香りが楽しめる、豊かな泡立ちで すっきりした泡切れのハンド＆ボディ ウォッシュ。" at bounding box center [916, 313] width 318 height 33
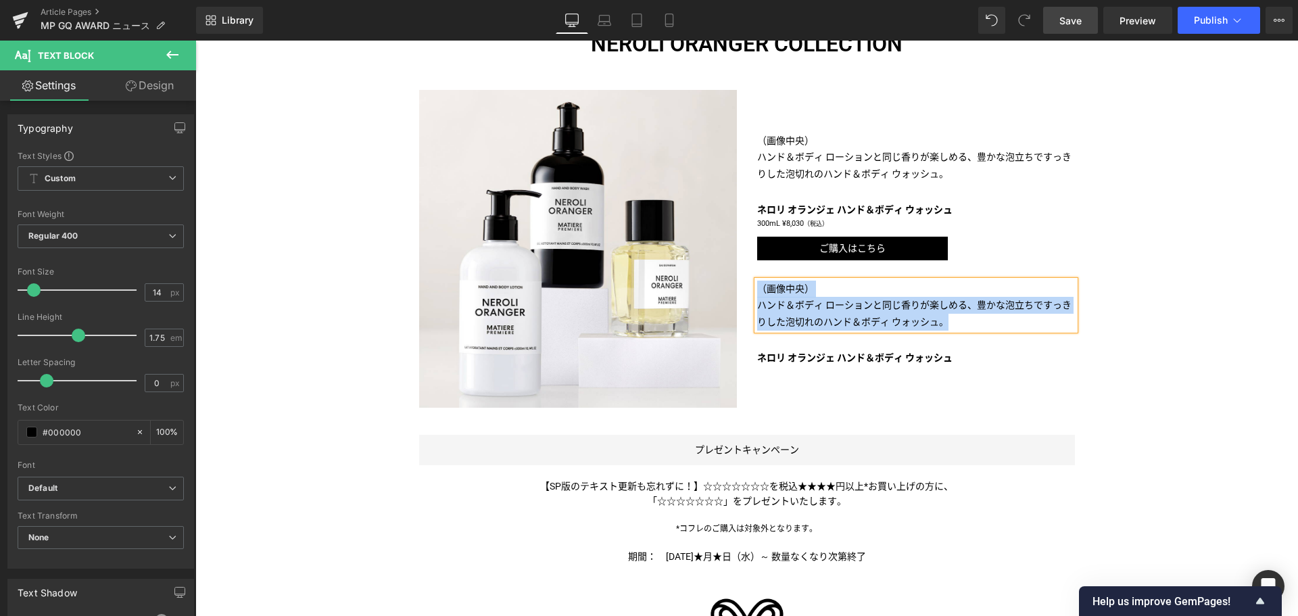
paste div
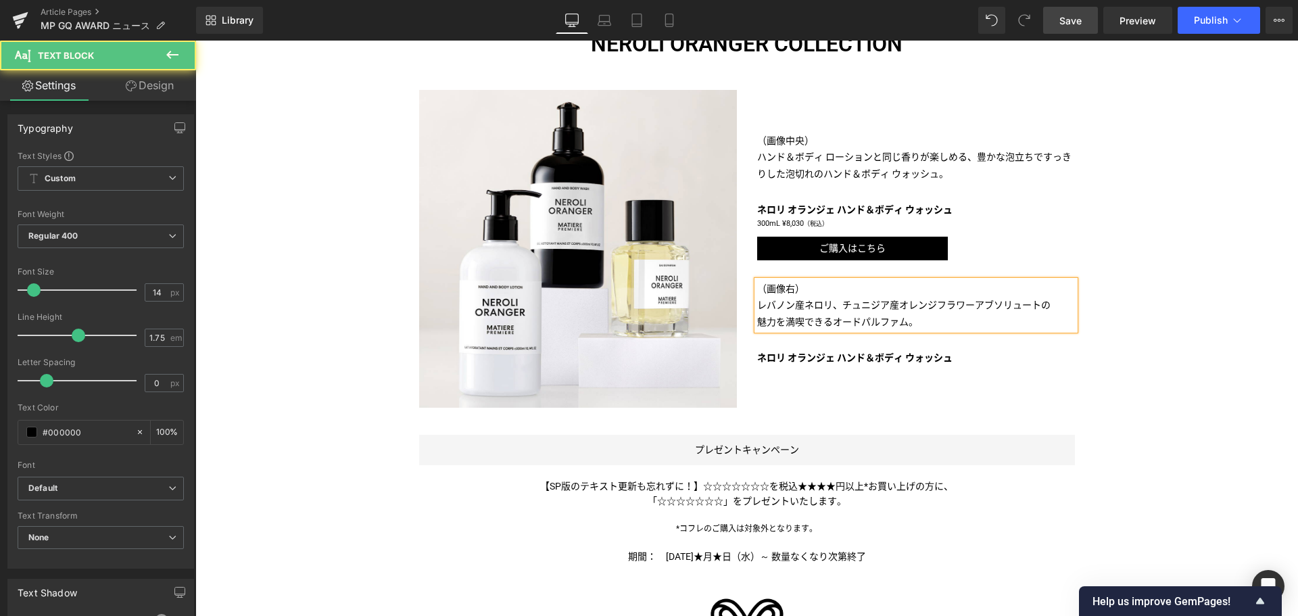
click at [1052, 314] on p "レバノン産ネロリ、チュニジア産オレンジフラワーアブソリュートの" at bounding box center [916, 305] width 318 height 17
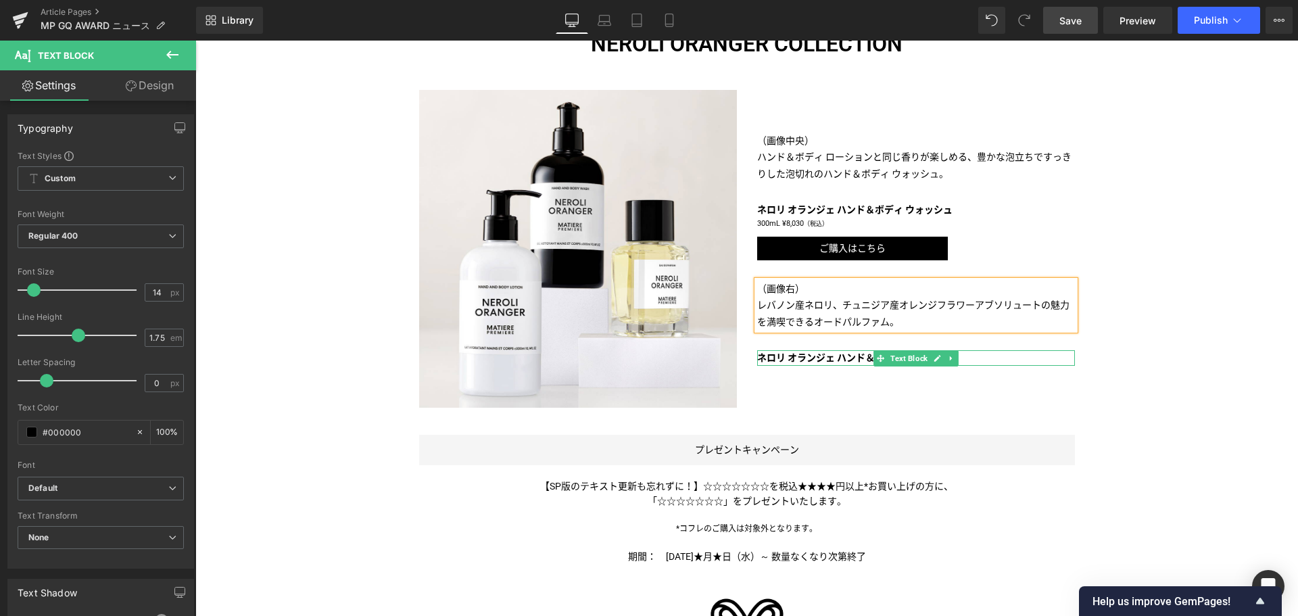
click at [840, 363] on b "ネロリ オランジェ ハンド＆ボディ ウォッシュ" at bounding box center [854, 357] width 195 height 11
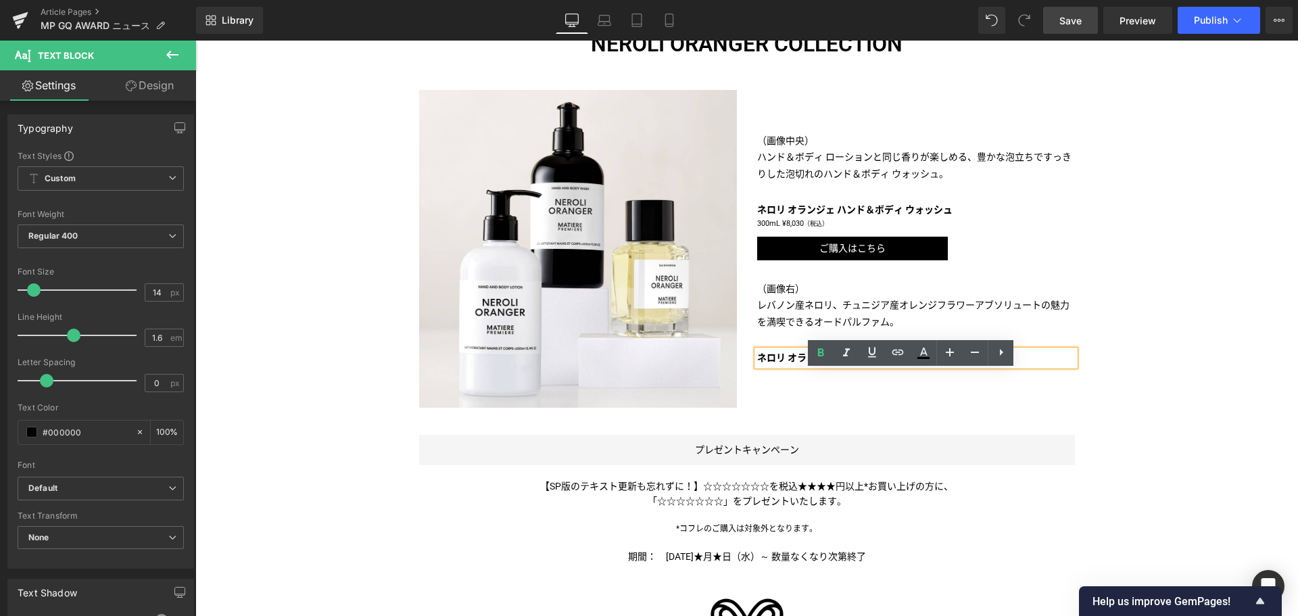
drag, startPoint x: 838, startPoint y: 379, endPoint x: 993, endPoint y: 375, distance: 155.6
click at [993, 365] on p "ネロリ オランジェ ハンド＆ボディ ウォッシュ" at bounding box center [916, 357] width 318 height 15
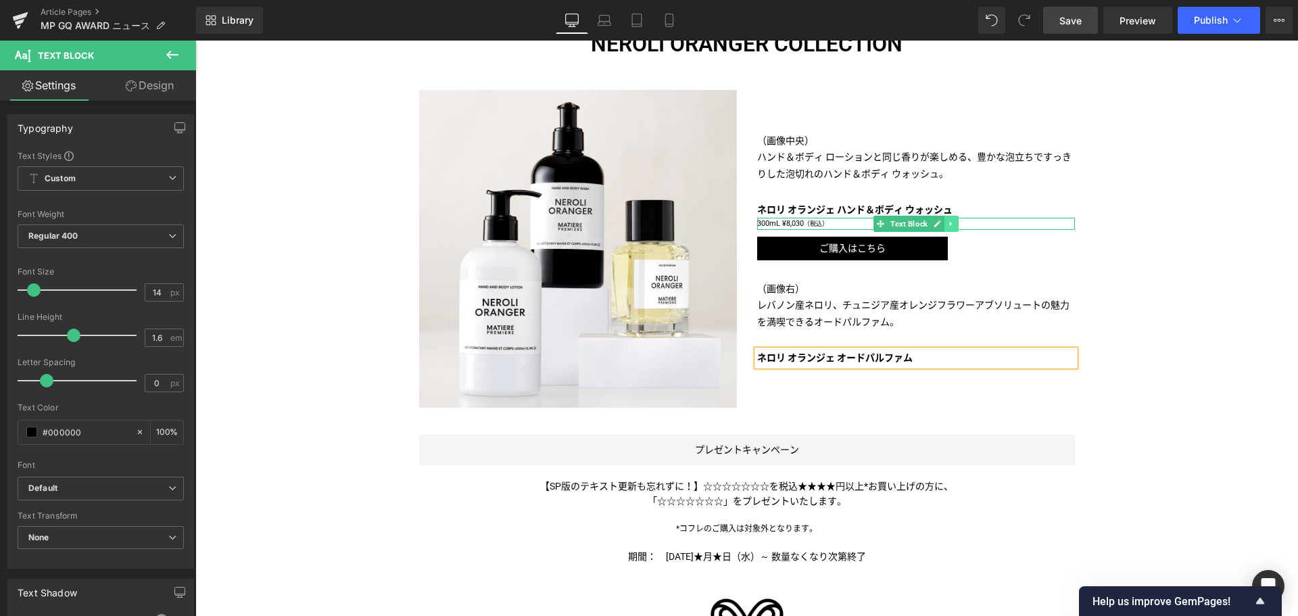
click at [944, 232] on link at bounding box center [951, 224] width 14 height 16
click at [941, 228] on icon at bounding box center [943, 224] width 7 height 8
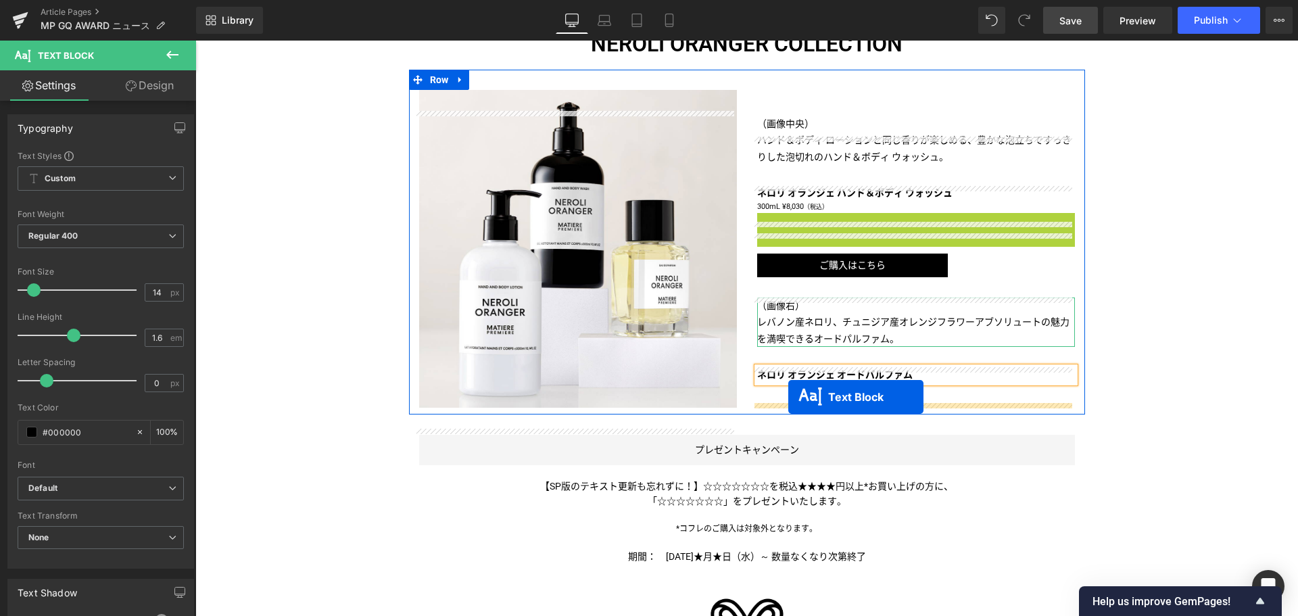
drag, startPoint x: 872, startPoint y: 250, endPoint x: 788, endPoint y: 397, distance: 169.3
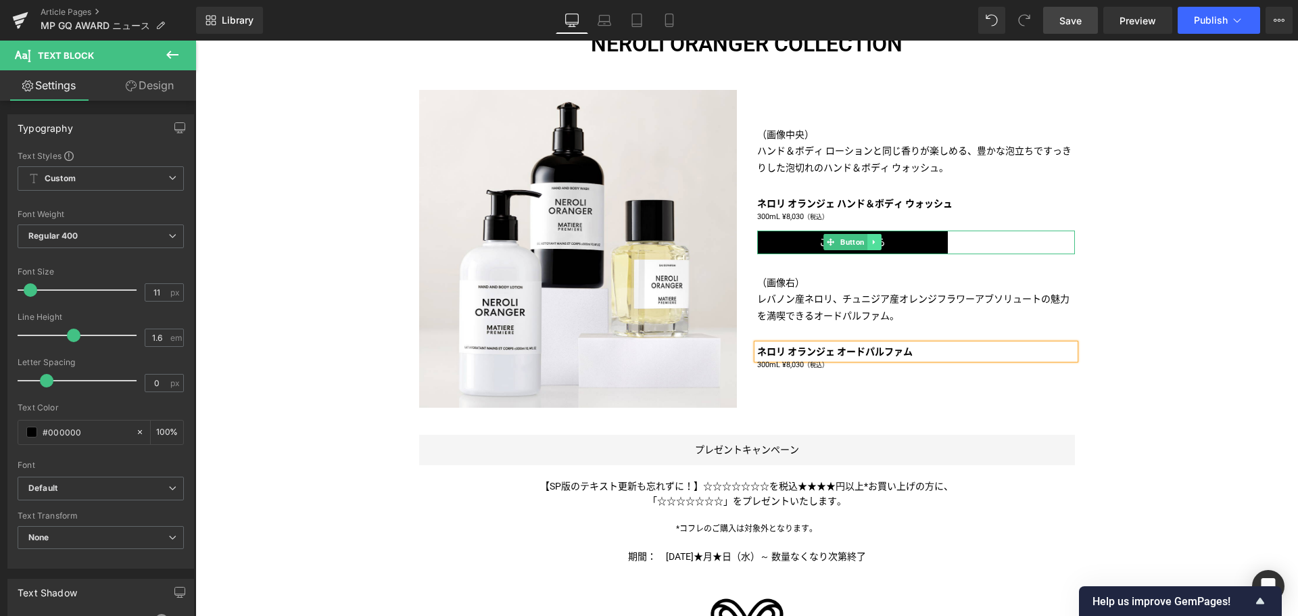
click at [872, 245] on icon at bounding box center [873, 242] width 2 height 5
click at [863, 246] on icon at bounding box center [866, 242] width 7 height 7
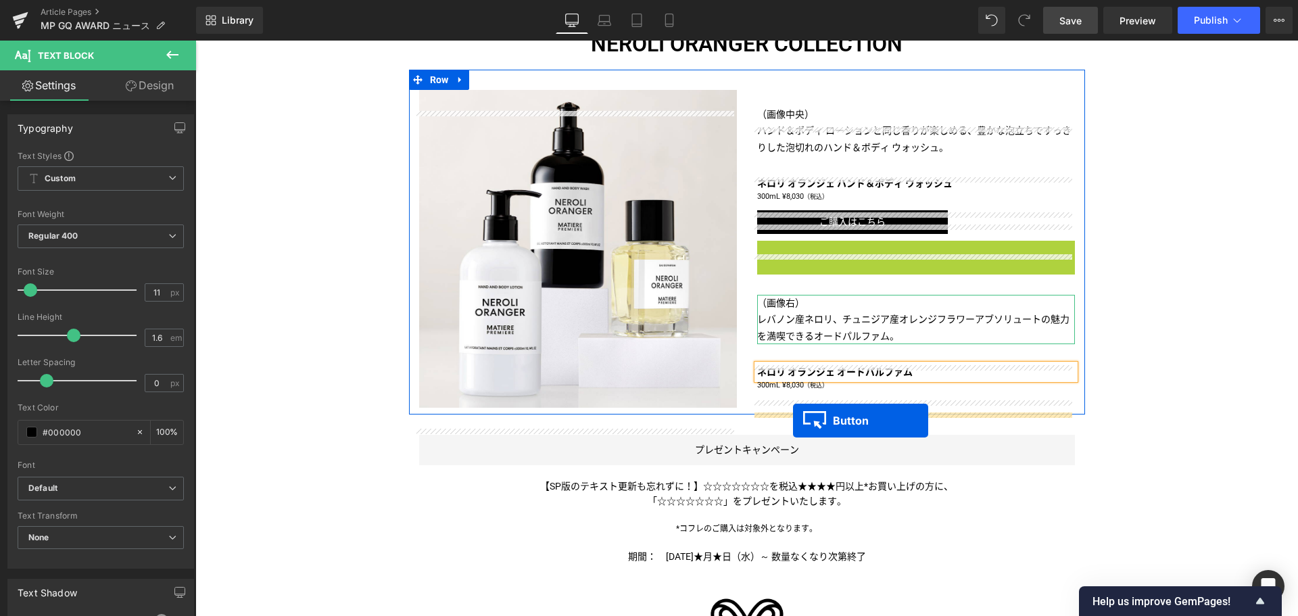
drag, startPoint x: 825, startPoint y: 279, endPoint x: 793, endPoint y: 421, distance: 144.8
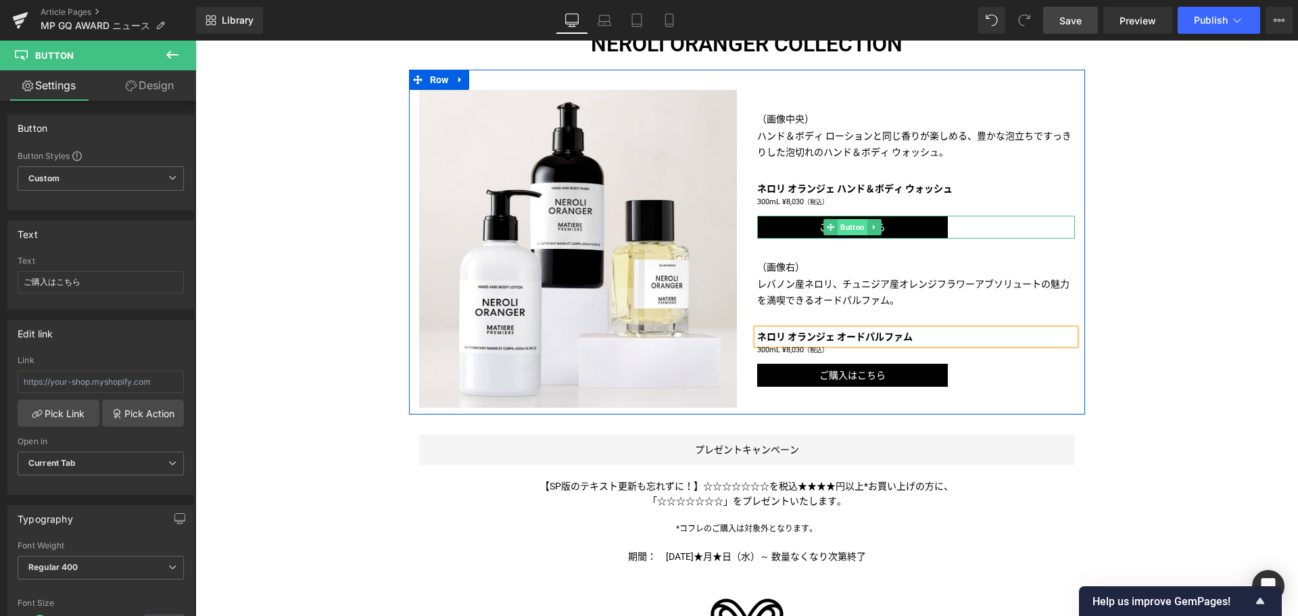
click at [823, 235] on link "Button" at bounding box center [845, 227] width 44 height 16
click at [853, 236] on span "Button" at bounding box center [853, 228] width 30 height 16
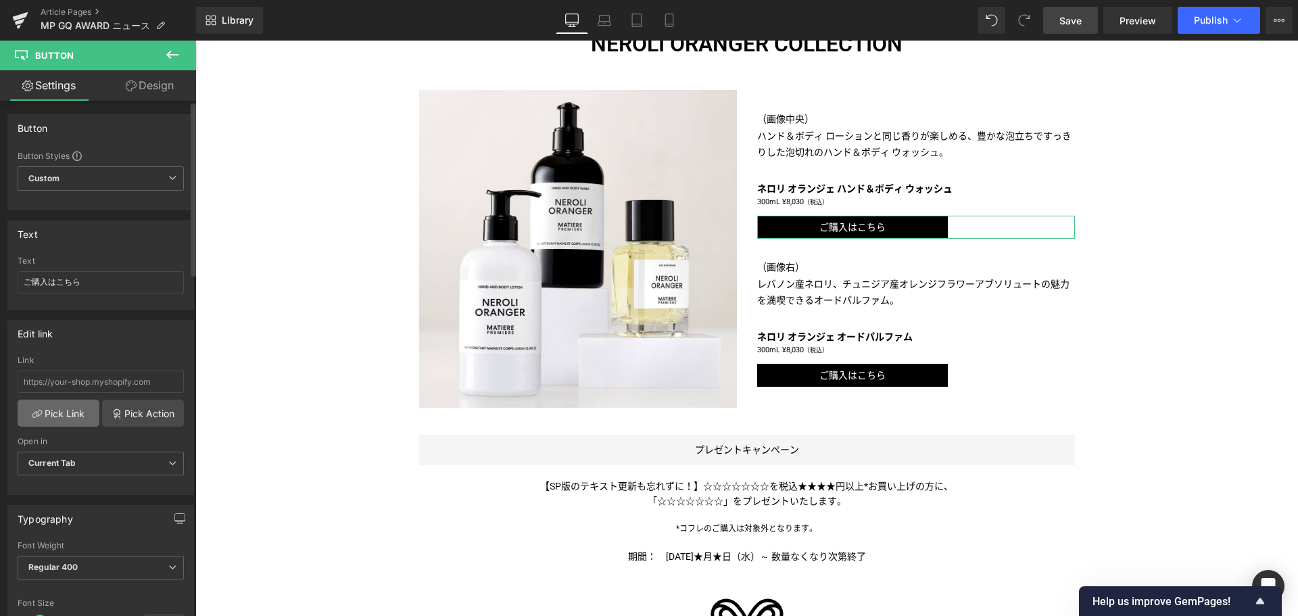
click at [76, 425] on link "Pick Link" at bounding box center [59, 413] width 82 height 27
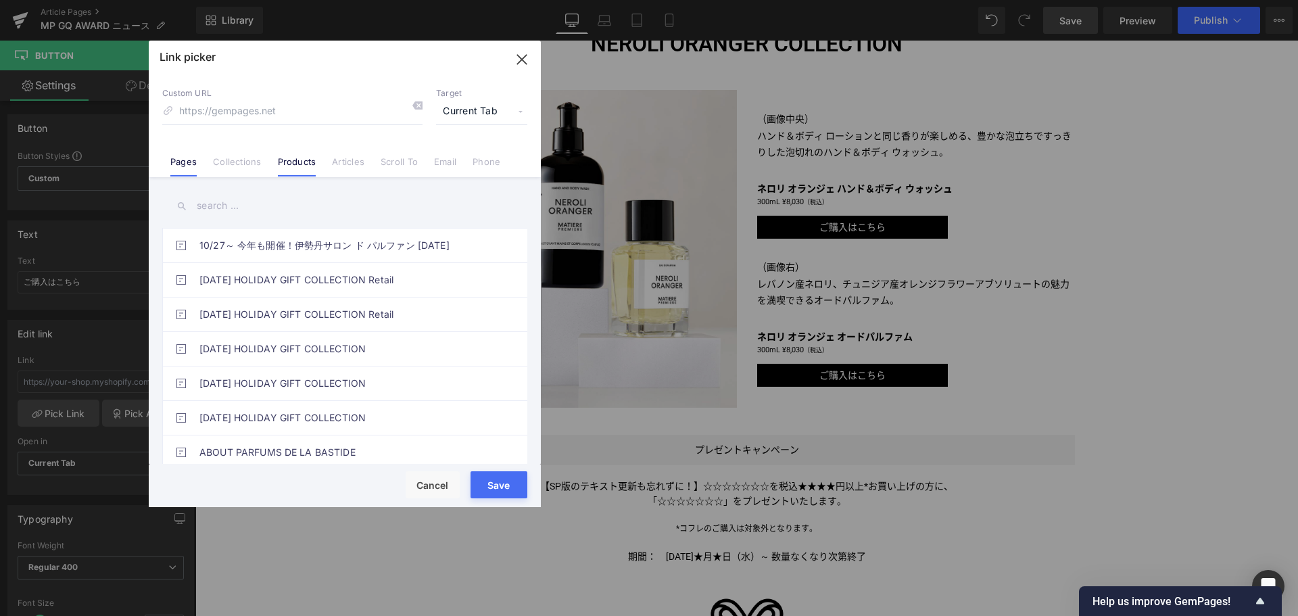
click at [297, 166] on link "Products" at bounding box center [297, 166] width 39 height 20
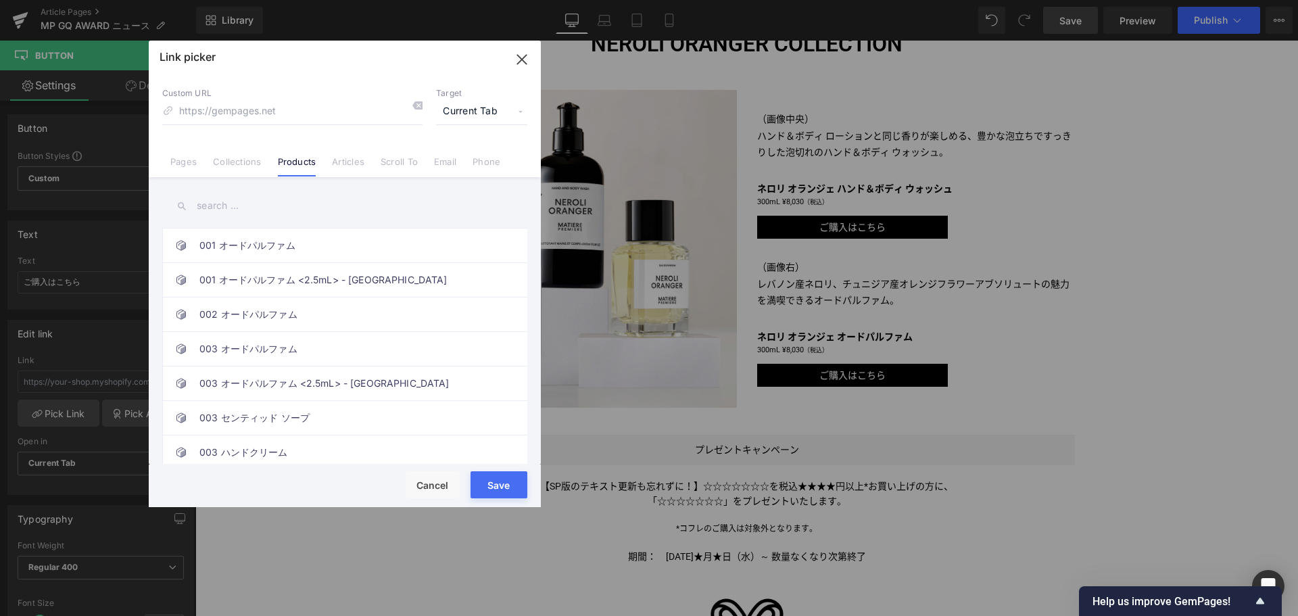
click at [242, 202] on input "text" at bounding box center [344, 206] width 365 height 30
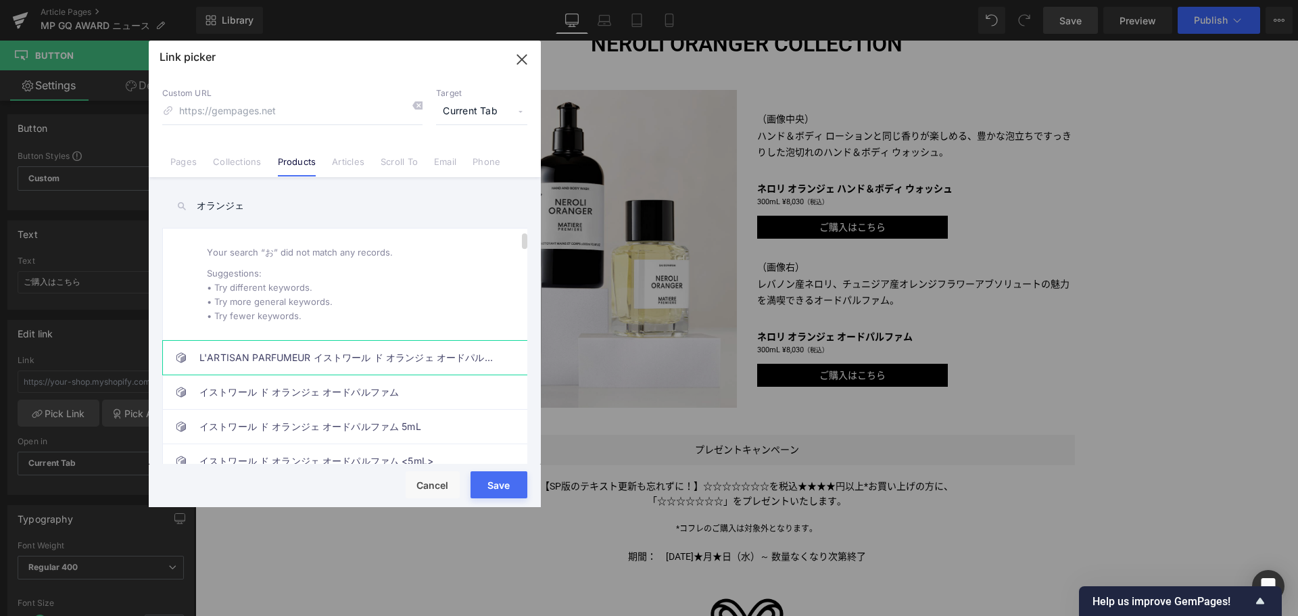
scroll to position [123, 0]
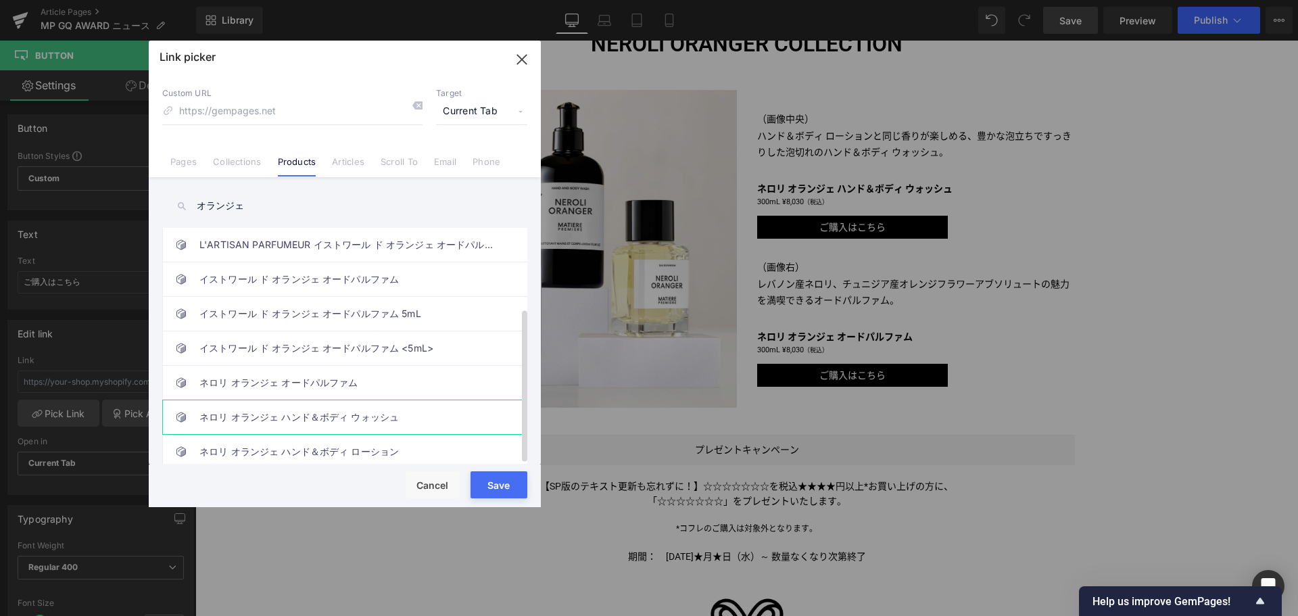
type input "オランジェ"
click at [272, 404] on link "ネロリ オランジェ ハンド＆ボディ ウォッシュ" at bounding box center [347, 417] width 297 height 34
type input "/products/neroli-oranger-hand-body-wash"
click at [505, 481] on button "Save" at bounding box center [499, 484] width 57 height 27
type input "/products/neroli-oranger-hand-body-wash"
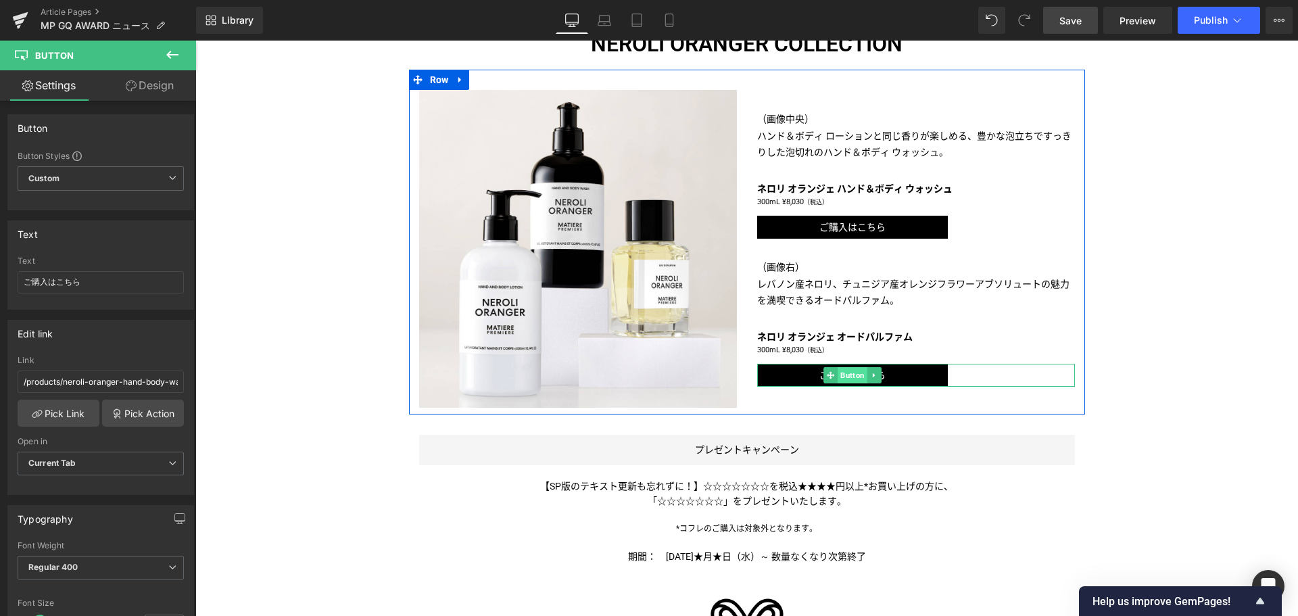
click at [840, 383] on span "Button" at bounding box center [853, 375] width 30 height 16
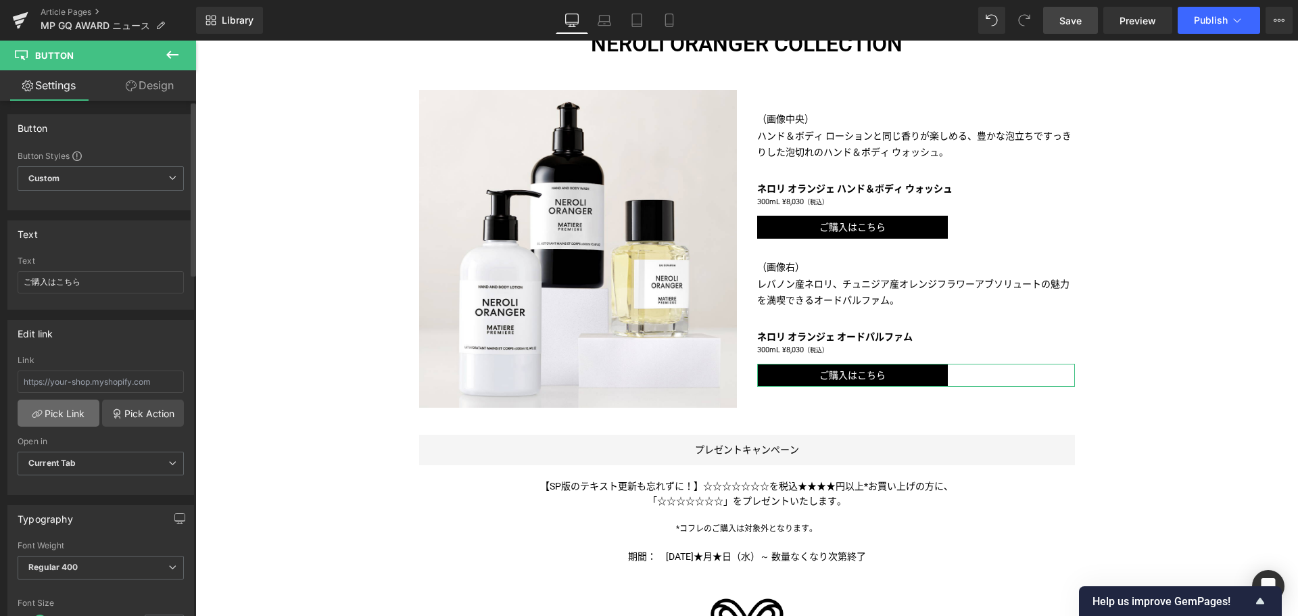
click at [73, 406] on link "Pick Link" at bounding box center [59, 413] width 82 height 27
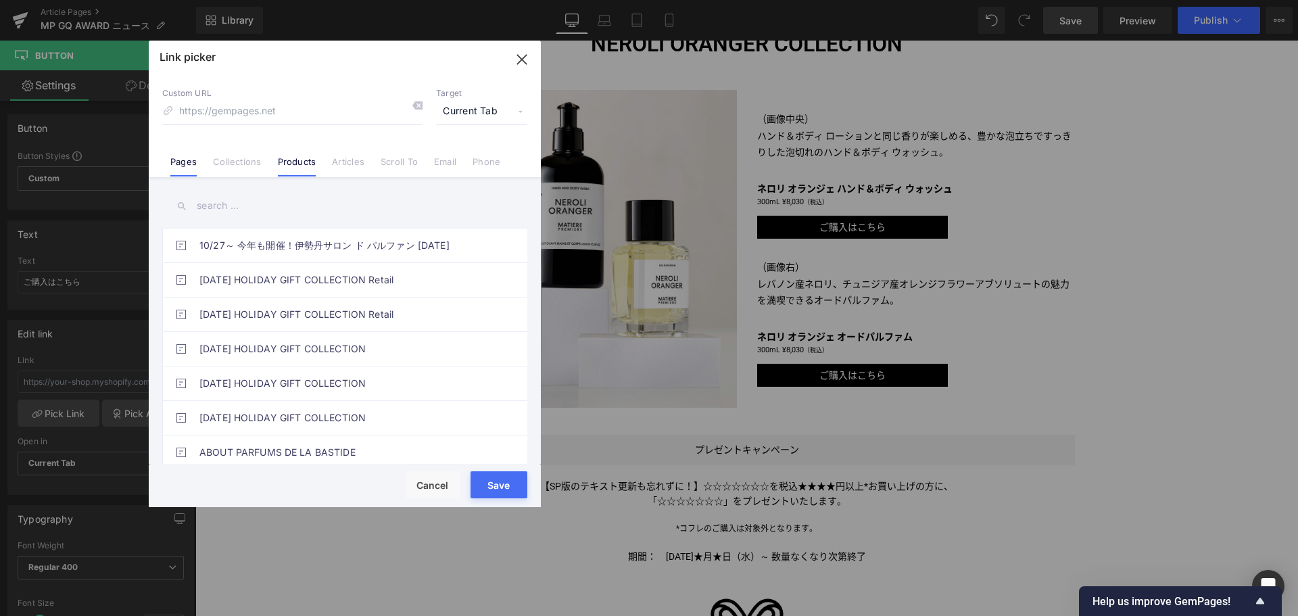
click at [307, 168] on link "Products" at bounding box center [297, 166] width 39 height 20
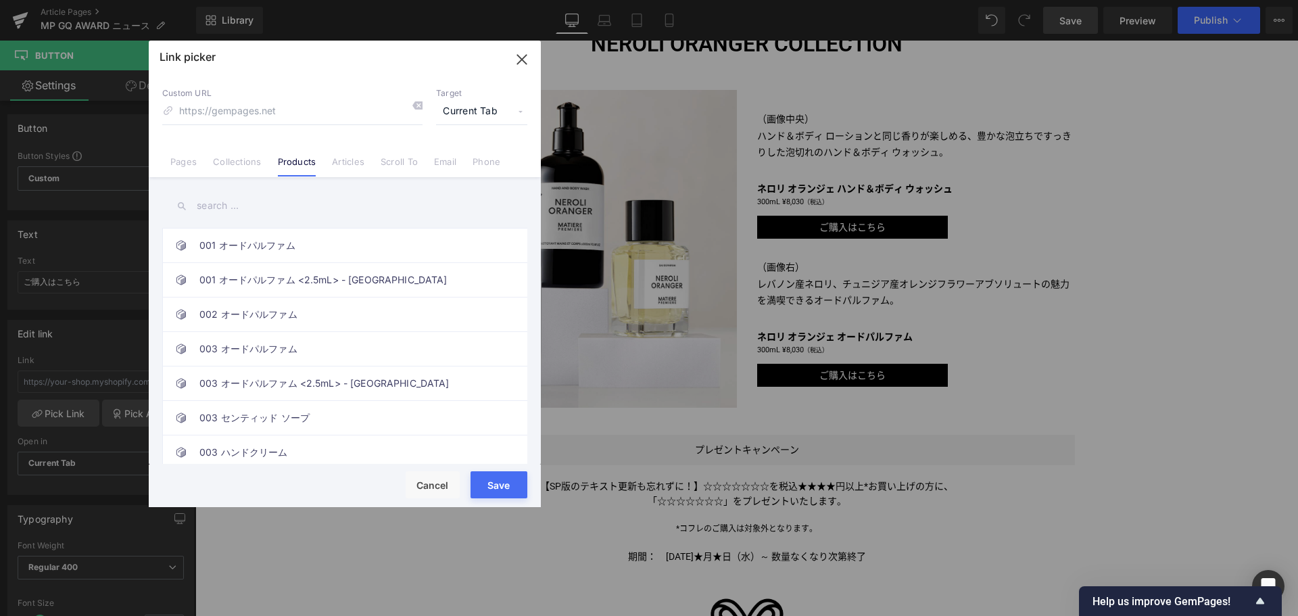
click at [287, 201] on input "text" at bounding box center [344, 206] width 365 height 30
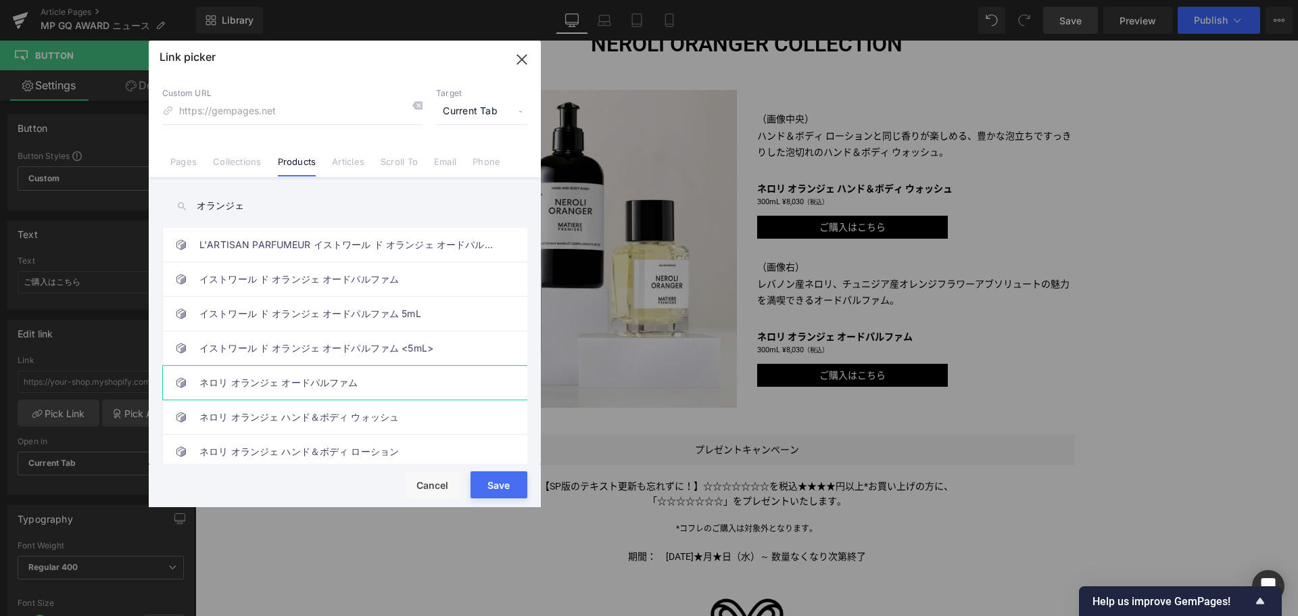
type input "オランジェ"
click at [308, 372] on link "ネロリ オランジェ オードパルファム" at bounding box center [347, 383] width 297 height 34
type input "/products/neroli-oranger-edp-spray"
click at [492, 484] on button "Save" at bounding box center [499, 484] width 57 height 27
type input "/products/neroli-oranger-edp-spray"
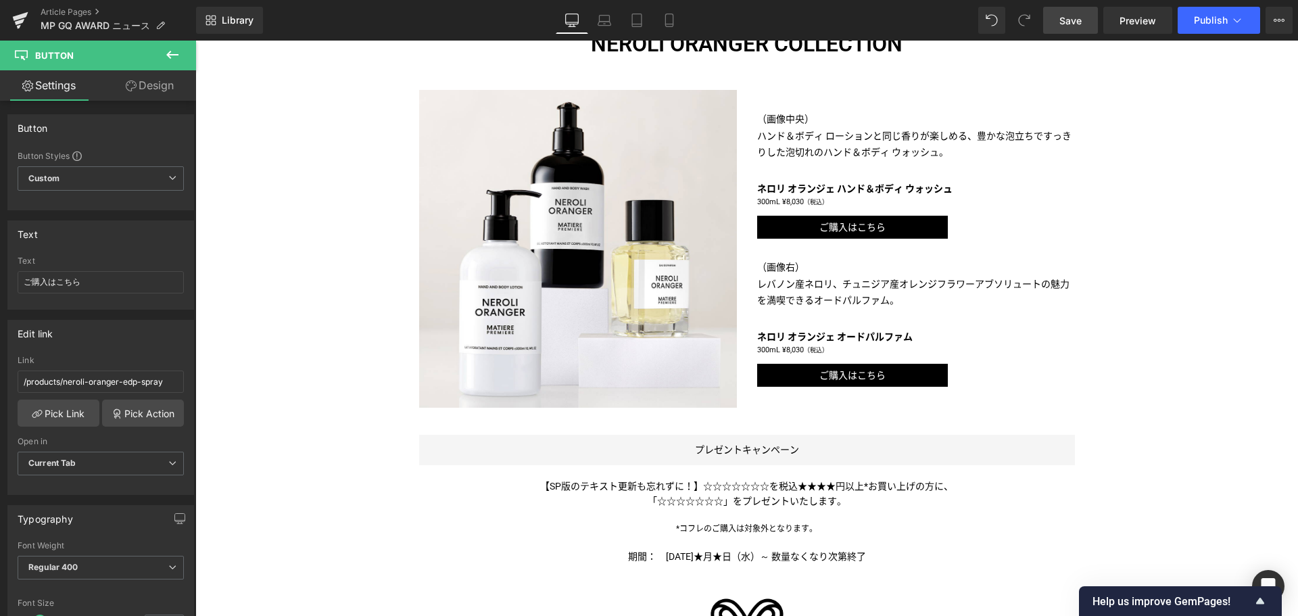
click at [1055, 17] on link "Save" at bounding box center [1070, 20] width 55 height 27
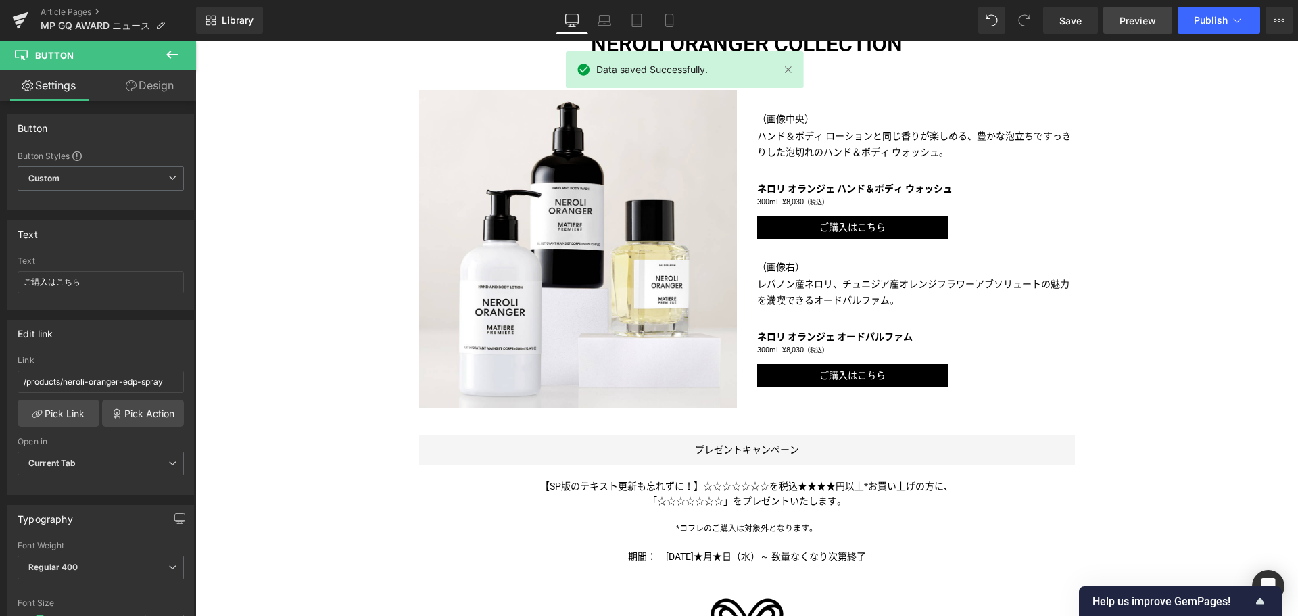
click at [1147, 20] on span "Preview" at bounding box center [1138, 21] width 37 height 14
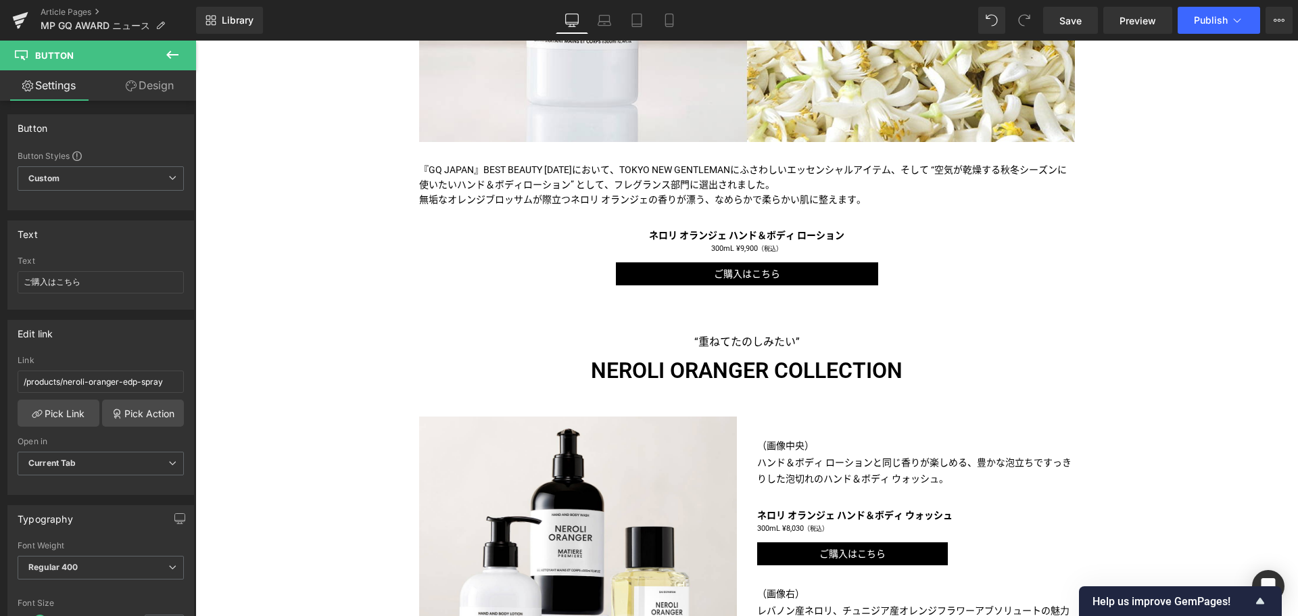
scroll to position [473, 0]
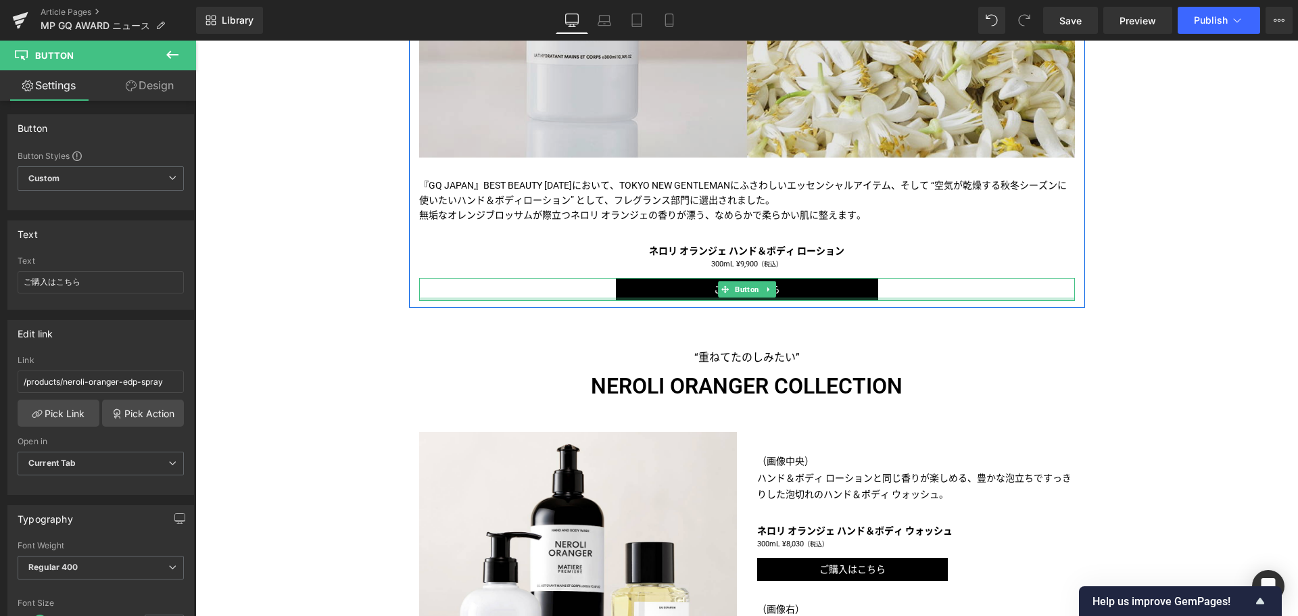
drag, startPoint x: 748, startPoint y: 318, endPoint x: 539, endPoint y: 143, distance: 273.0
click at [748, 302] on div "ご購入はこちら Button" at bounding box center [747, 290] width 656 height 24
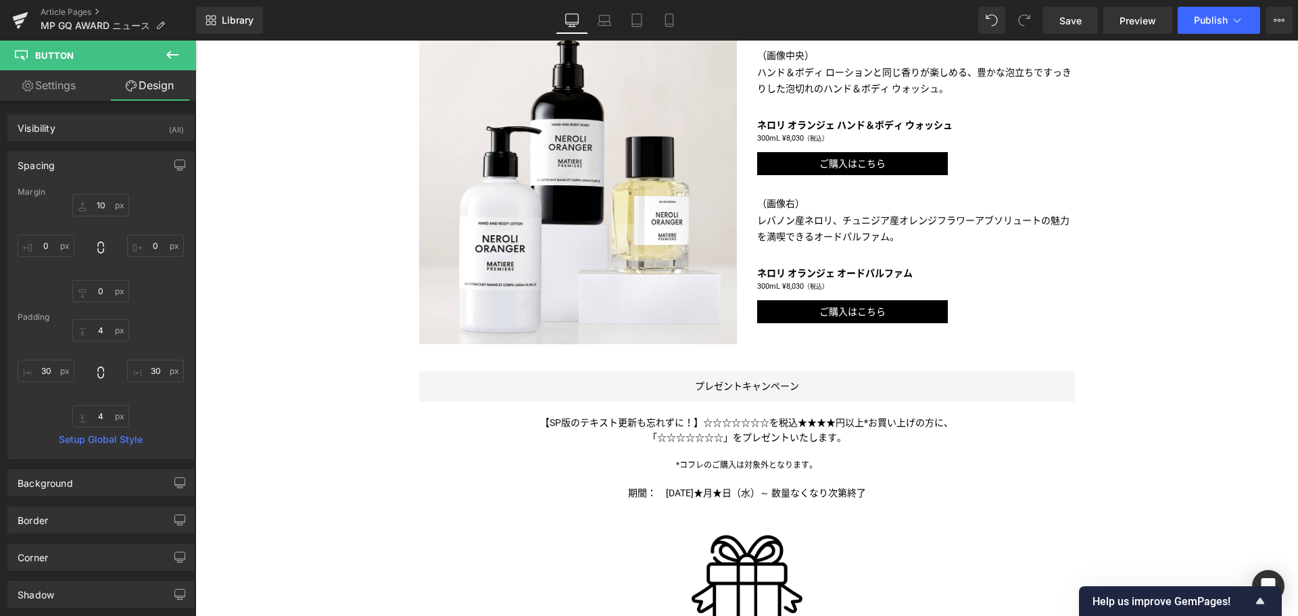
scroll to position [880, 0]
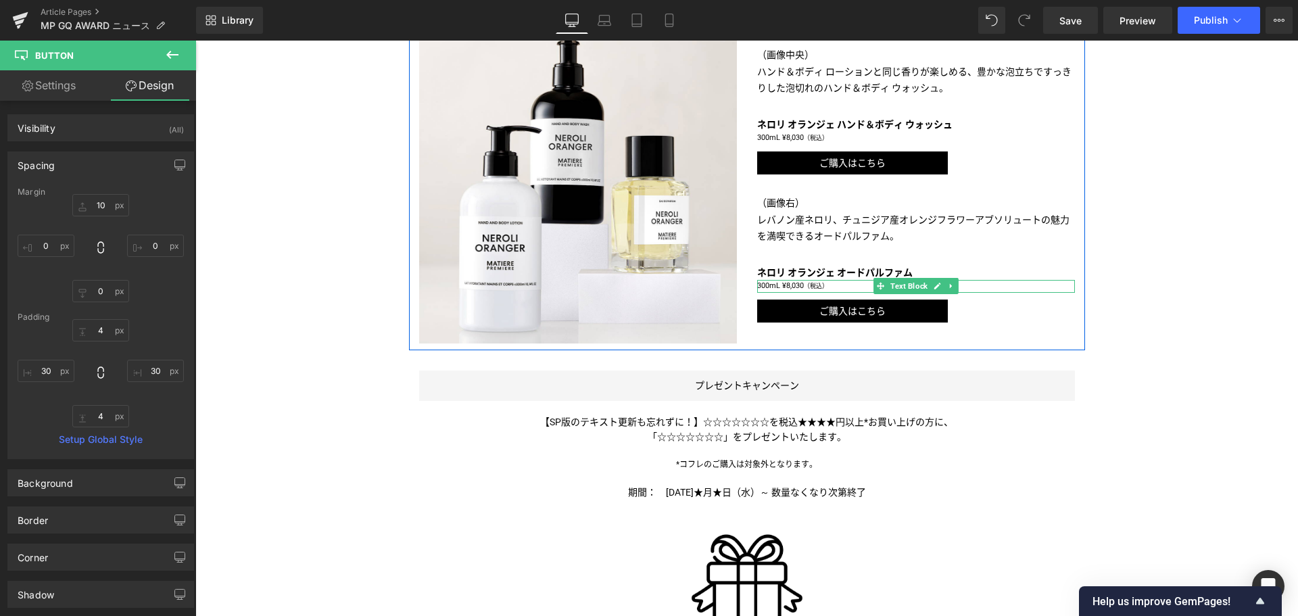
click at [757, 293] on p "300mL ¥8,030 （税込）" at bounding box center [916, 286] width 318 height 13
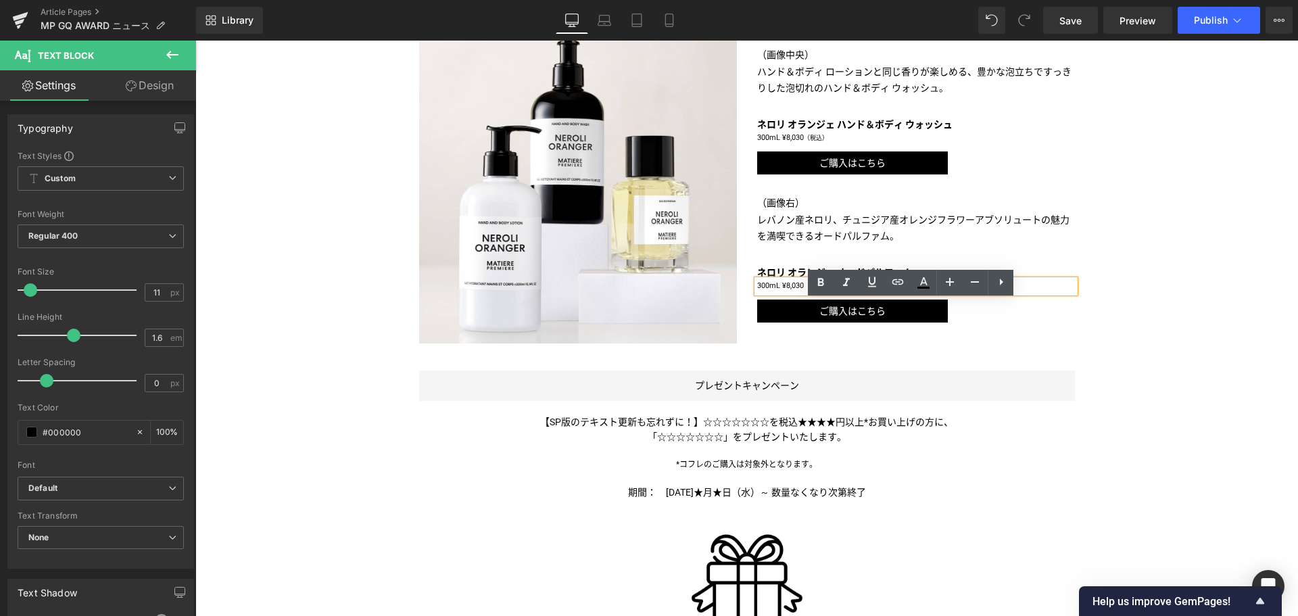
click at [757, 293] on p "300mL ¥8,030 （税込）" at bounding box center [916, 286] width 318 height 13
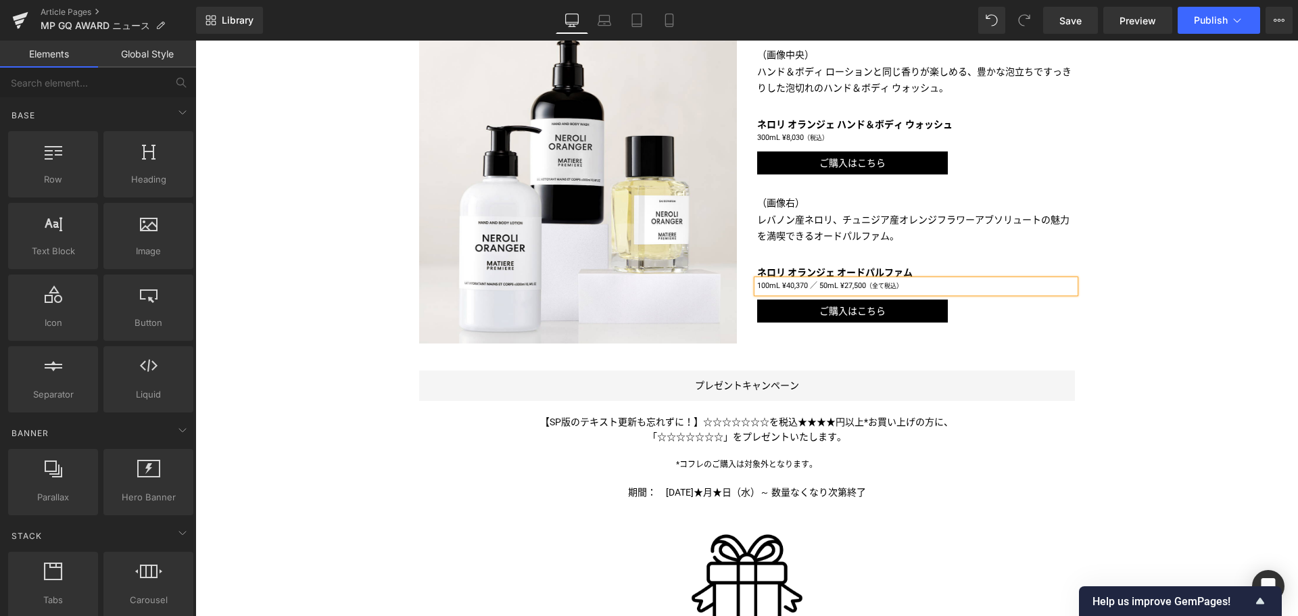
click at [1212, 254] on div "Liquid [PERSON_NAME]「ネロリ オランジェ ハンド＆ボディ ローション」が、GQ BEST BEAUTY2025に選出 Text Block…" at bounding box center [746, 141] width 1103 height 1670
drag, startPoint x: 1076, startPoint y: 10, endPoint x: 927, endPoint y: 117, distance: 183.7
click at [1076, 10] on link "Save" at bounding box center [1070, 20] width 55 height 27
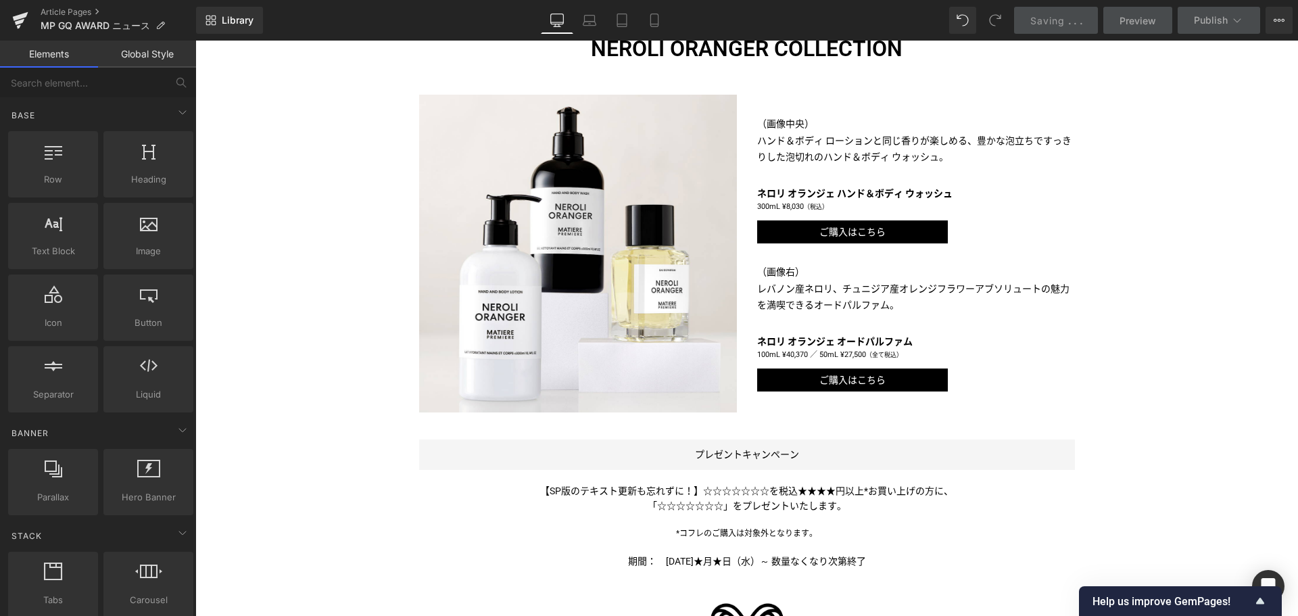
scroll to position [801, 0]
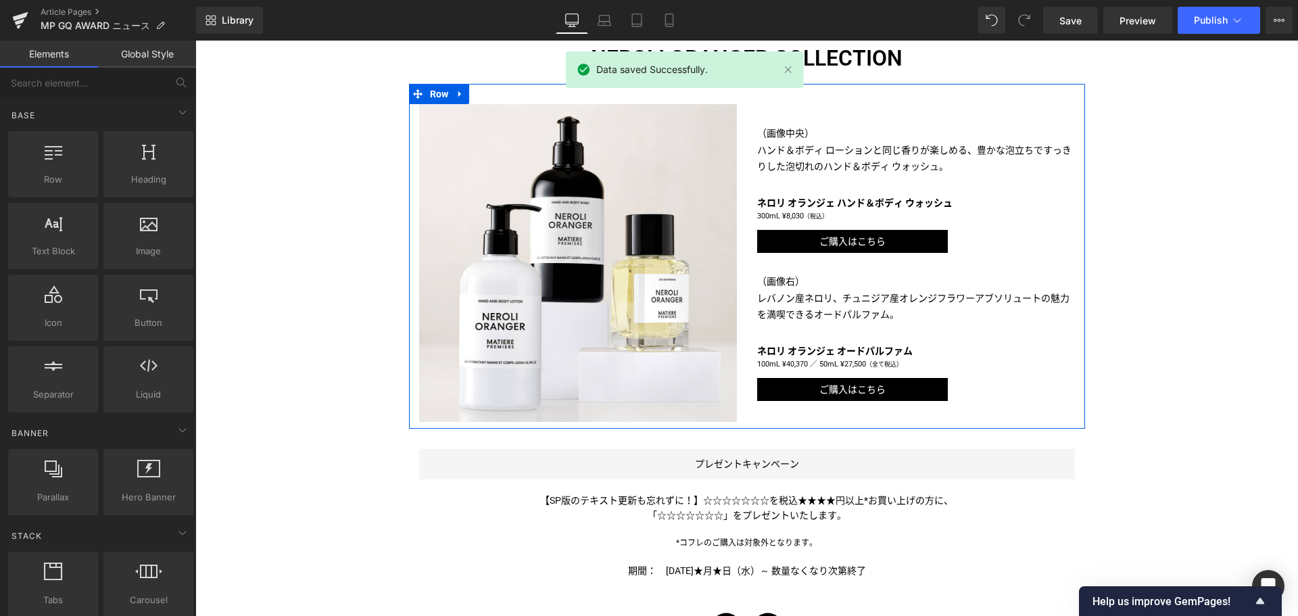
click at [834, 206] on div "（画像中央） ハンド＆ボディ ローションと同じ香りが楽しめる、豊かな泡立ちで すっきりした泡切れのハンド＆ボディ ウォッシュ。 Text Block ネロリ…" at bounding box center [916, 263] width 338 height 318
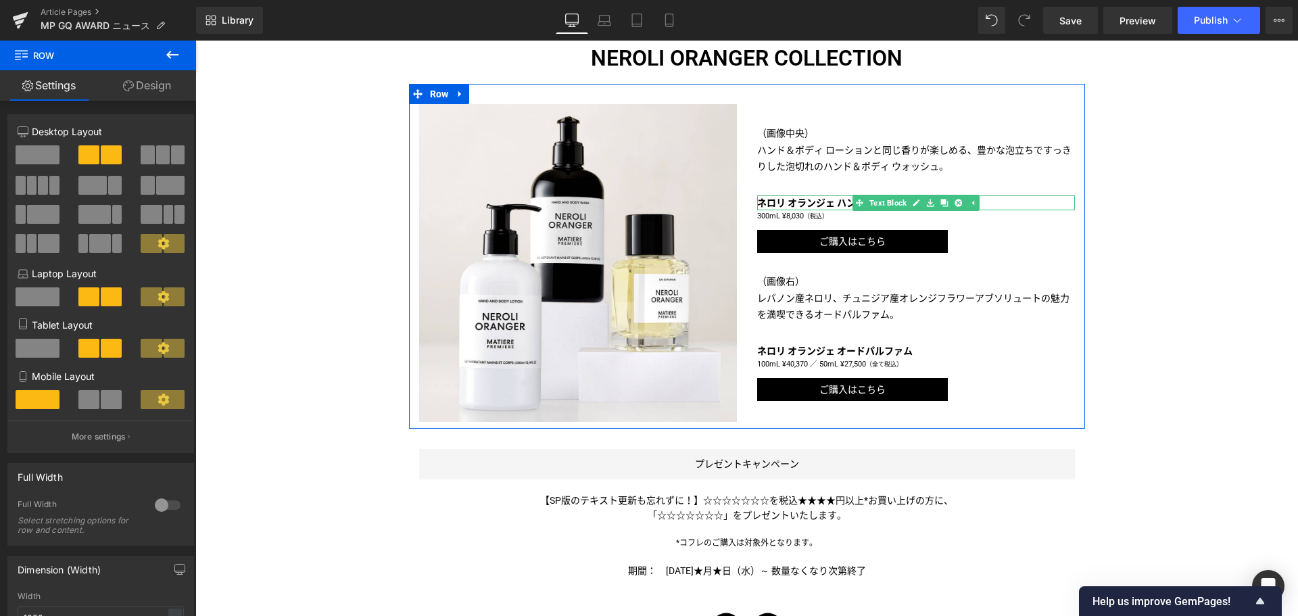
click at [796, 208] on b "ネロリ オランジェ ハンド＆ボディ ウォッシュ" at bounding box center [854, 202] width 195 height 11
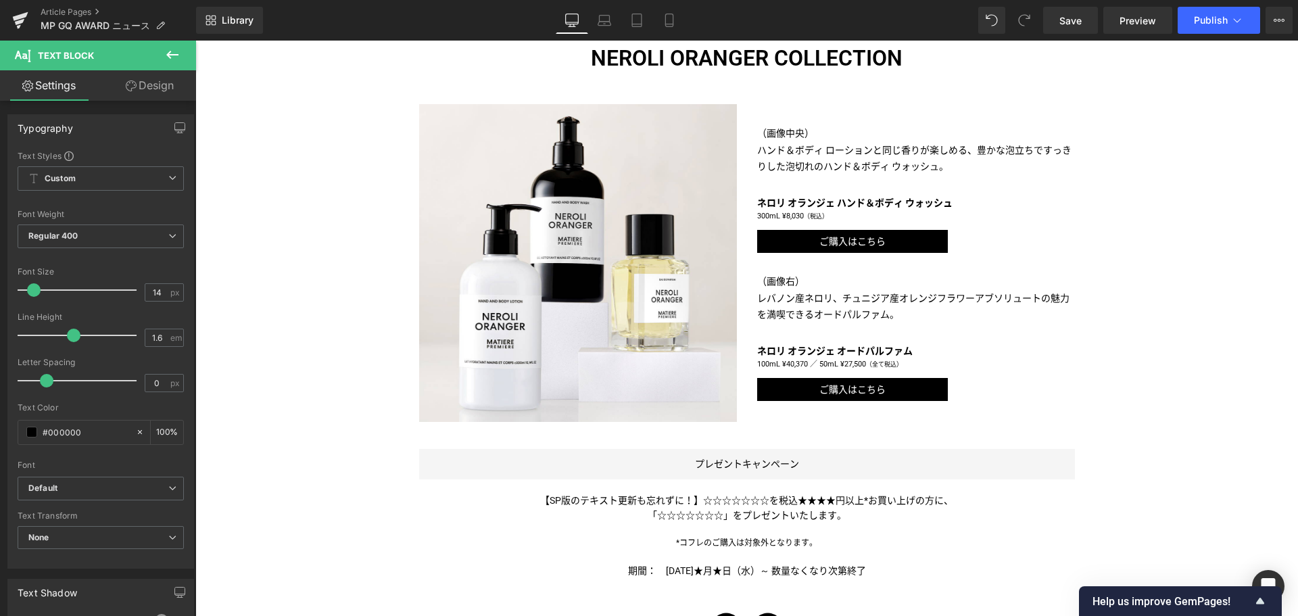
click at [130, 97] on link "Design" at bounding box center [150, 85] width 98 height 30
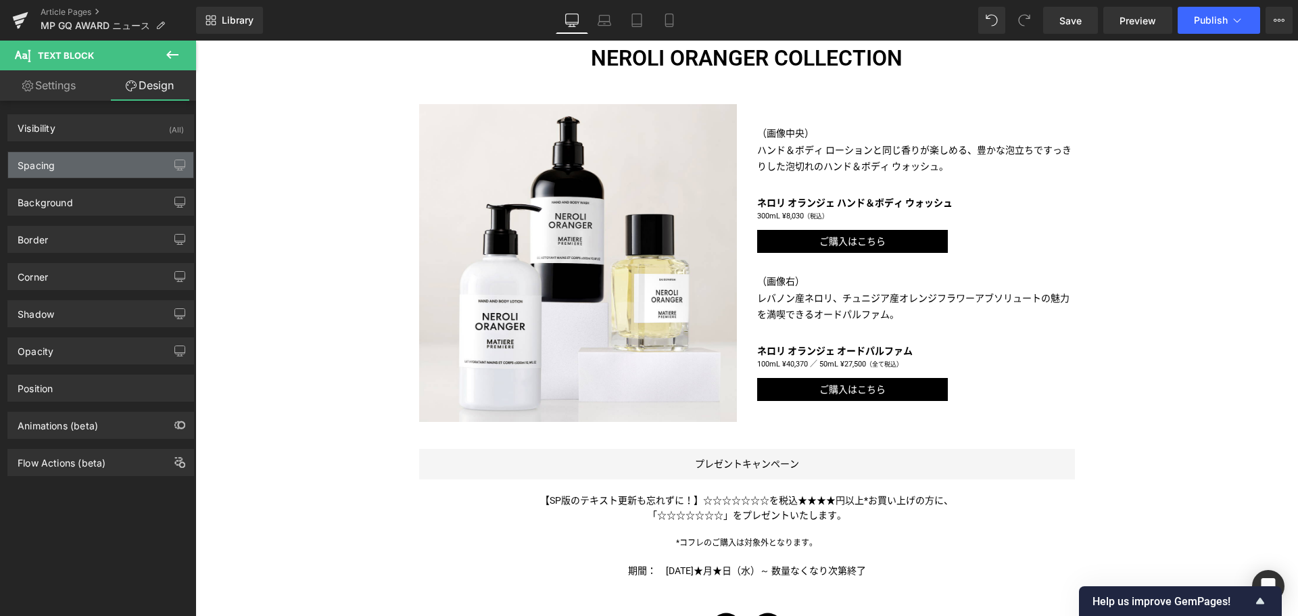
type input "30"
type input "0"
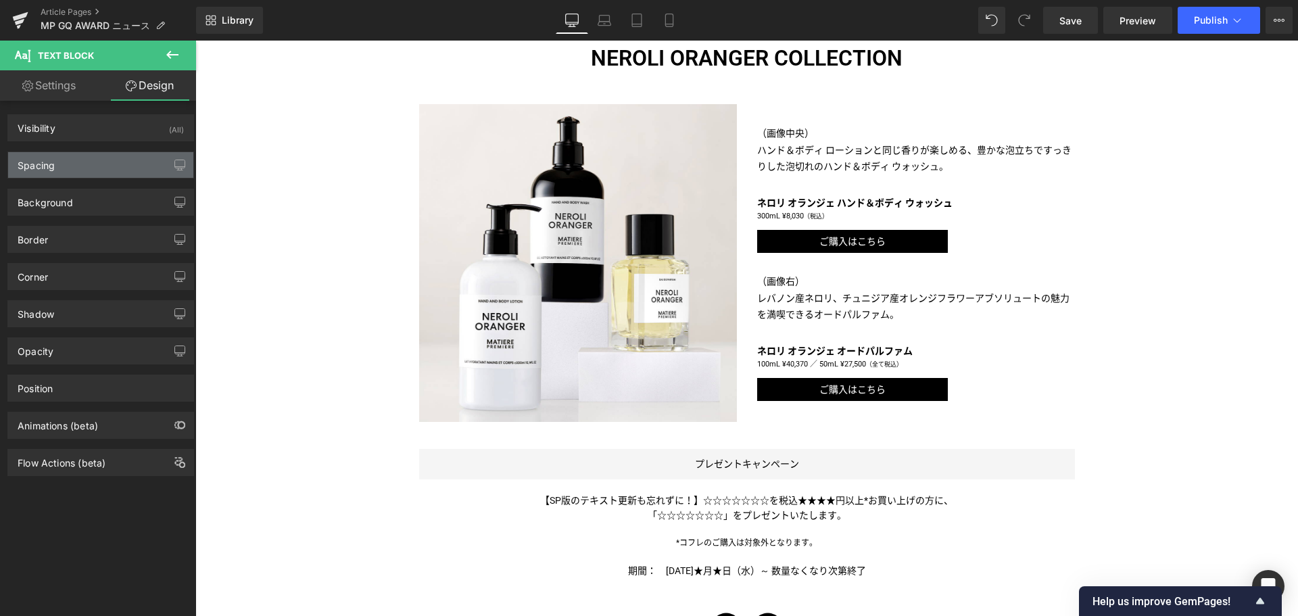
type input "0"
click at [107, 166] on div "Spacing" at bounding box center [100, 165] width 185 height 26
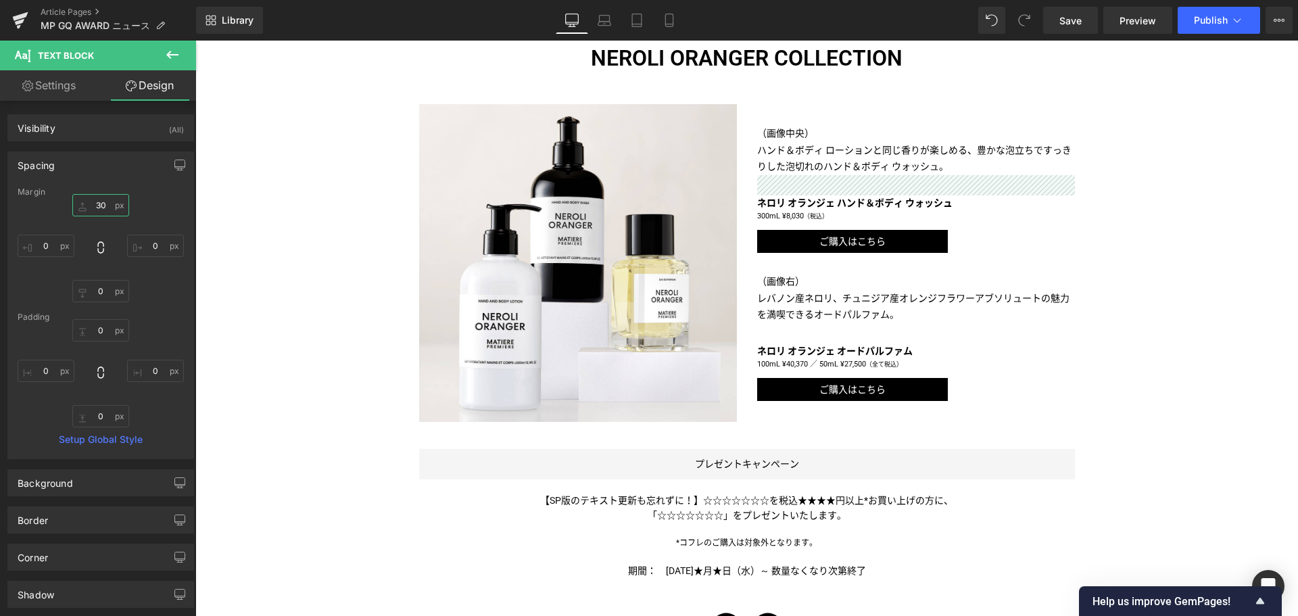
click at [88, 204] on input "30" at bounding box center [100, 205] width 57 height 22
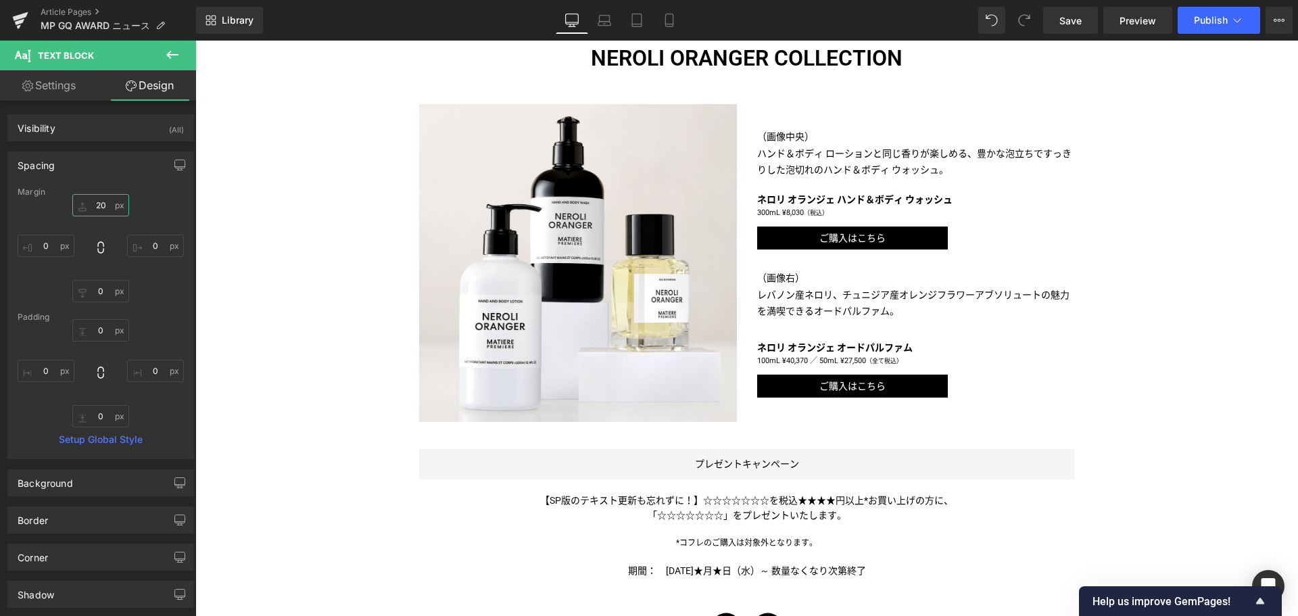
type input "2"
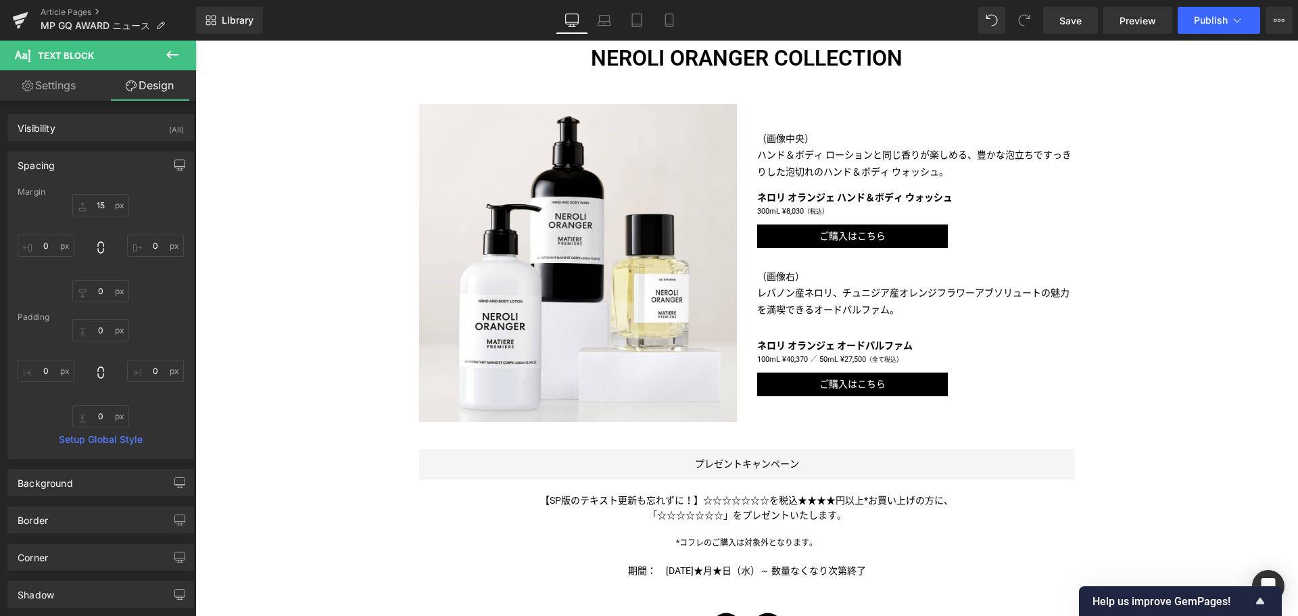
click at [169, 168] on button "button" at bounding box center [180, 165] width 22 height 26
click at [67, 192] on button "Laptop" at bounding box center [76, 194] width 42 height 23
type input "30"
type input "0"
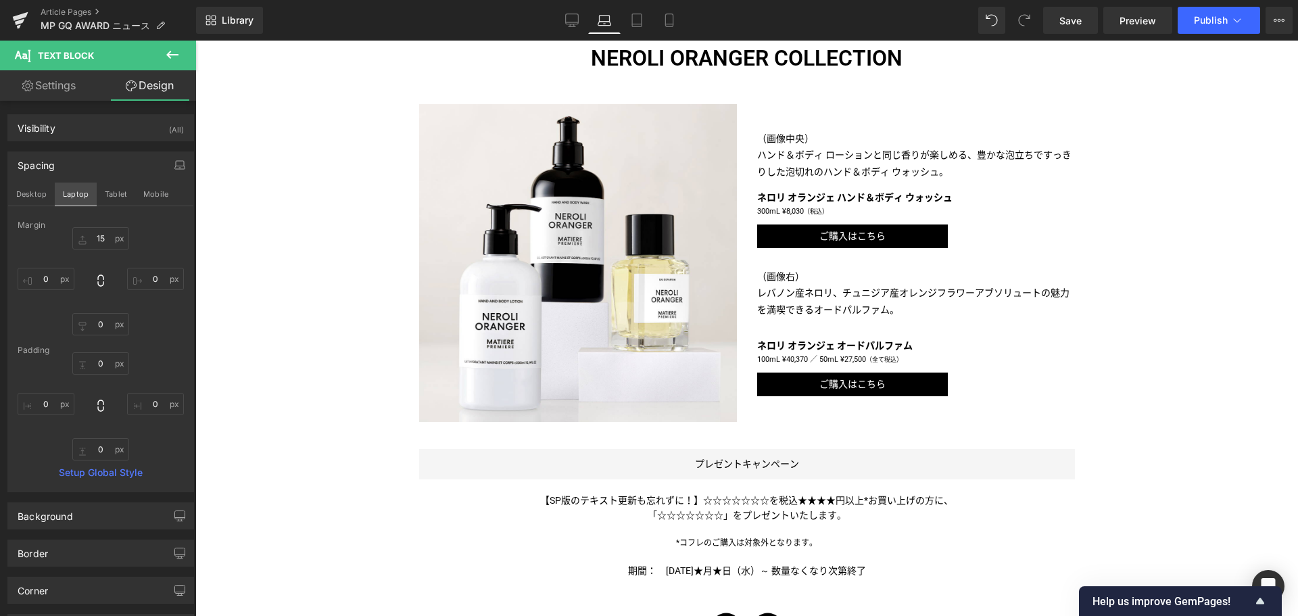
type input "0"
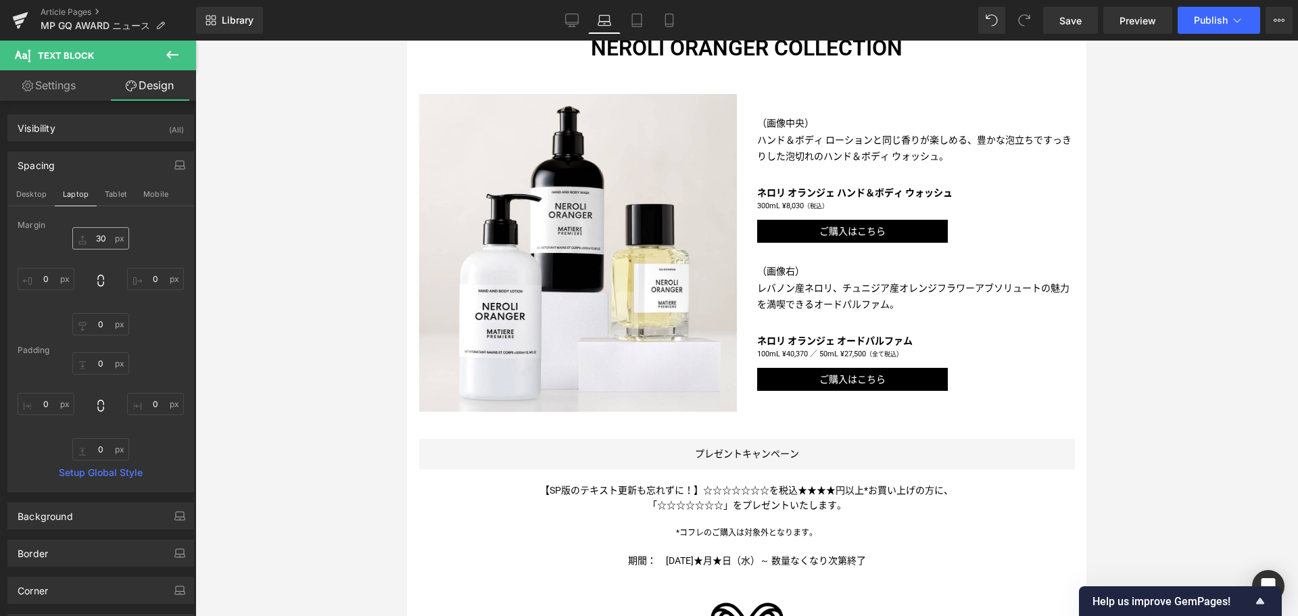
scroll to position [790, 0]
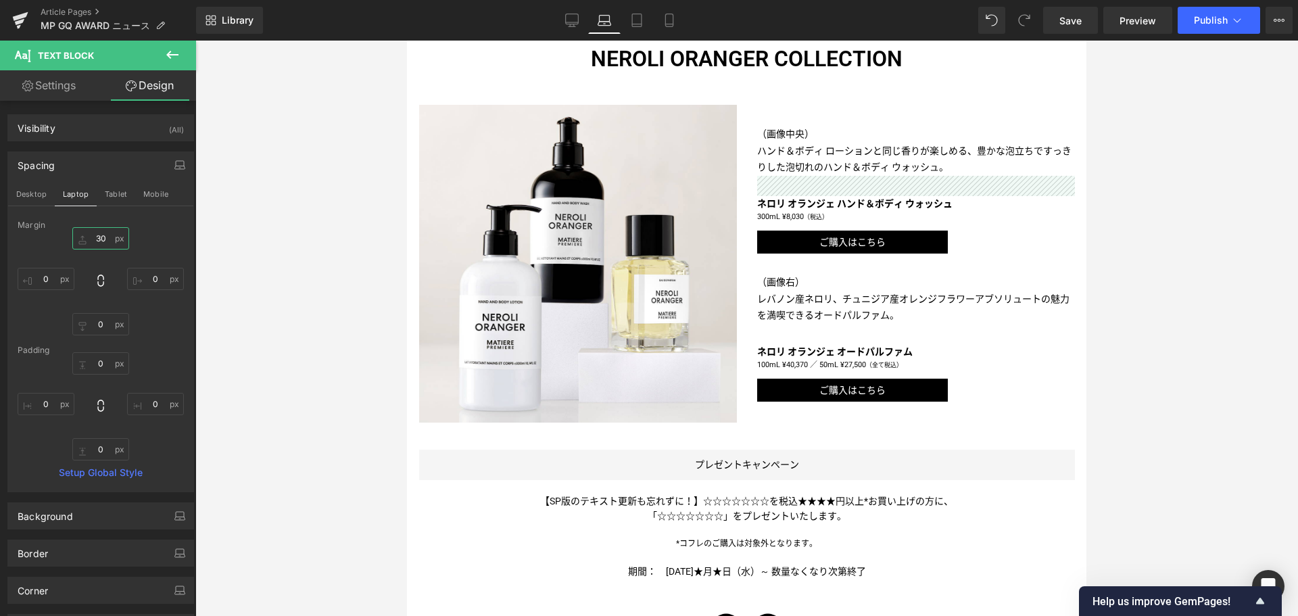
click at [93, 237] on input "30" at bounding box center [100, 238] width 57 height 22
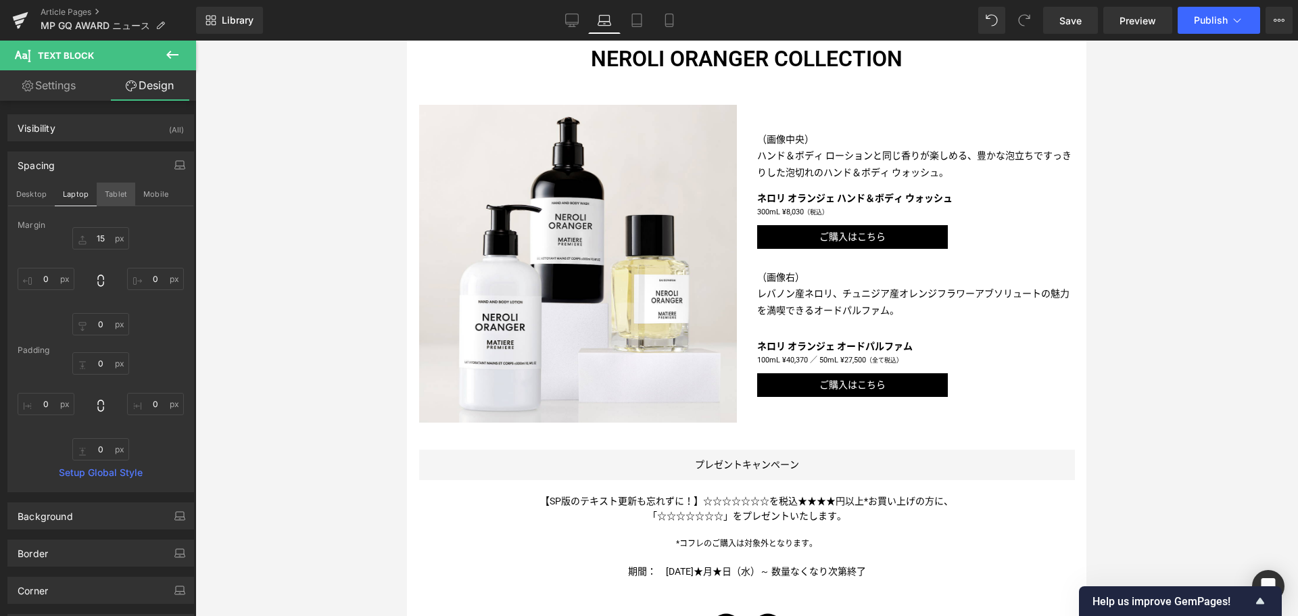
click at [107, 190] on button "Tablet" at bounding box center [116, 194] width 39 height 23
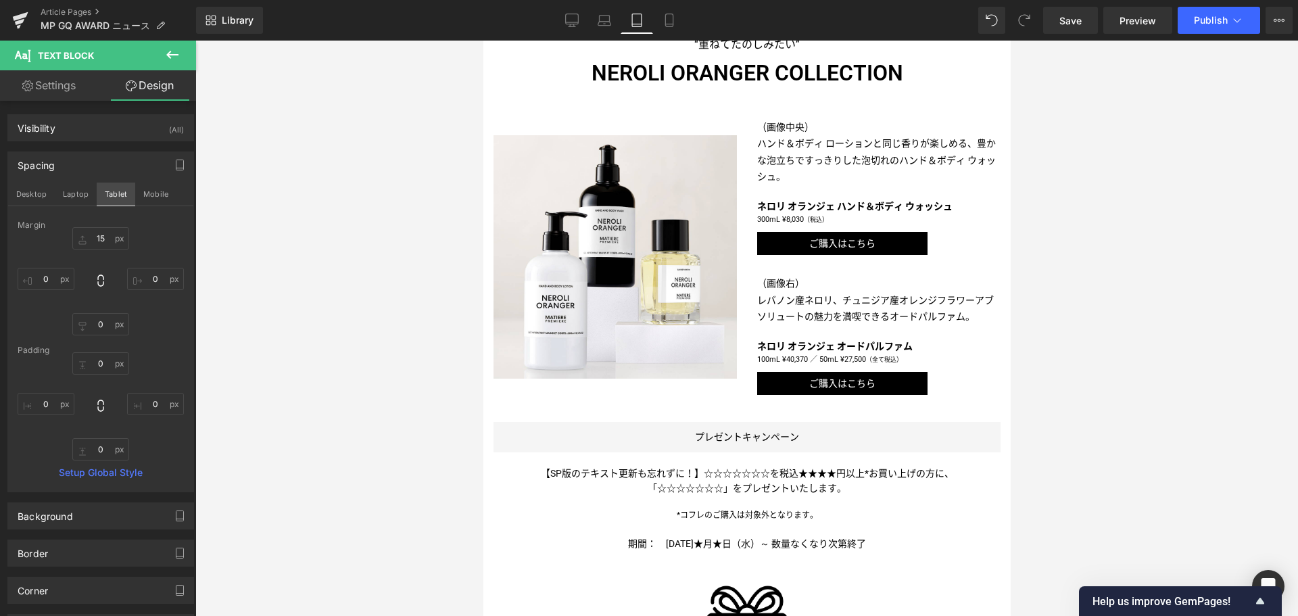
type input "20"
type input "0"
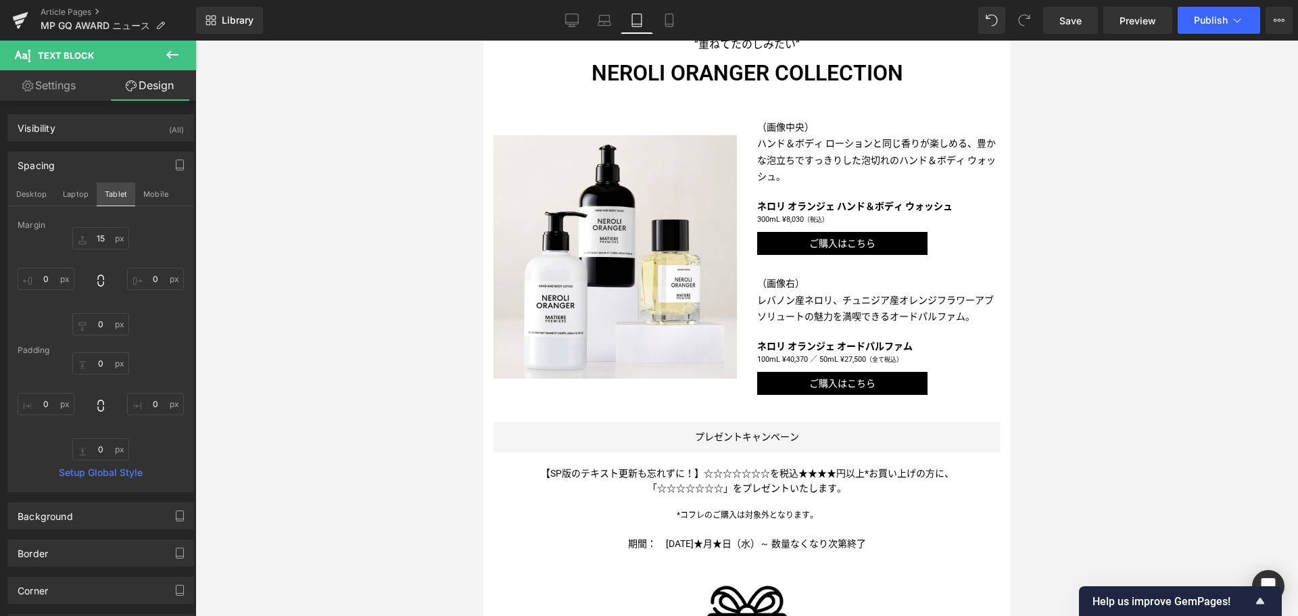
type input "0"
click at [93, 240] on input "20" at bounding box center [100, 238] width 57 height 22
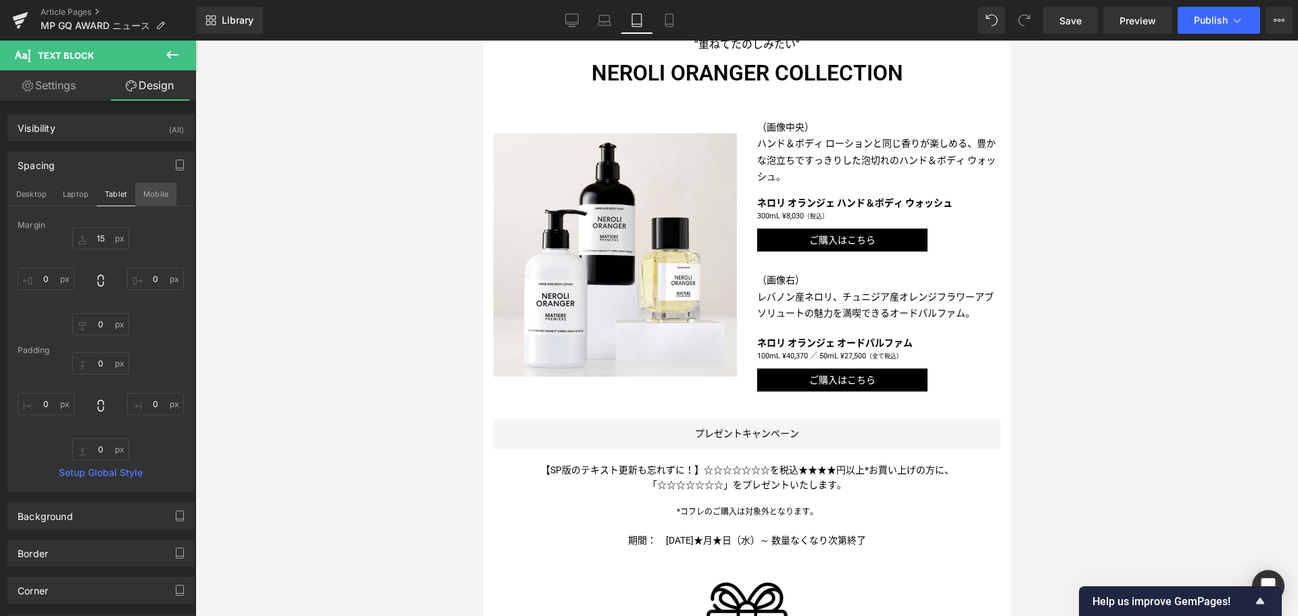
click at [159, 186] on button "Mobile" at bounding box center [155, 194] width 41 height 23
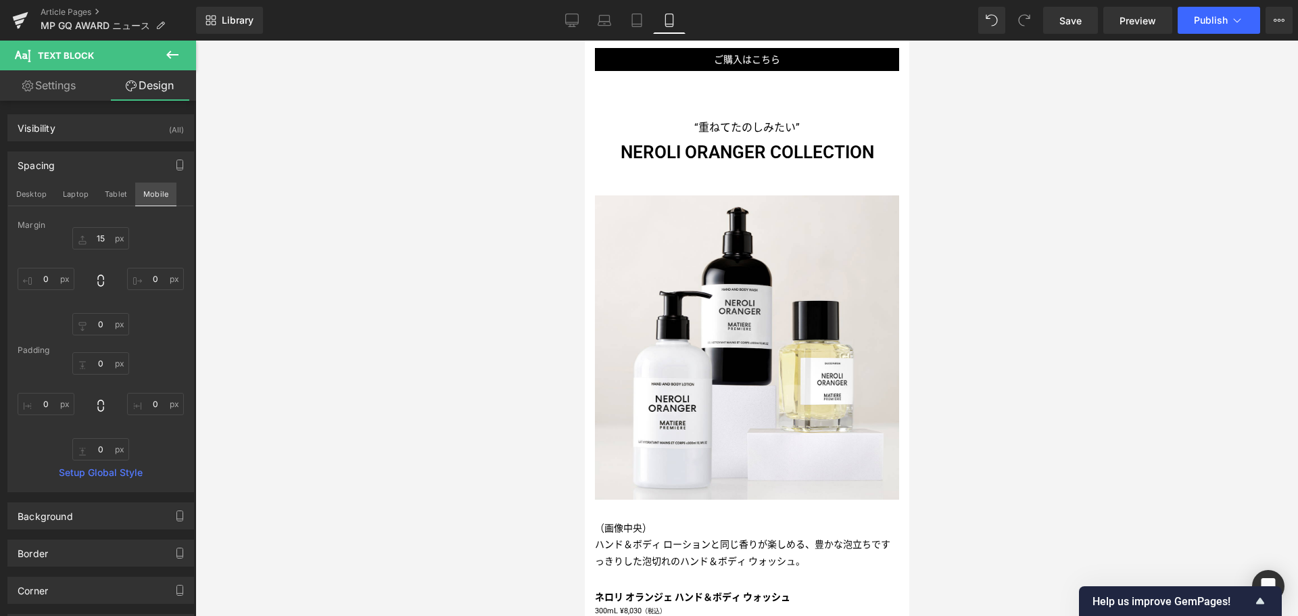
type input "30"
type input "0"
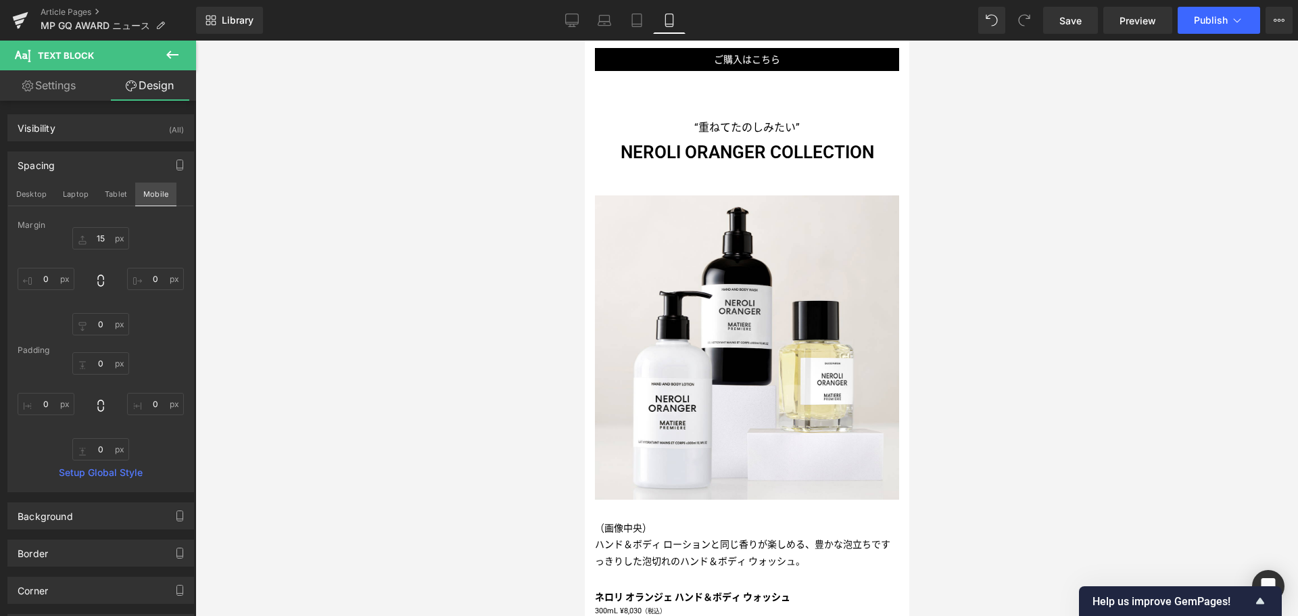
type input "0"
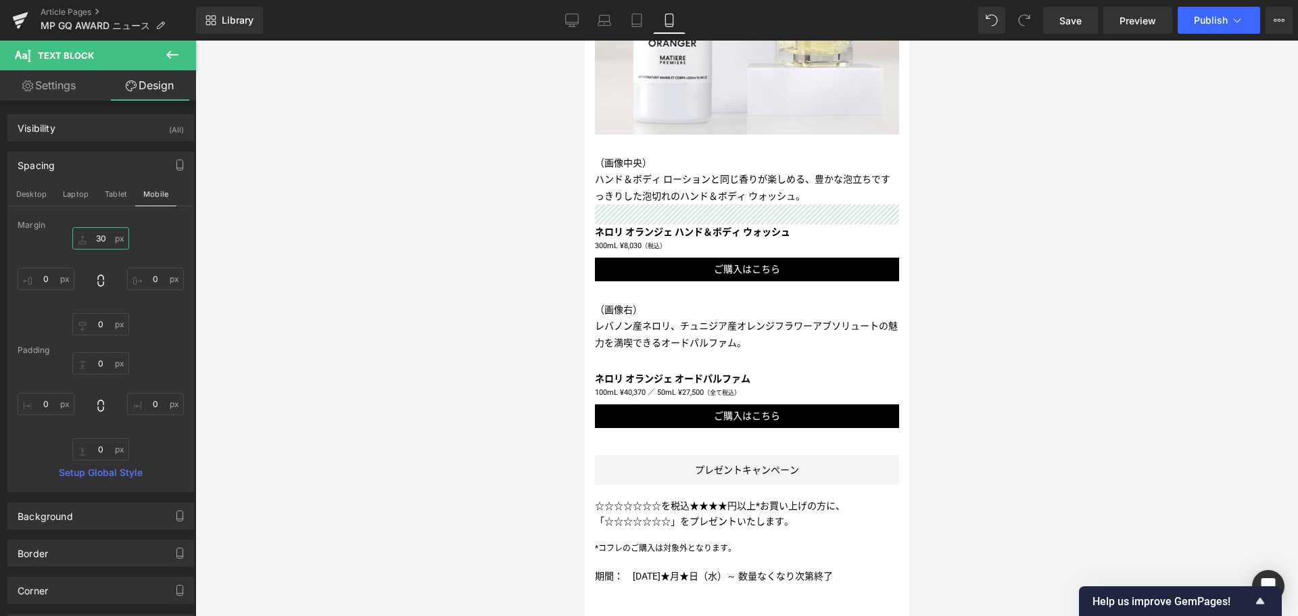
click at [88, 238] on input "30" at bounding box center [100, 238] width 57 height 22
type input "15"
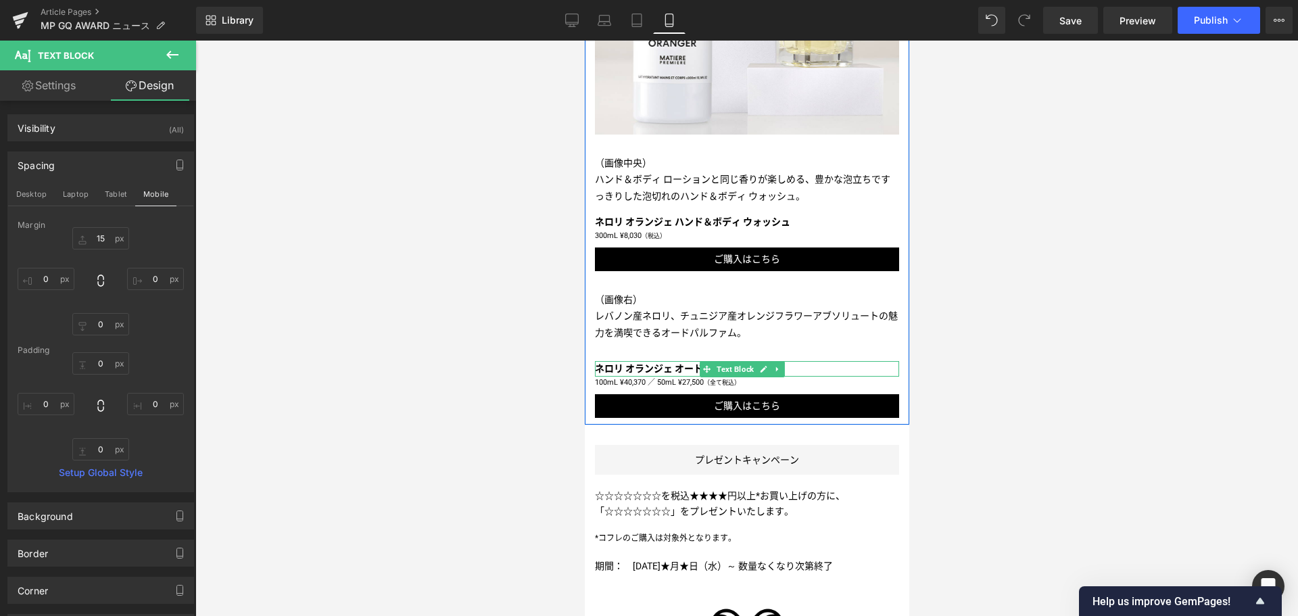
click at [626, 363] on b "ネロリ オランジェ オードパルファム" at bounding box center [671, 368] width 155 height 11
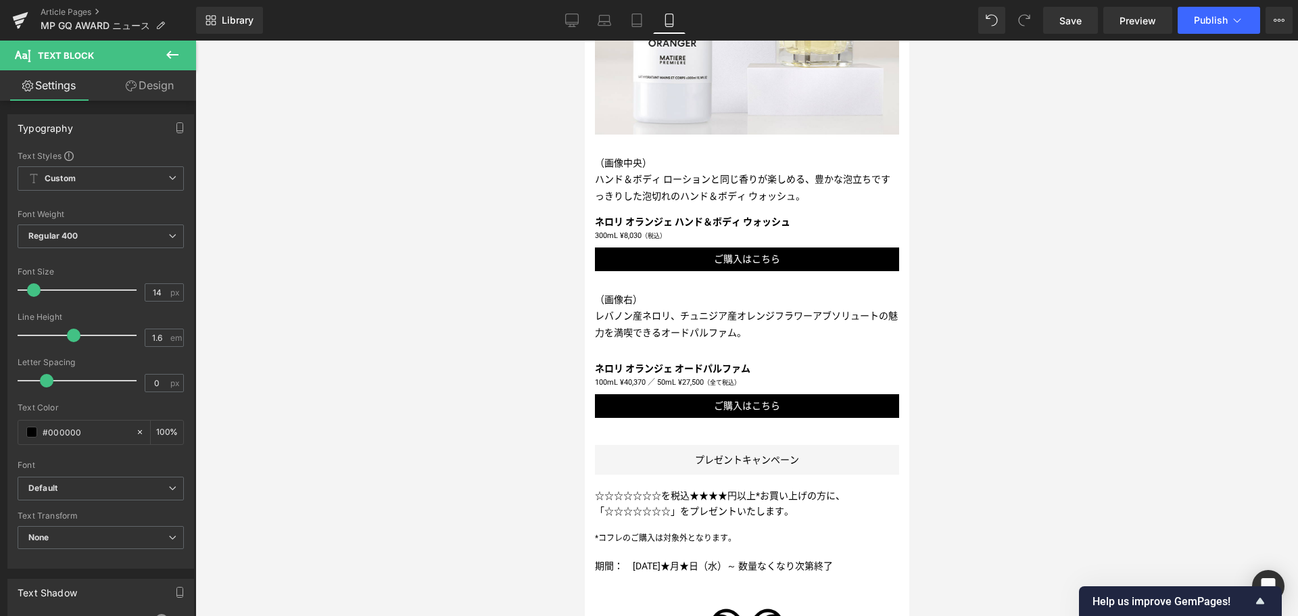
click at [163, 85] on link "Design" at bounding box center [150, 85] width 98 height 30
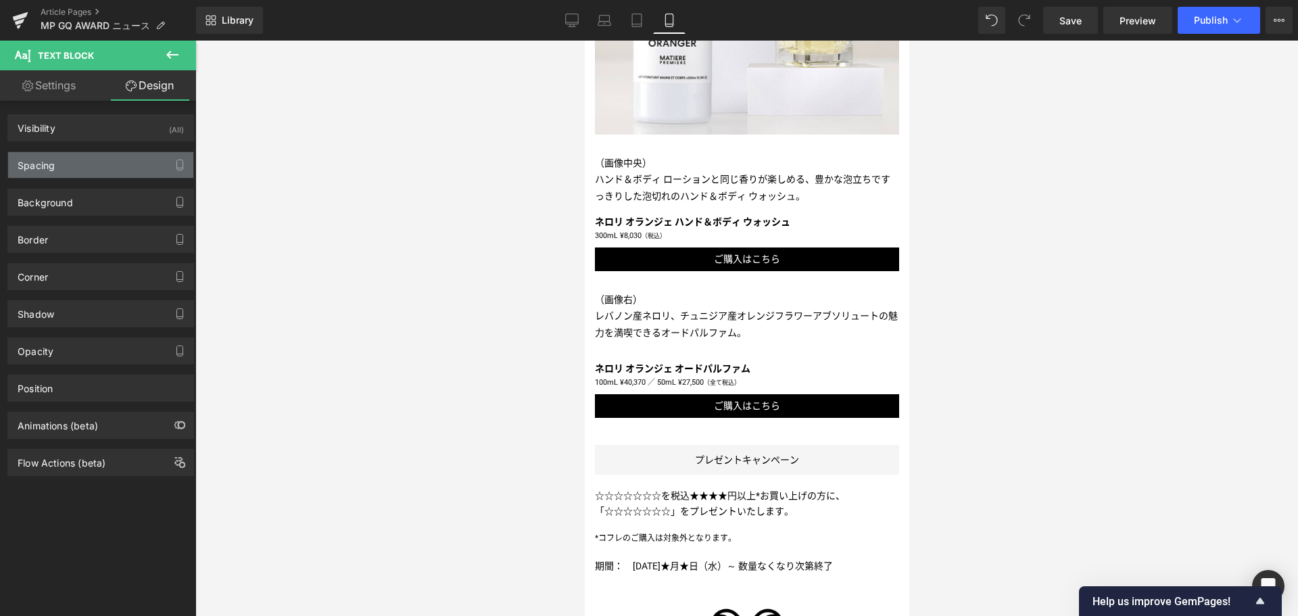
click at [127, 170] on div "Spacing" at bounding box center [100, 165] width 185 height 26
type input "30"
type input "0"
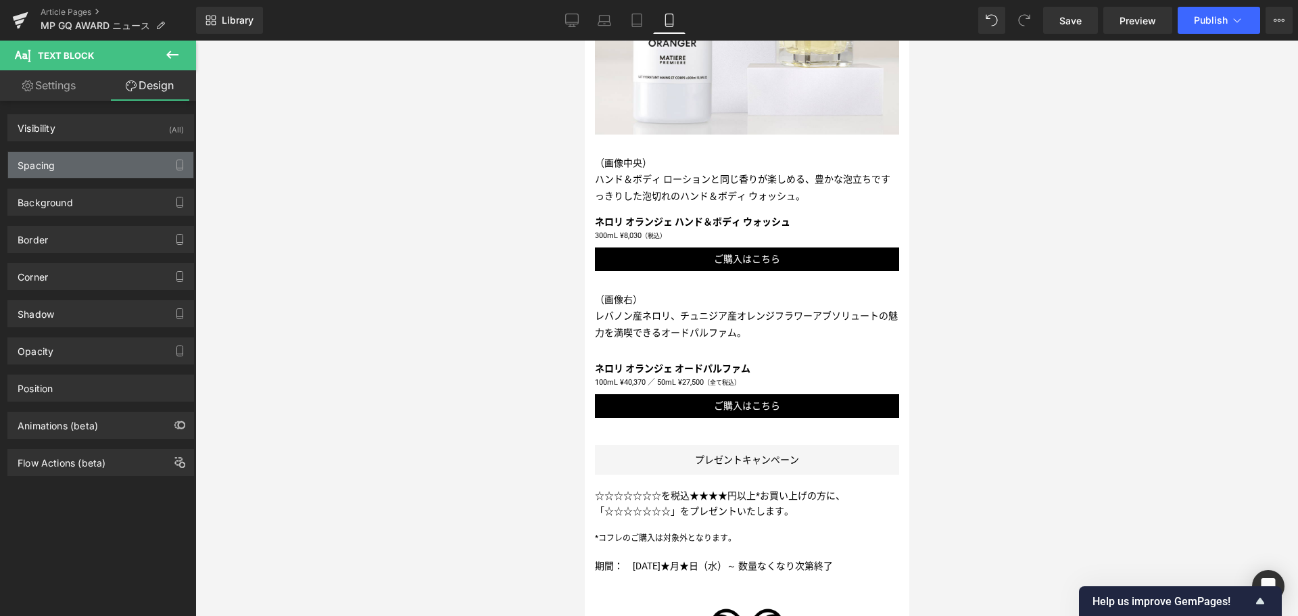
type input "0"
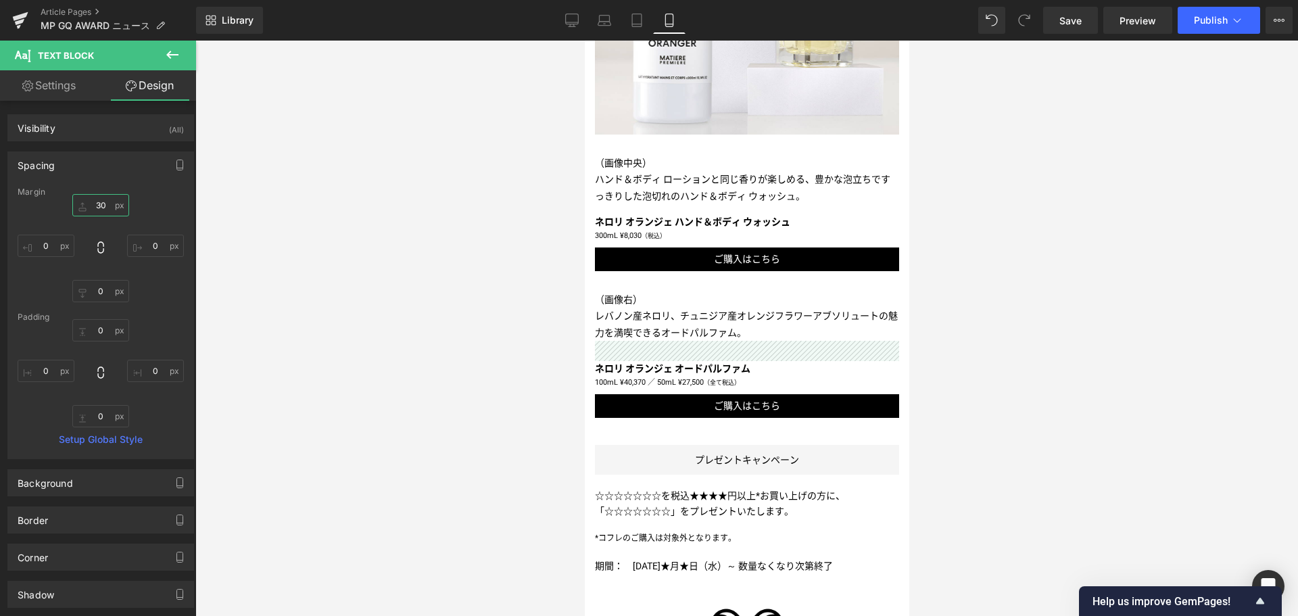
click at [89, 208] on input "30" at bounding box center [100, 205] width 57 height 22
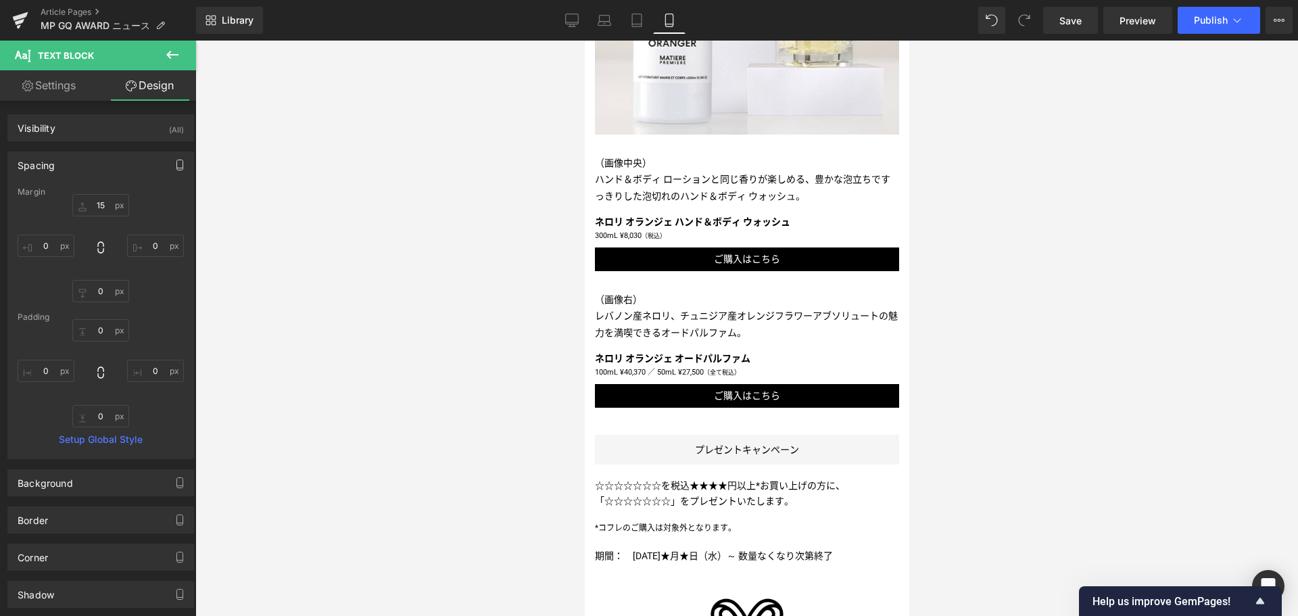
click at [174, 167] on icon "button" at bounding box center [179, 165] width 11 height 11
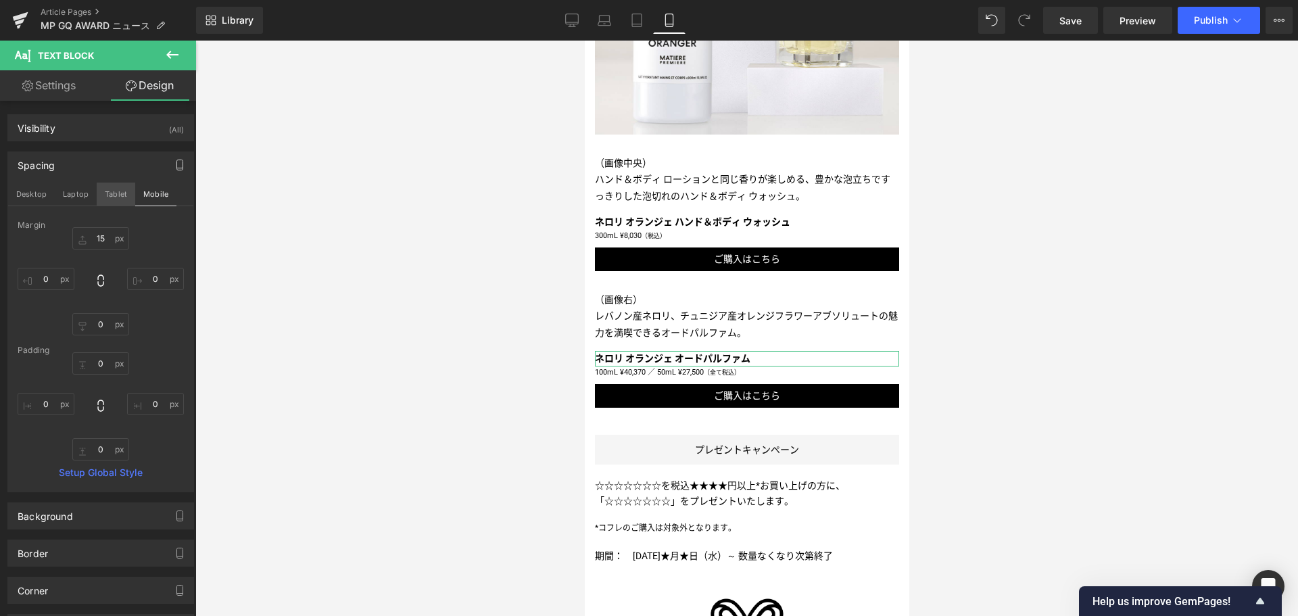
click at [111, 186] on button "Tablet" at bounding box center [116, 194] width 39 height 23
type input "20"
type input "0"
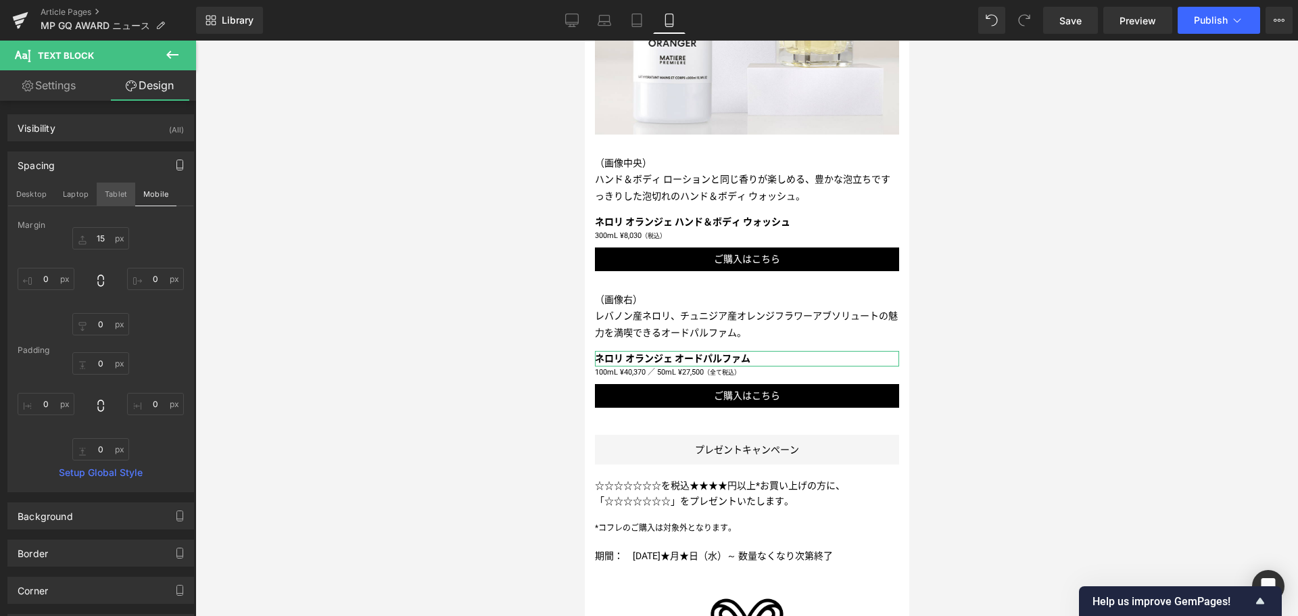
type input "0"
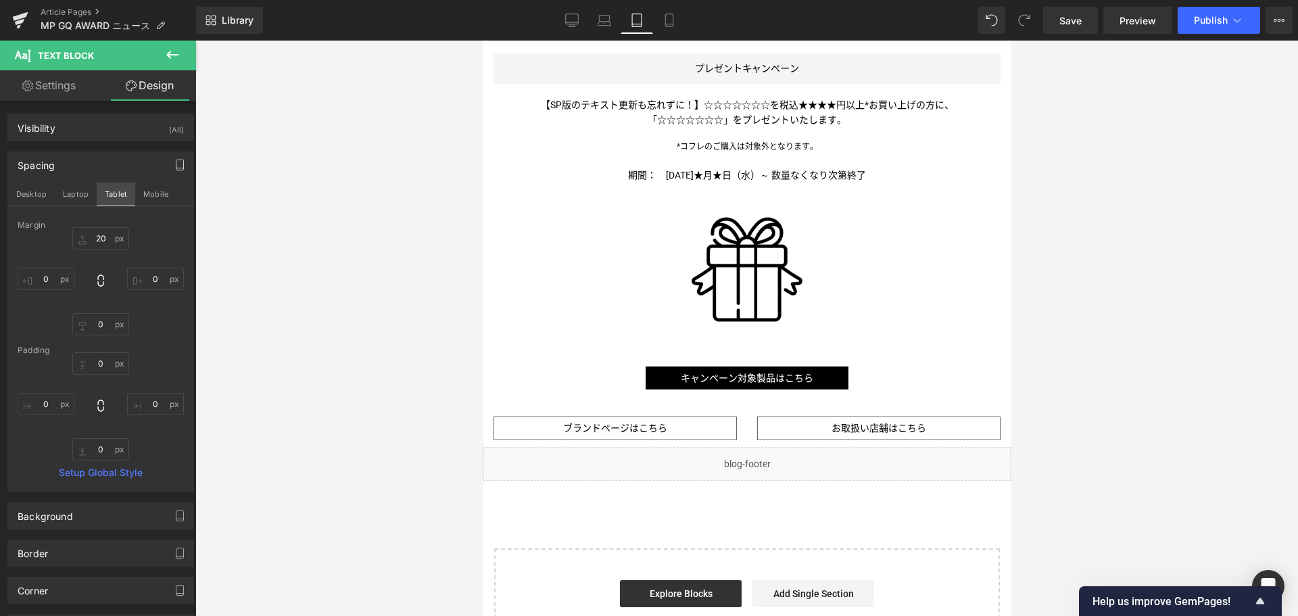
scroll to position [721, 0]
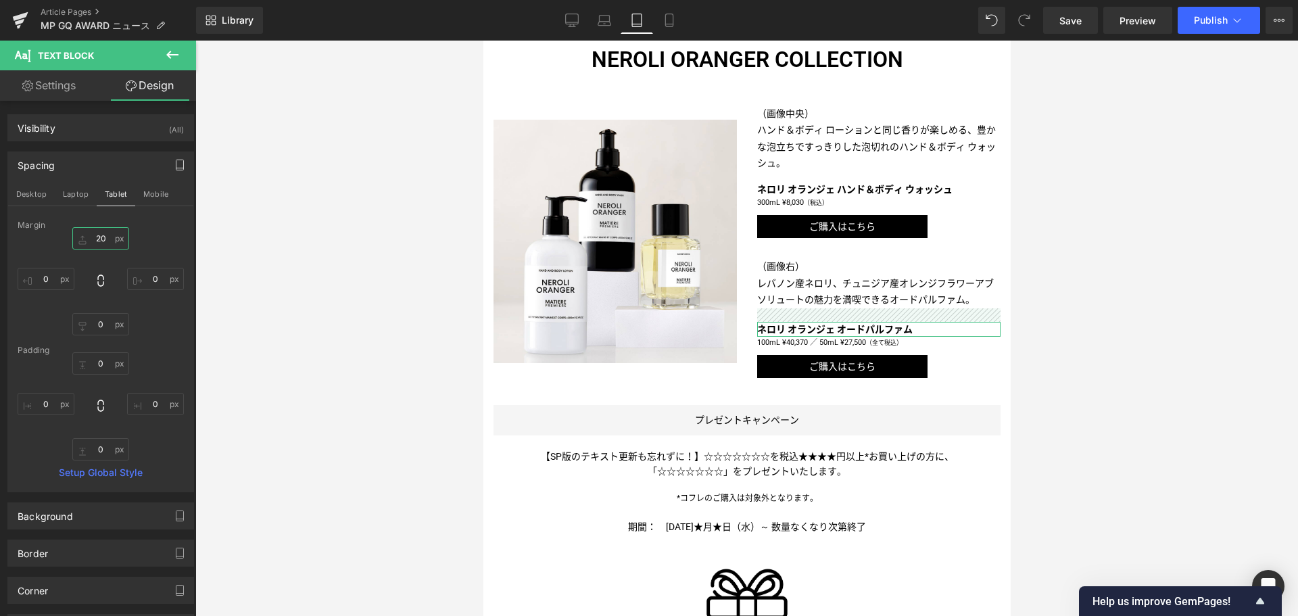
click at [89, 237] on input "20" at bounding box center [100, 238] width 57 height 22
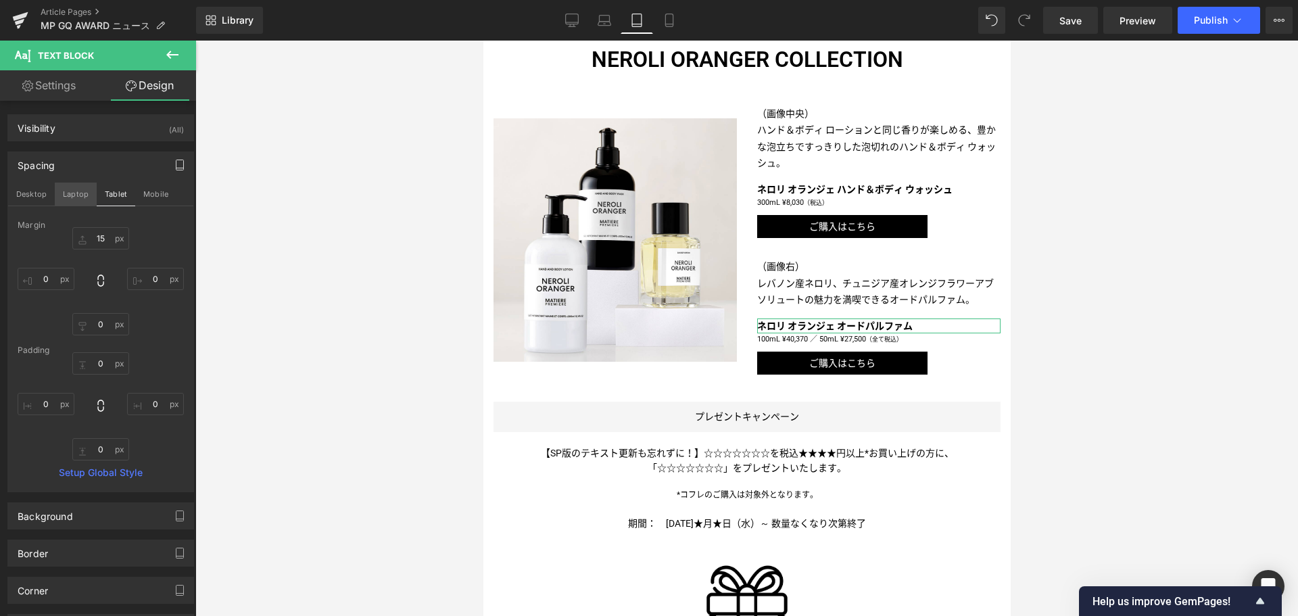
click at [82, 191] on button "Laptop" at bounding box center [76, 194] width 42 height 23
type input "30"
type input "0"
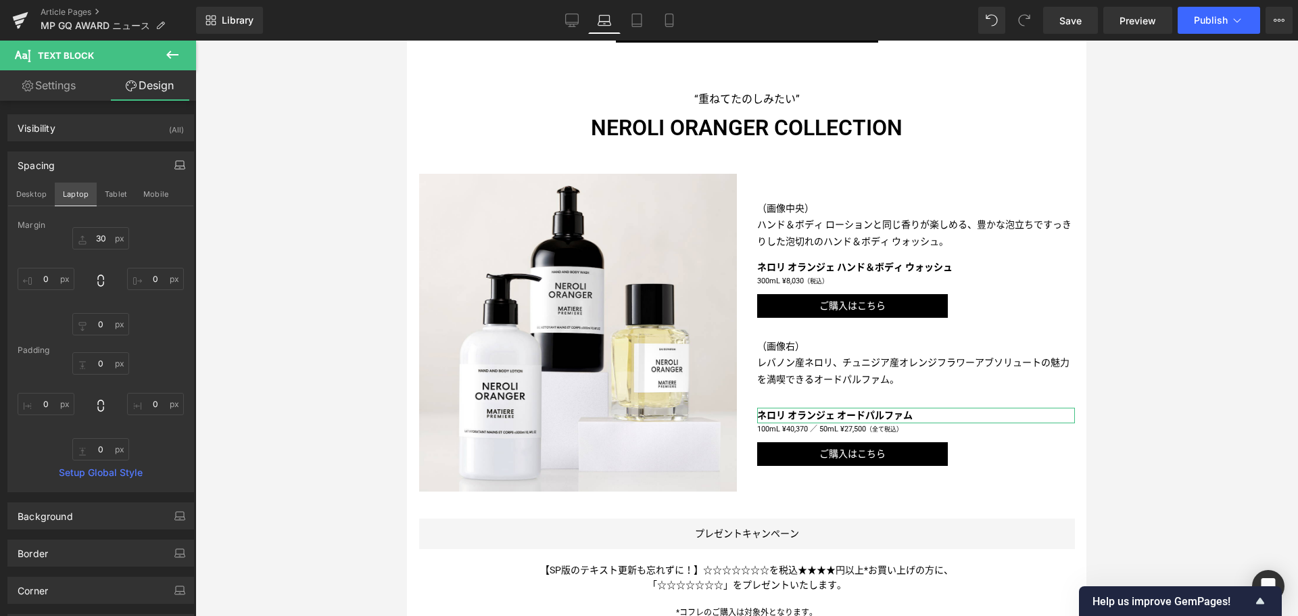
scroll to position [819, 0]
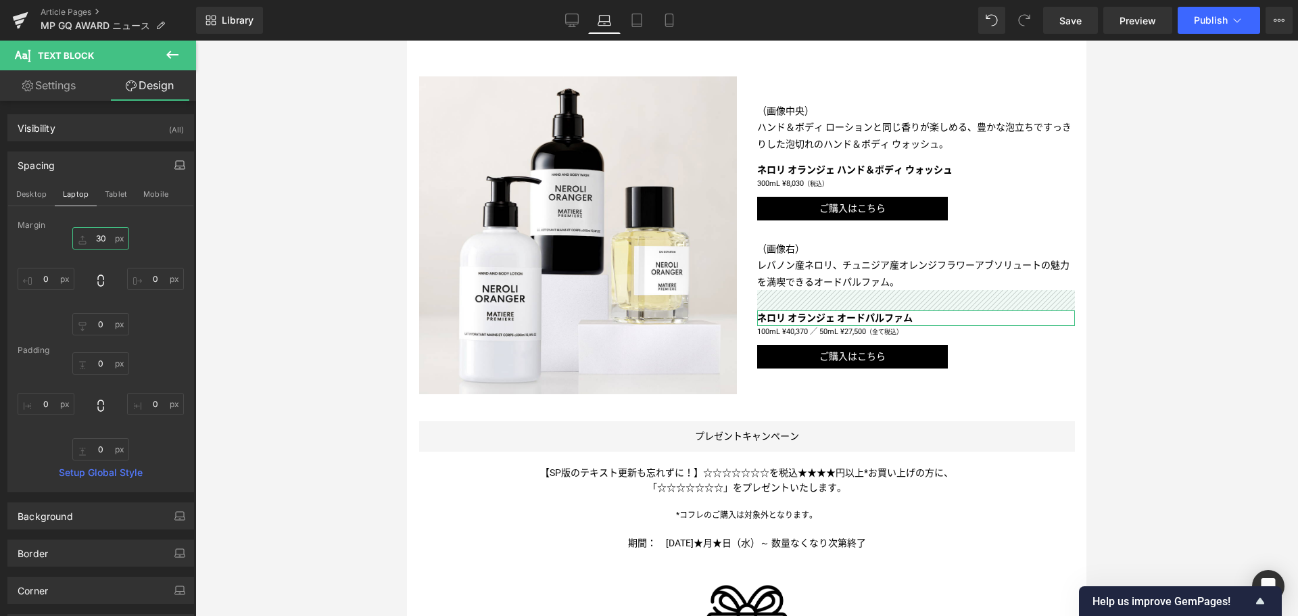
click at [91, 239] on input "30" at bounding box center [100, 238] width 57 height 22
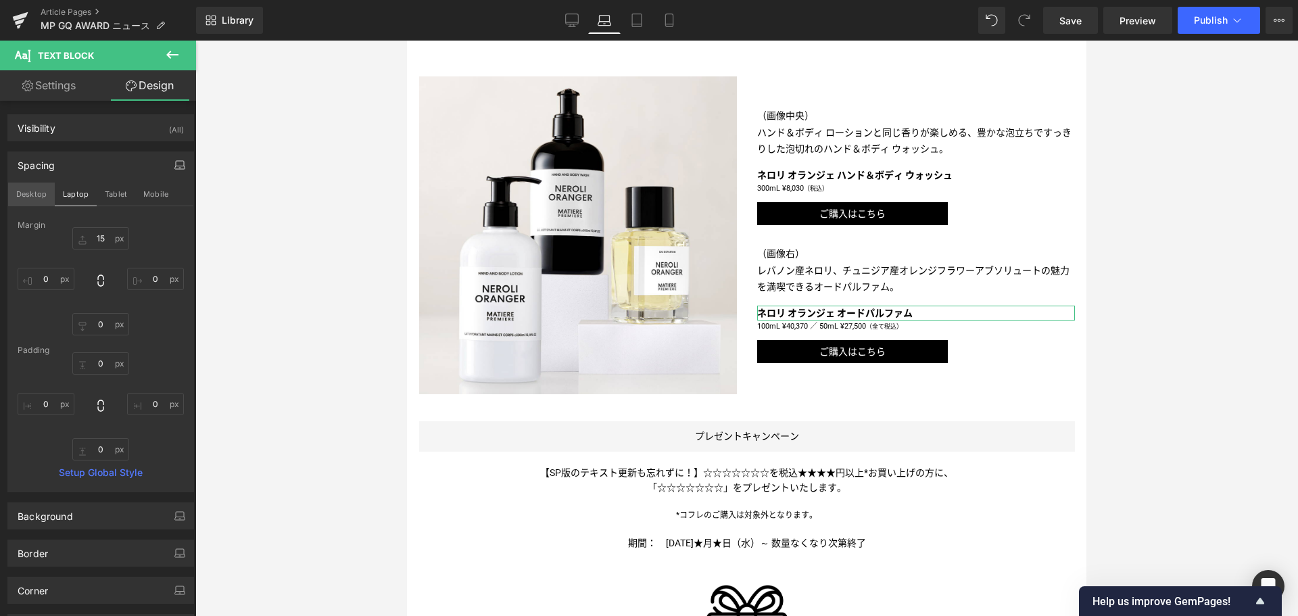
click at [38, 191] on button "Desktop" at bounding box center [31, 194] width 47 height 23
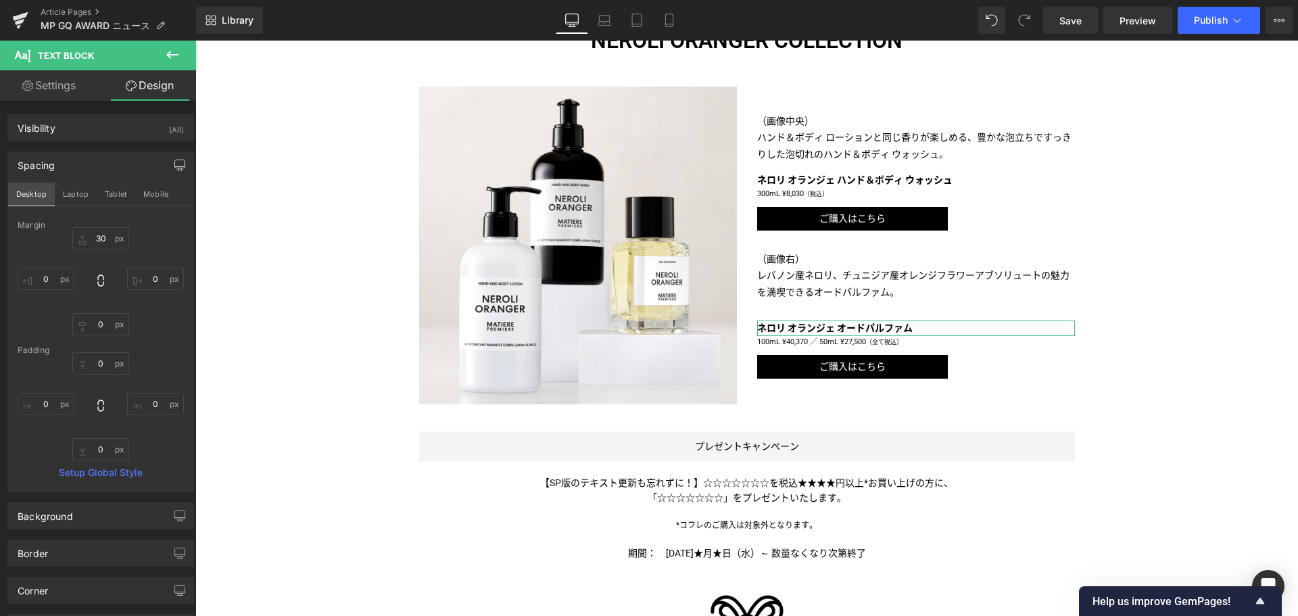
scroll to position [840, 0]
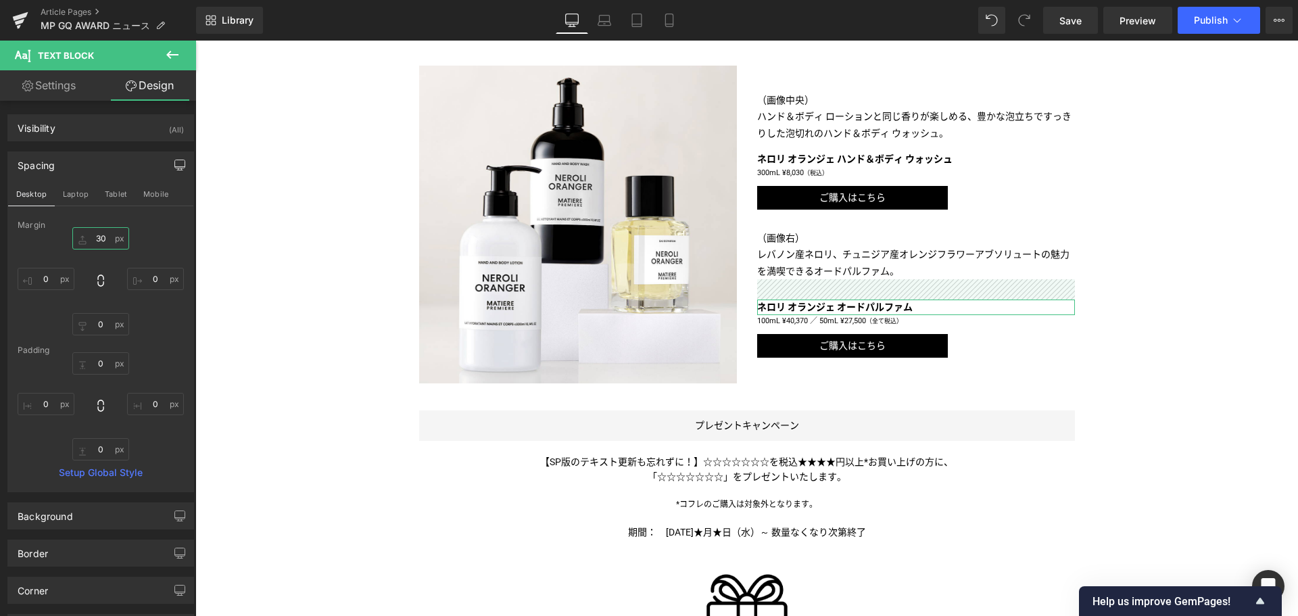
click at [94, 237] on input "30" at bounding box center [100, 238] width 57 height 22
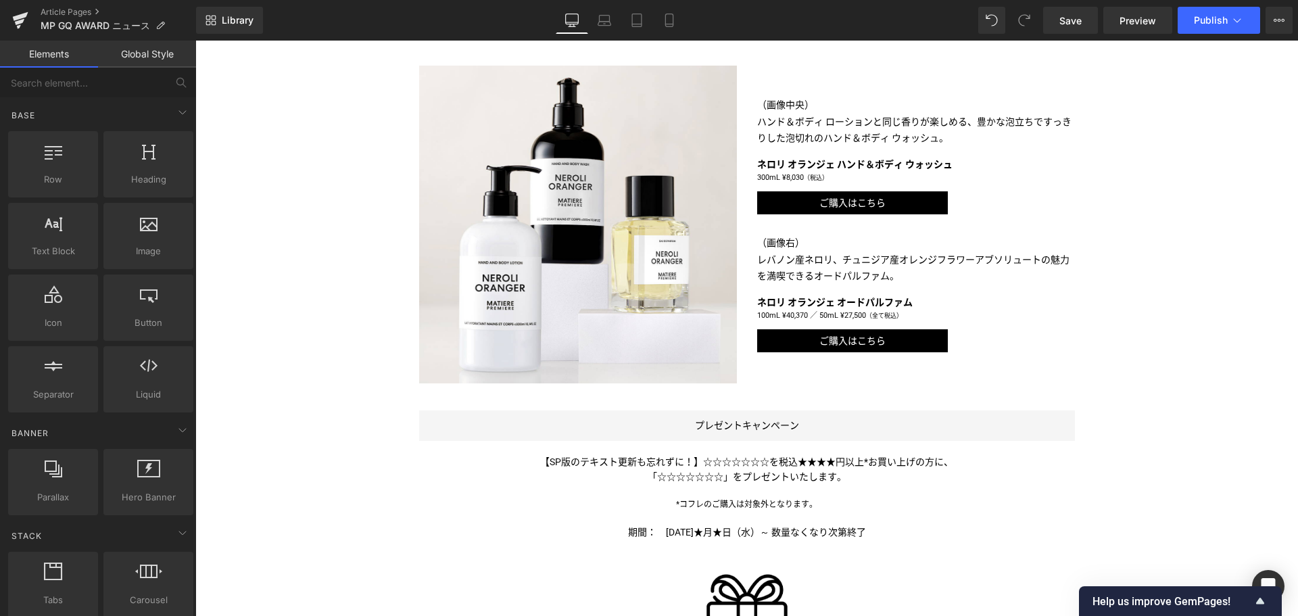
click at [227, 258] on div "Liquid [PERSON_NAME]「ネロリ オランジェ ハンド＆ボディ ローション」が、GQ BEST BEAUTY2025に選出 Text Block…" at bounding box center [746, 181] width 1103 height 1670
click at [1185, 229] on div "Liquid [PERSON_NAME]「ネロリ オランジェ ハンド＆ボディ ローション」が、GQ BEST BEAUTY2025に選出 Text Block…" at bounding box center [746, 181] width 1103 height 1670
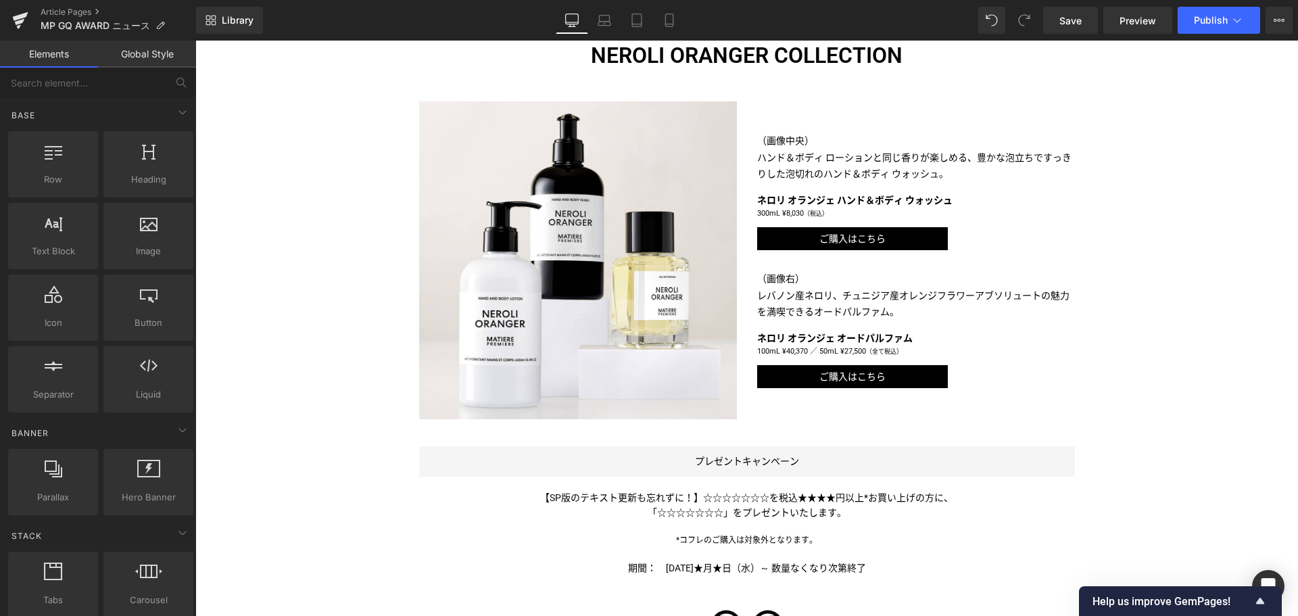
scroll to position [800, 0]
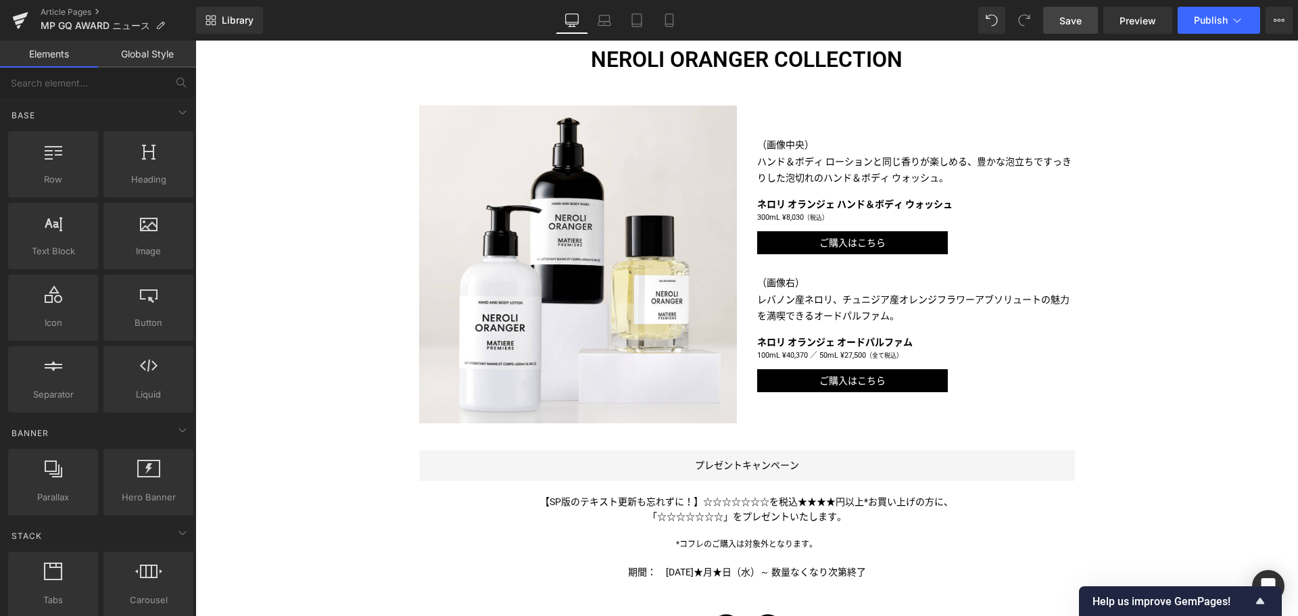
click at [1063, 17] on span "Save" at bounding box center [1070, 21] width 22 height 14
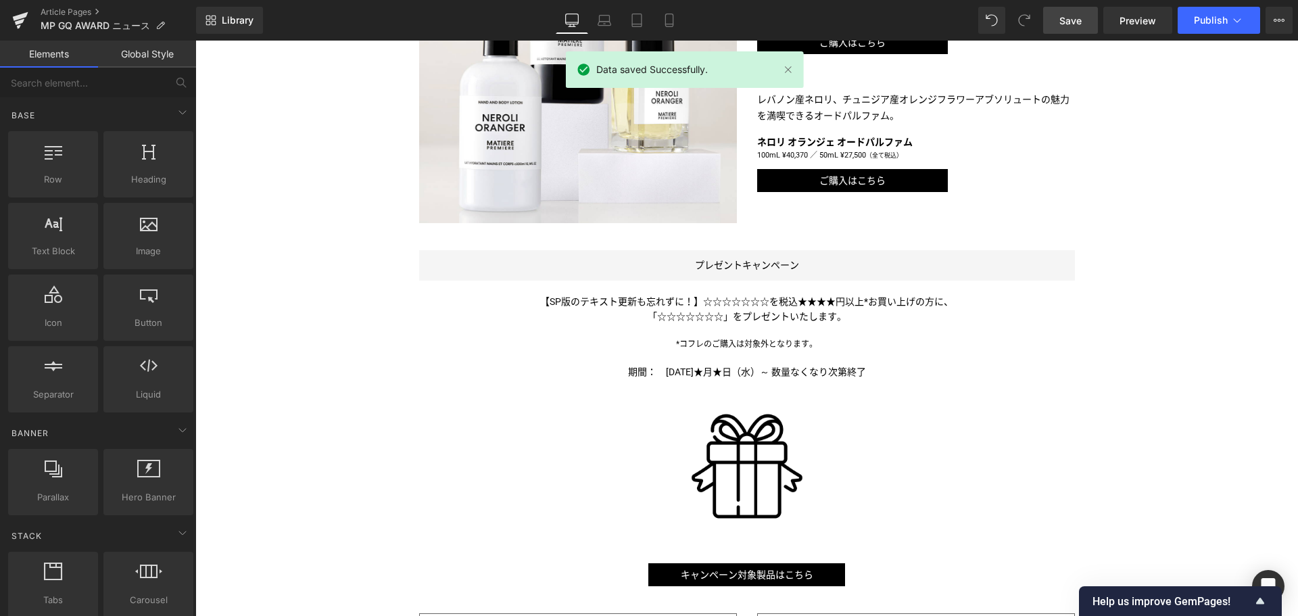
scroll to position [1157, 0]
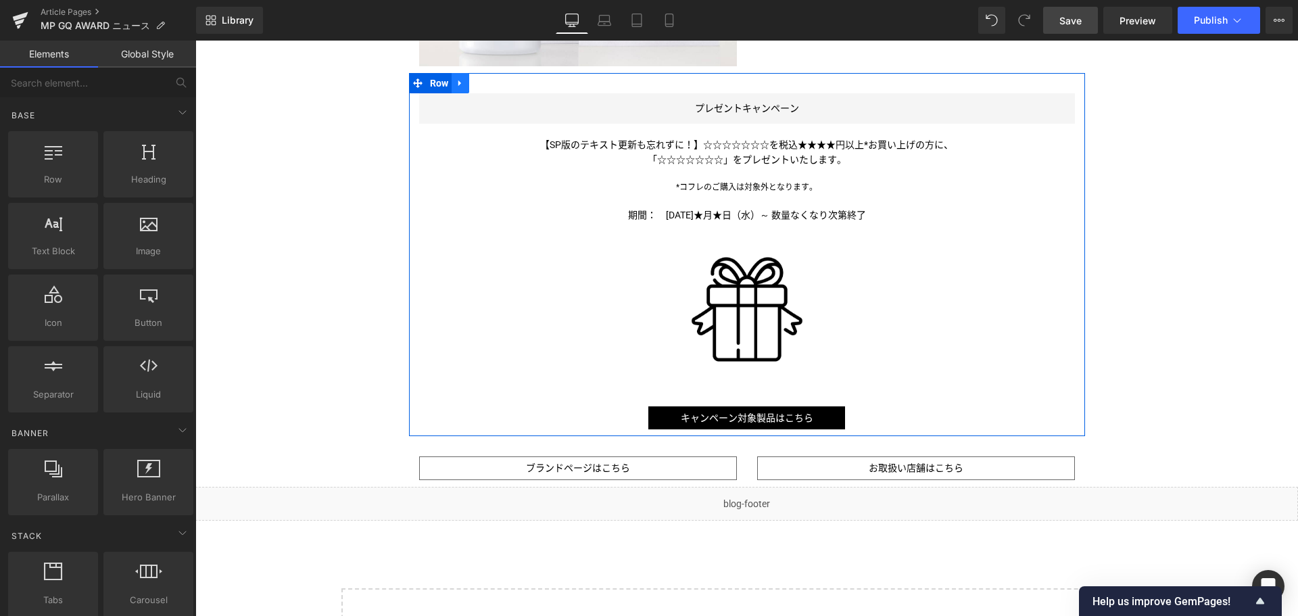
click at [459, 93] on link at bounding box center [461, 83] width 18 height 20
click at [495, 88] on icon at bounding box center [495, 82] width 9 height 9
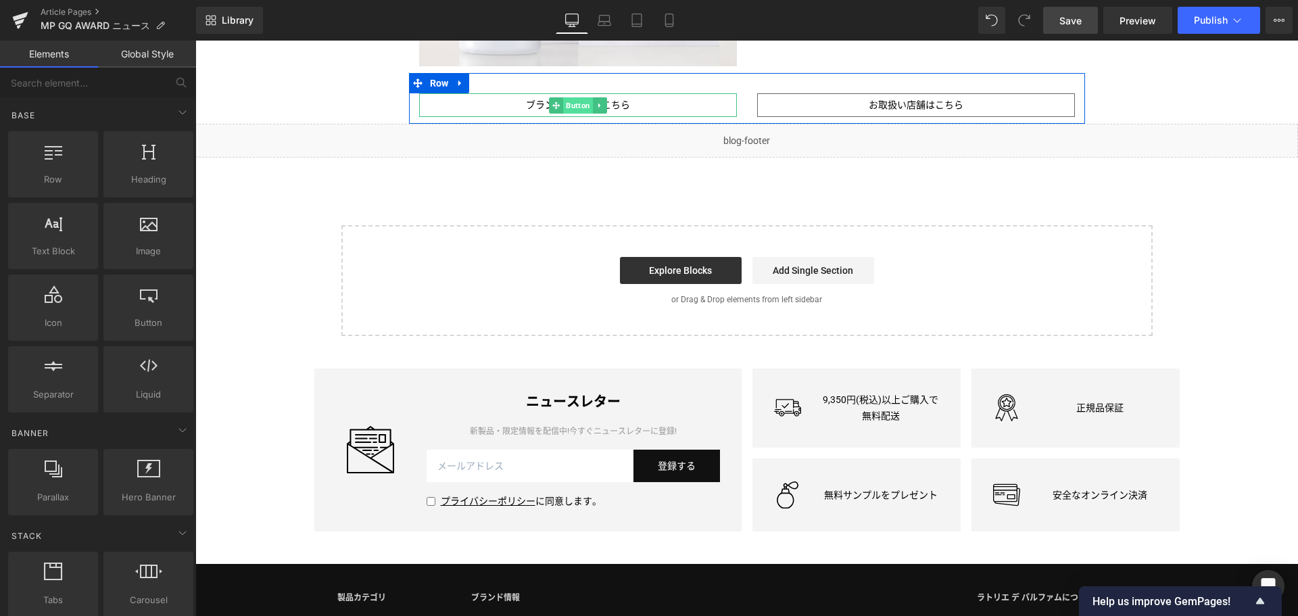
drag, startPoint x: 567, startPoint y: 128, endPoint x: 629, endPoint y: 41, distance: 107.1
click at [567, 114] on span "Button" at bounding box center [578, 105] width 30 height 16
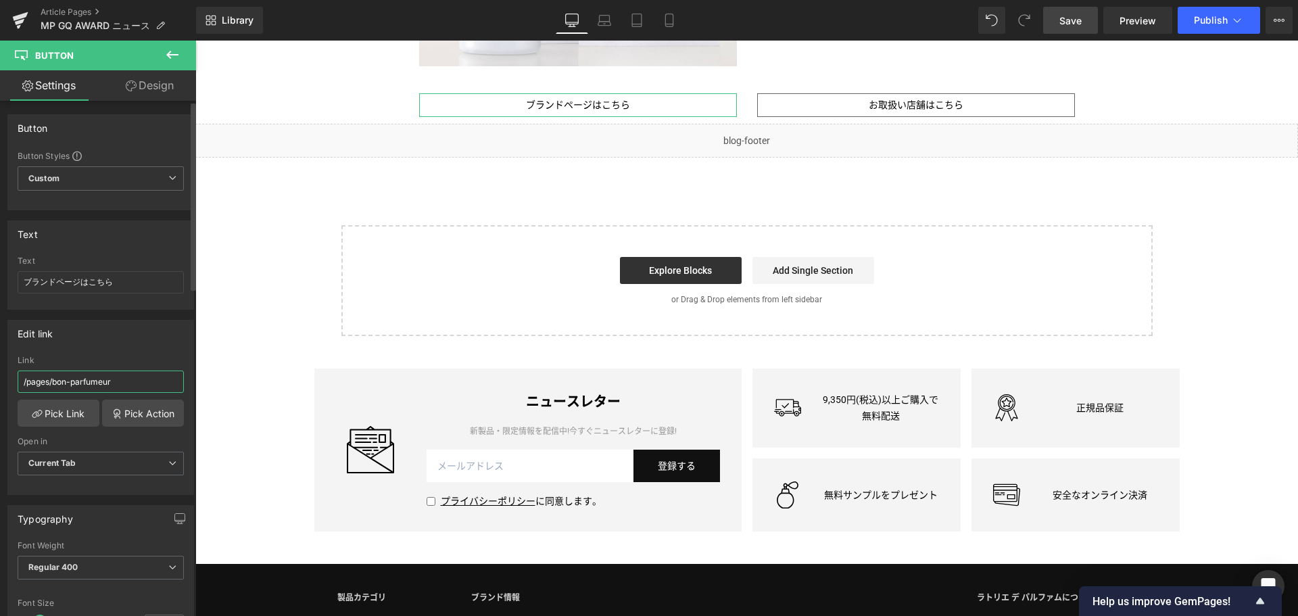
drag, startPoint x: 130, startPoint y: 383, endPoint x: 56, endPoint y: 390, distance: 74.7
click at [56, 390] on input "/pages/bon-parfumeur" at bounding box center [101, 381] width 166 height 22
paste input "matiere-premiere"
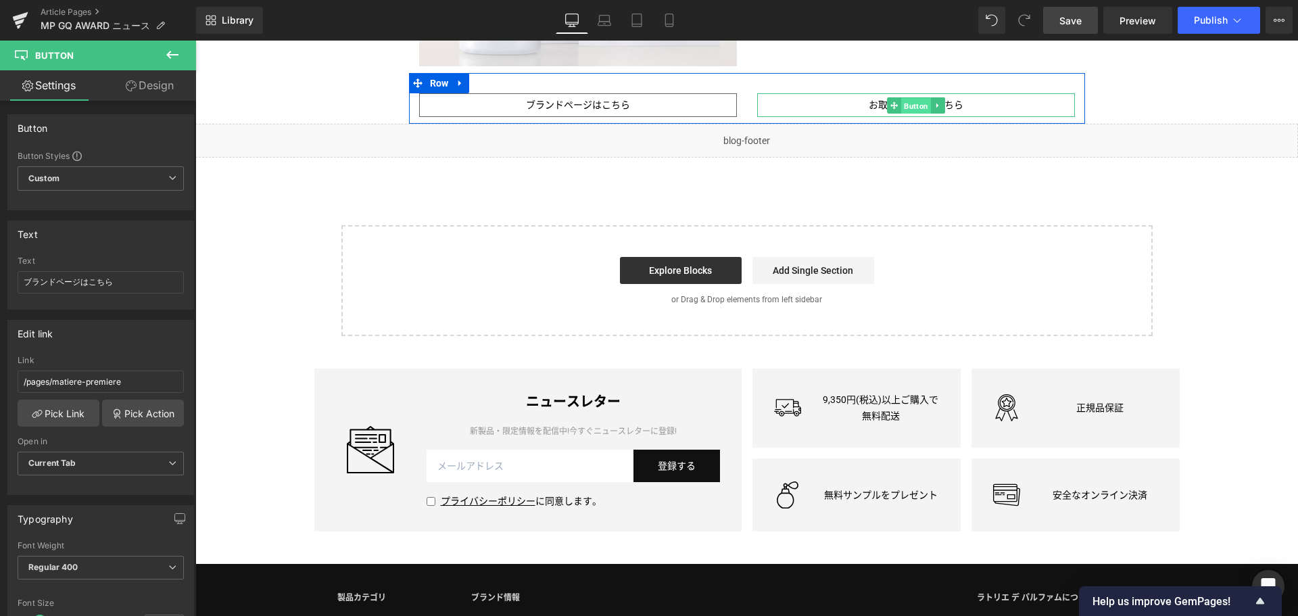
click at [911, 114] on span "Button" at bounding box center [916, 105] width 30 height 16
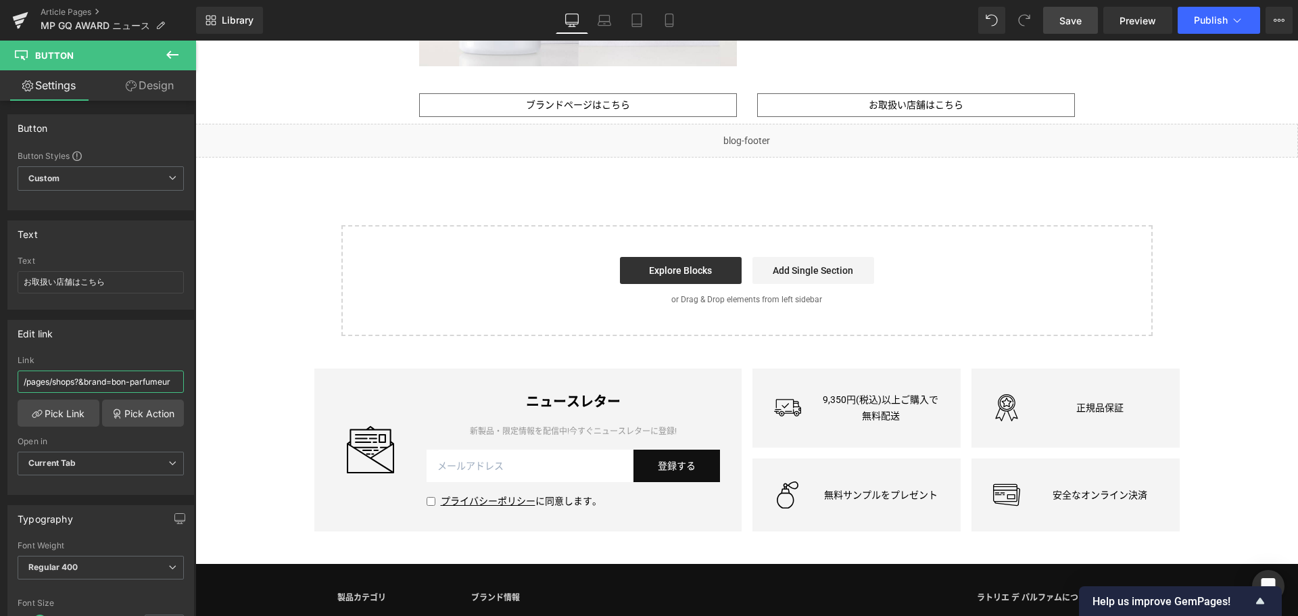
drag, startPoint x: 308, startPoint y: 422, endPoint x: 301, endPoint y: 398, distance: 25.4
paste input "matiere-premiere"
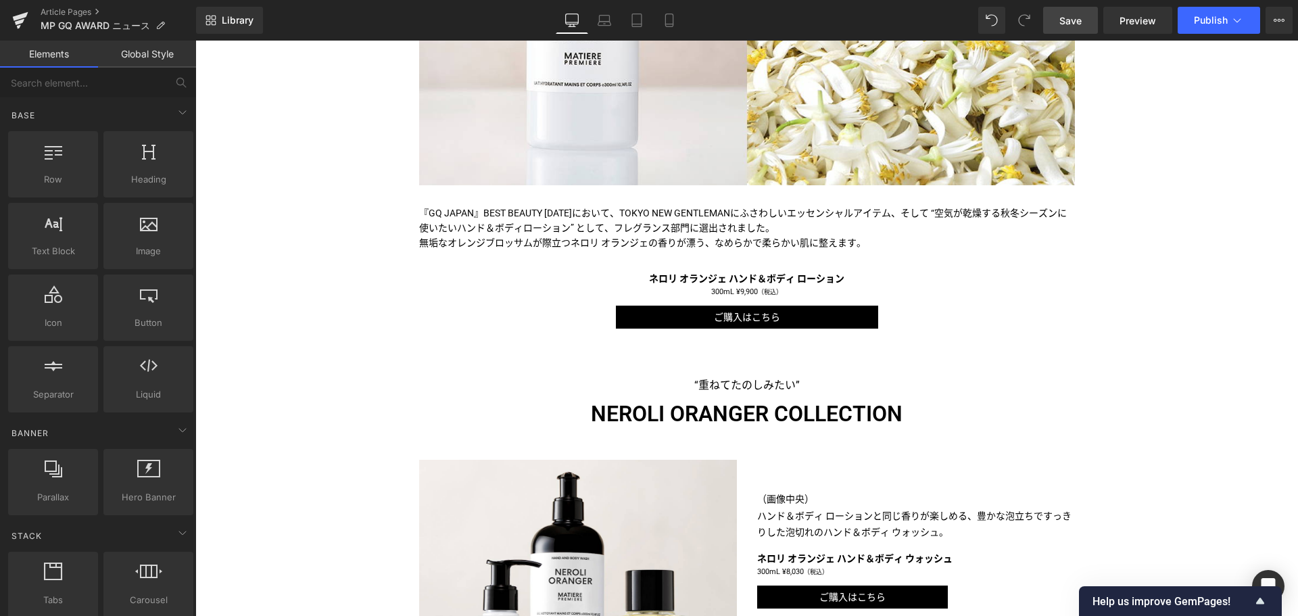
scroll to position [445, 0]
click at [1064, 18] on span "Save" at bounding box center [1070, 21] width 22 height 14
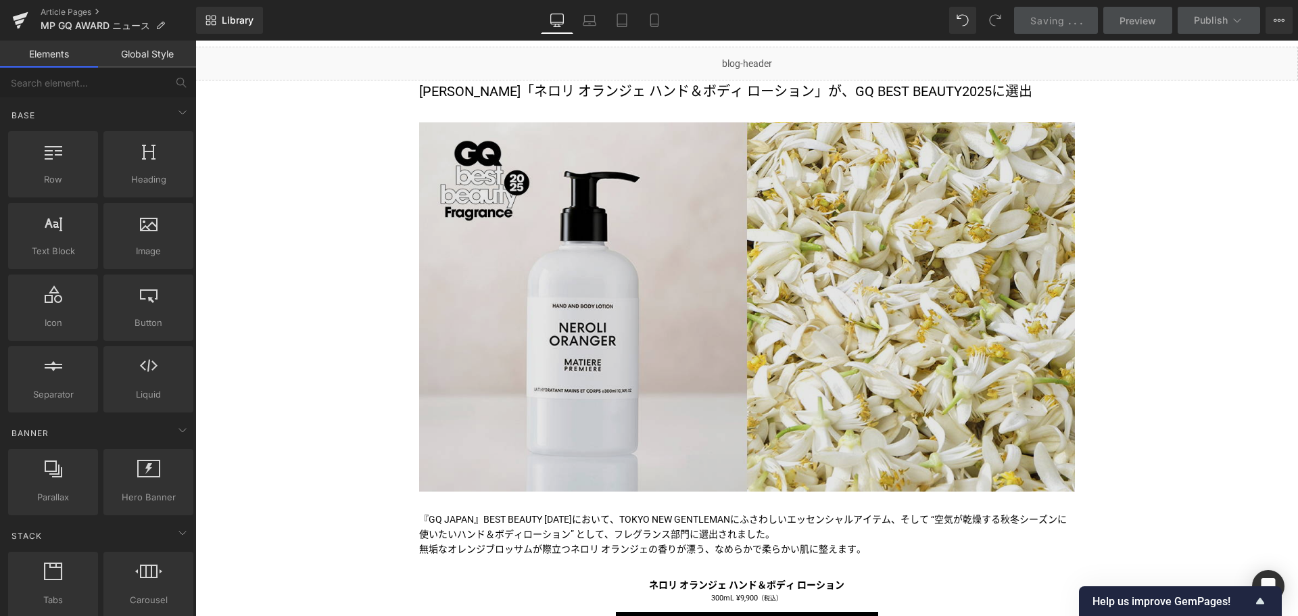
scroll to position [139, 0]
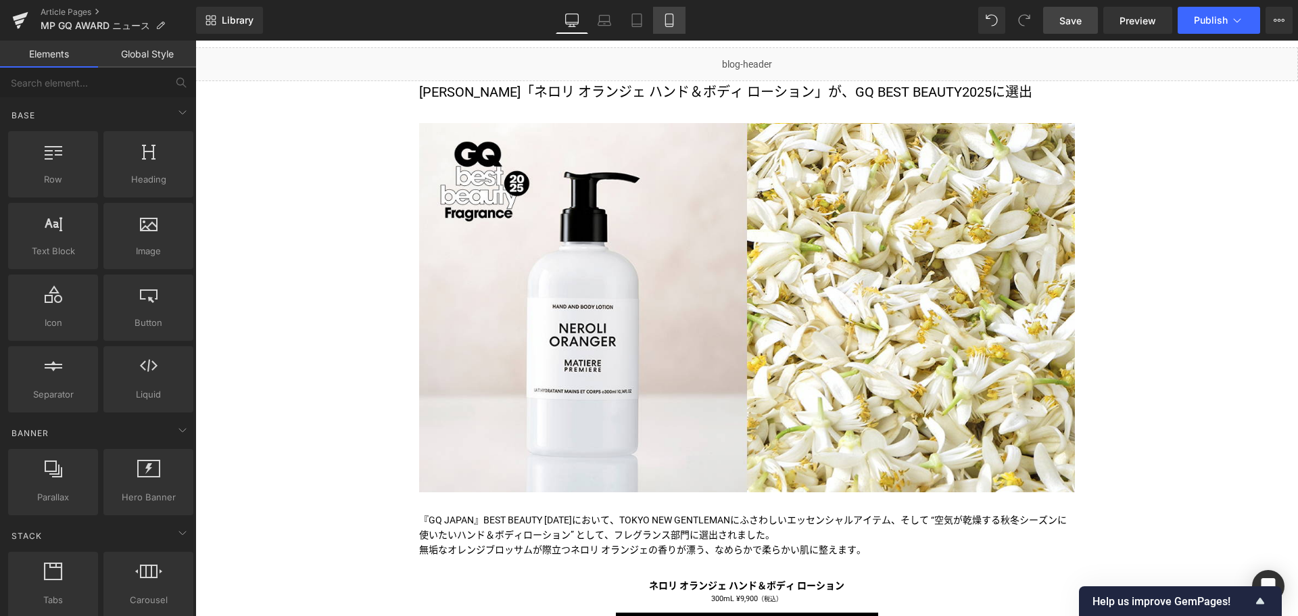
click at [681, 10] on link "Mobile" at bounding box center [669, 20] width 32 height 27
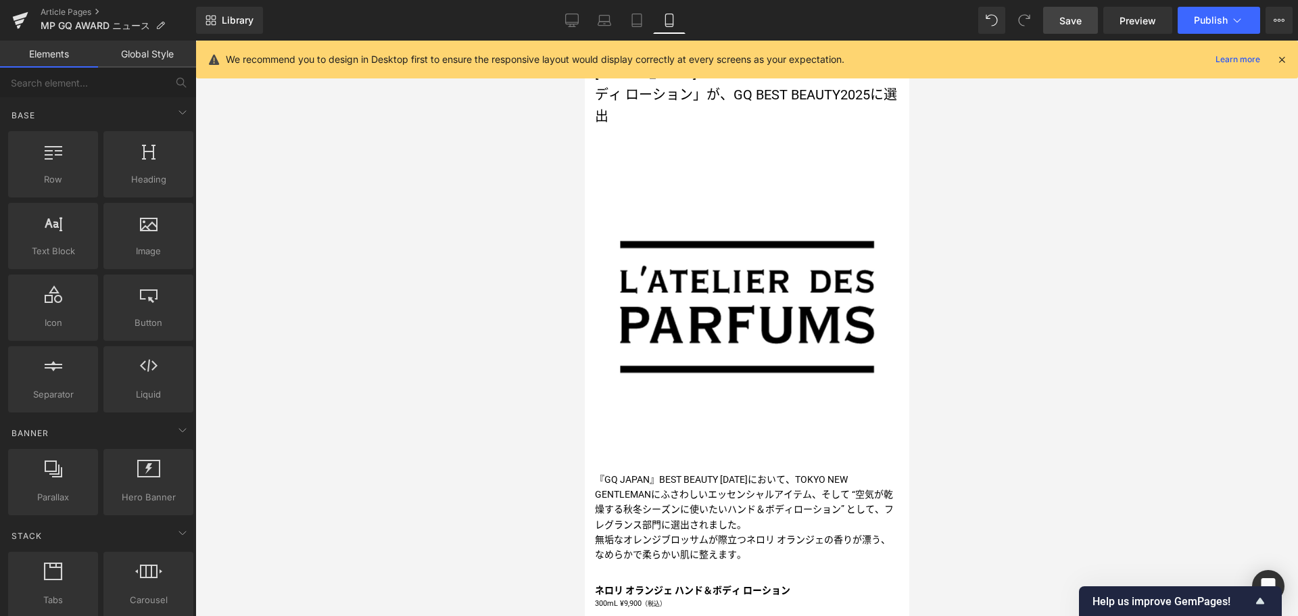
scroll to position [126, 0]
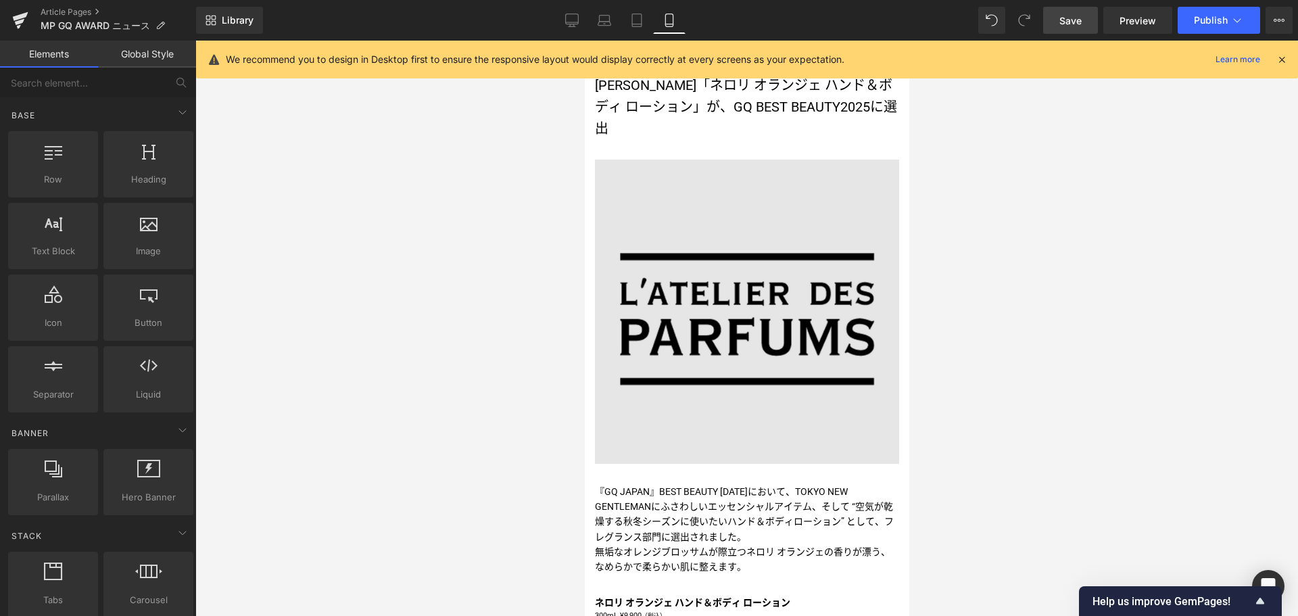
click at [665, 239] on img at bounding box center [746, 312] width 304 height 304
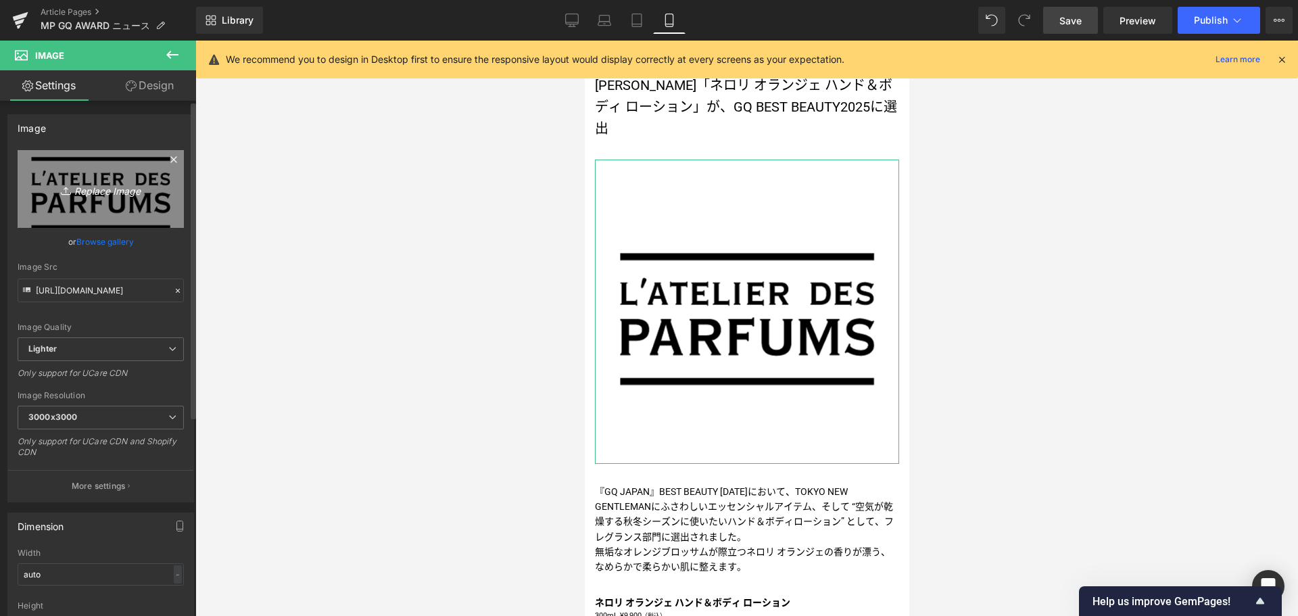
click at [64, 189] on icon at bounding box center [68, 191] width 14 height 14
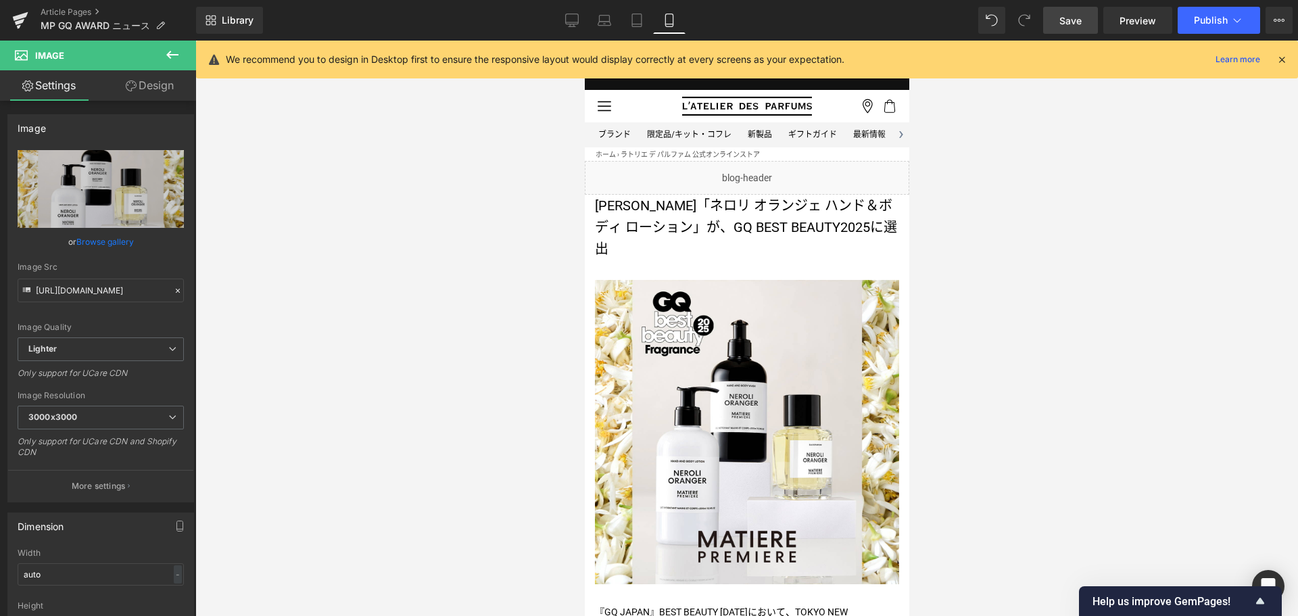
scroll to position [5, 0]
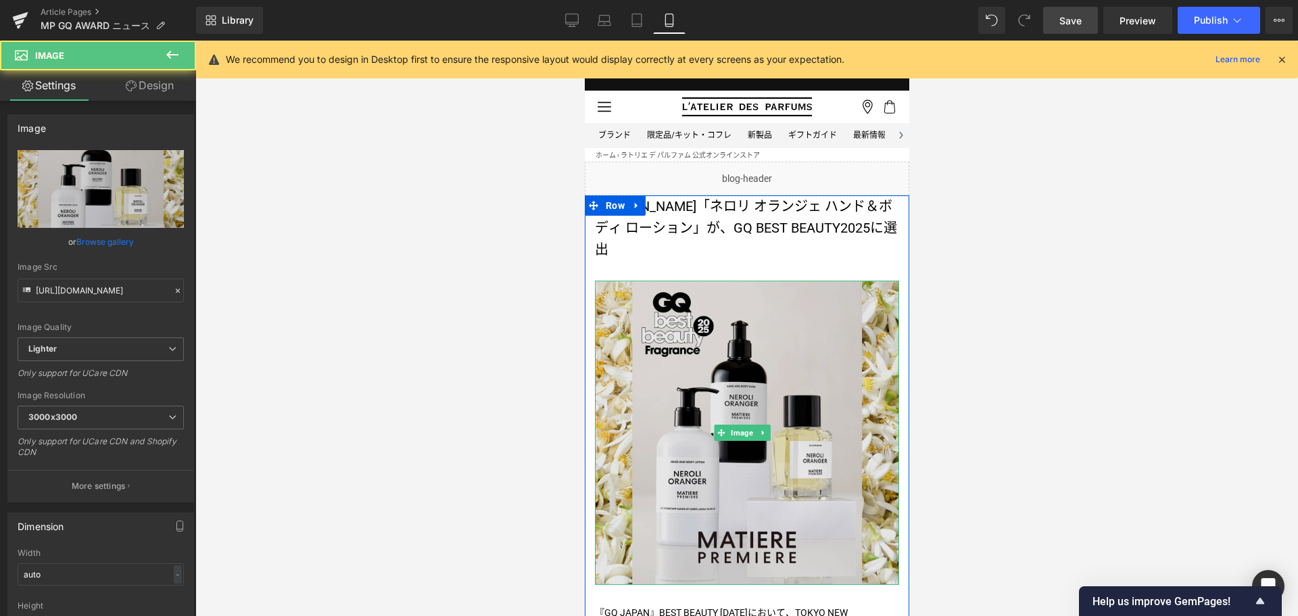
click at [691, 442] on img at bounding box center [746, 433] width 304 height 304
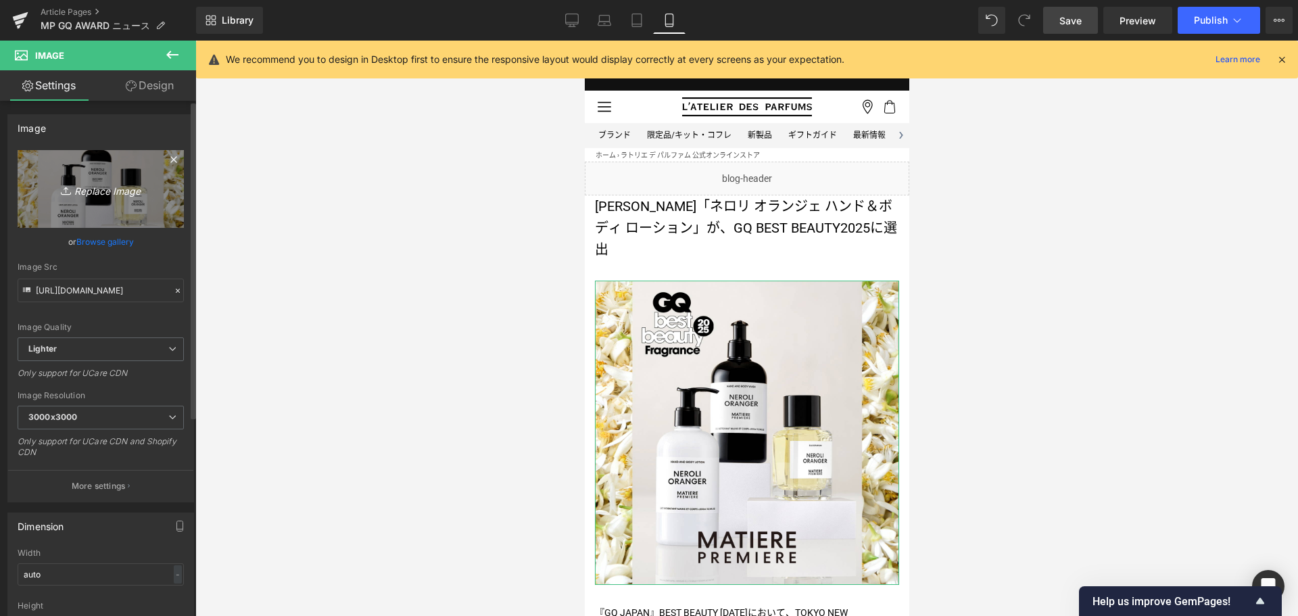
click at [118, 210] on link "Replace Image" at bounding box center [101, 189] width 166 height 78
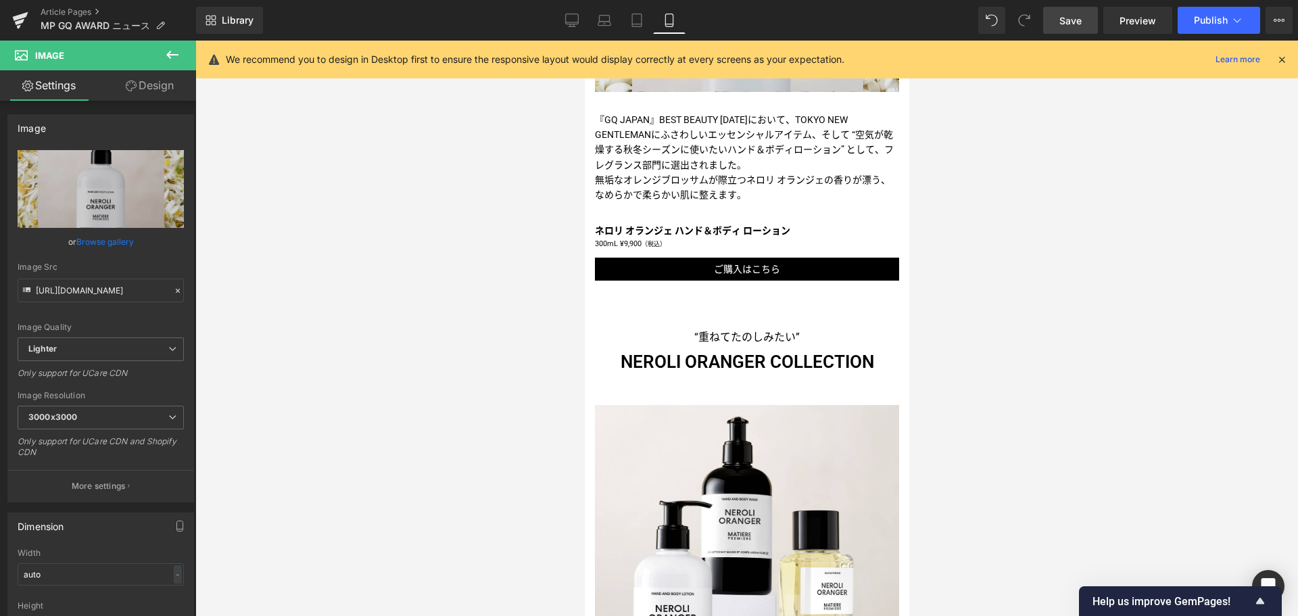
scroll to position [473, 0]
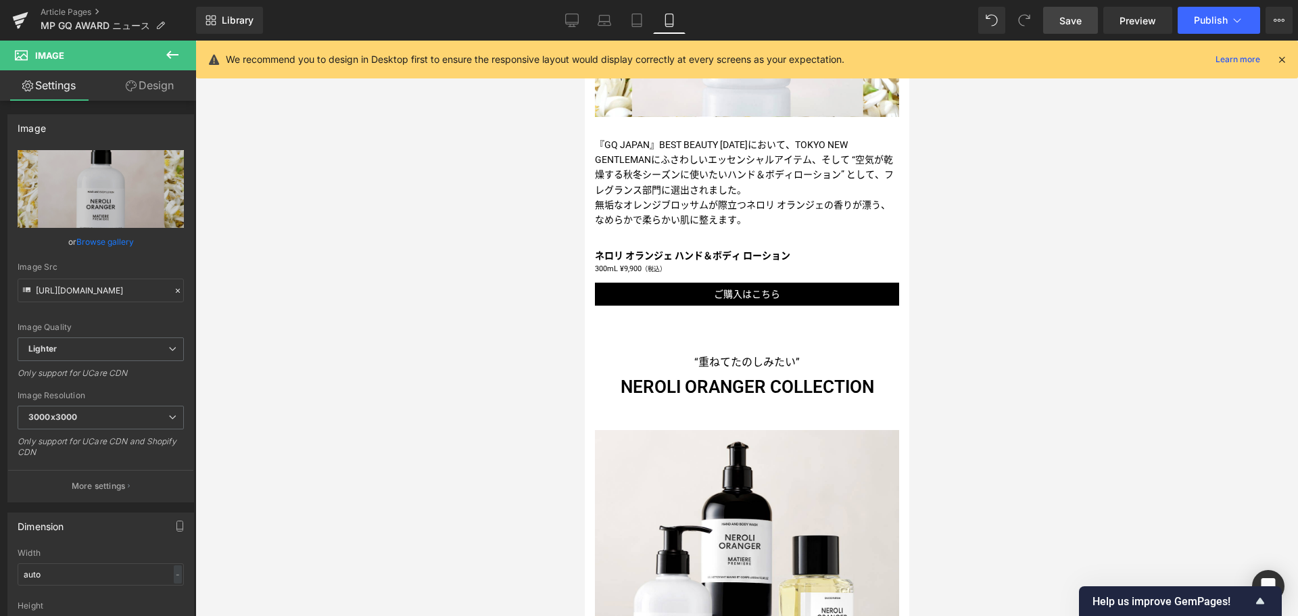
click at [1074, 30] on link "Save" at bounding box center [1070, 20] width 55 height 27
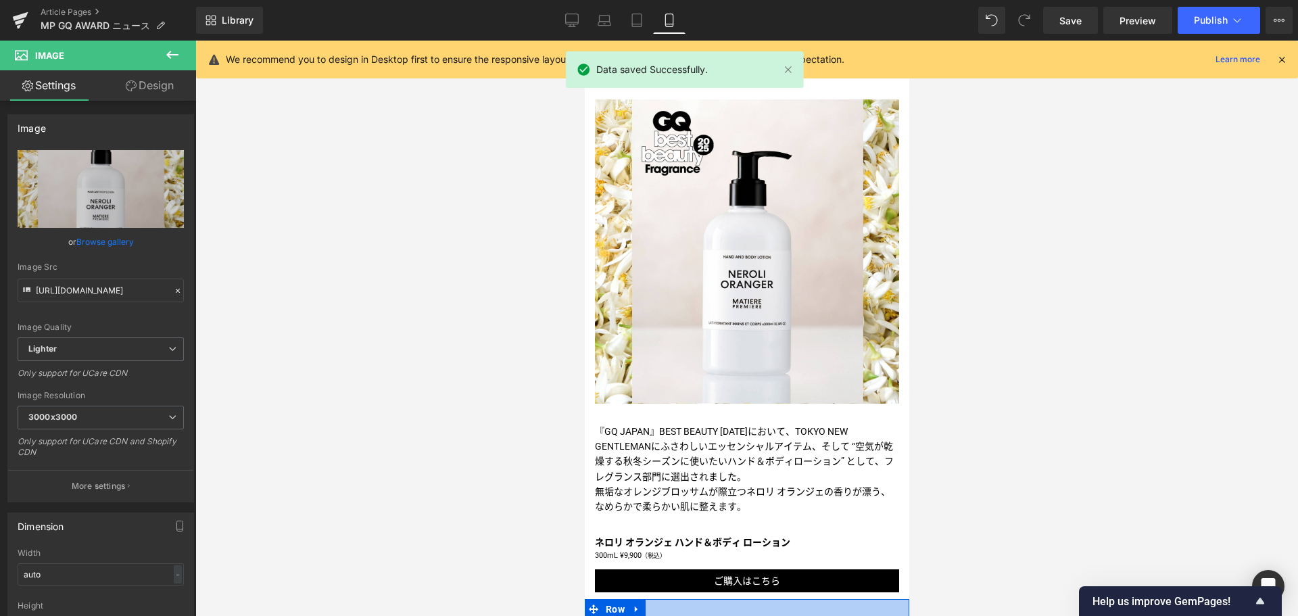
scroll to position [0, 0]
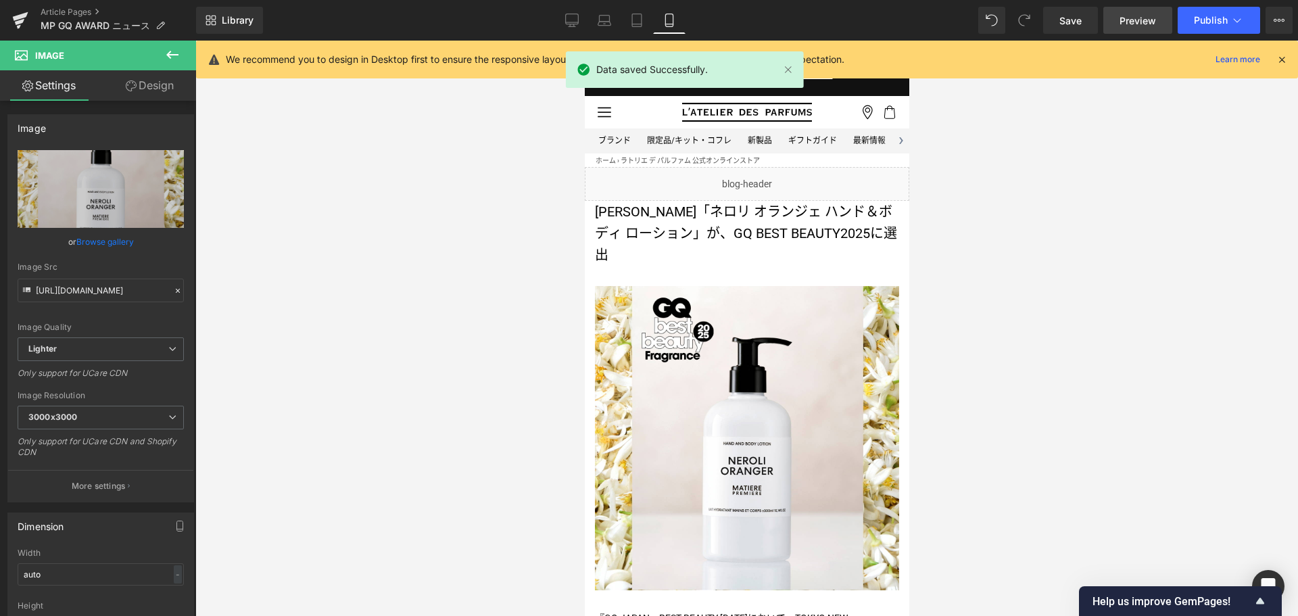
click at [1133, 23] on span "Preview" at bounding box center [1138, 21] width 37 height 14
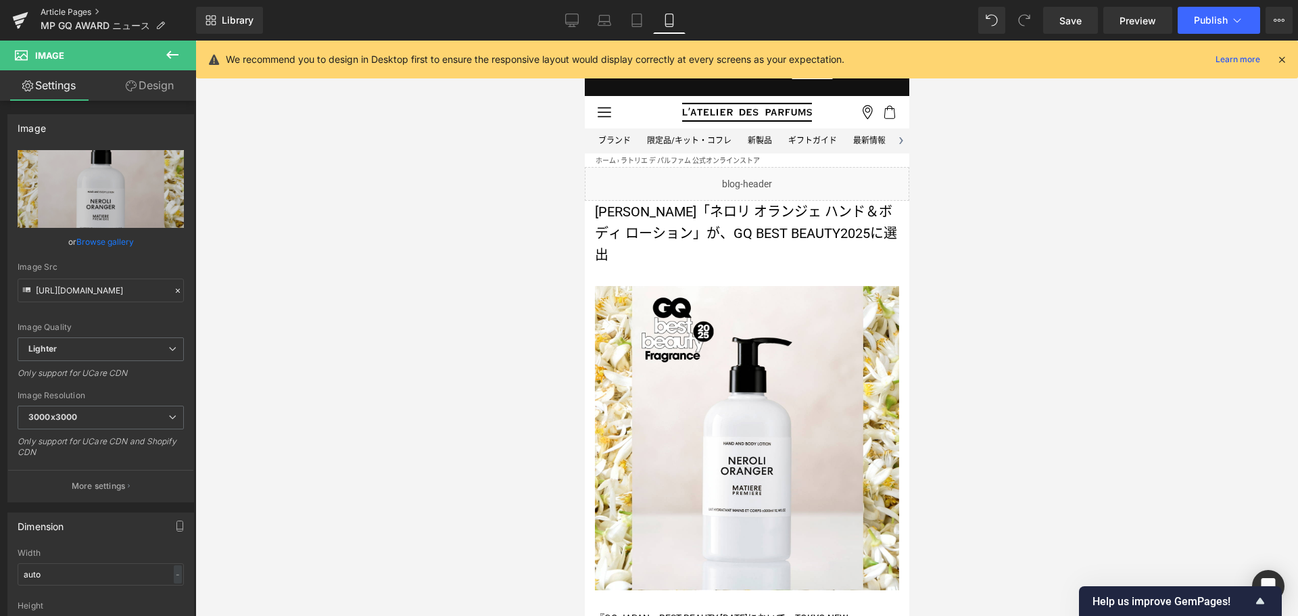
click at [70, 12] on link "Article Pages" at bounding box center [118, 12] width 155 height 11
